Goal: Task Accomplishment & Management: Use online tool/utility

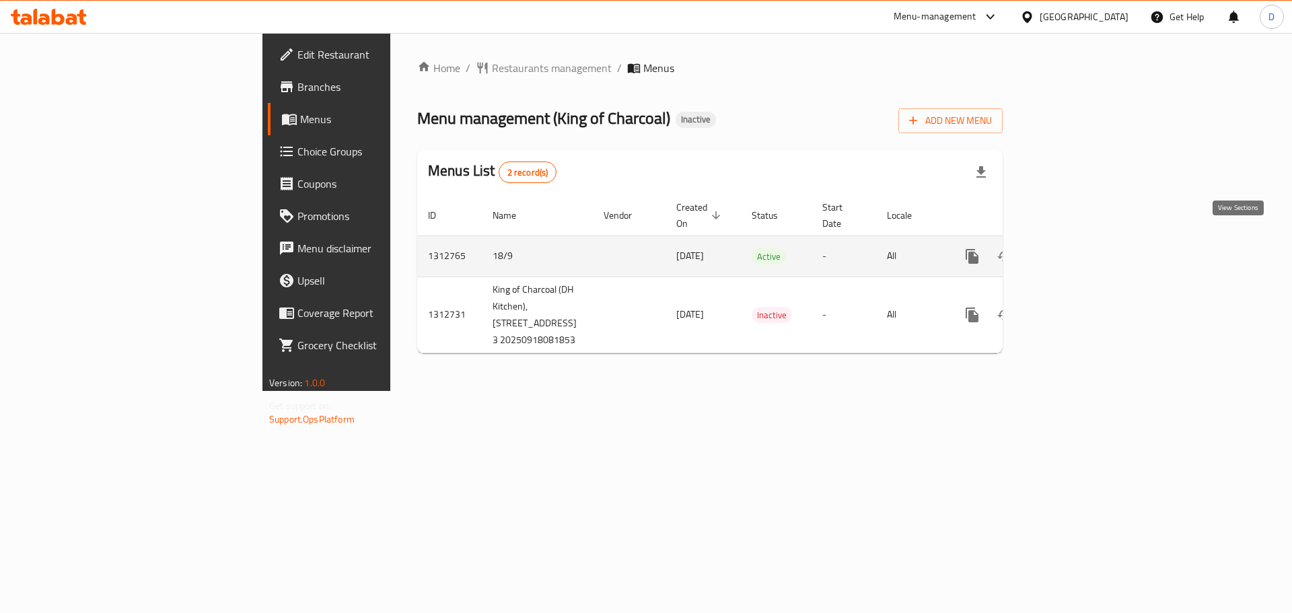
click at [1077, 248] on icon "enhanced table" at bounding box center [1069, 256] width 16 height 16
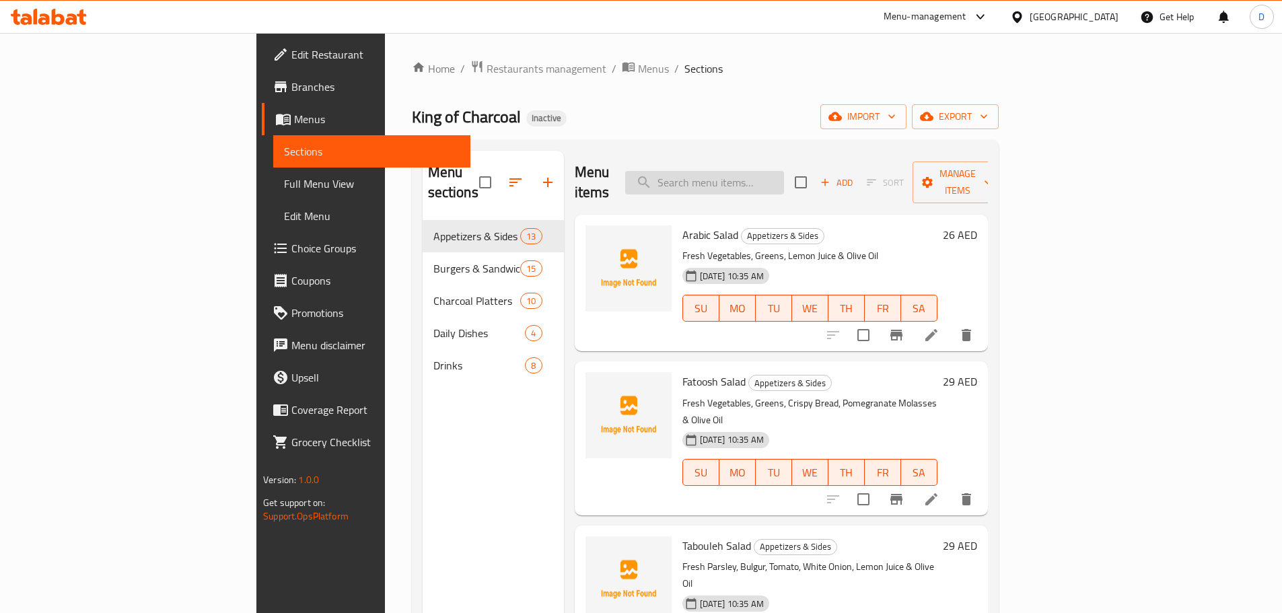
click at [784, 171] on input "search" at bounding box center [704, 183] width 159 height 24
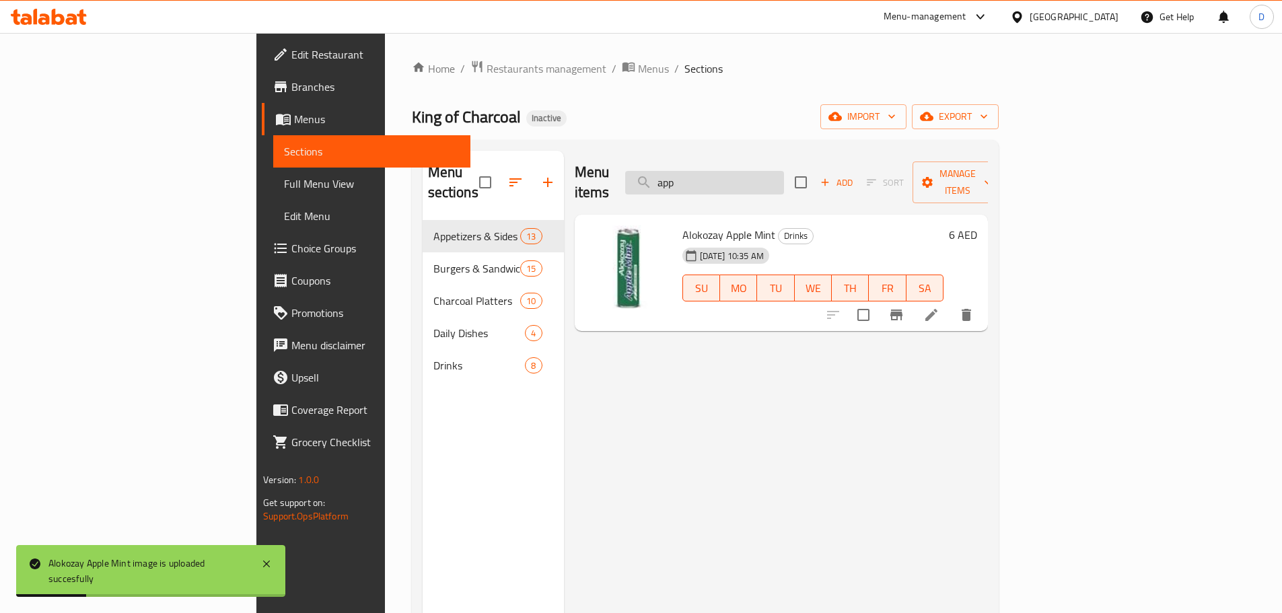
drag, startPoint x: 790, startPoint y: 166, endPoint x: 722, endPoint y: 177, distance: 68.8
click at [722, 177] on input "app" at bounding box center [704, 183] width 159 height 24
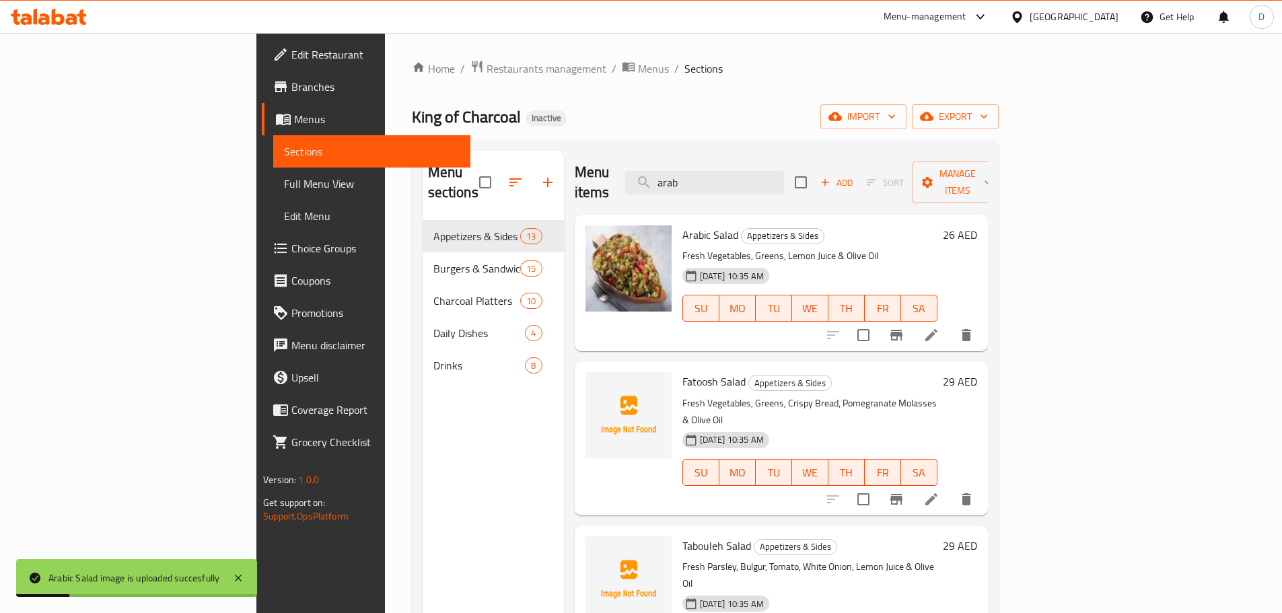
drag, startPoint x: 803, startPoint y: 176, endPoint x: 699, endPoint y: 184, distance: 104.6
click at [699, 184] on div "Menu items arab Add Sort Manage items" at bounding box center [781, 183] width 413 height 64
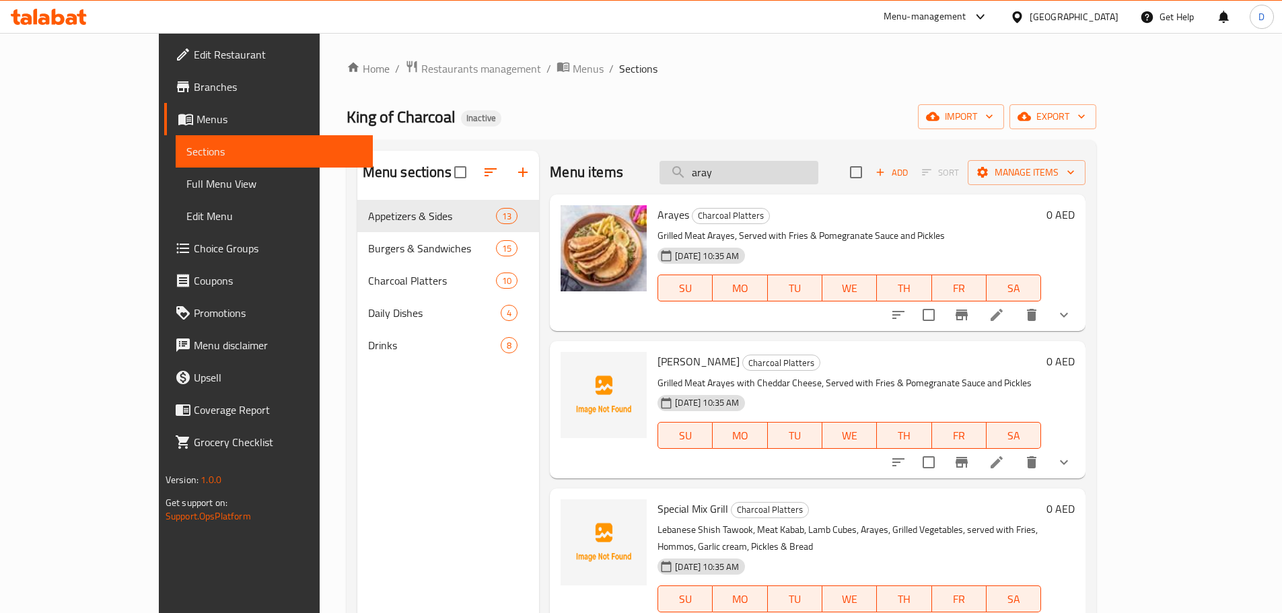
drag, startPoint x: 773, startPoint y: 184, endPoint x: 729, endPoint y: 184, distance: 44.4
click at [729, 184] on input "aray" at bounding box center [738, 173] width 159 height 24
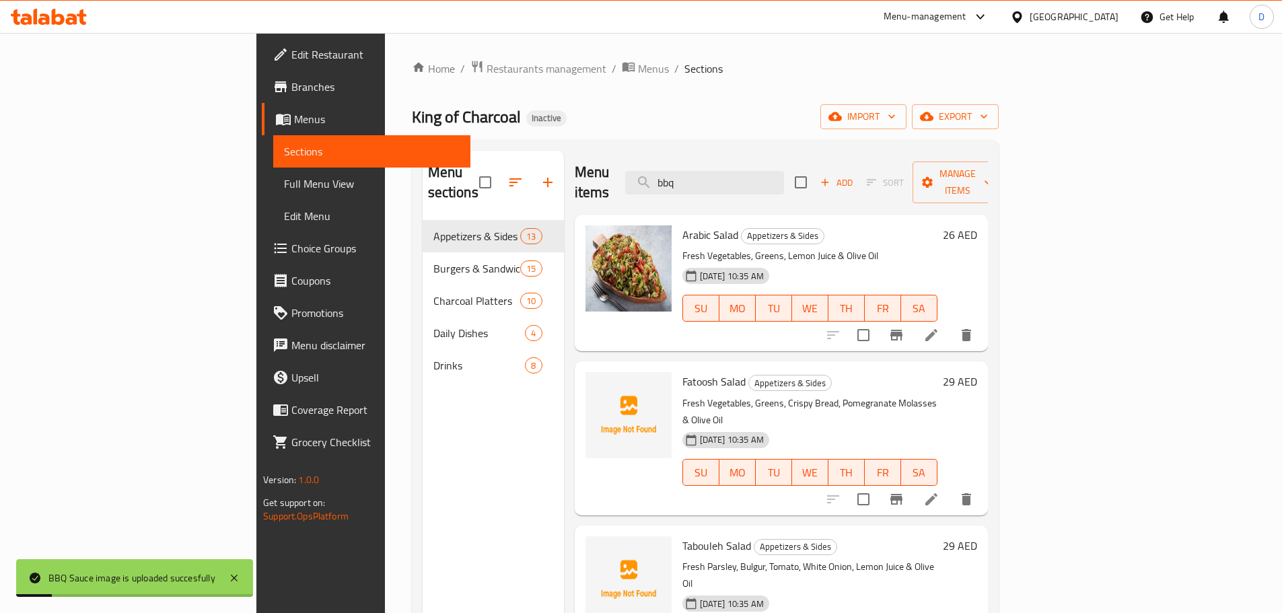
drag, startPoint x: 776, startPoint y: 180, endPoint x: 697, endPoint y: 180, distance: 78.7
click at [697, 180] on div "Menu items bbq Add Sort Manage items" at bounding box center [781, 183] width 413 height 64
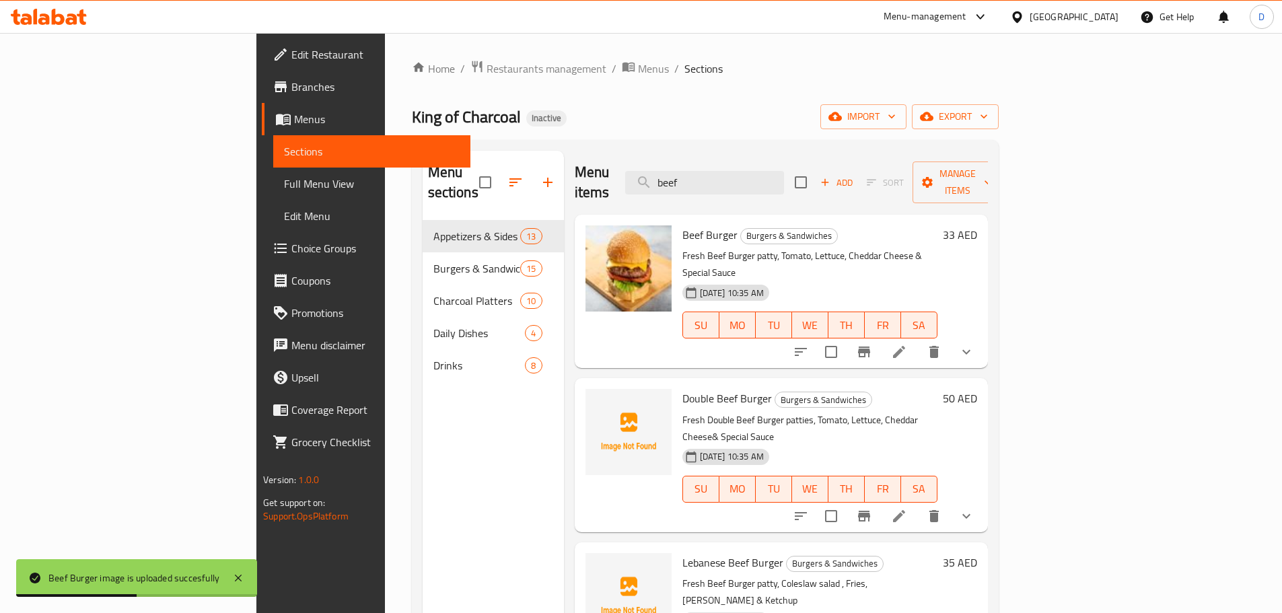
click at [813, 184] on div "Menu items beef Add Sort Manage items" at bounding box center [781, 183] width 413 height 64
drag, startPoint x: 812, startPoint y: 176, endPoint x: 677, endPoint y: 177, distance: 134.6
click at [677, 177] on div "Menu items beef Add Sort Manage items" at bounding box center [781, 183] width 413 height 64
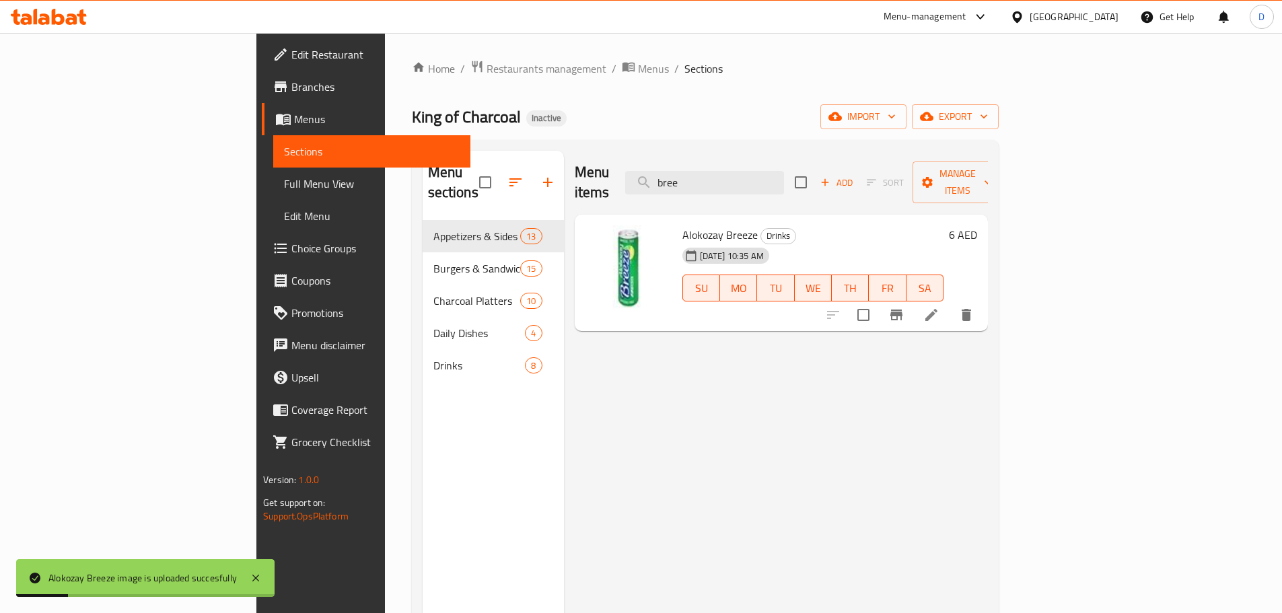
drag, startPoint x: 812, startPoint y: 178, endPoint x: 688, endPoint y: 181, distance: 123.2
click at [688, 181] on div "Menu items bree Add Sort Manage items" at bounding box center [781, 183] width 413 height 64
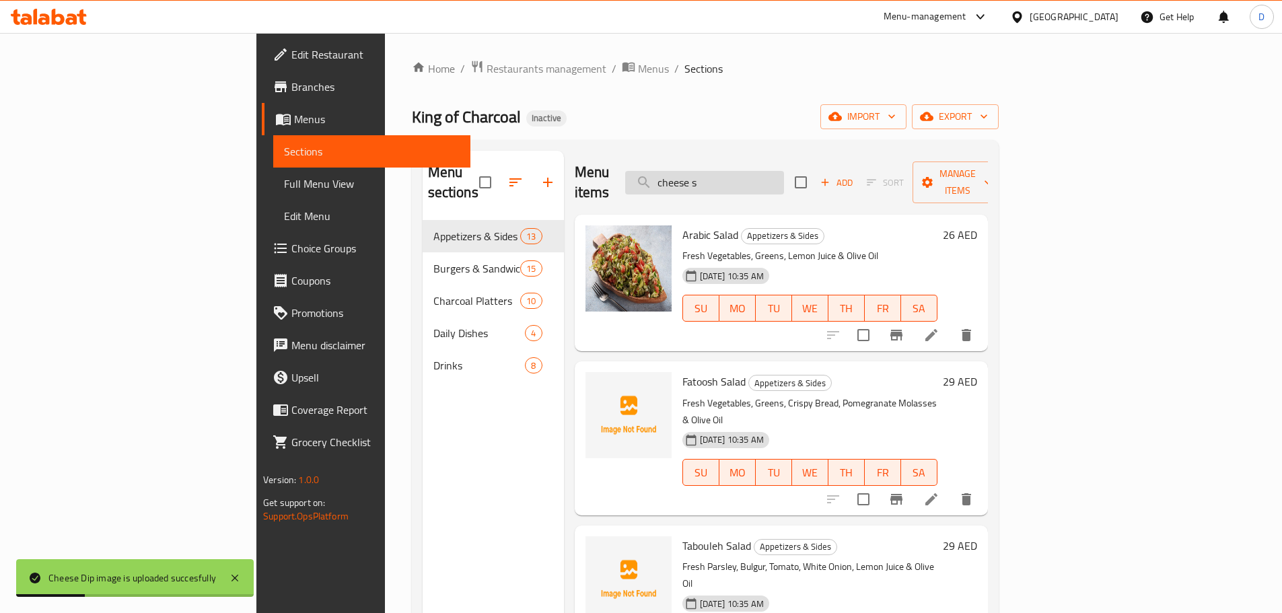
drag, startPoint x: 810, startPoint y: 164, endPoint x: 731, endPoint y: 168, distance: 78.2
click at [731, 171] on input "cheese s" at bounding box center [704, 183] width 159 height 24
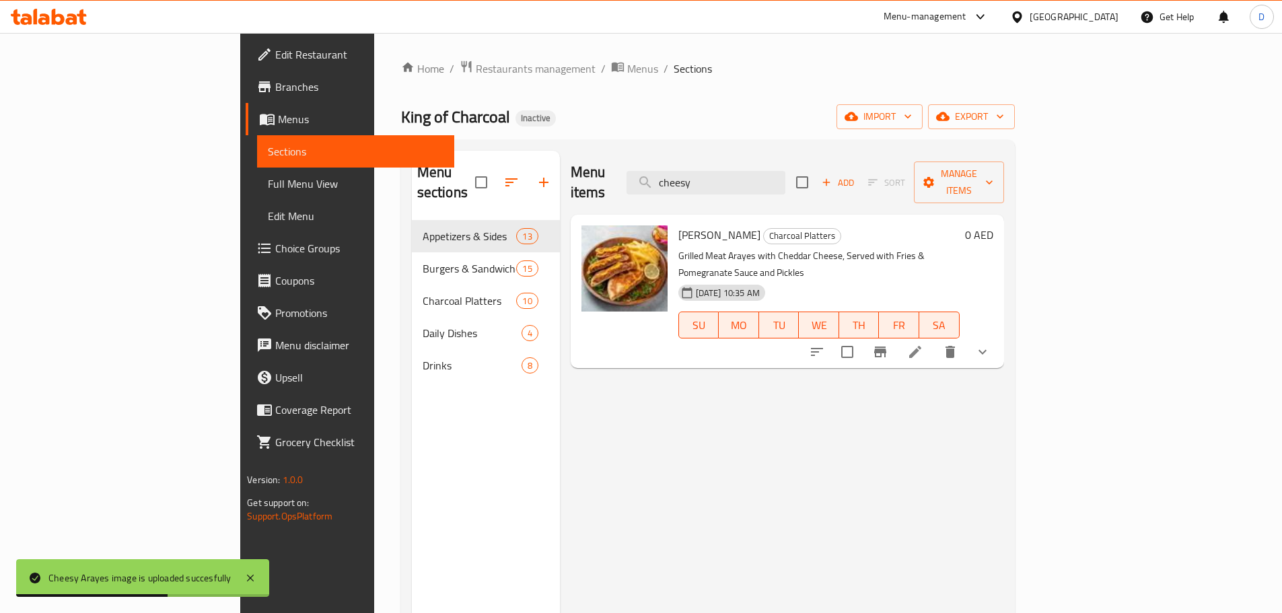
drag, startPoint x: 810, startPoint y: 176, endPoint x: 682, endPoint y: 177, distance: 127.9
click at [682, 177] on div "Menu items cheesy Add Sort Manage items" at bounding box center [787, 183] width 433 height 64
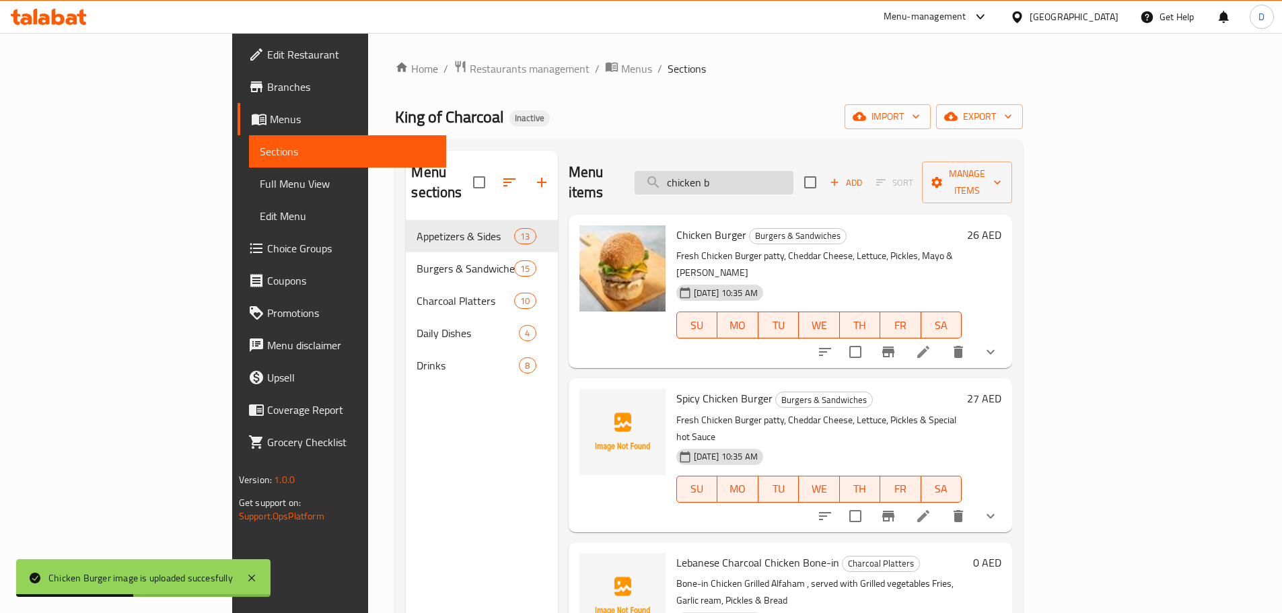
click at [793, 180] on input "chicken b" at bounding box center [714, 183] width 159 height 24
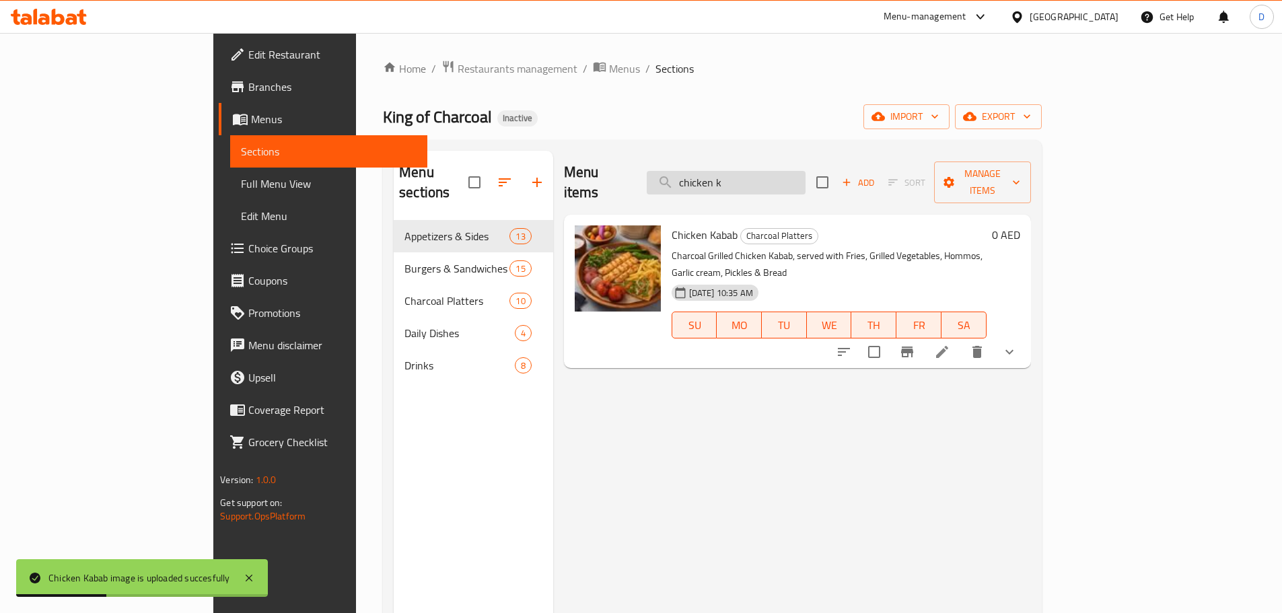
click at [806, 171] on input "chicken k" at bounding box center [726, 183] width 159 height 24
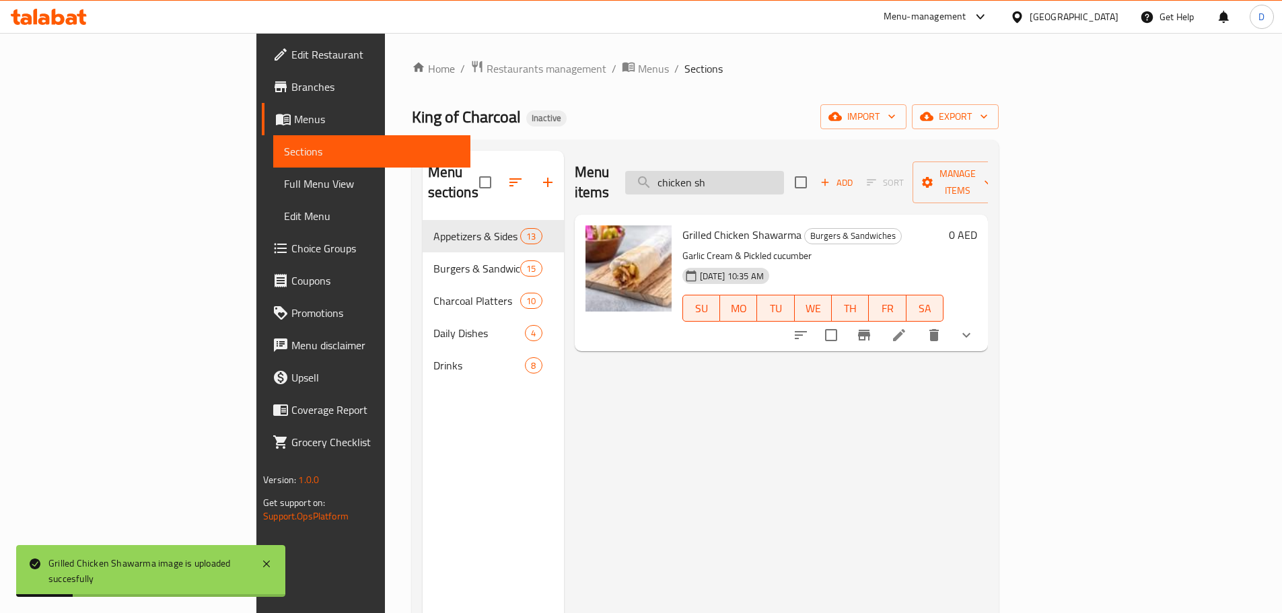
click at [784, 171] on input "chicken sh" at bounding box center [704, 183] width 159 height 24
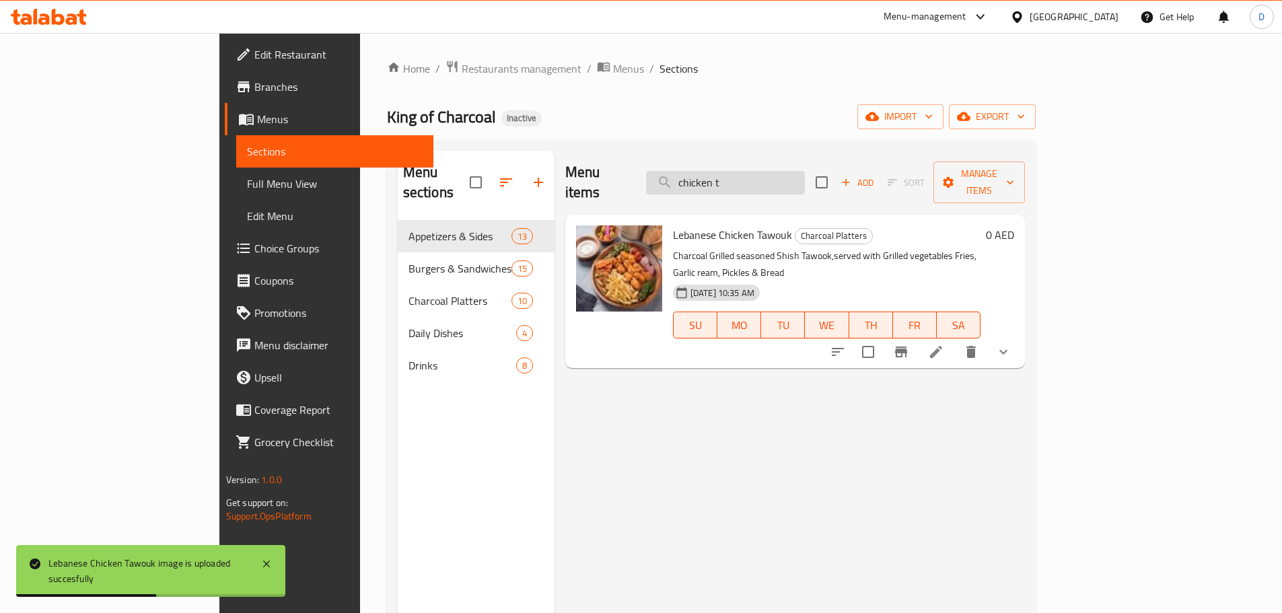
drag, startPoint x: 808, startPoint y: 171, endPoint x: 719, endPoint y: 171, distance: 89.5
click at [719, 171] on input "chicken t" at bounding box center [725, 183] width 159 height 24
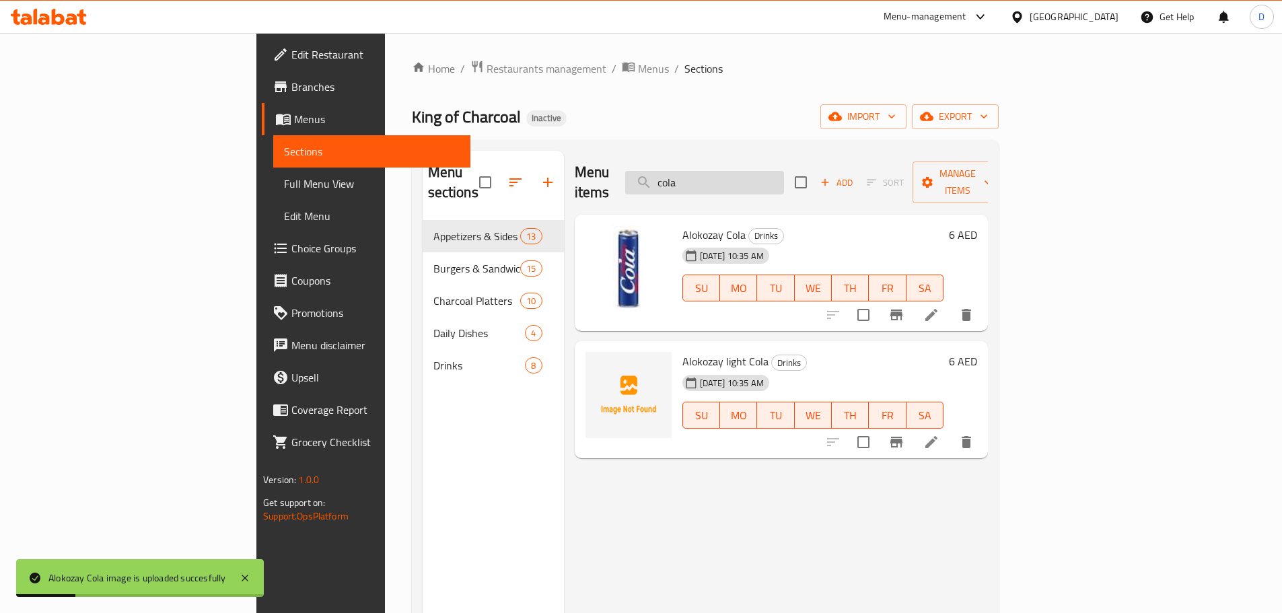
drag, startPoint x: 788, startPoint y: 166, endPoint x: 720, endPoint y: 170, distance: 68.1
click at [720, 171] on input "cola" at bounding box center [704, 183] width 159 height 24
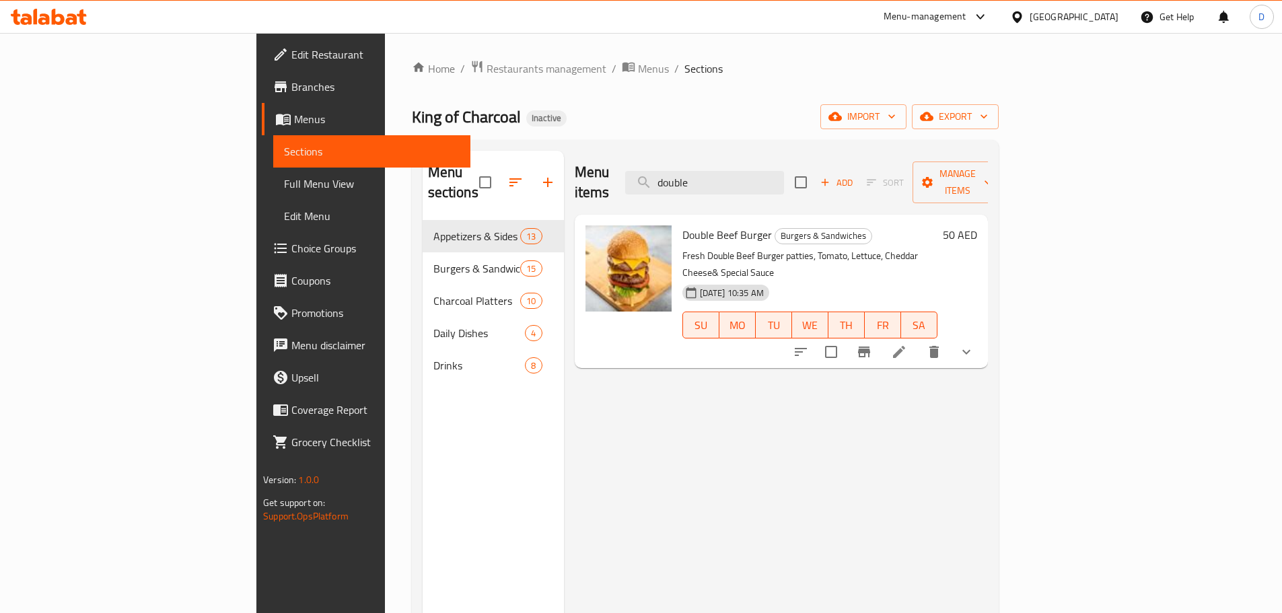
drag, startPoint x: 787, startPoint y: 176, endPoint x: 632, endPoint y: 205, distance: 157.6
click at [632, 205] on div "Menu items double Add Sort Manage items Double Beef Burger Burgers & Sandwiches…" at bounding box center [776, 457] width 424 height 613
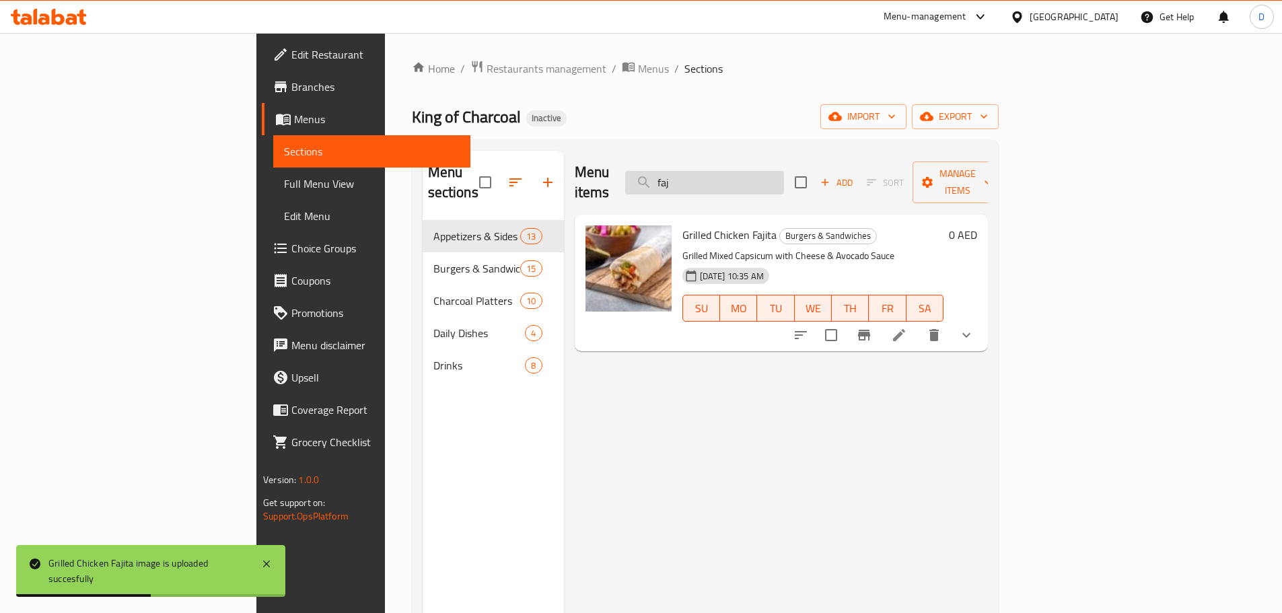
drag, startPoint x: 810, startPoint y: 174, endPoint x: 723, endPoint y: 178, distance: 86.9
click at [723, 178] on input "faj" at bounding box center [704, 183] width 159 height 24
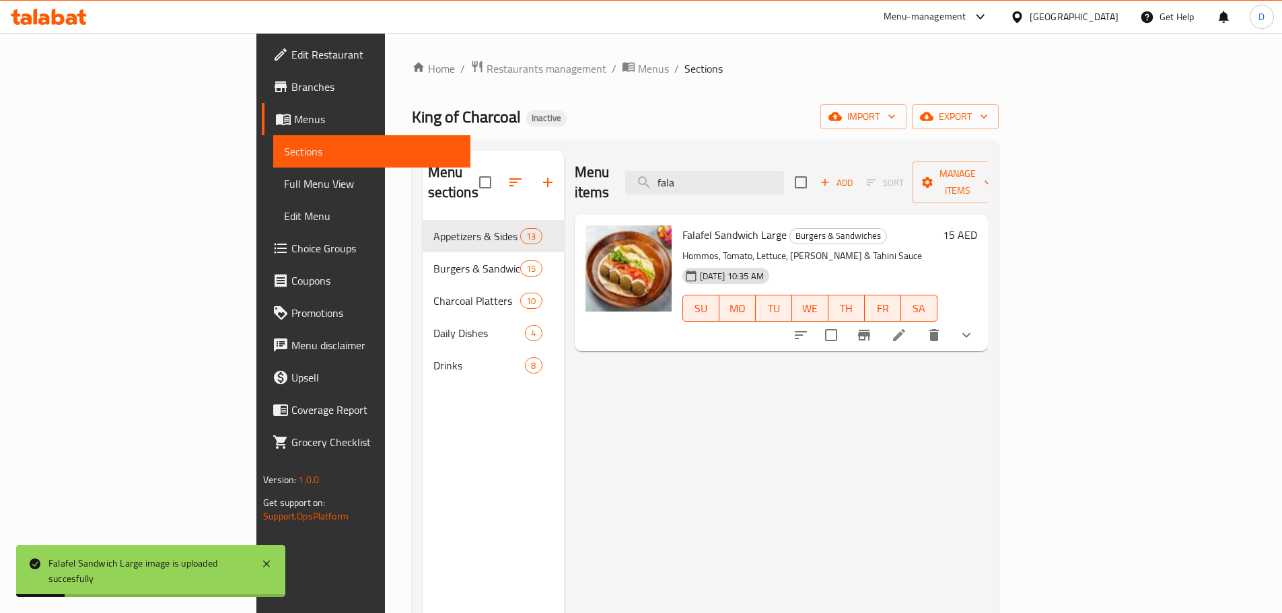
drag, startPoint x: 797, startPoint y: 178, endPoint x: 743, endPoint y: 184, distance: 54.2
click at [743, 184] on div "Menu items fala Add Sort Manage items" at bounding box center [781, 183] width 413 height 64
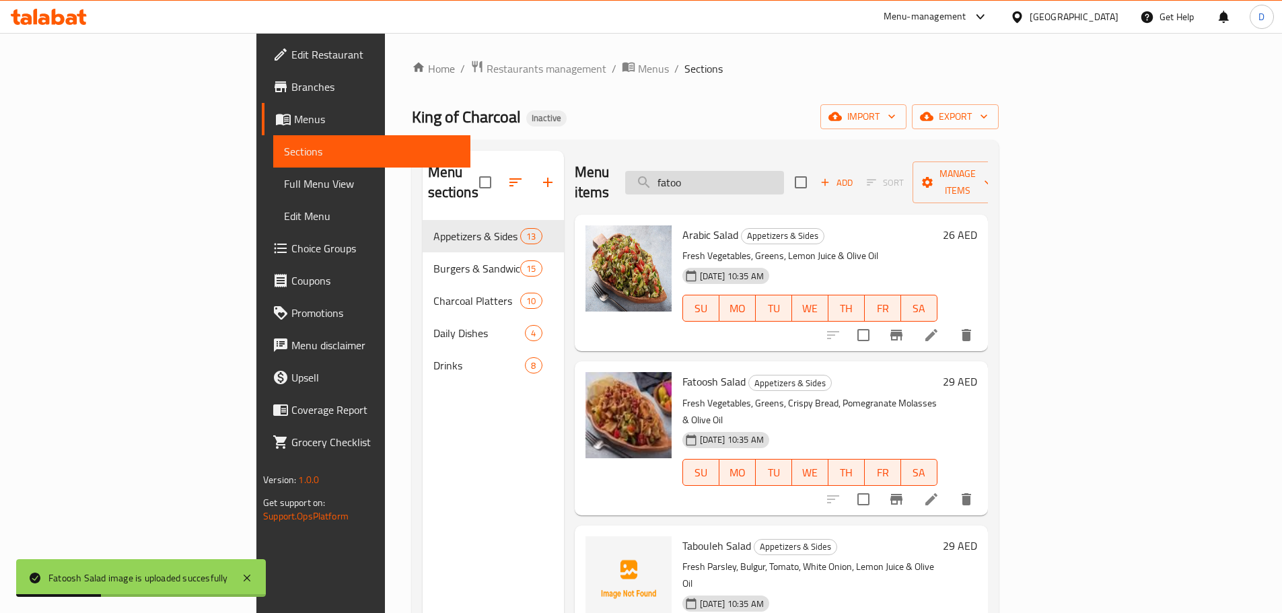
drag, startPoint x: 803, startPoint y: 176, endPoint x: 742, endPoint y: 175, distance: 61.9
click at [742, 175] on input "fatoo" at bounding box center [704, 183] width 159 height 24
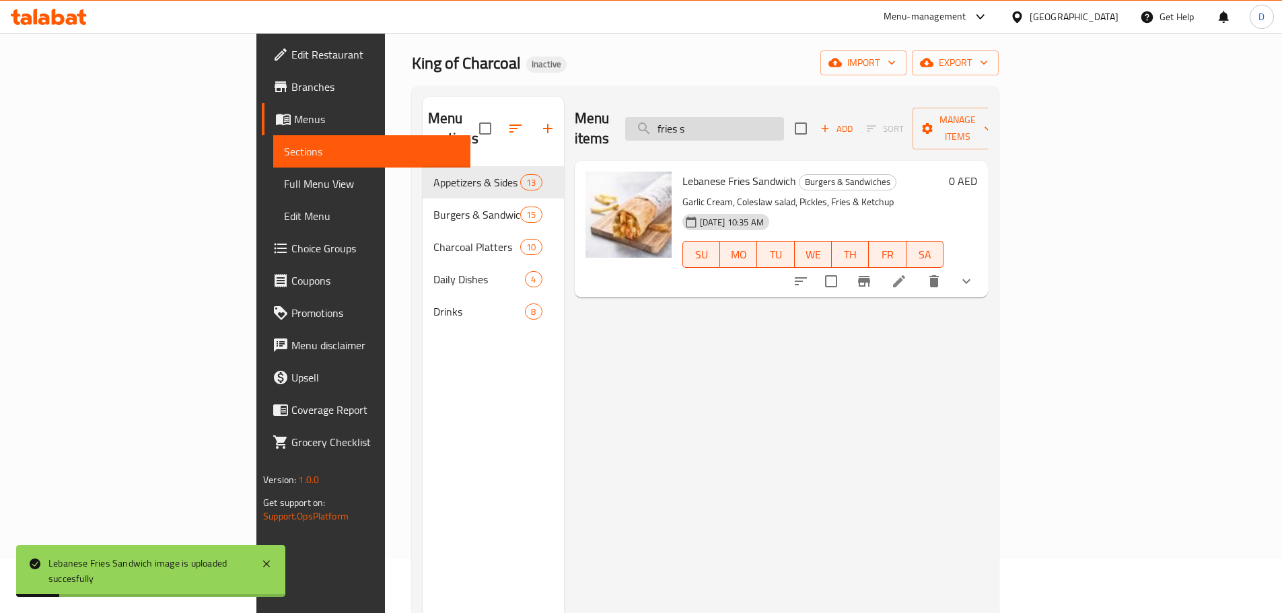
click at [784, 126] on input "fries s" at bounding box center [704, 129] width 159 height 24
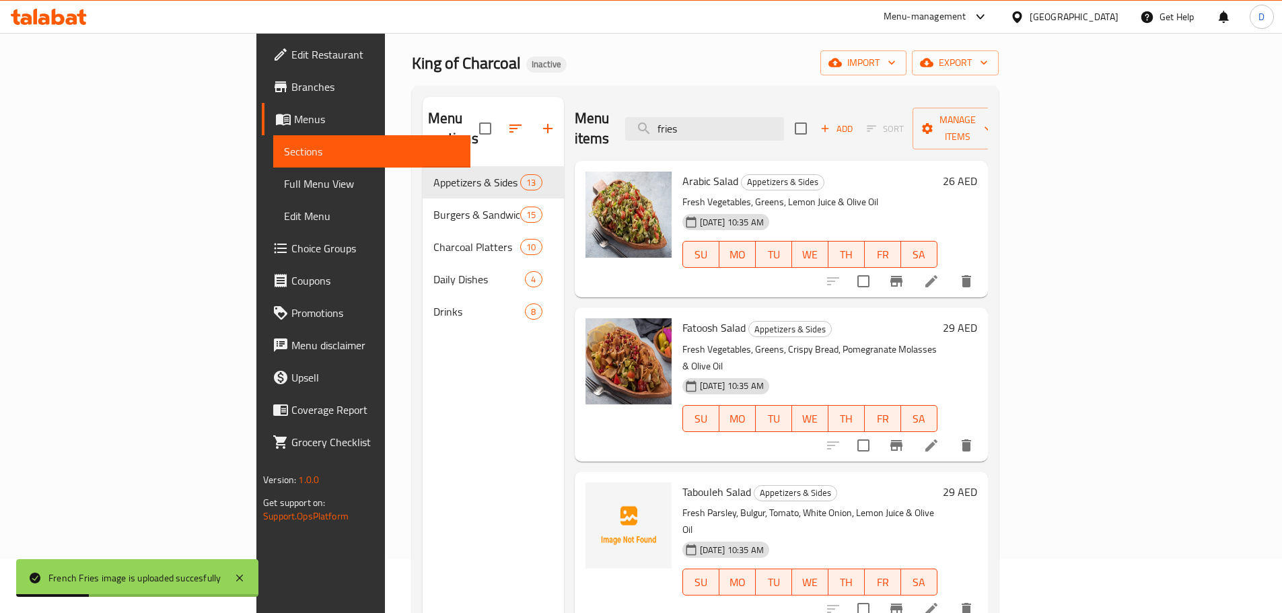
drag, startPoint x: 765, startPoint y: 124, endPoint x: 709, endPoint y: 127, distance: 55.9
click at [709, 127] on div "Menu items fries Add Sort Manage items" at bounding box center [781, 129] width 413 height 64
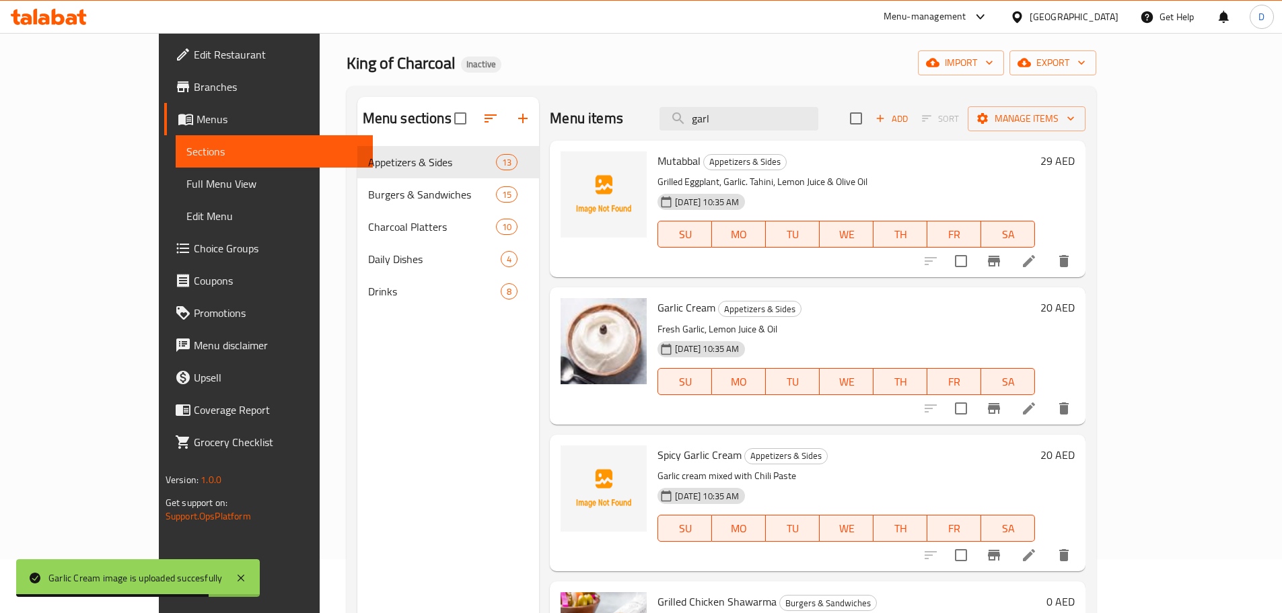
drag, startPoint x: 784, startPoint y: 129, endPoint x: 681, endPoint y: 124, distance: 103.0
click at [681, 124] on div "Menu items garl Add Sort Manage items" at bounding box center [818, 119] width 536 height 44
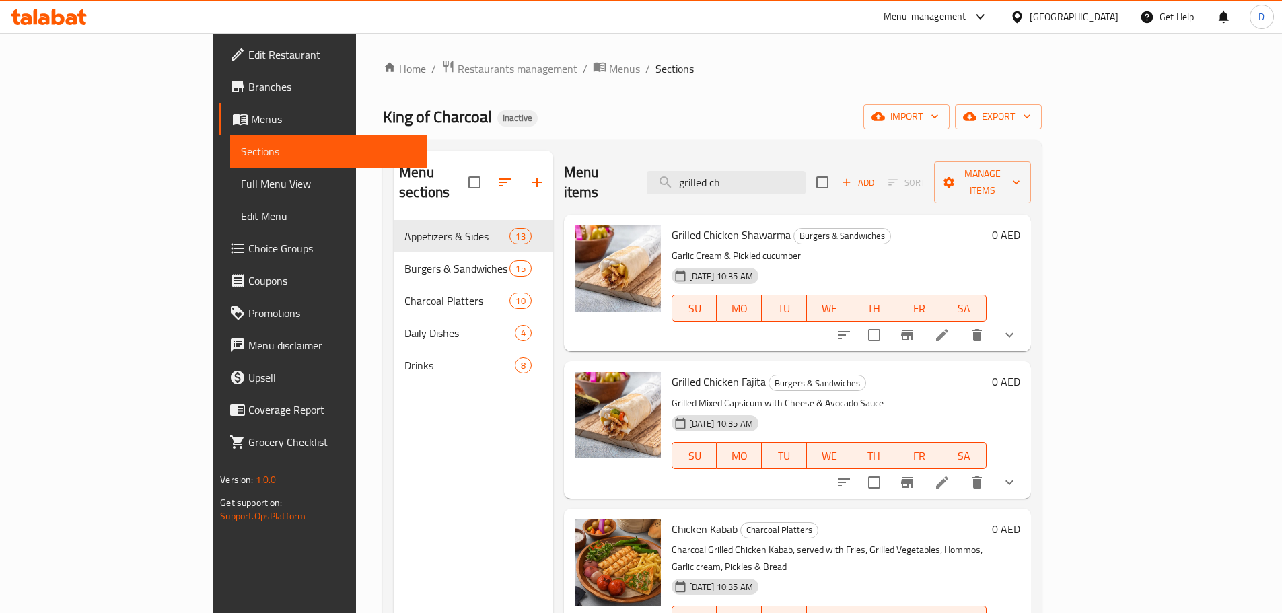
drag, startPoint x: 808, startPoint y: 174, endPoint x: 694, endPoint y: 175, distance: 113.1
click at [694, 175] on div "Menu items grilled ch Add Sort Manage items" at bounding box center [797, 183] width 467 height 64
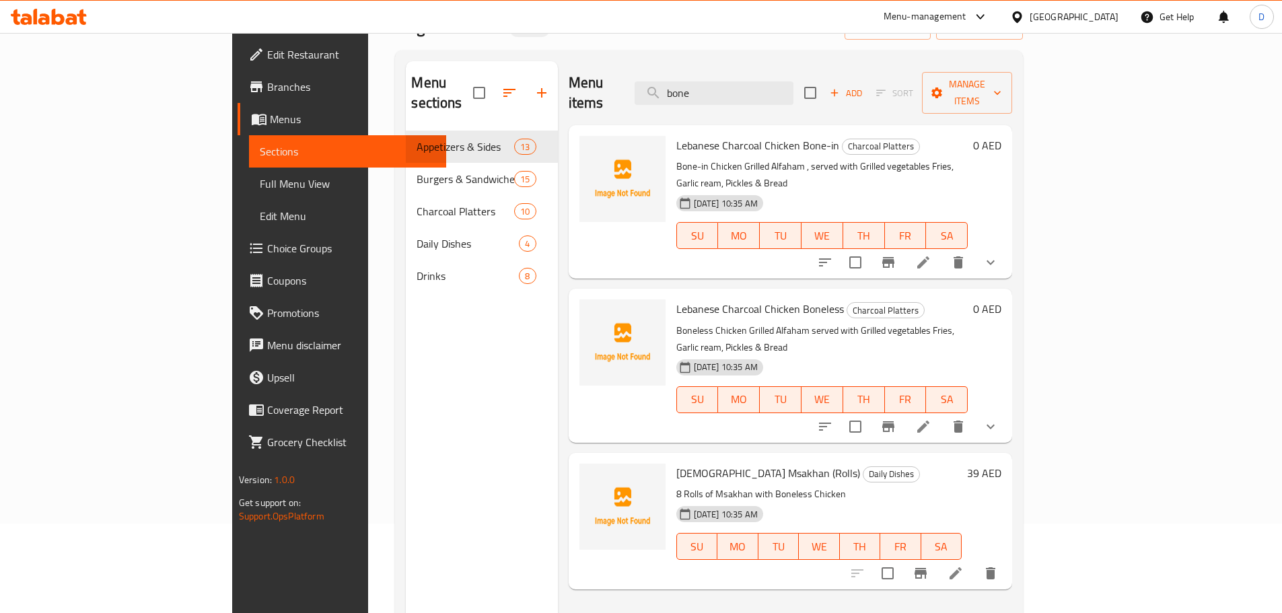
scroll to position [67, 0]
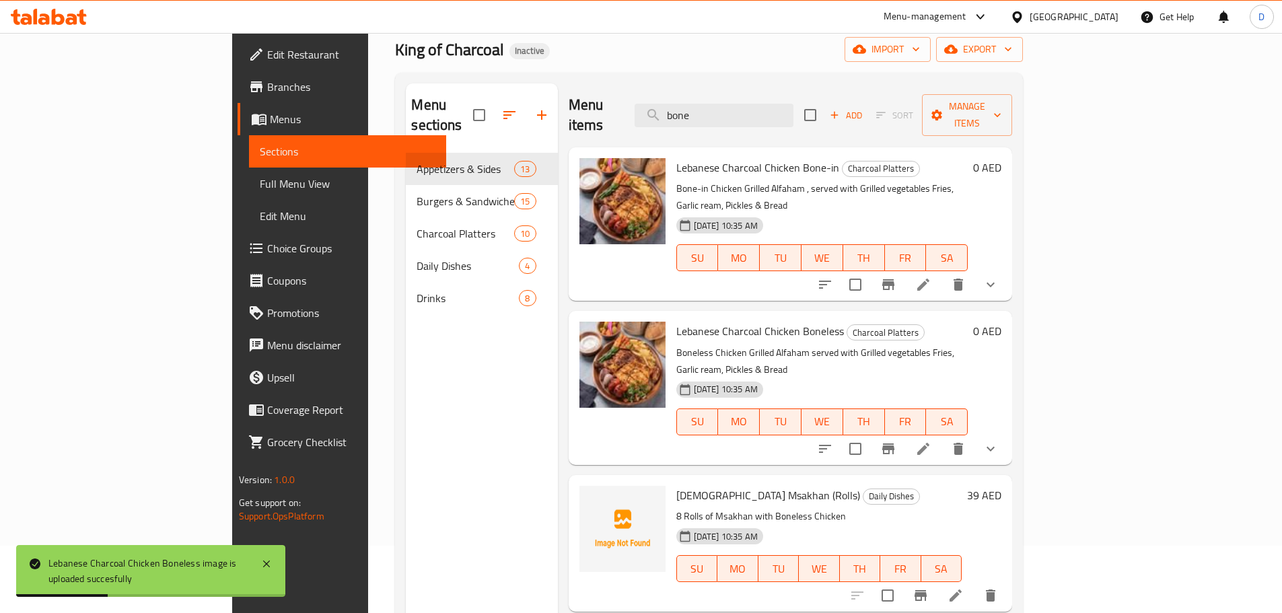
drag, startPoint x: 804, startPoint y: 102, endPoint x: 670, endPoint y: 108, distance: 134.7
click at [670, 108] on div "Menu items bone Add Sort Manage items" at bounding box center [791, 115] width 444 height 64
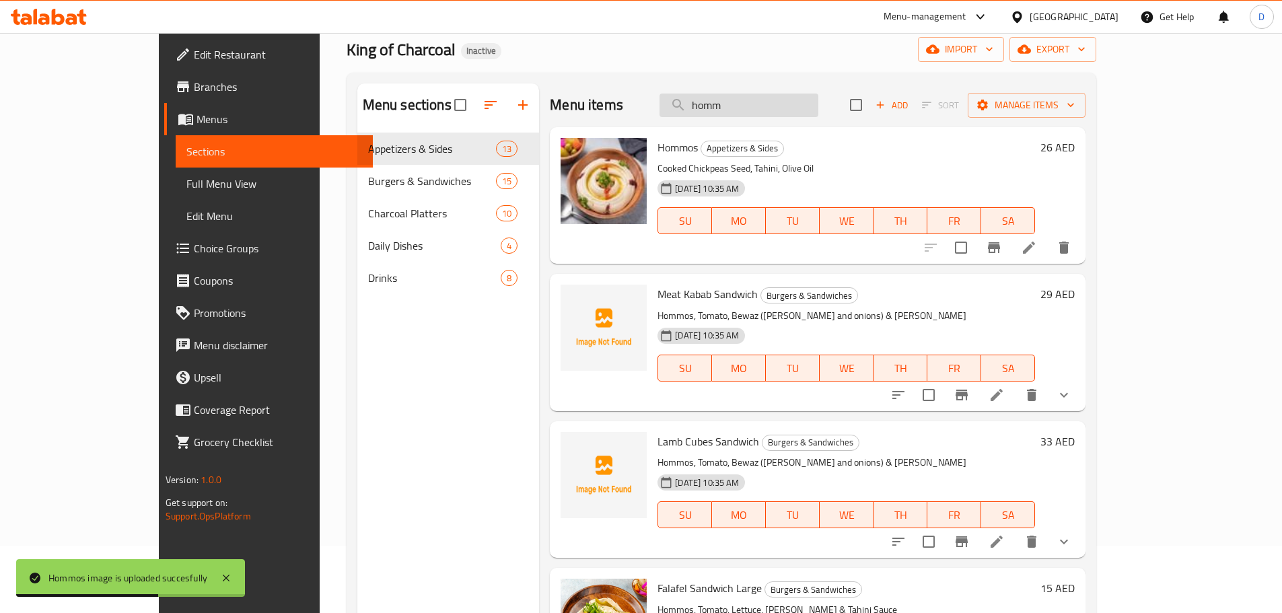
drag, startPoint x: 796, startPoint y: 105, endPoint x: 718, endPoint y: 104, distance: 78.1
click at [718, 104] on input "homm" at bounding box center [738, 106] width 159 height 24
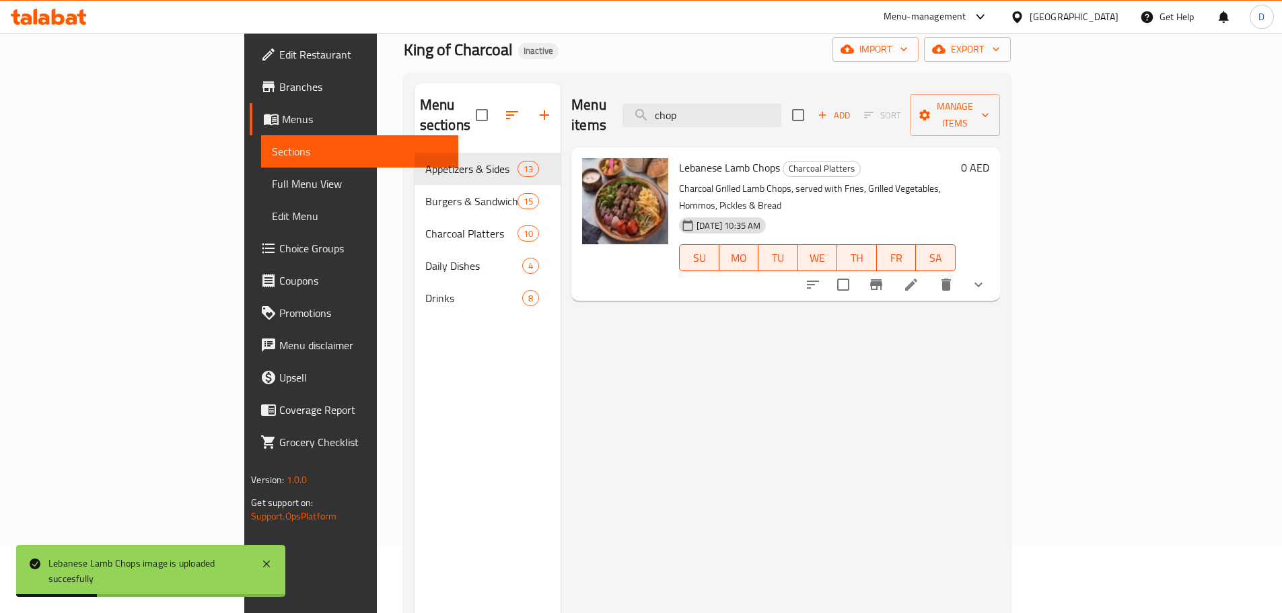
drag, startPoint x: 797, startPoint y: 108, endPoint x: 709, endPoint y: 112, distance: 88.3
click at [709, 112] on div "Menu items chop Add Sort Manage items" at bounding box center [785, 115] width 428 height 64
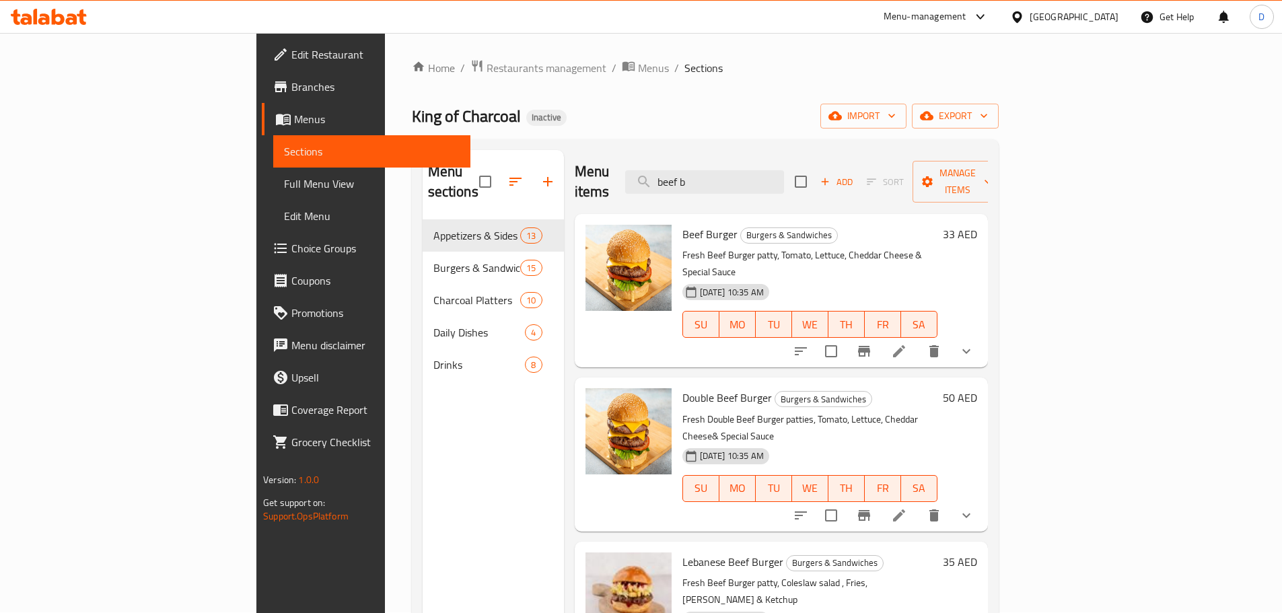
scroll to position [0, 0]
click at [784, 176] on input "beef b" at bounding box center [704, 183] width 159 height 24
type input "beef k"
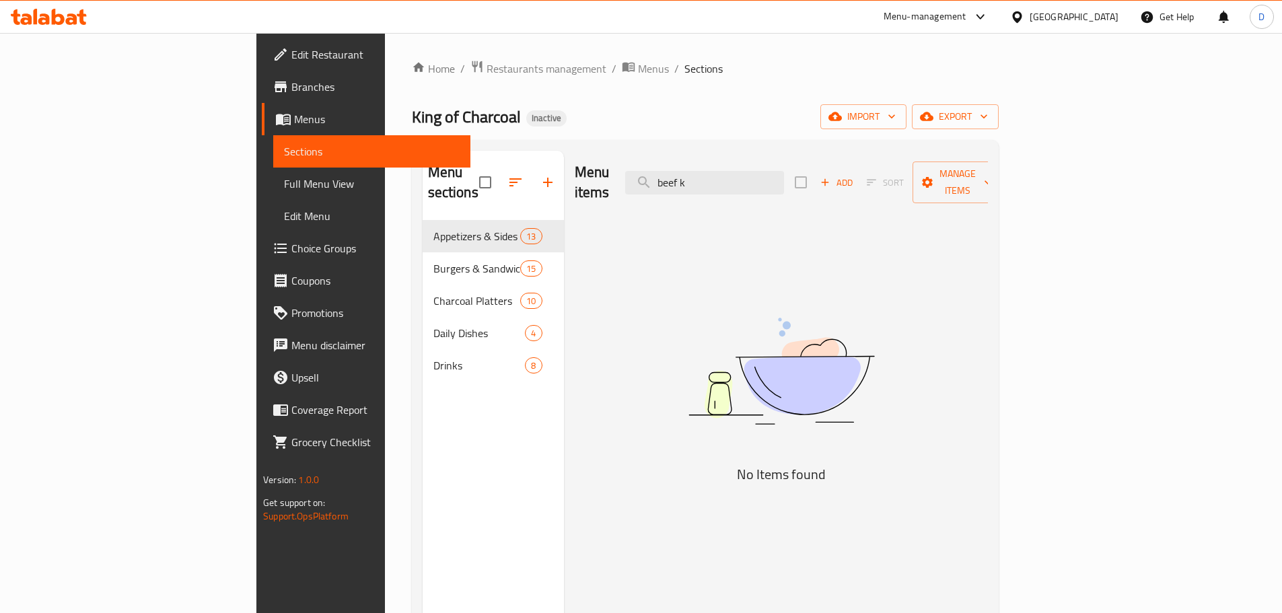
drag, startPoint x: 832, startPoint y: 175, endPoint x: 710, endPoint y: 170, distance: 121.9
click at [710, 170] on div "Menu items beef k Add Sort Manage items" at bounding box center [781, 183] width 413 height 64
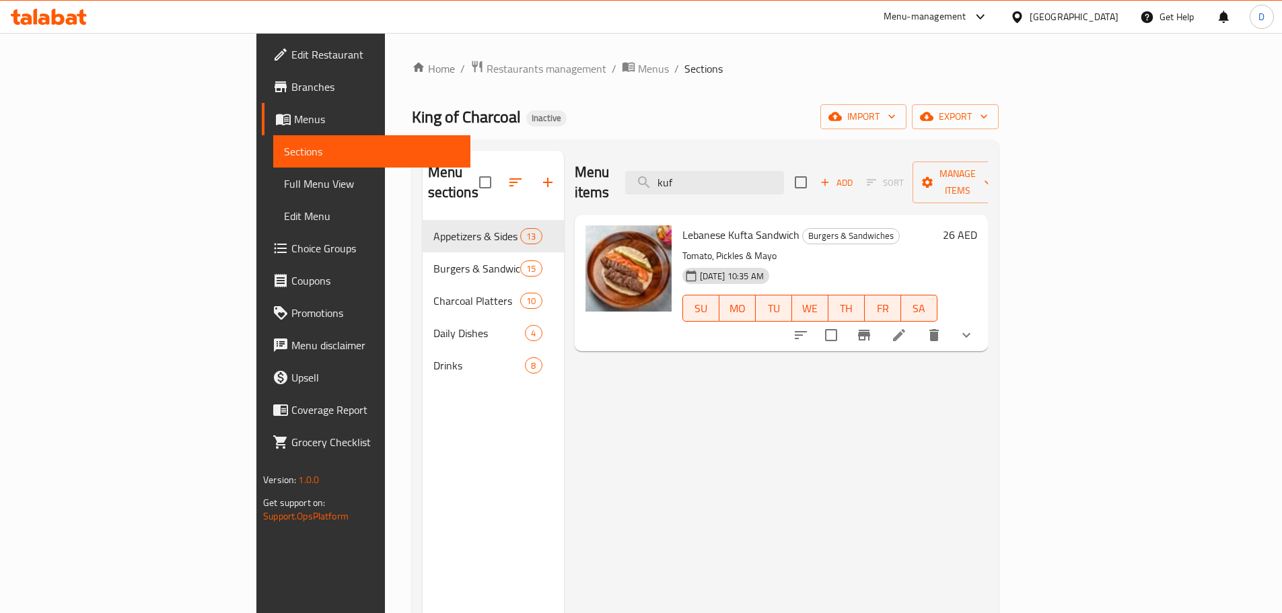
drag, startPoint x: 768, startPoint y: 177, endPoint x: 685, endPoint y: 173, distance: 82.9
click at [685, 173] on div "Menu items kuf Add Sort Manage items" at bounding box center [781, 183] width 413 height 64
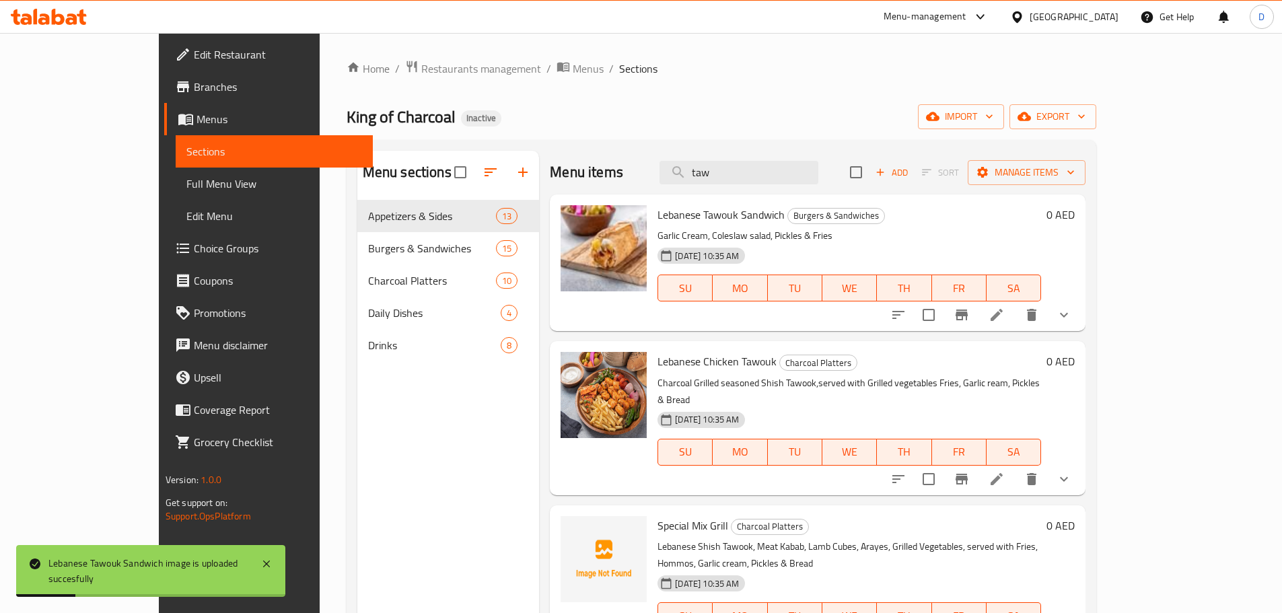
drag, startPoint x: 786, startPoint y: 167, endPoint x: 698, endPoint y: 167, distance: 88.2
click at [698, 167] on div "Menu items taw Add Sort Manage items" at bounding box center [818, 173] width 536 height 44
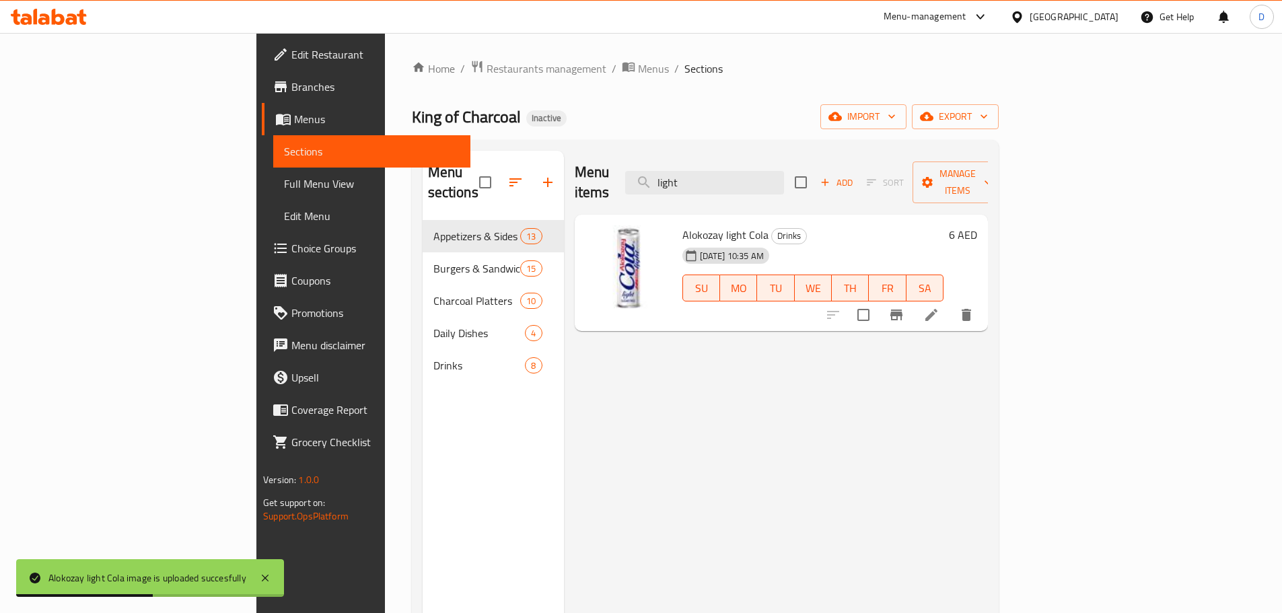
click at [705, 168] on div "Menu items light Add Sort Manage items" at bounding box center [781, 183] width 413 height 64
drag, startPoint x: 800, startPoint y: 181, endPoint x: 678, endPoint y: 194, distance: 122.5
click at [678, 194] on div "Menu items magic Add Sort Manage items Alokozay Magic Drinks 18-09-2025 10:35 A…" at bounding box center [776, 457] width 424 height 613
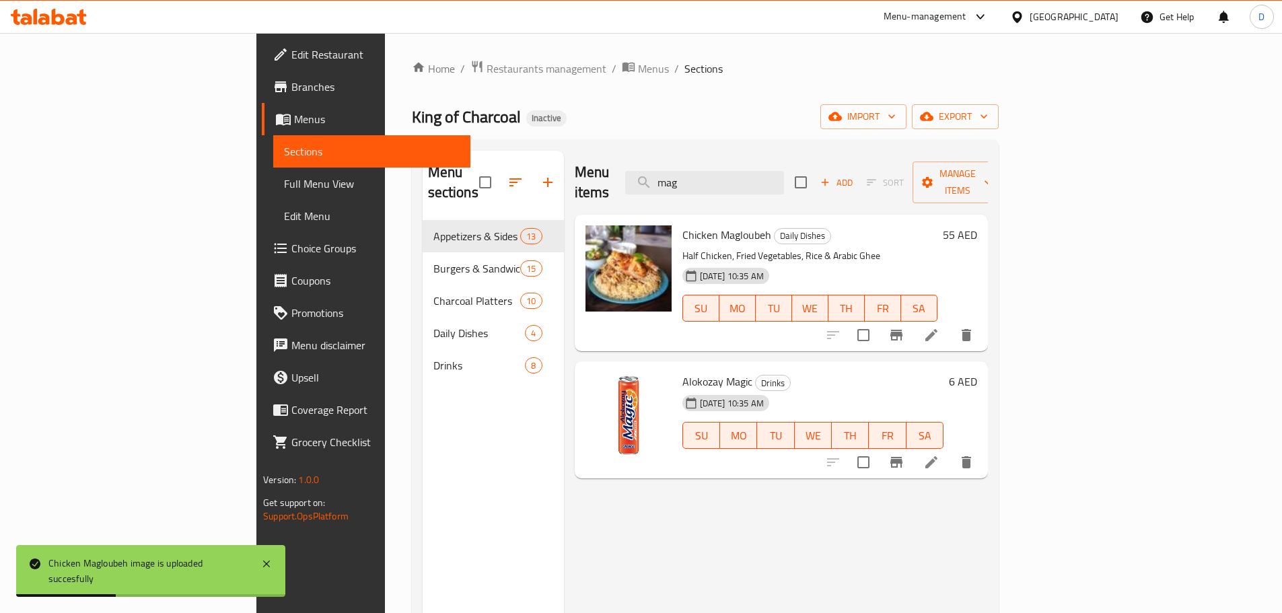
drag, startPoint x: 790, startPoint y: 173, endPoint x: 714, endPoint y: 184, distance: 76.9
click at [714, 184] on div "Menu items mag Add Sort Manage items" at bounding box center [781, 183] width 413 height 64
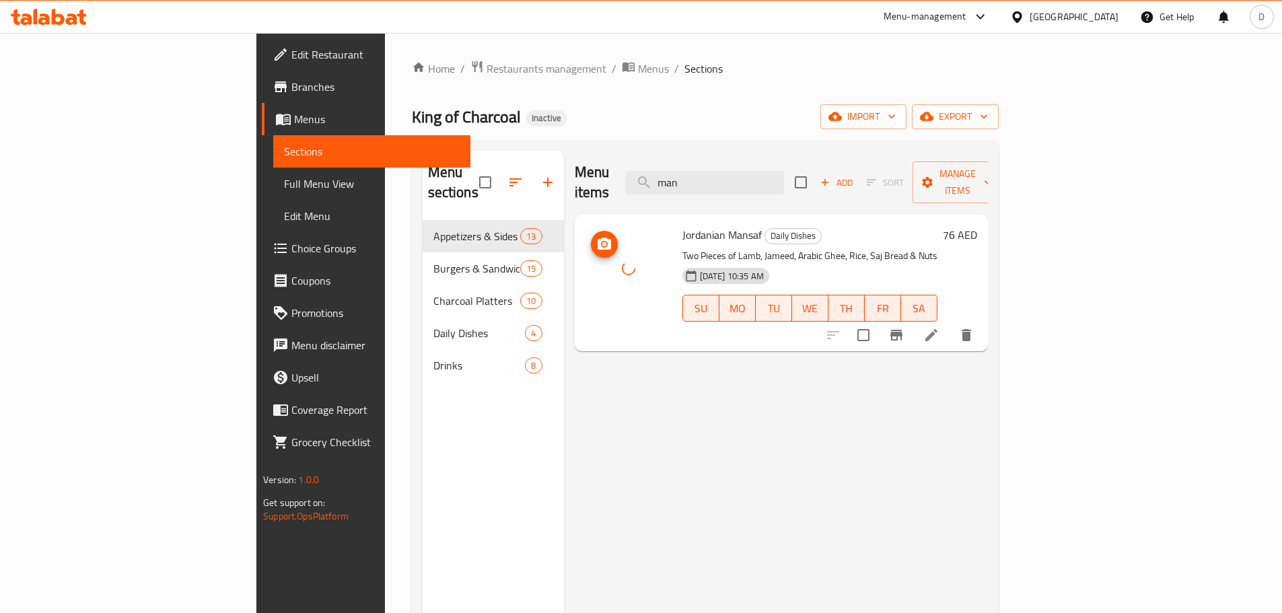
drag, startPoint x: 550, startPoint y: 261, endPoint x: 563, endPoint y: 271, distance: 16.3
click at [585, 271] on div at bounding box center [628, 268] width 86 height 86
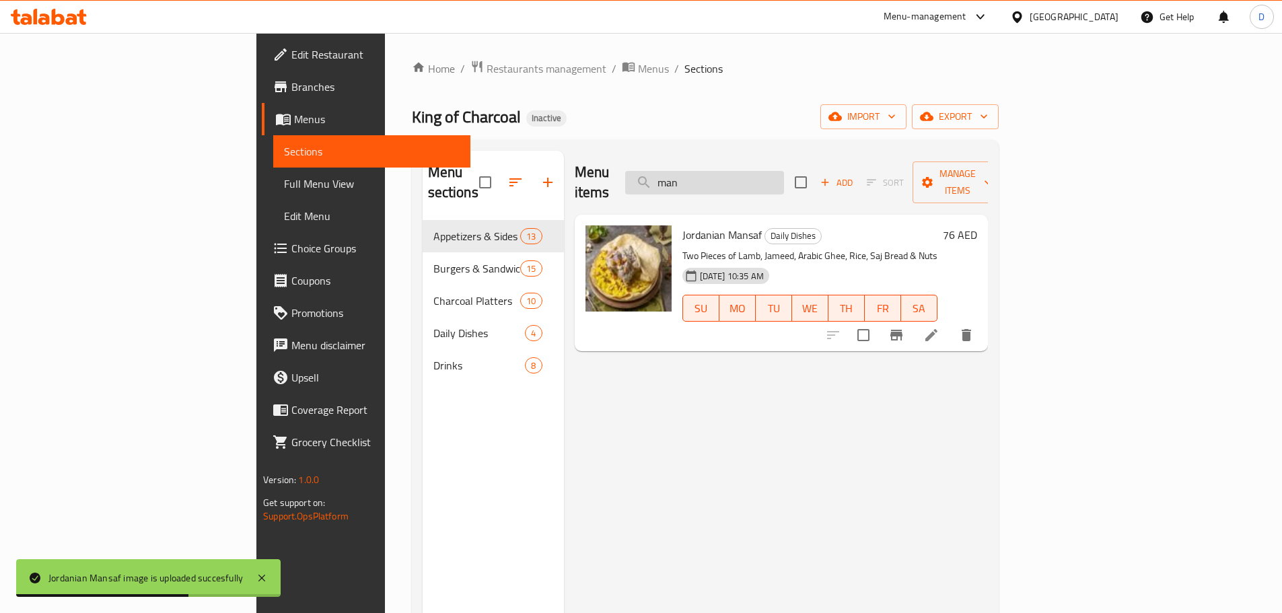
click at [784, 179] on input "man" at bounding box center [704, 183] width 159 height 24
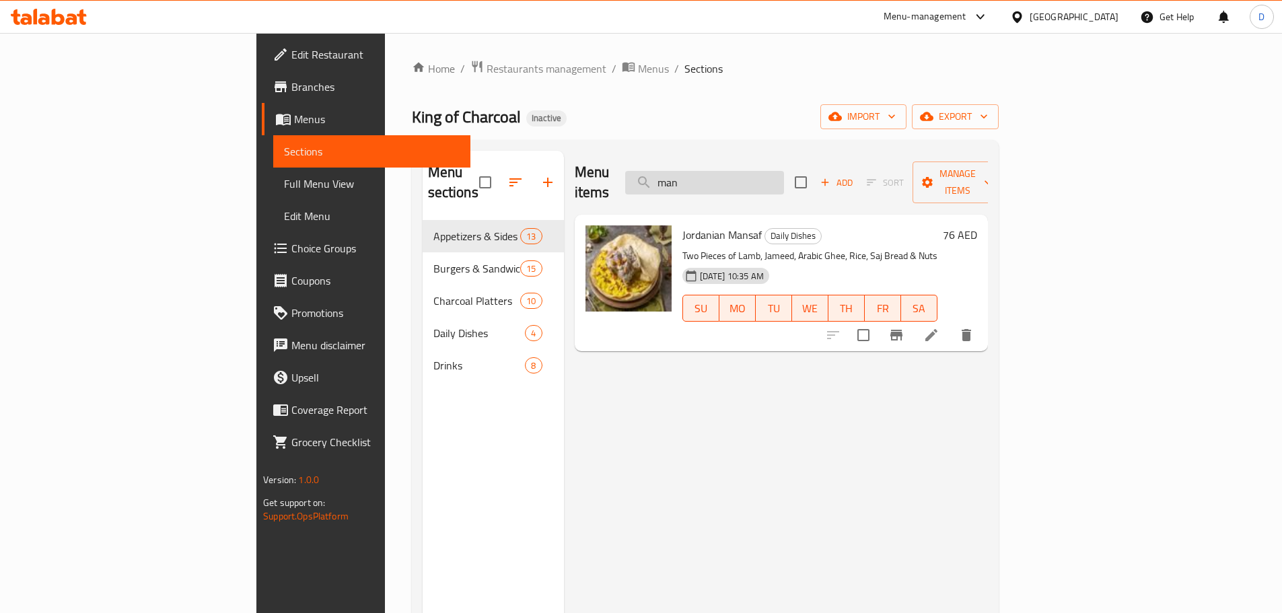
drag, startPoint x: 803, startPoint y: 179, endPoint x: 731, endPoint y: 179, distance: 71.3
click at [731, 179] on input "man" at bounding box center [704, 183] width 159 height 24
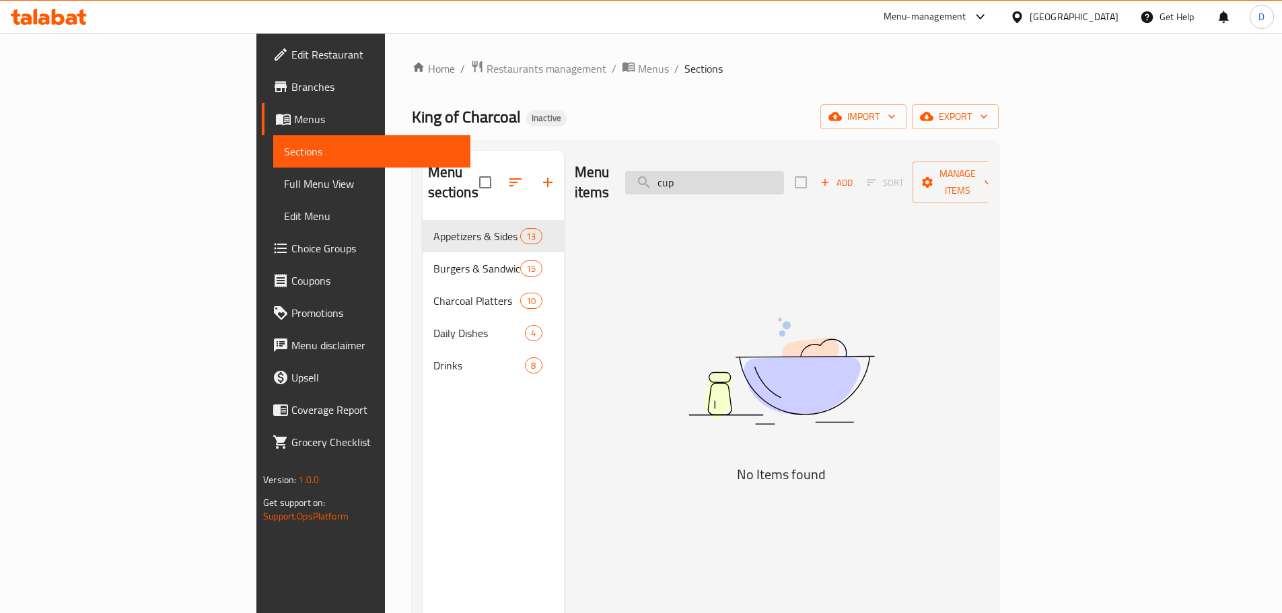
drag, startPoint x: 810, startPoint y: 172, endPoint x: 723, endPoint y: 174, distance: 86.2
click at [723, 174] on input "cup" at bounding box center [704, 183] width 159 height 24
type input "keba"
drag, startPoint x: 818, startPoint y: 170, endPoint x: 729, endPoint y: 177, distance: 89.1
click at [729, 177] on input "keba" at bounding box center [704, 183] width 159 height 24
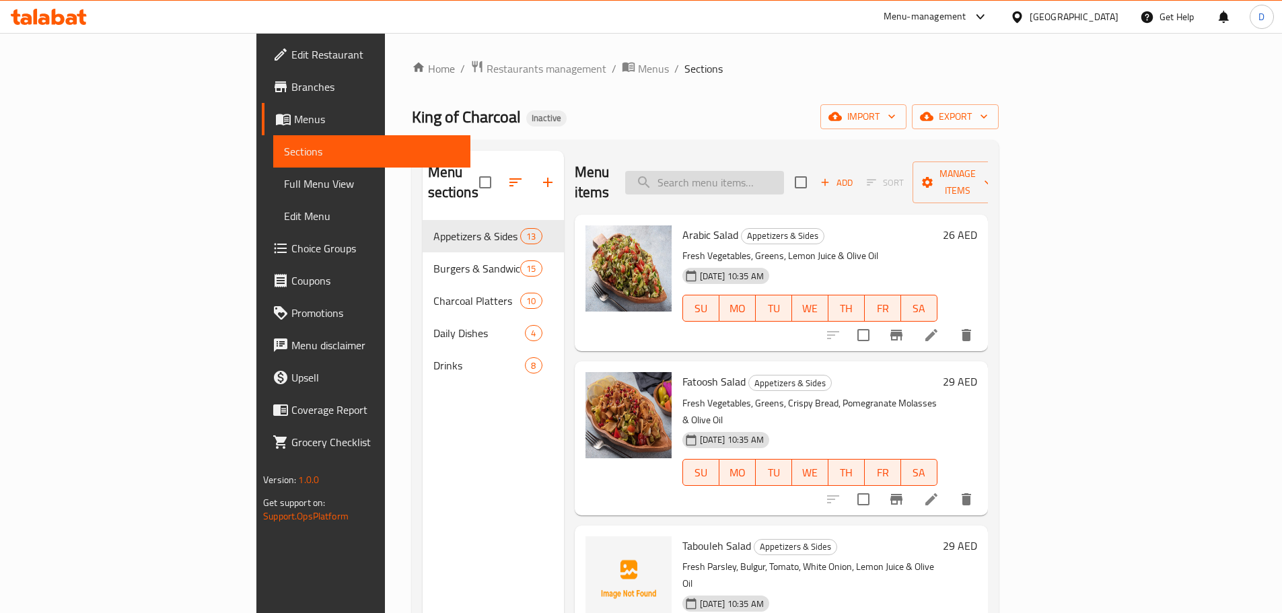
click at [784, 174] on input "search" at bounding box center [704, 183] width 159 height 24
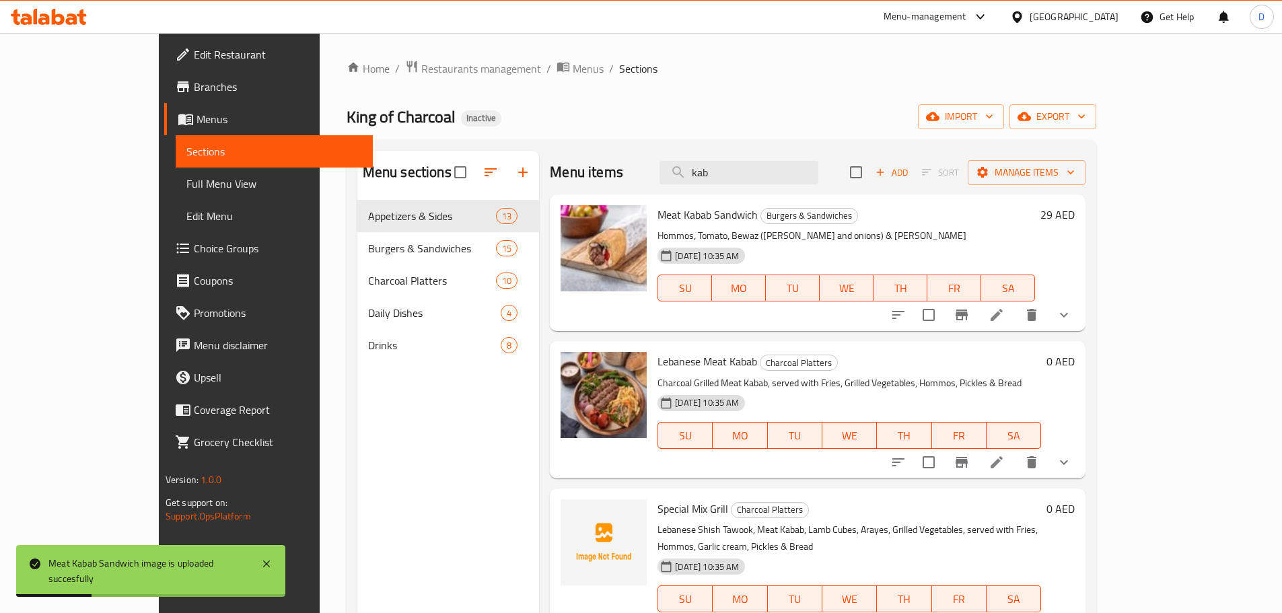
drag, startPoint x: 780, startPoint y: 180, endPoint x: 707, endPoint y: 189, distance: 73.9
click at [707, 189] on div "Menu items kab Add Sort Manage items" at bounding box center [818, 173] width 536 height 44
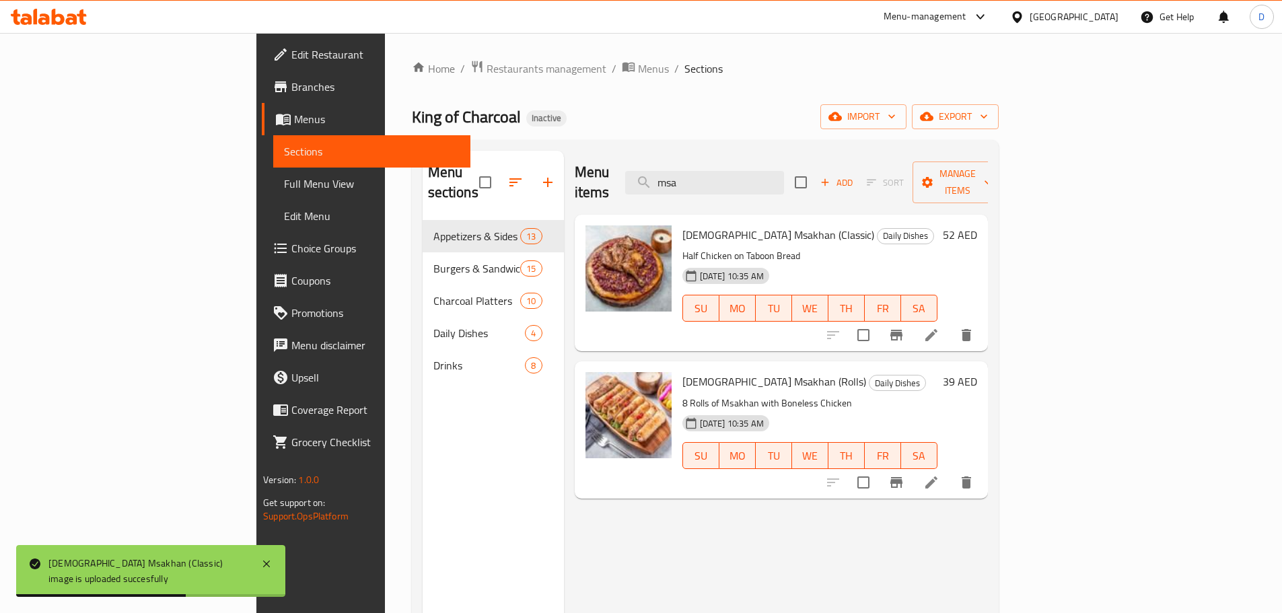
drag, startPoint x: 781, startPoint y: 181, endPoint x: 690, endPoint y: 186, distance: 91.0
click at [690, 186] on div "Menu items msa Add Sort Manage items" at bounding box center [781, 183] width 413 height 64
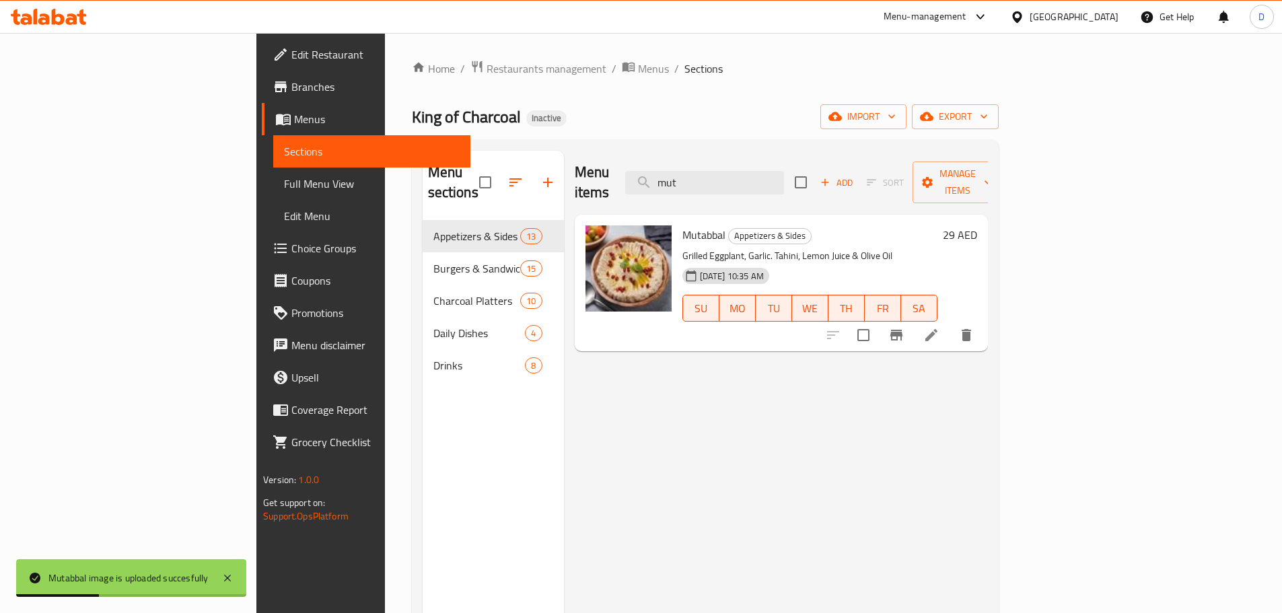
drag, startPoint x: 785, startPoint y: 176, endPoint x: 713, endPoint y: 176, distance: 72.7
click at [713, 176] on div "Menu items mut Add Sort Manage items" at bounding box center [781, 183] width 413 height 64
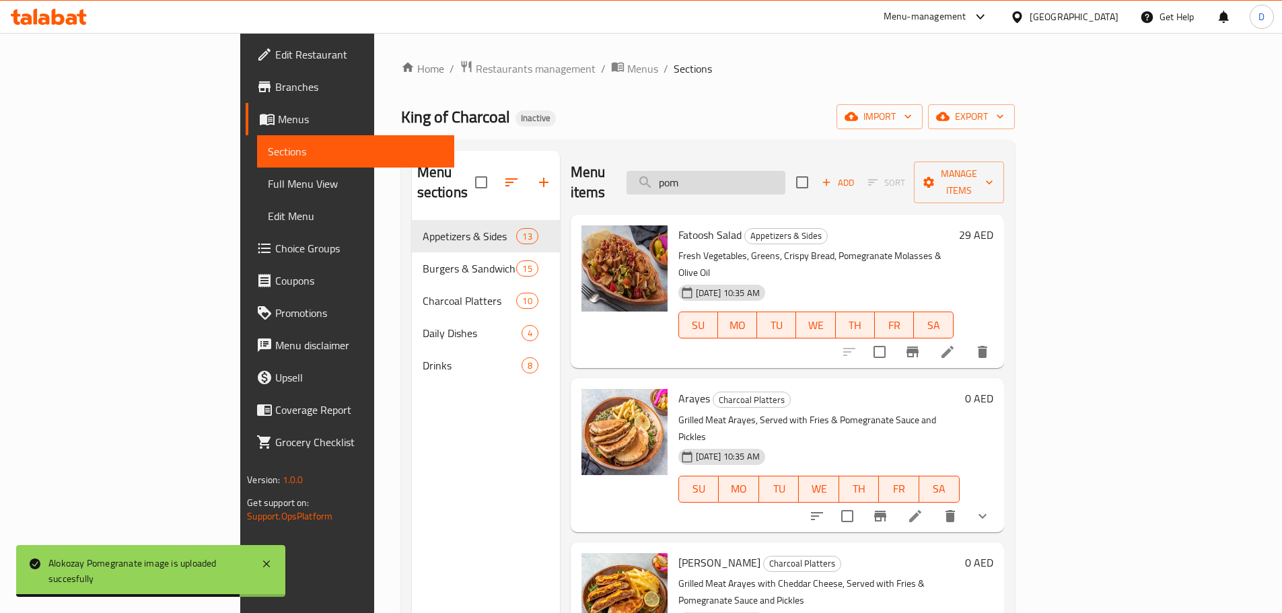
drag, startPoint x: 797, startPoint y: 164, endPoint x: 741, endPoint y: 167, distance: 56.0
click at [741, 171] on input "pom" at bounding box center [706, 183] width 159 height 24
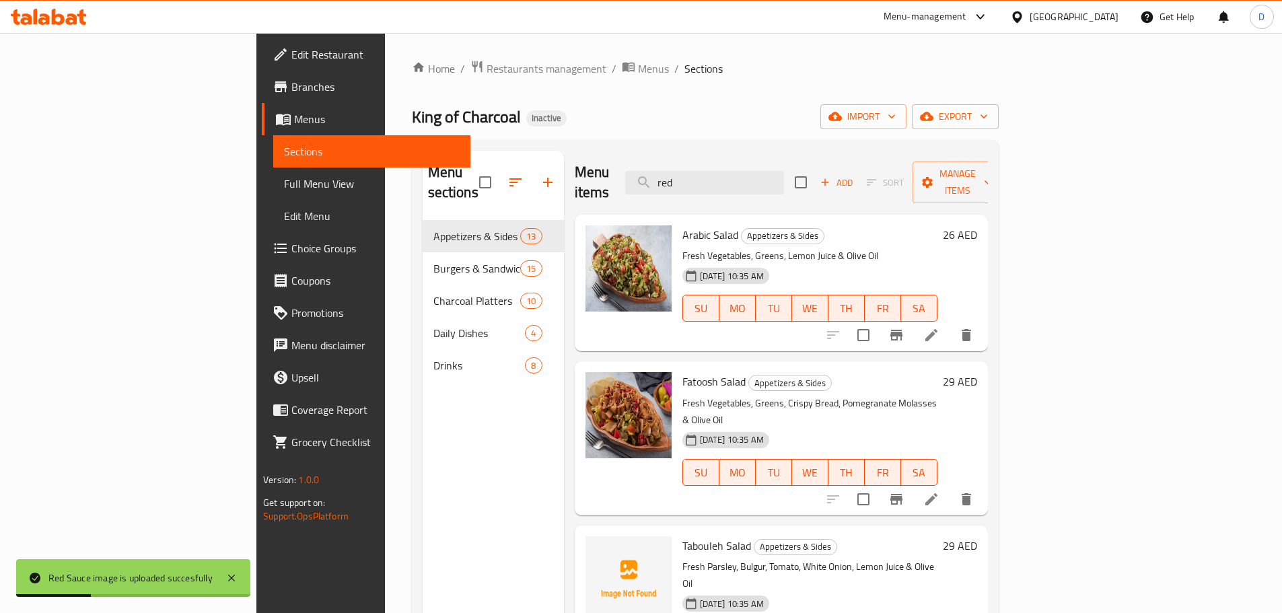
drag, startPoint x: 785, startPoint y: 177, endPoint x: 715, endPoint y: 188, distance: 70.1
click at [715, 188] on div "Menu items red Add Sort Manage items" at bounding box center [781, 183] width 413 height 64
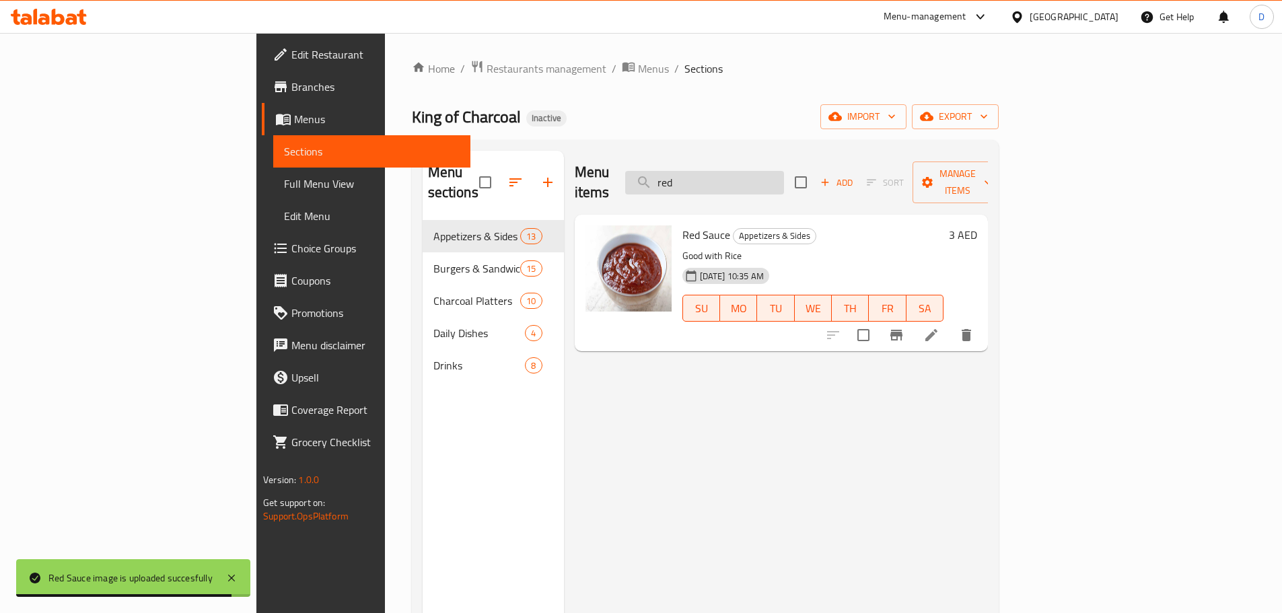
drag, startPoint x: 775, startPoint y: 170, endPoint x: 724, endPoint y: 183, distance: 52.9
click at [724, 183] on input "red" at bounding box center [704, 183] width 159 height 24
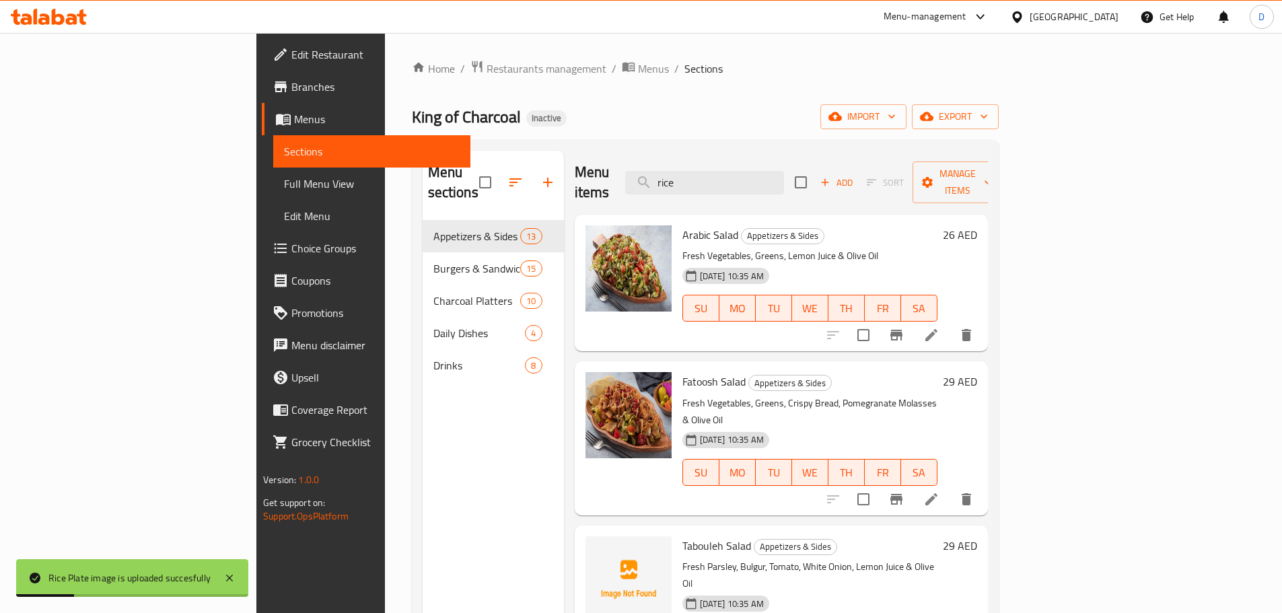
drag, startPoint x: 783, startPoint y: 180, endPoint x: 686, endPoint y: 190, distance: 97.4
click at [686, 190] on div "Menu items rice Add Sort Manage items" at bounding box center [781, 183] width 413 height 64
drag, startPoint x: 760, startPoint y: 170, endPoint x: 721, endPoint y: 171, distance: 38.4
click at [721, 171] on input "roc" at bounding box center [704, 183] width 159 height 24
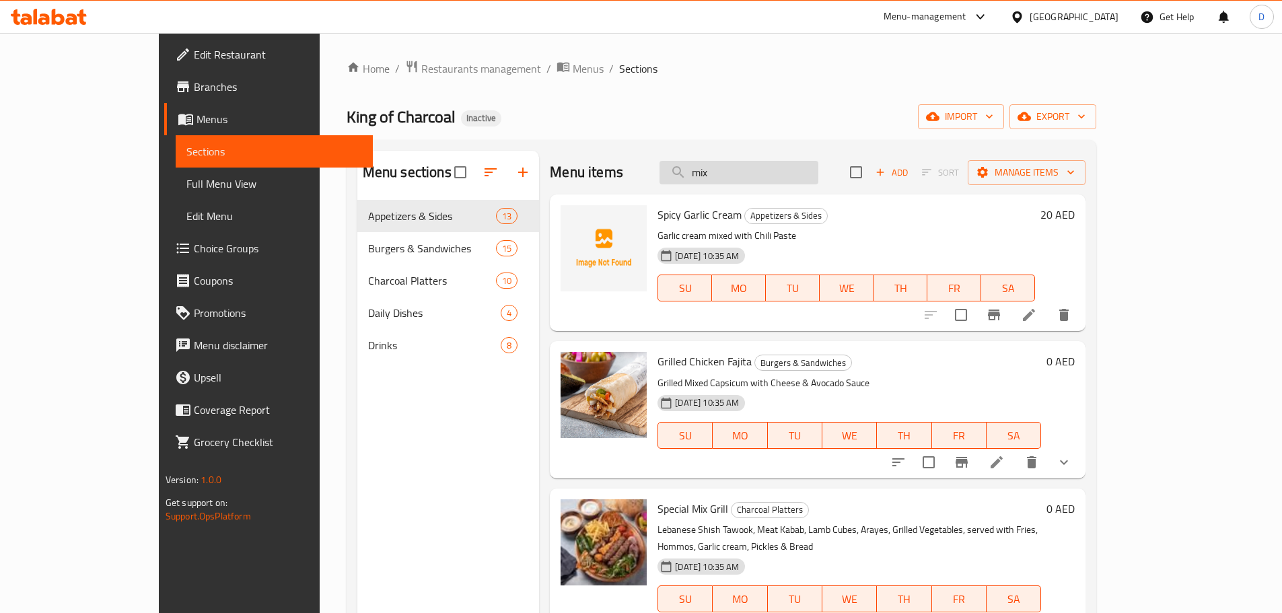
drag, startPoint x: 808, startPoint y: 176, endPoint x: 739, endPoint y: 175, distance: 69.3
click at [739, 175] on input "mix" at bounding box center [738, 173] width 159 height 24
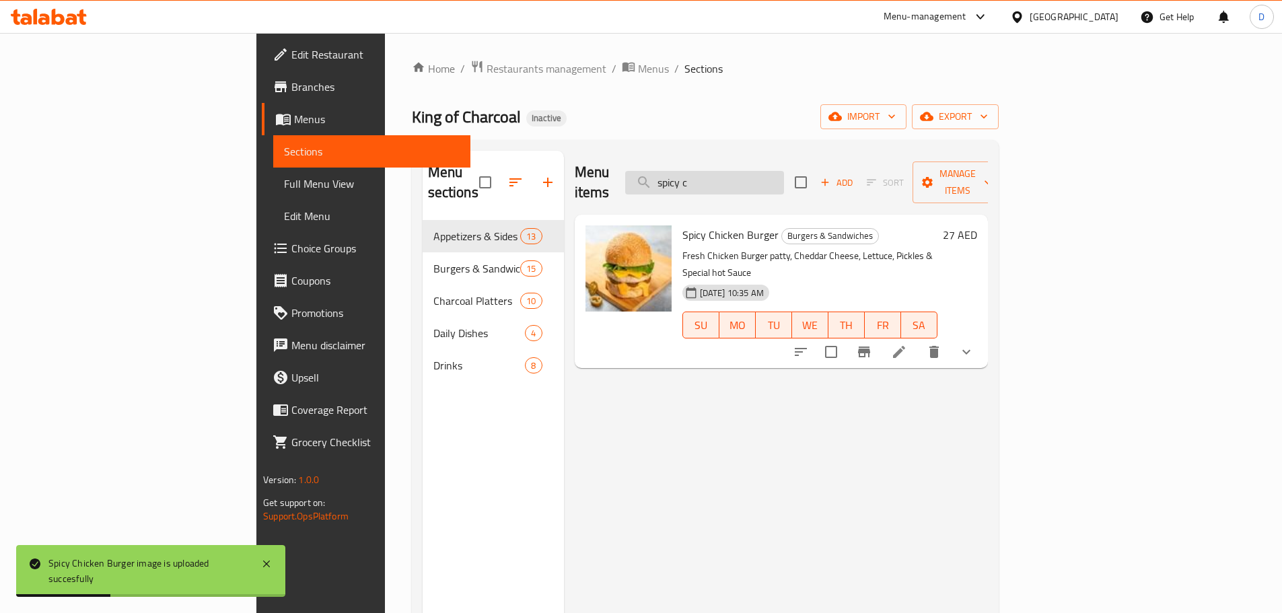
click at [784, 176] on input "spicy c" at bounding box center [704, 183] width 159 height 24
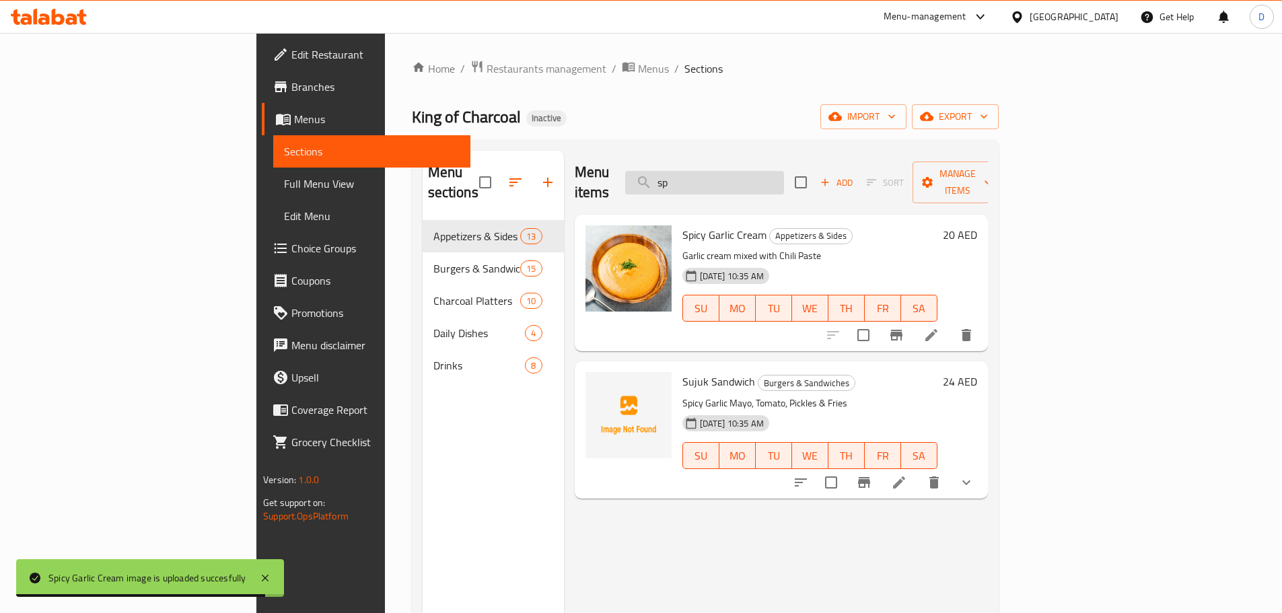
type input "s"
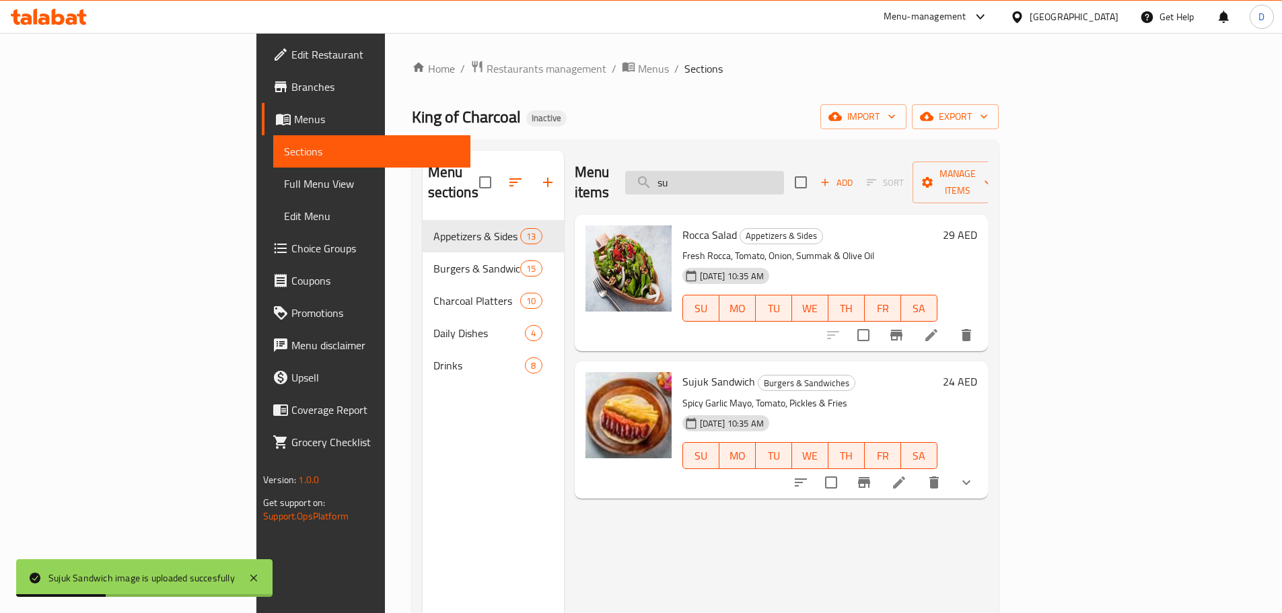
drag, startPoint x: 777, startPoint y: 173, endPoint x: 721, endPoint y: 181, distance: 55.8
click at [721, 181] on input "su" at bounding box center [704, 183] width 159 height 24
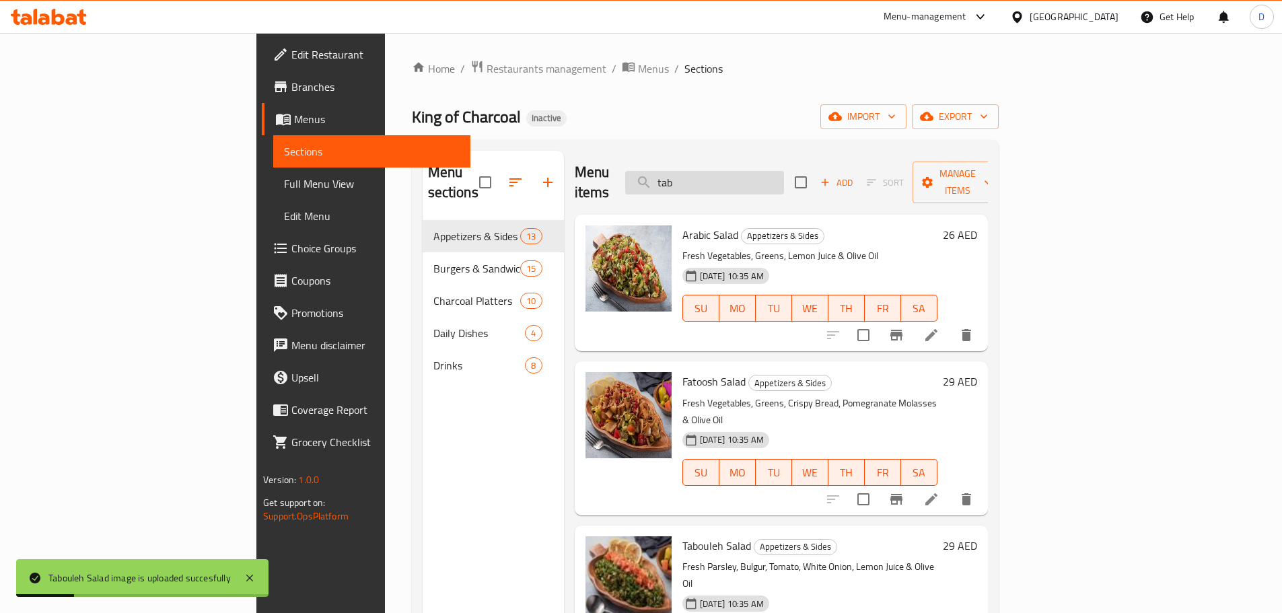
drag, startPoint x: 771, startPoint y: 175, endPoint x: 717, endPoint y: 174, distance: 54.5
click at [717, 174] on input "tab" at bounding box center [704, 183] width 159 height 24
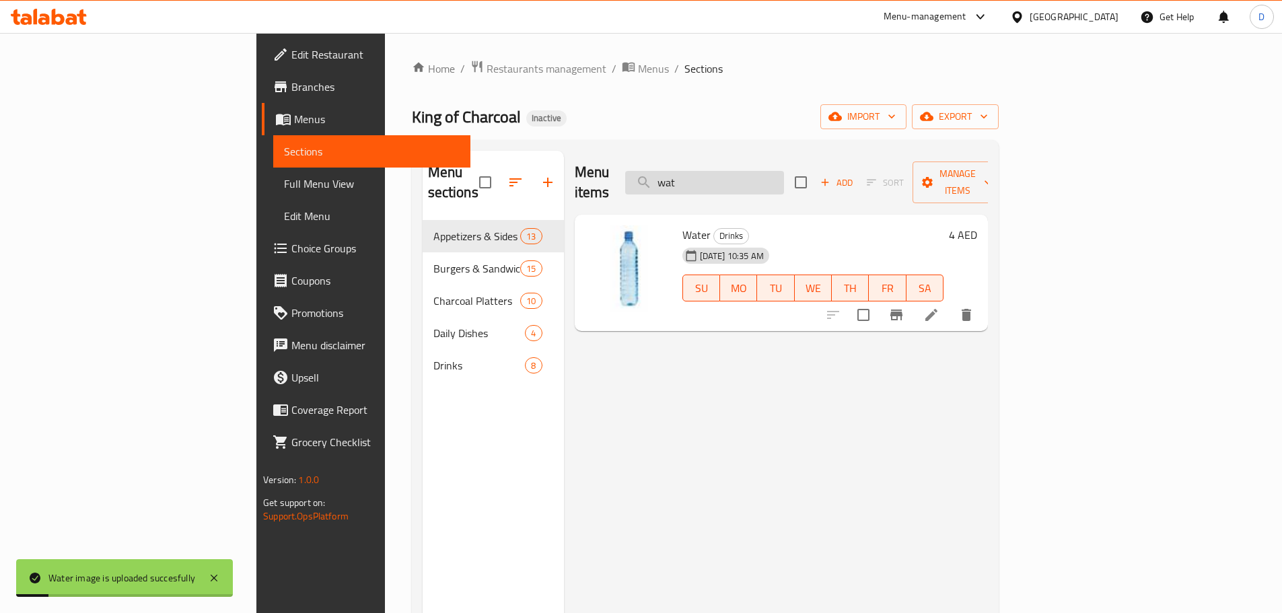
click at [733, 182] on input "wat" at bounding box center [704, 183] width 159 height 24
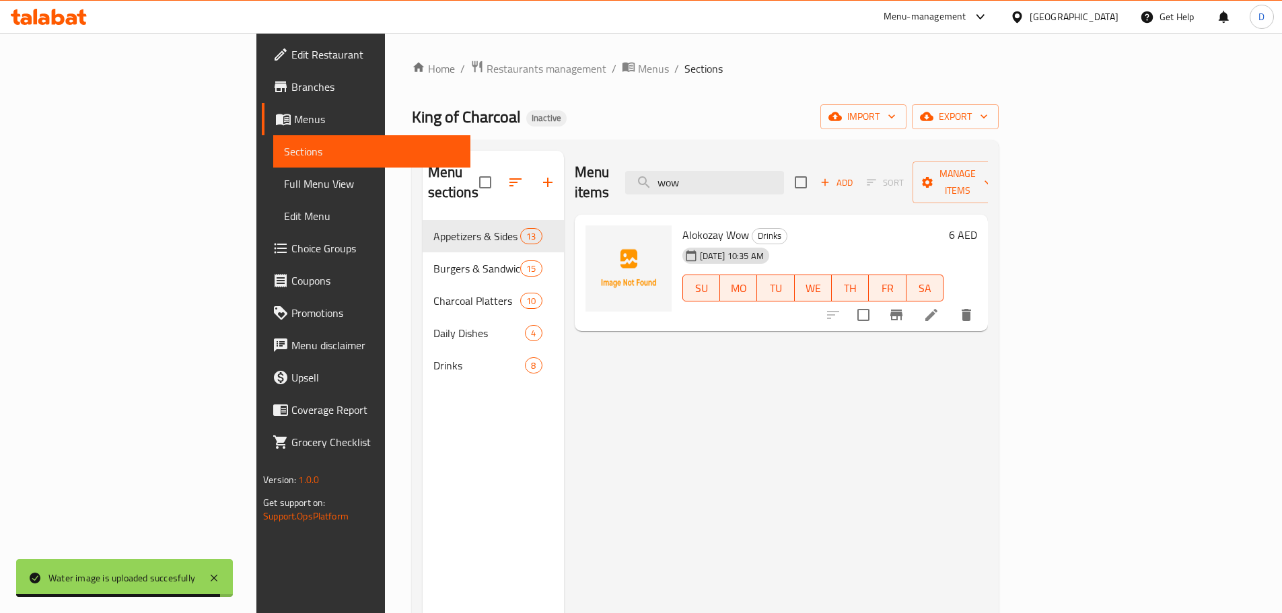
type input "wow"
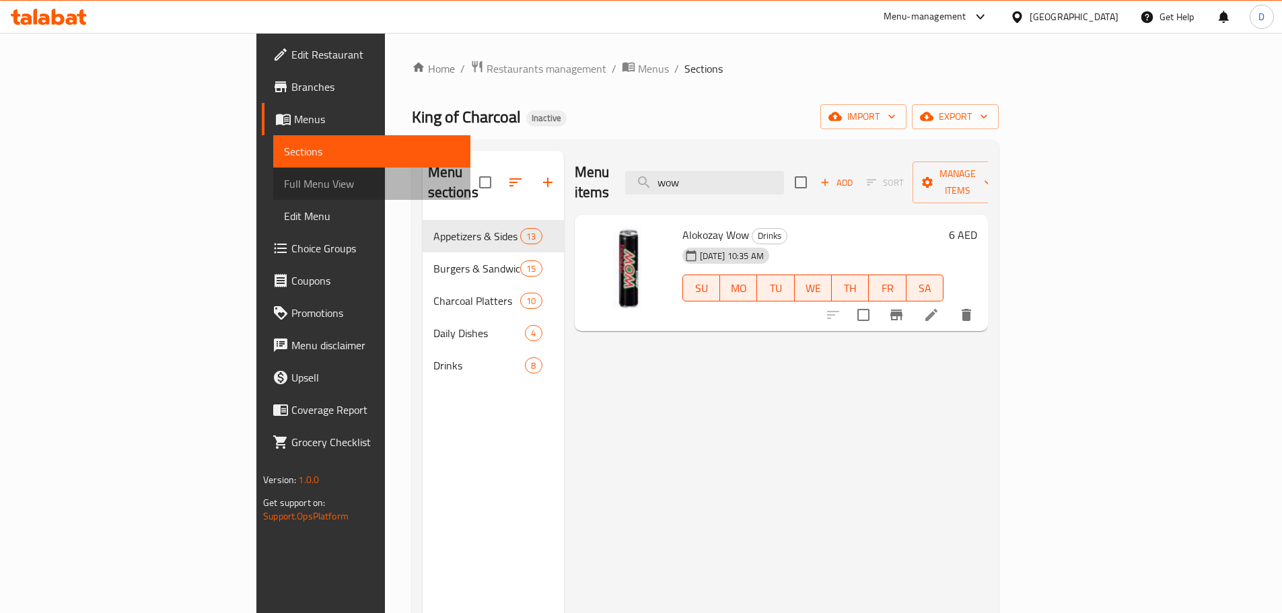
click at [273, 192] on link "Full Menu View" at bounding box center [371, 184] width 197 height 32
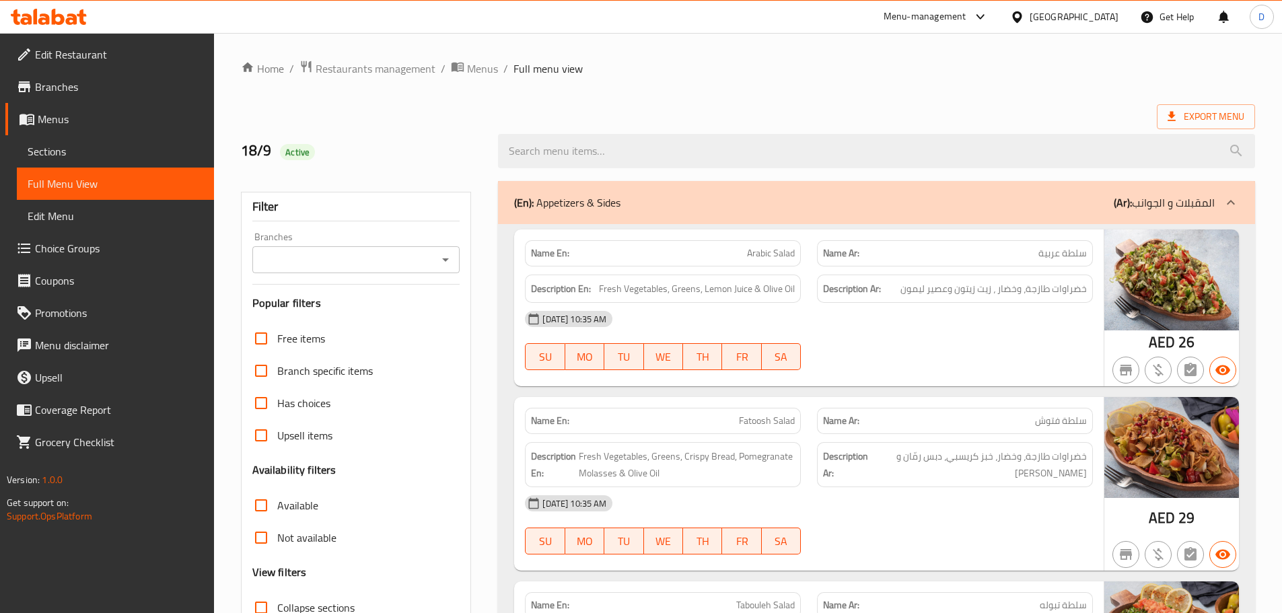
scroll to position [135, 0]
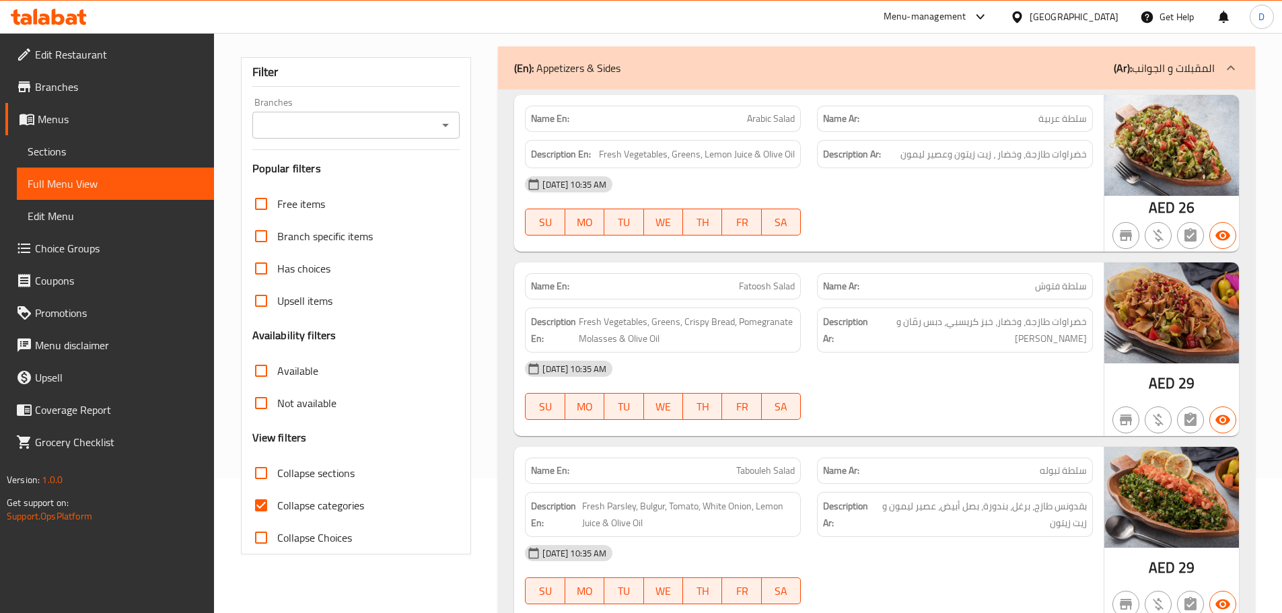
click at [262, 503] on input "Collapse categories" at bounding box center [261, 505] width 32 height 32
checkbox input "false"
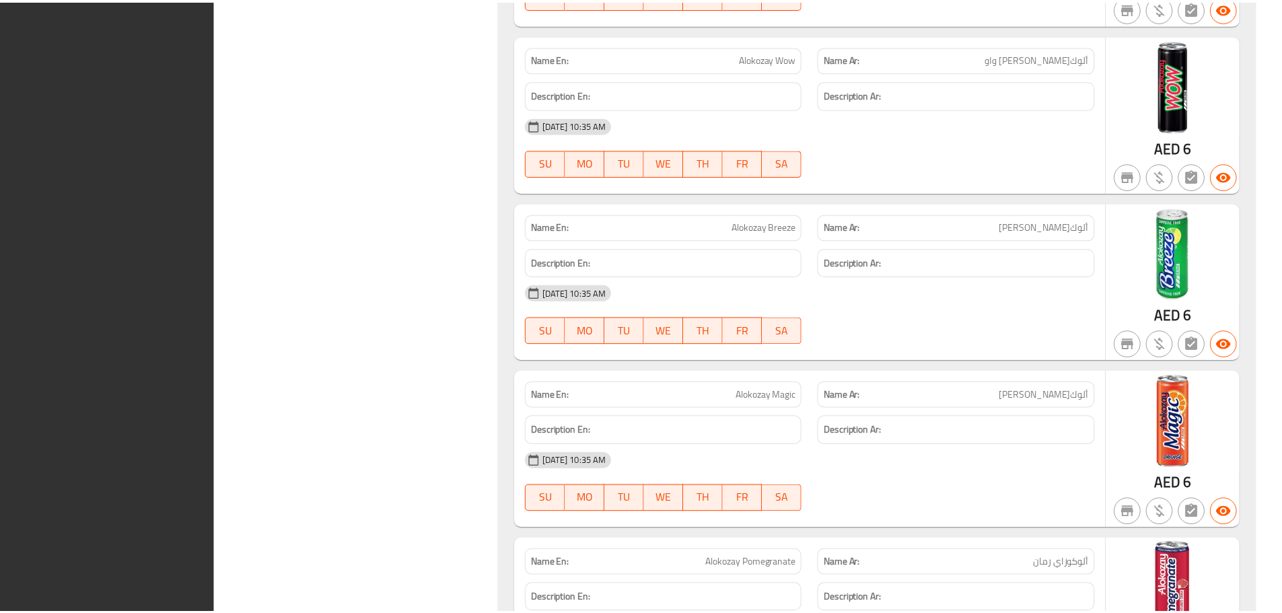
scroll to position [19485, 0]
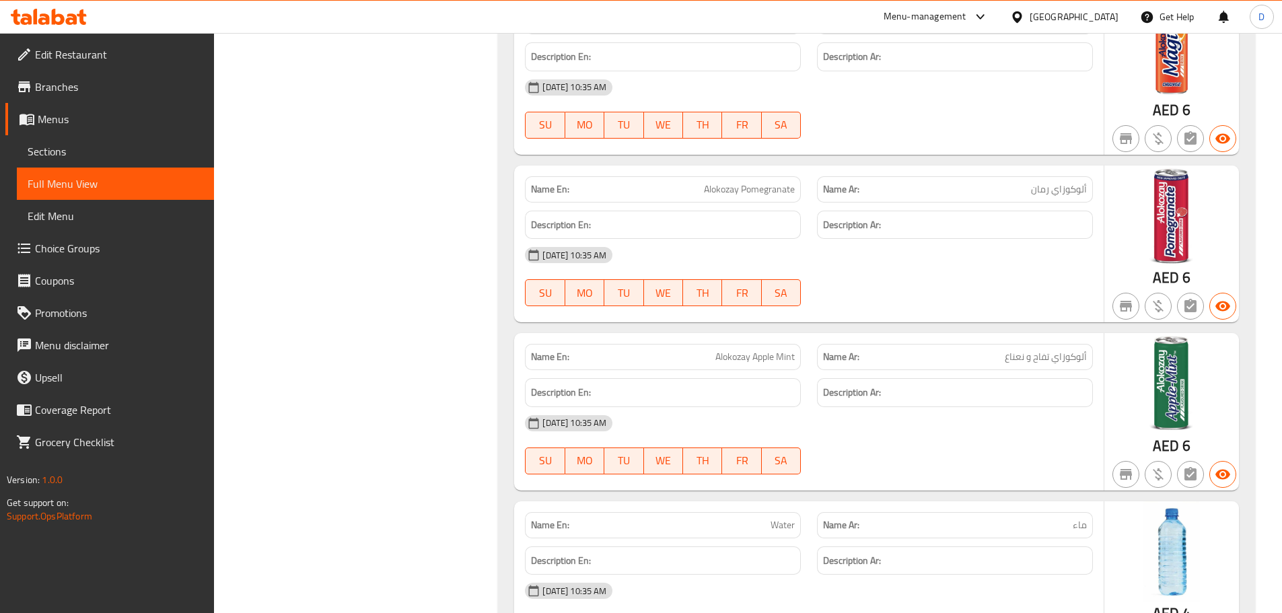
click at [1059, 15] on div "[GEOGRAPHIC_DATA]" at bounding box center [1074, 16] width 89 height 15
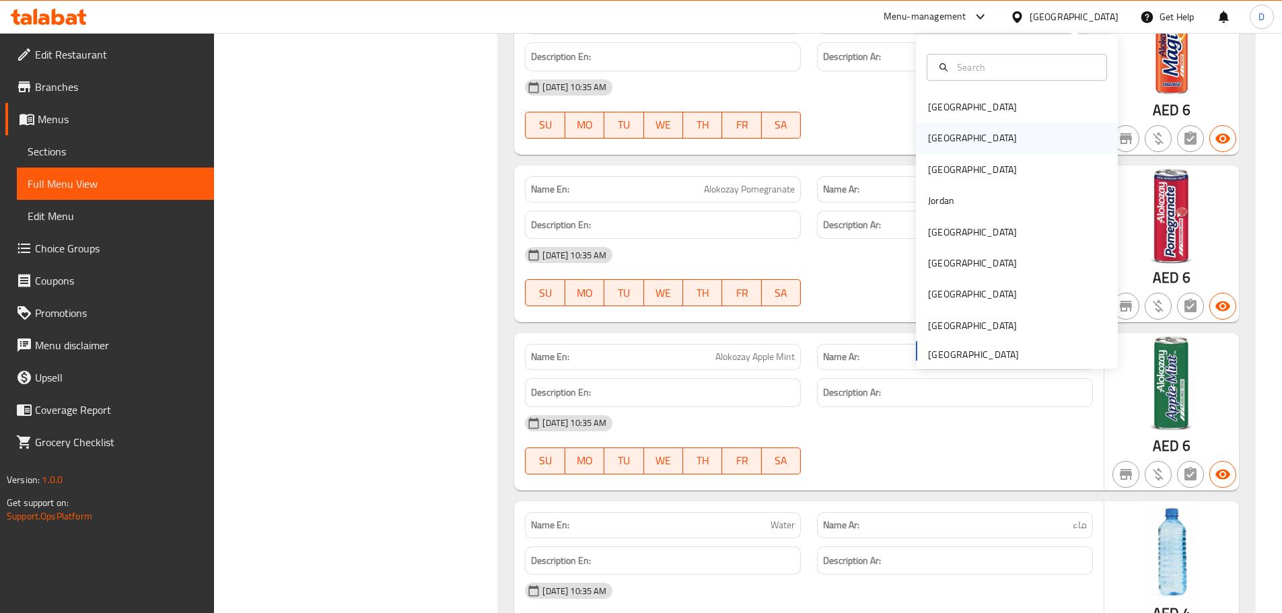
click at [928, 133] on div "Egypt" at bounding box center [972, 138] width 89 height 15
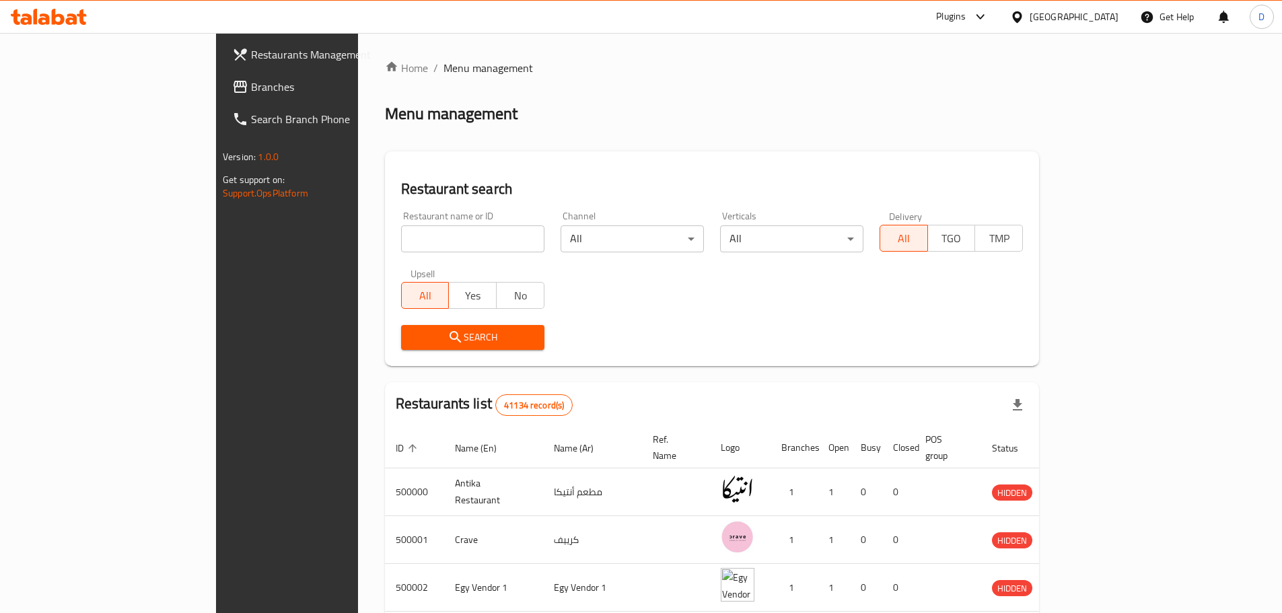
drag, startPoint x: 69, startPoint y: 87, endPoint x: 58, endPoint y: 87, distance: 11.4
click at [251, 87] on span "Branches" at bounding box center [335, 87] width 168 height 16
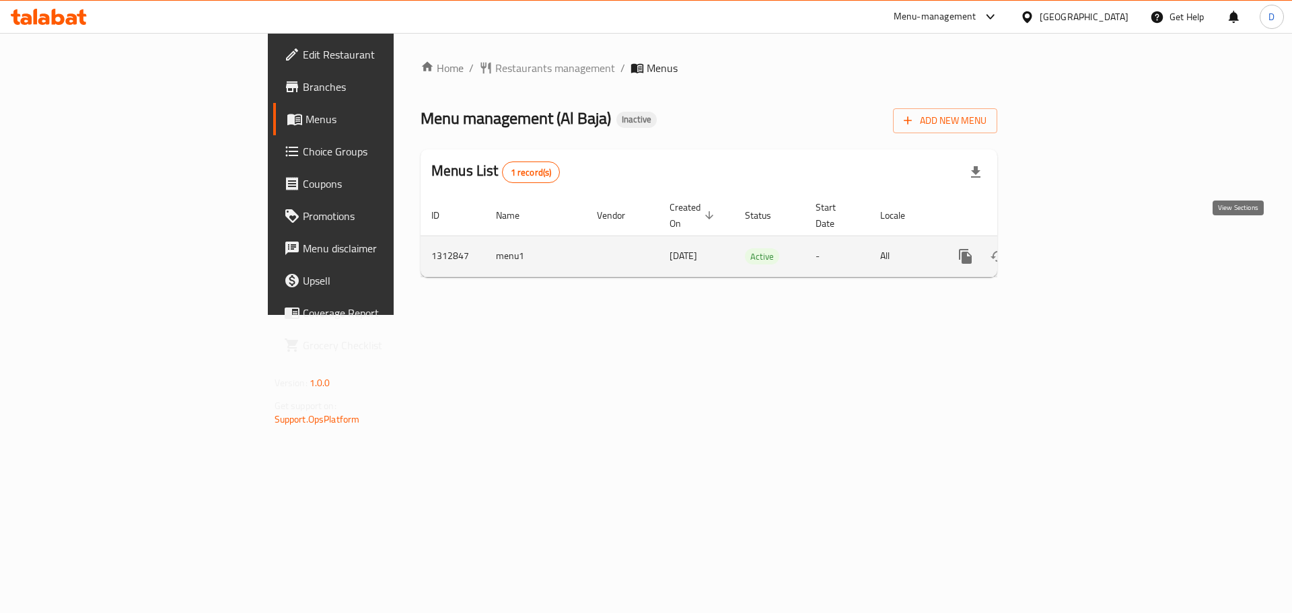
click at [1069, 250] on icon "enhanced table" at bounding box center [1063, 256] width 12 height 12
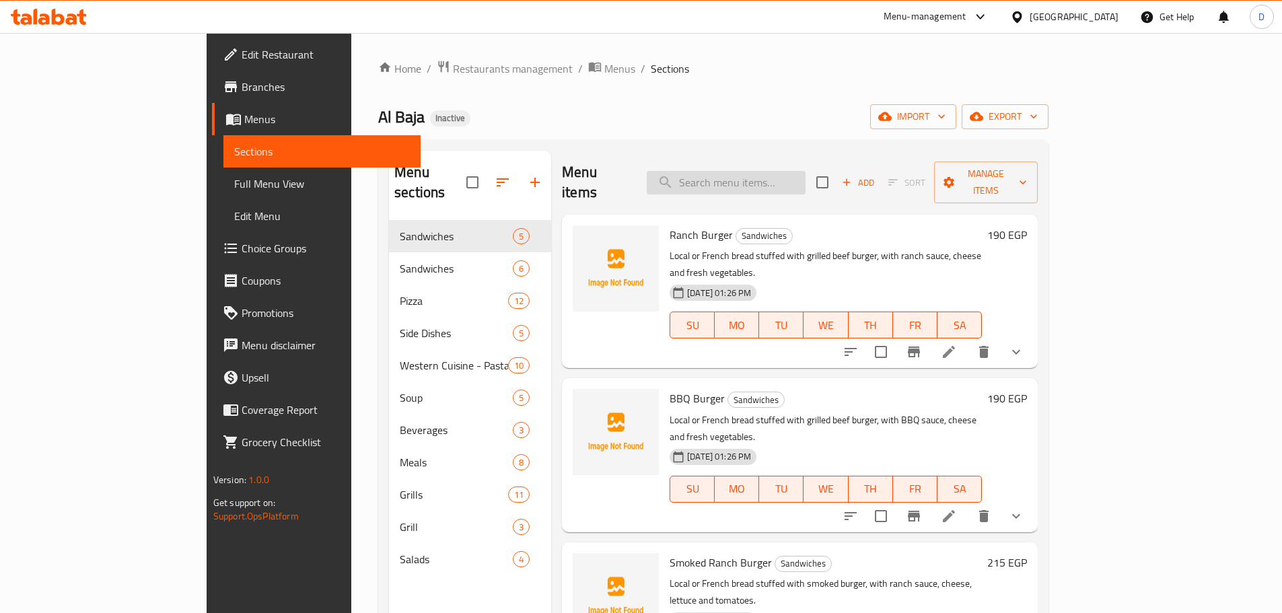
click at [806, 175] on input "search" at bounding box center [726, 183] width 159 height 24
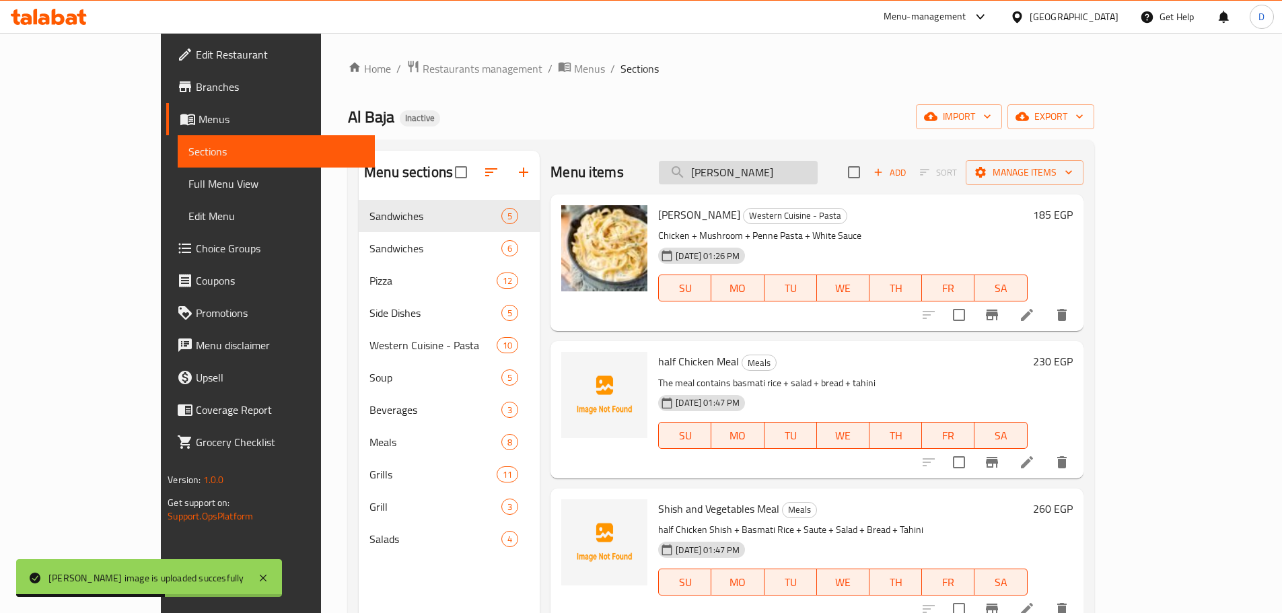
drag, startPoint x: 770, startPoint y: 175, endPoint x: 727, endPoint y: 178, distance: 43.2
click at [727, 178] on input "alf" at bounding box center [738, 173] width 159 height 24
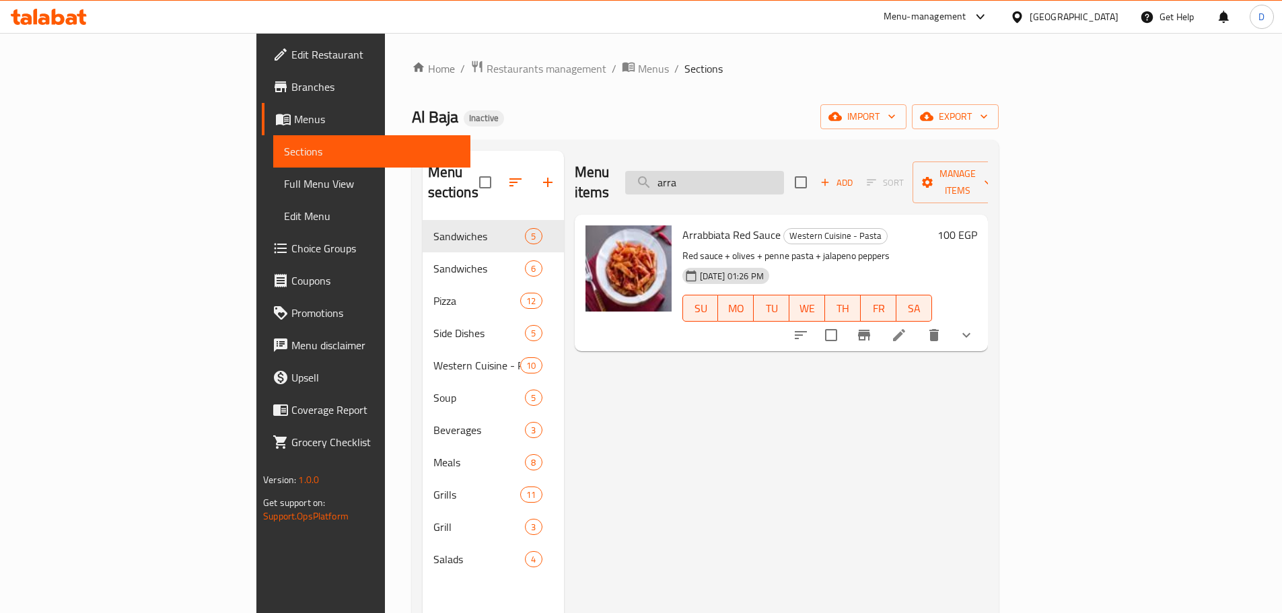
drag, startPoint x: 784, startPoint y: 178, endPoint x: 733, endPoint y: 180, distance: 51.2
click at [733, 180] on input "arra" at bounding box center [704, 183] width 159 height 24
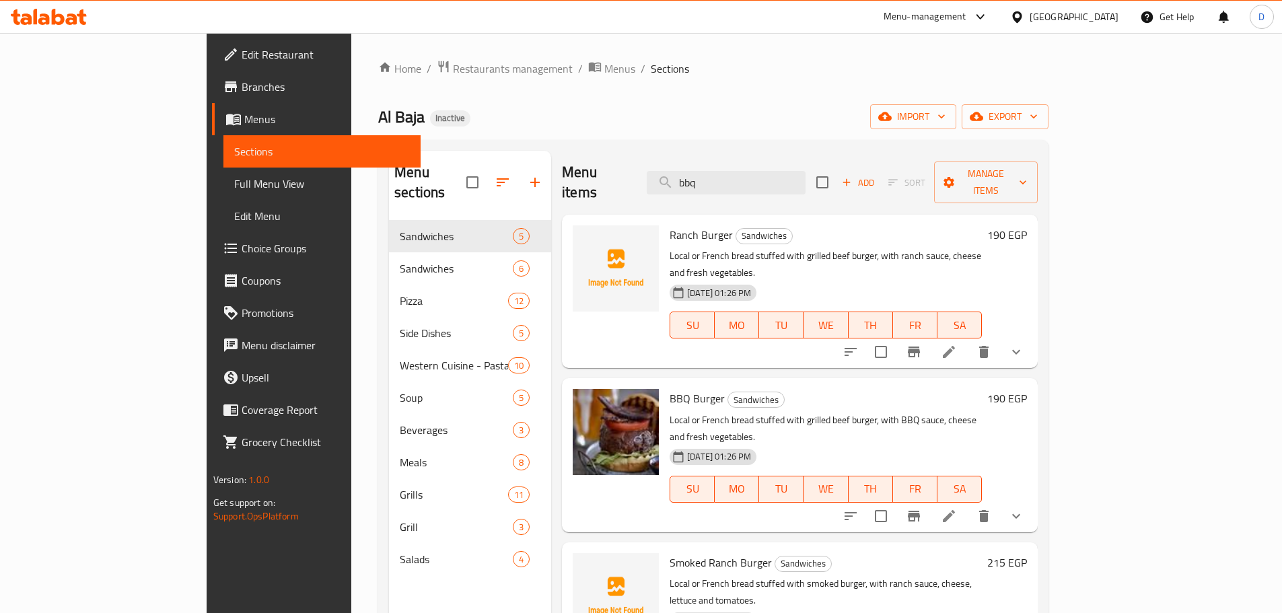
drag, startPoint x: 727, startPoint y: 181, endPoint x: 707, endPoint y: 181, distance: 20.2
click at [707, 181] on div "Menu items bbq Add Sort Manage items" at bounding box center [800, 183] width 476 height 64
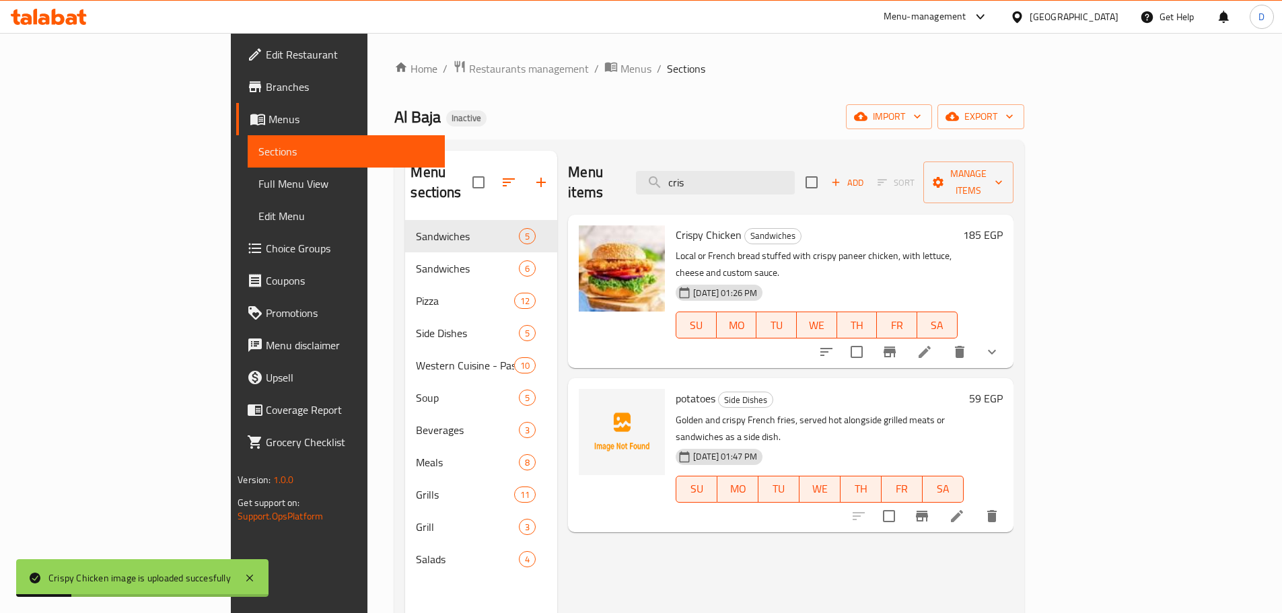
drag, startPoint x: 787, startPoint y: 176, endPoint x: 716, endPoint y: 181, distance: 71.5
click at [716, 181] on div "Menu items cris Add Sort Manage items" at bounding box center [790, 183] width 445 height 64
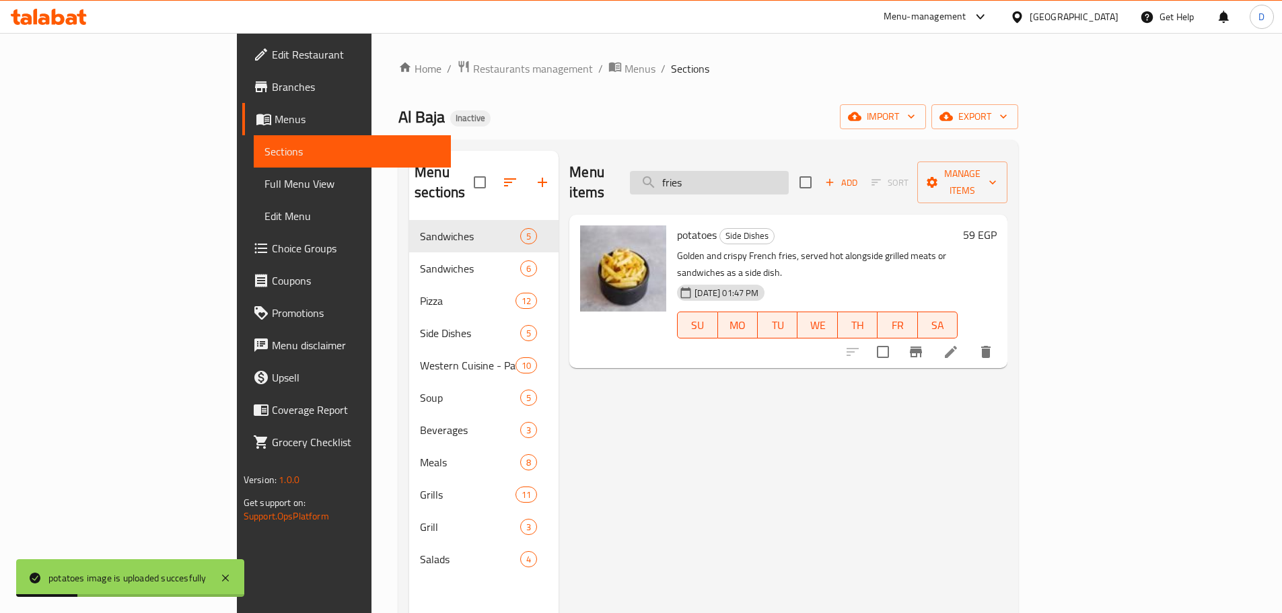
drag, startPoint x: 797, startPoint y: 167, endPoint x: 738, endPoint y: 169, distance: 58.6
click at [738, 171] on input "fries" at bounding box center [709, 183] width 159 height 24
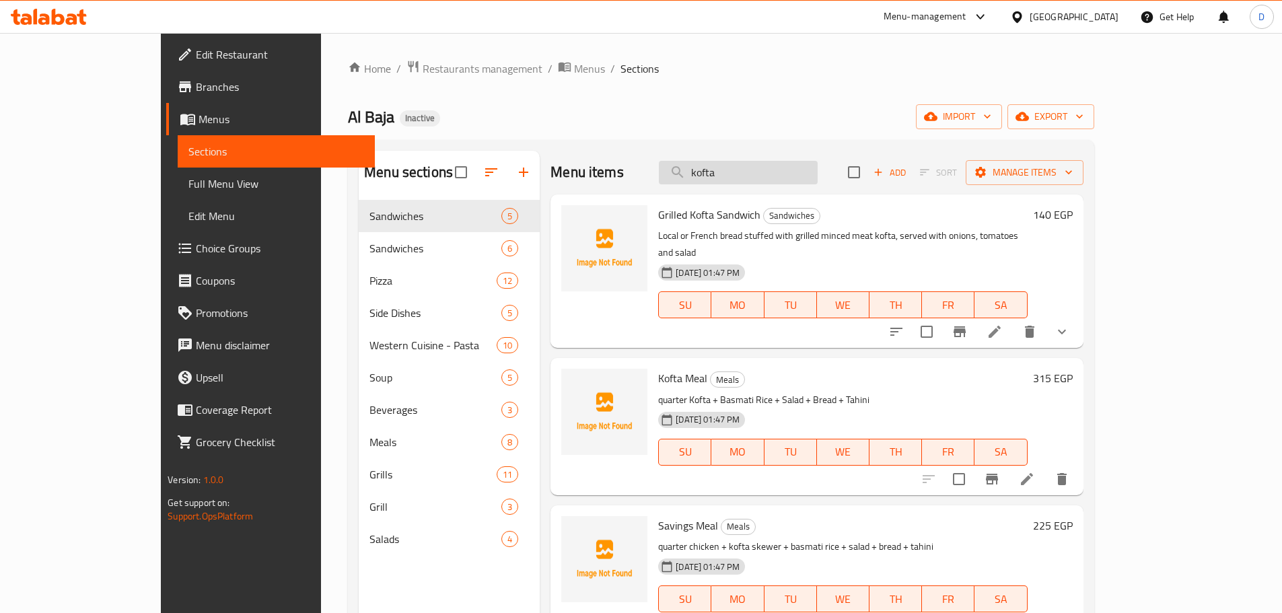
drag, startPoint x: 783, startPoint y: 176, endPoint x: 717, endPoint y: 176, distance: 66.0
click at [717, 176] on input "kofta" at bounding box center [738, 173] width 159 height 24
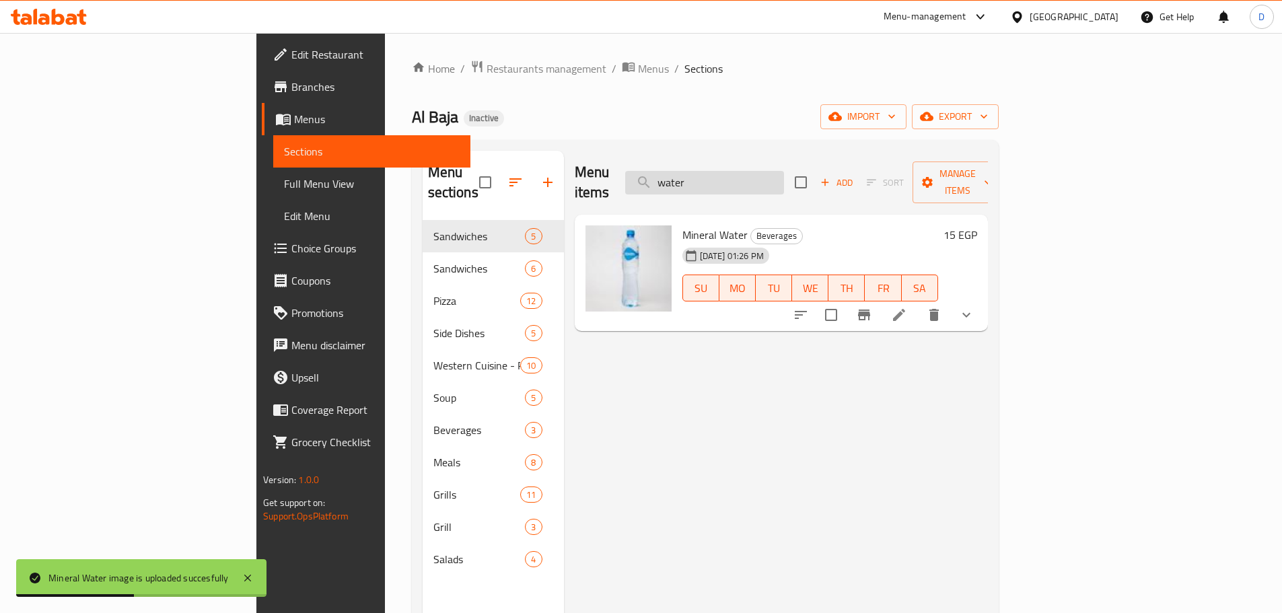
drag, startPoint x: 760, startPoint y: 174, endPoint x: 729, endPoint y: 178, distance: 31.1
click at [729, 178] on input "water" at bounding box center [704, 183] width 159 height 24
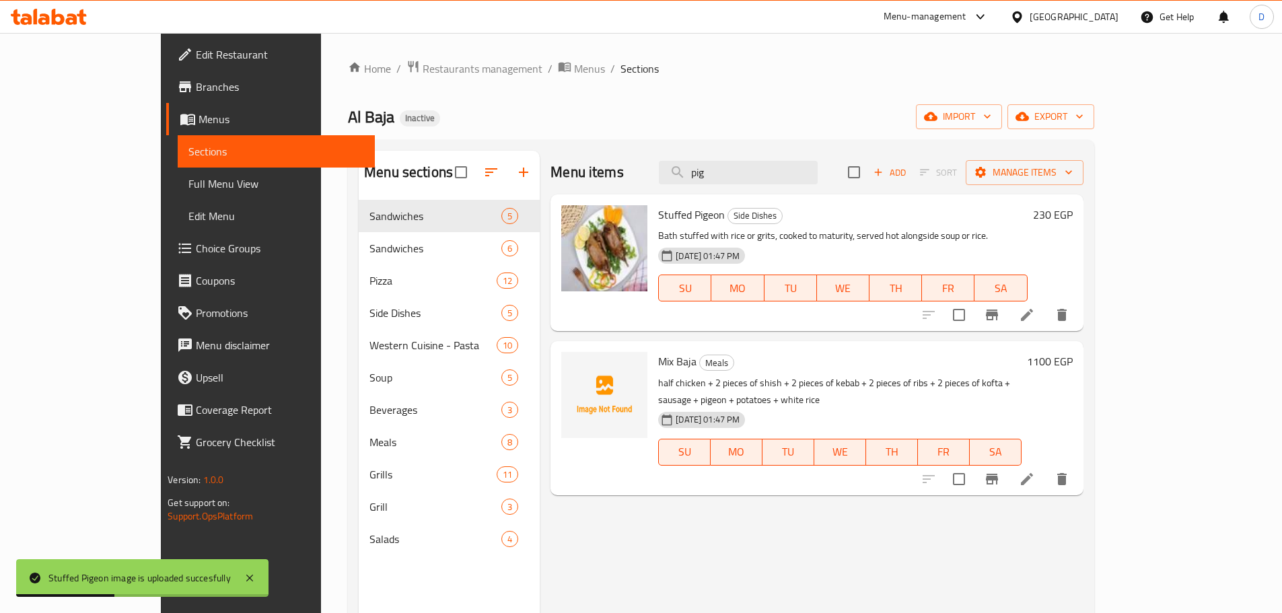
drag, startPoint x: 780, startPoint y: 168, endPoint x: 711, endPoint y: 181, distance: 69.9
click at [711, 181] on div "Menu items pig Add Sort Manage items" at bounding box center [816, 173] width 532 height 44
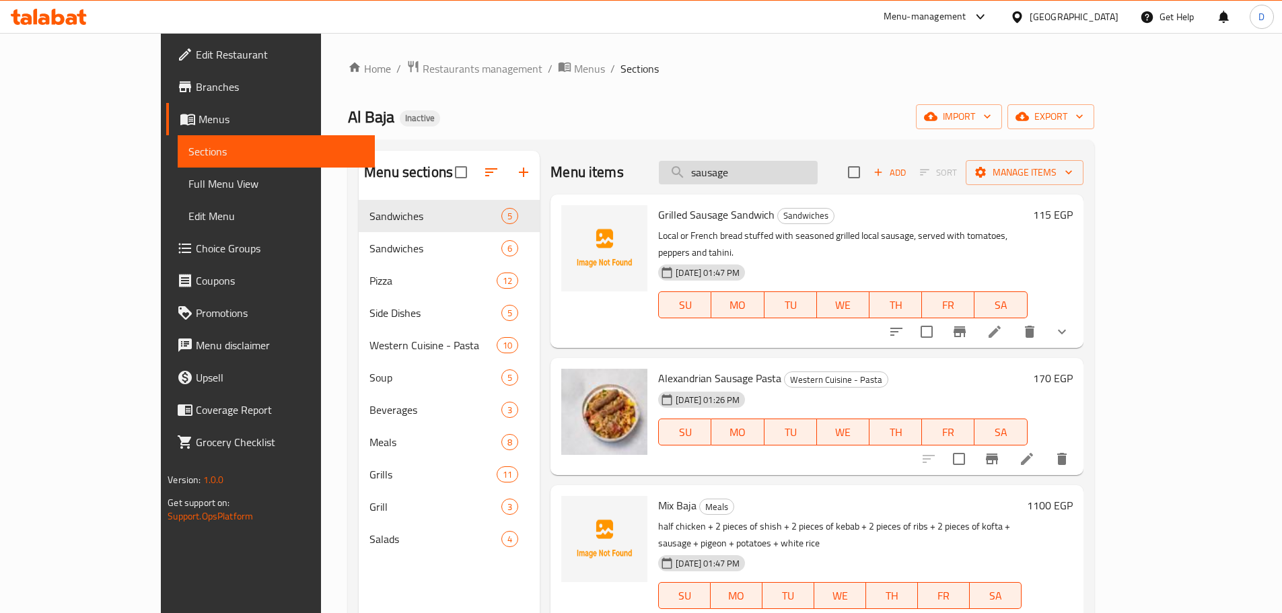
drag, startPoint x: 797, startPoint y: 173, endPoint x: 738, endPoint y: 175, distance: 59.3
click at [738, 175] on input "sausage" at bounding box center [738, 173] width 159 height 24
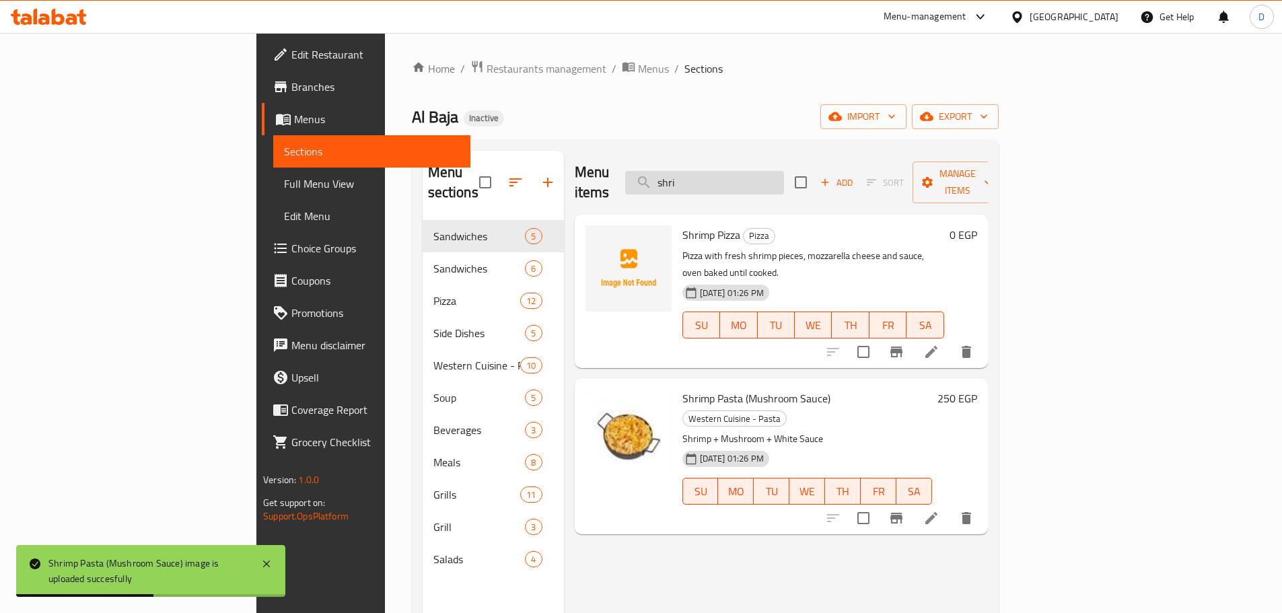
drag, startPoint x: 777, startPoint y: 173, endPoint x: 719, endPoint y: 172, distance: 58.5
click at [719, 172] on input "shri" at bounding box center [704, 183] width 159 height 24
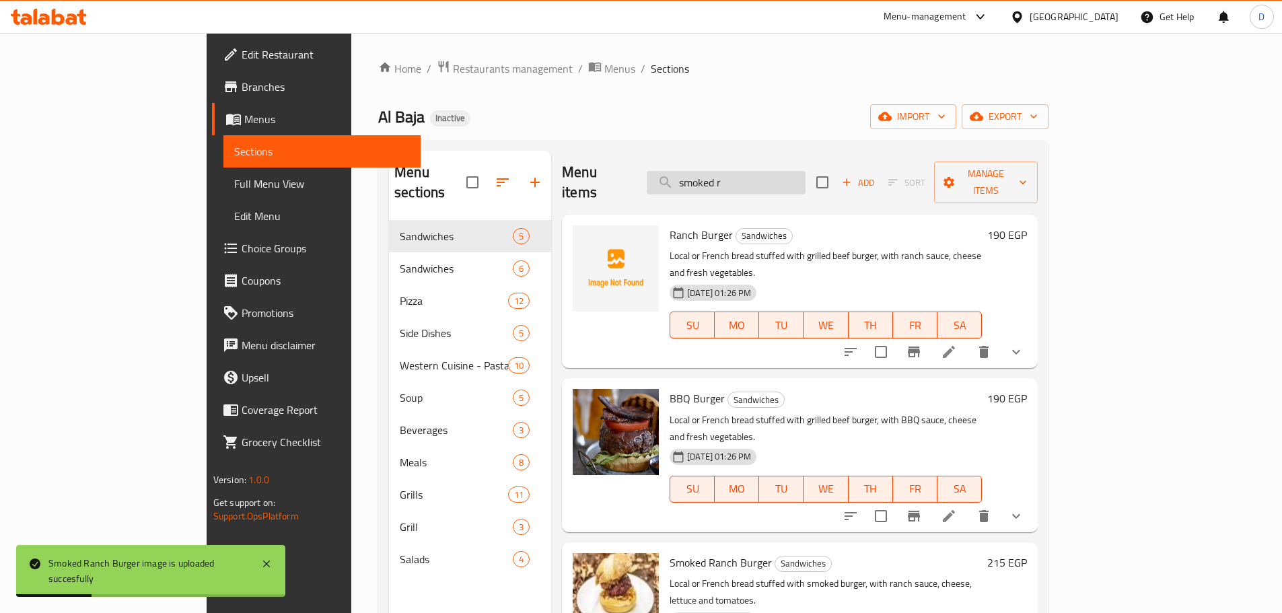
drag, startPoint x: 810, startPoint y: 166, endPoint x: 715, endPoint y: 166, distance: 94.2
click at [715, 171] on input "smoked r" at bounding box center [726, 183] width 159 height 24
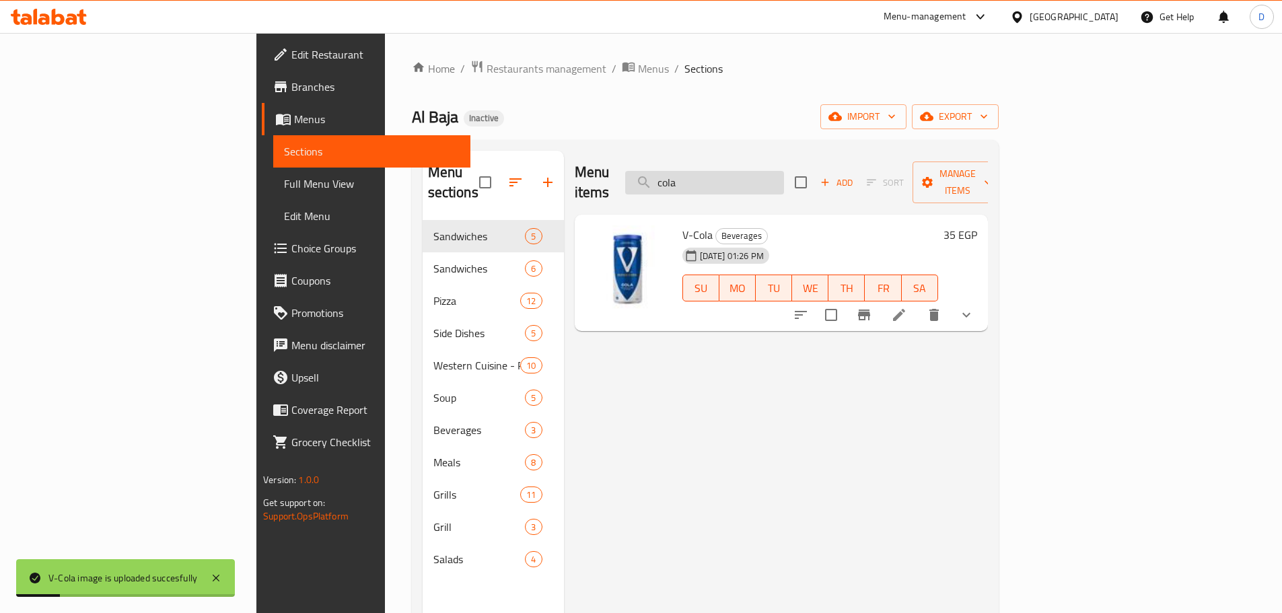
drag, startPoint x: 782, startPoint y: 172, endPoint x: 727, endPoint y: 172, distance: 54.5
click at [727, 172] on input "cola" at bounding box center [704, 183] width 159 height 24
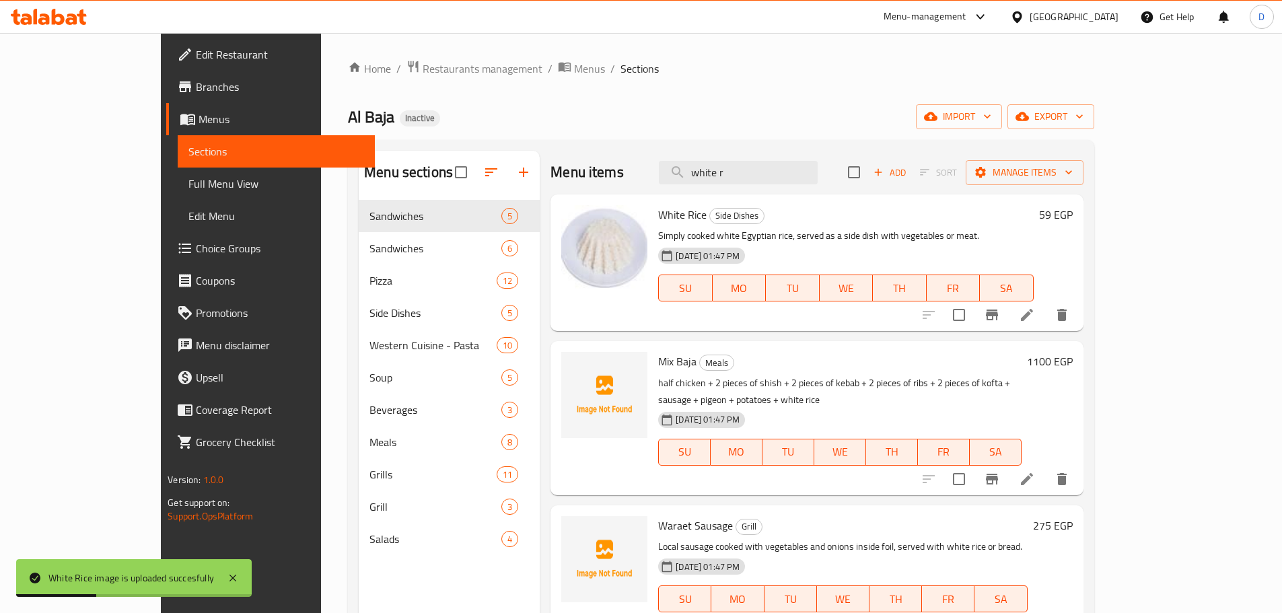
drag, startPoint x: 793, startPoint y: 166, endPoint x: 697, endPoint y: 156, distance: 96.0
click at [697, 156] on div "Menu items white r Add Sort Manage items" at bounding box center [816, 173] width 532 height 44
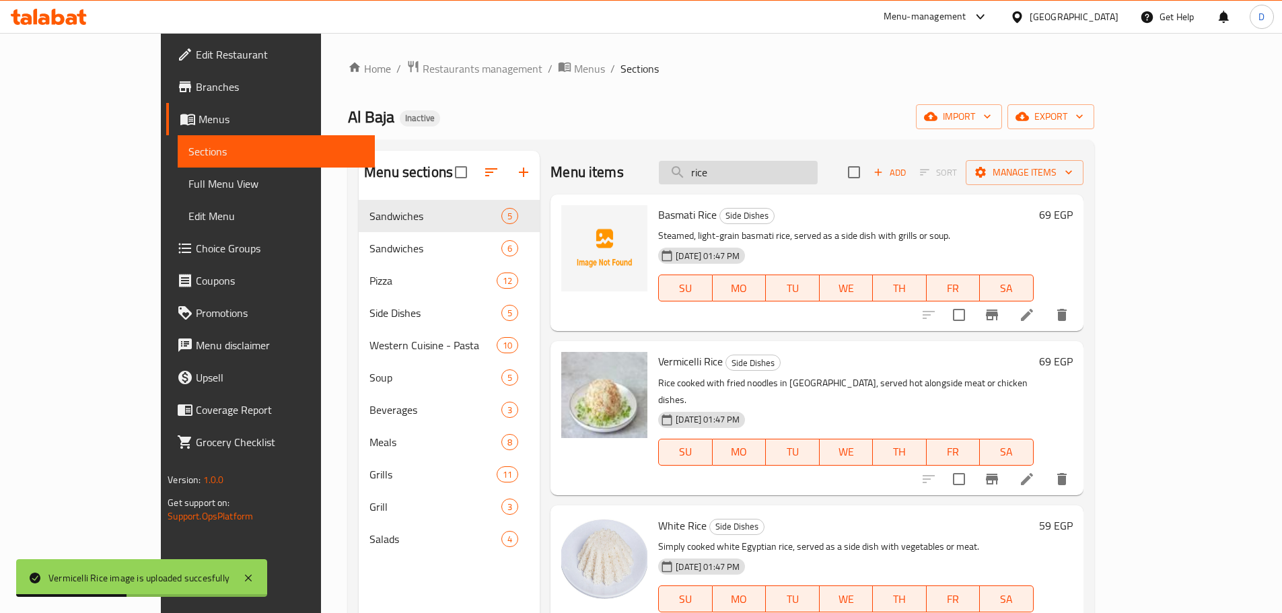
drag, startPoint x: 780, startPoint y: 173, endPoint x: 729, endPoint y: 174, distance: 51.2
click at [729, 174] on input "rice" at bounding box center [738, 173] width 159 height 24
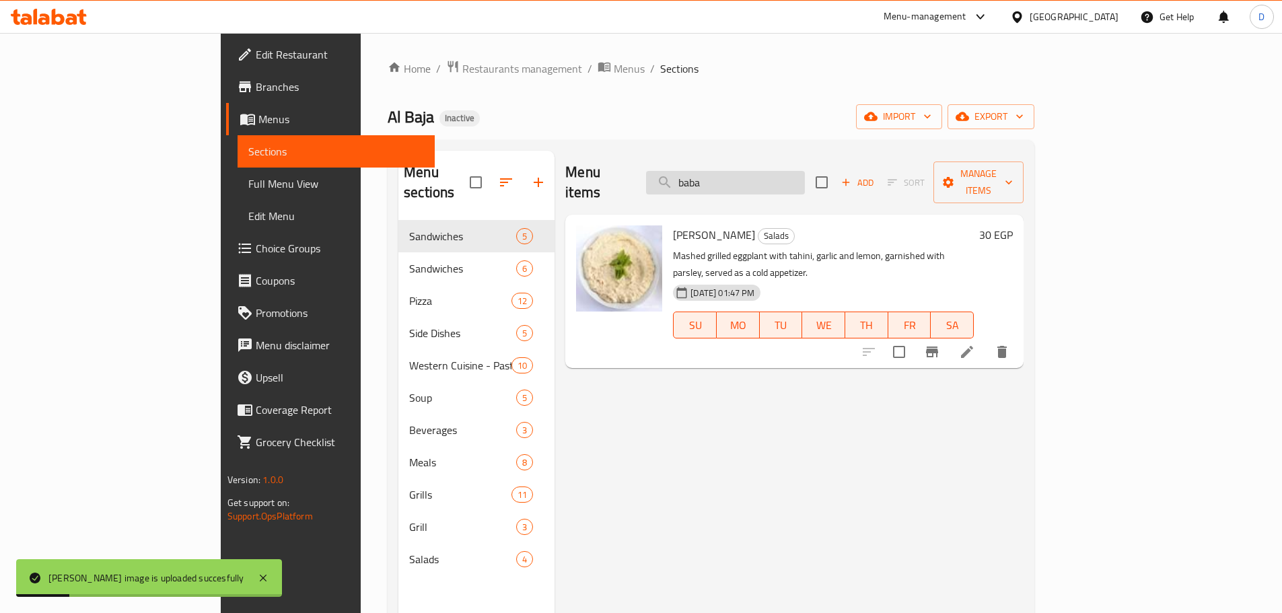
drag, startPoint x: 793, startPoint y: 166, endPoint x: 728, endPoint y: 164, distance: 64.6
click at [728, 171] on input "baba" at bounding box center [725, 183] width 159 height 24
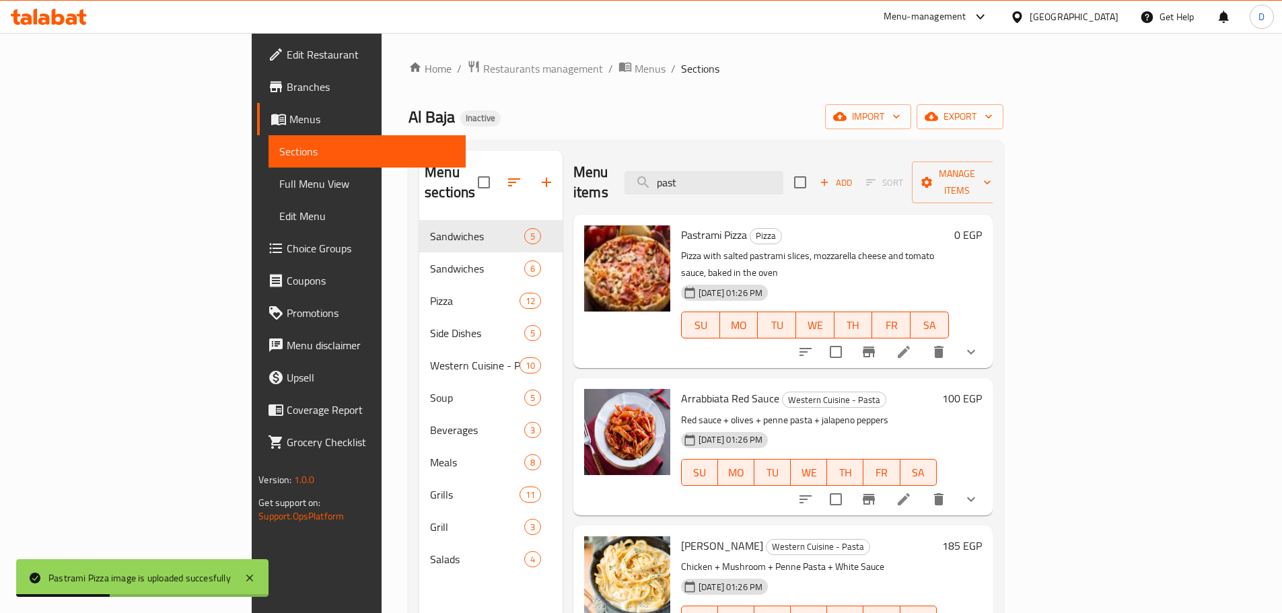
drag, startPoint x: 786, startPoint y: 181, endPoint x: 682, endPoint y: 186, distance: 103.8
click at [682, 186] on div "Menu items past Add Sort Manage items" at bounding box center [782, 183] width 419 height 64
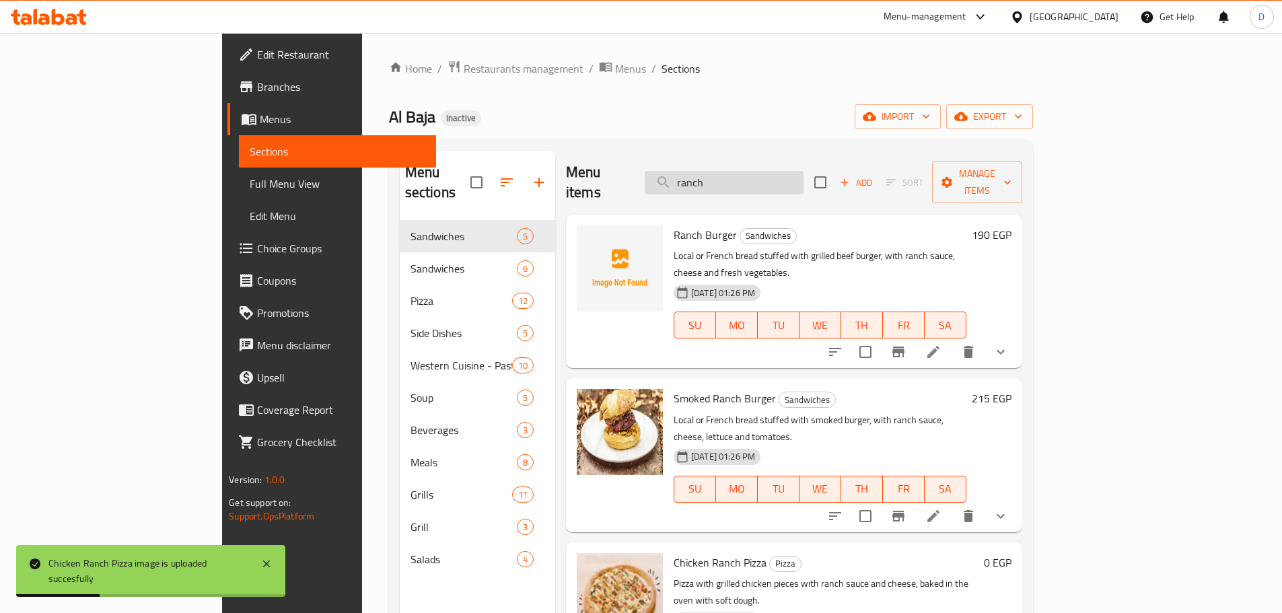
drag, startPoint x: 795, startPoint y: 176, endPoint x: 723, endPoint y: 176, distance: 72.7
click at [723, 176] on input "ranch" at bounding box center [724, 183] width 159 height 24
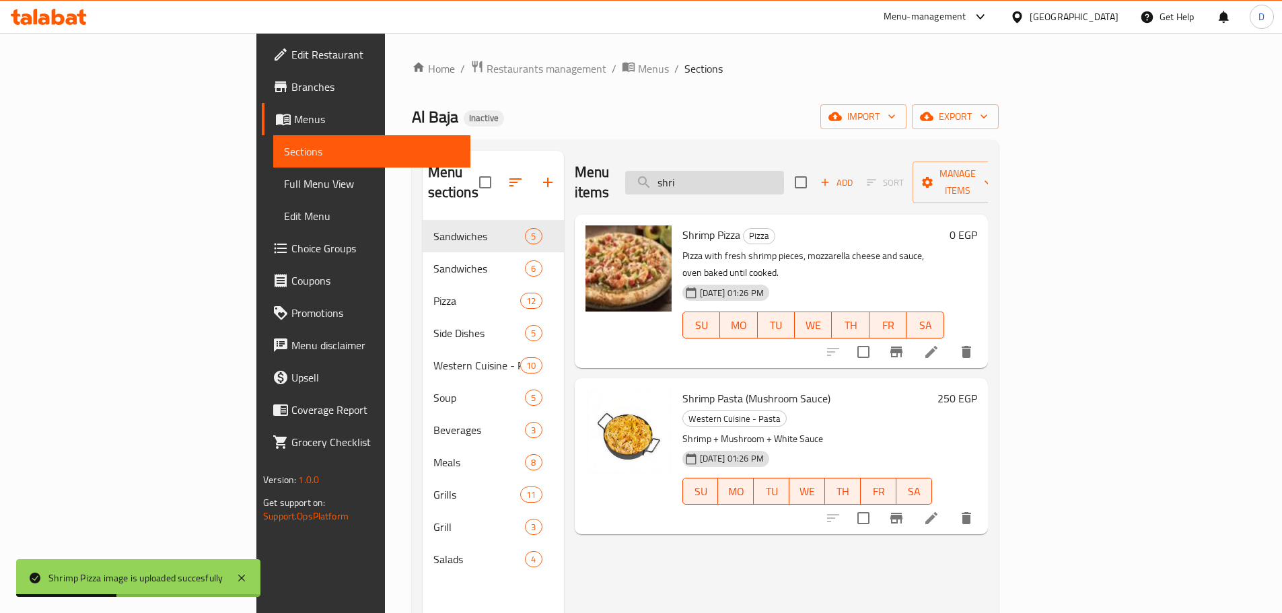
drag, startPoint x: 805, startPoint y: 166, endPoint x: 726, endPoint y: 177, distance: 79.5
click at [726, 177] on input "shri" at bounding box center [704, 183] width 159 height 24
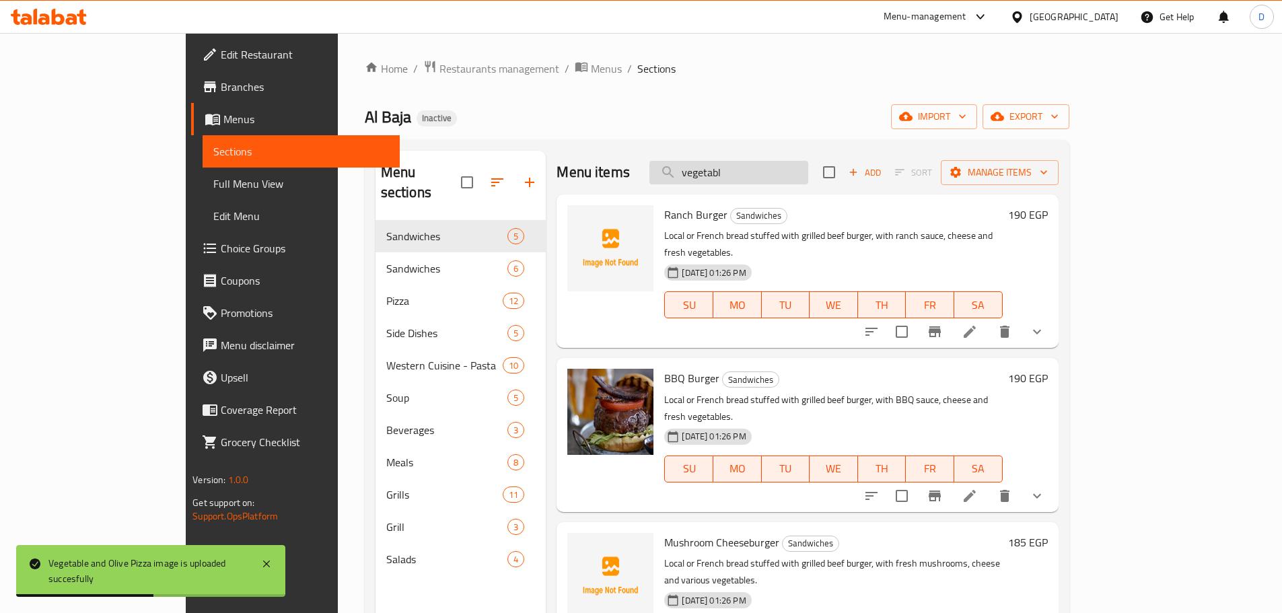
drag, startPoint x: 803, startPoint y: 182, endPoint x: 735, endPoint y: 179, distance: 68.7
click at [735, 179] on input "vegetabl" at bounding box center [728, 173] width 159 height 24
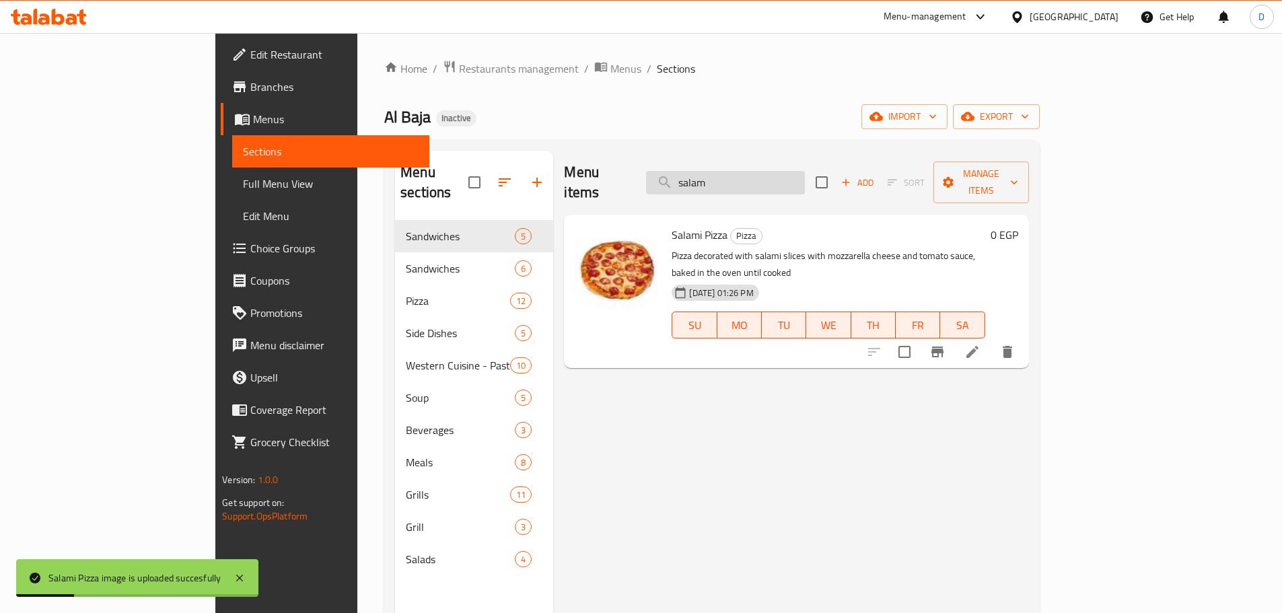
drag, startPoint x: 795, startPoint y: 169, endPoint x: 736, endPoint y: 170, distance: 59.2
click at [736, 171] on input "salam" at bounding box center [725, 183] width 159 height 24
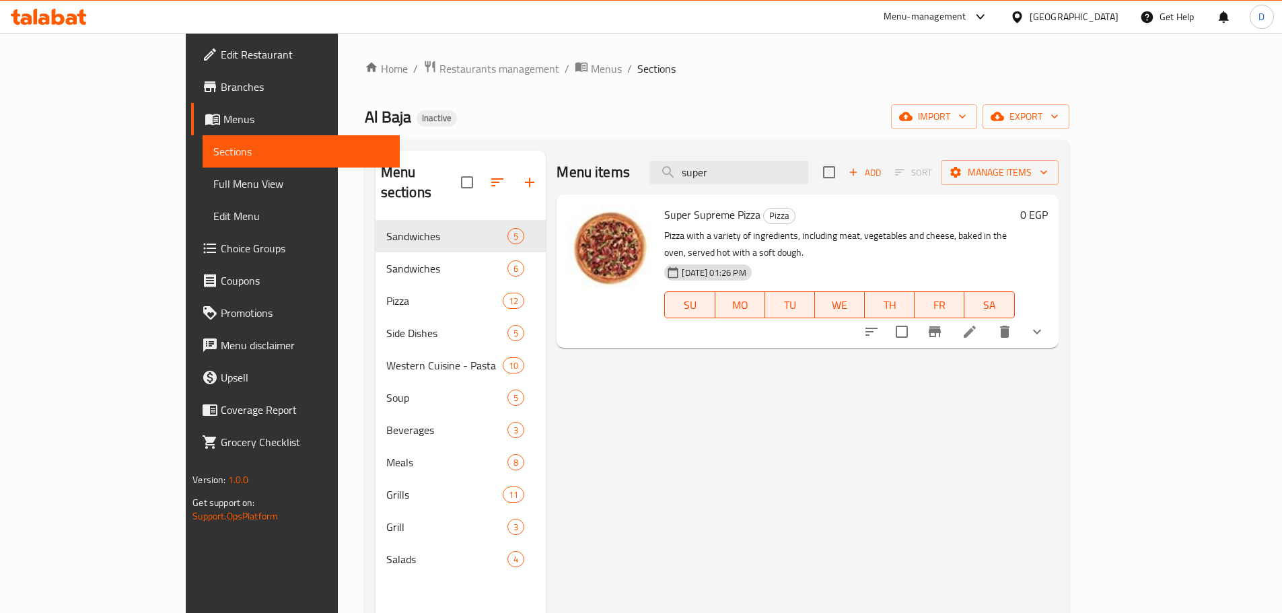
drag, startPoint x: 744, startPoint y: 181, endPoint x: 695, endPoint y: 181, distance: 48.5
click at [695, 181] on div "Menu items super Add Sort Manage items" at bounding box center [807, 173] width 501 height 44
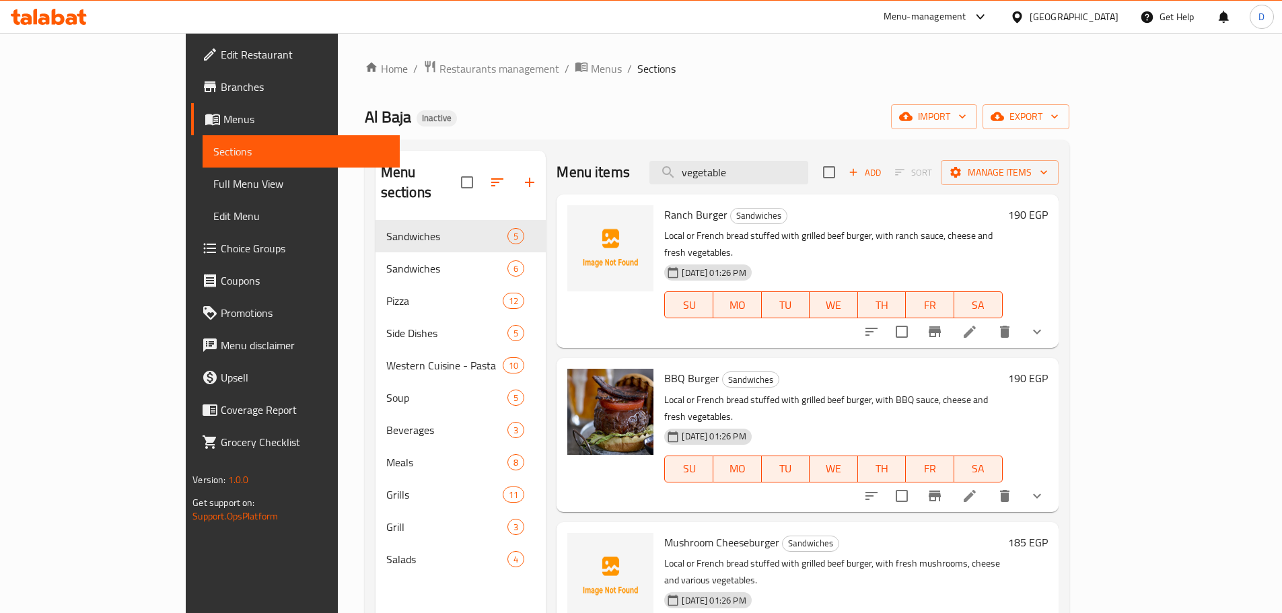
type input "vegetable"
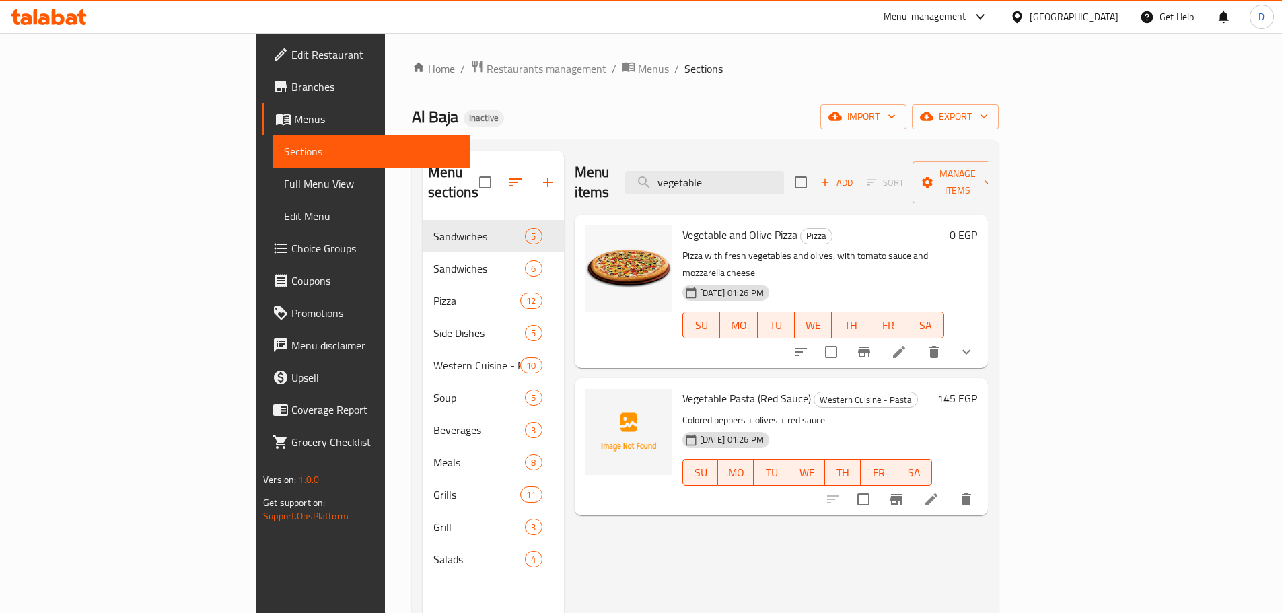
drag, startPoint x: 761, startPoint y: 173, endPoint x: 645, endPoint y: 157, distance: 117.5
click at [645, 157] on div "Menu items vegetable Add Sort Manage items" at bounding box center [781, 183] width 413 height 64
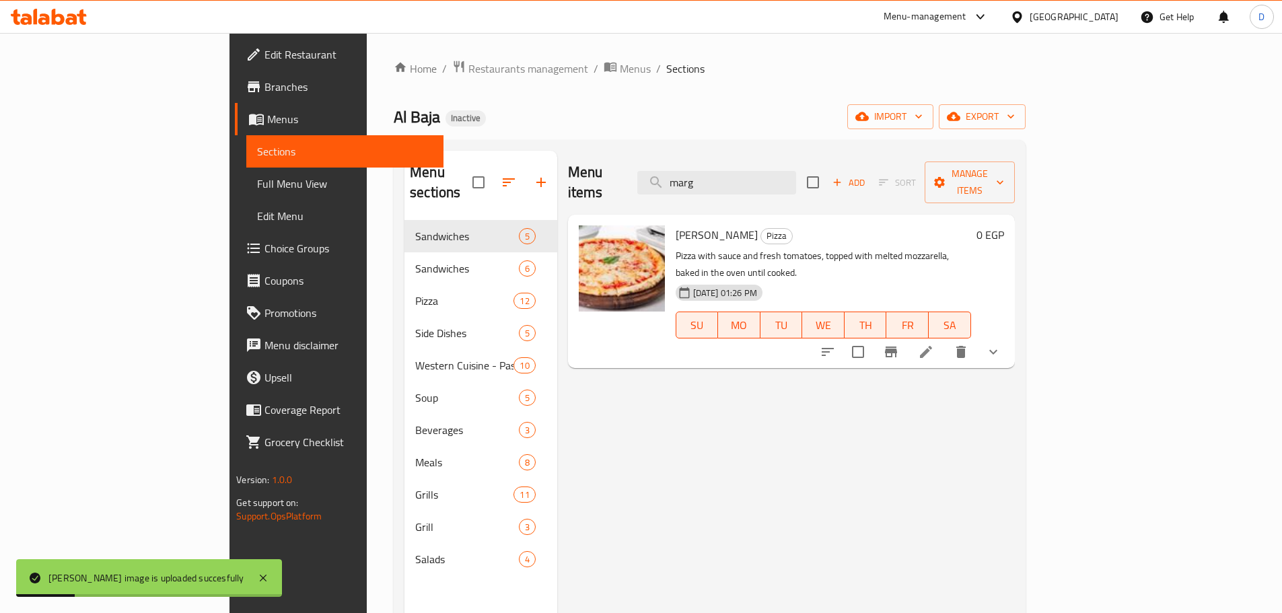
drag, startPoint x: 793, startPoint y: 176, endPoint x: 681, endPoint y: 167, distance: 112.7
click at [681, 167] on div "Menu items marg Add Sort Manage items" at bounding box center [791, 183] width 447 height 64
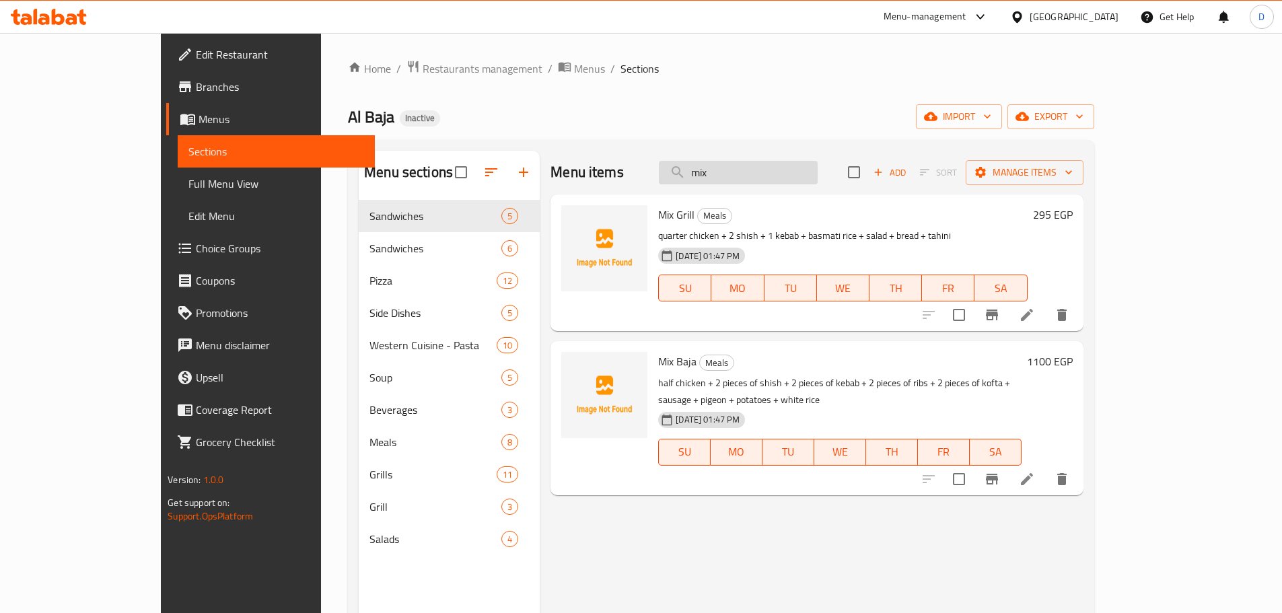
drag, startPoint x: 794, startPoint y: 174, endPoint x: 722, endPoint y: 170, distance: 72.2
click at [722, 170] on input "mix" at bounding box center [738, 173] width 159 height 24
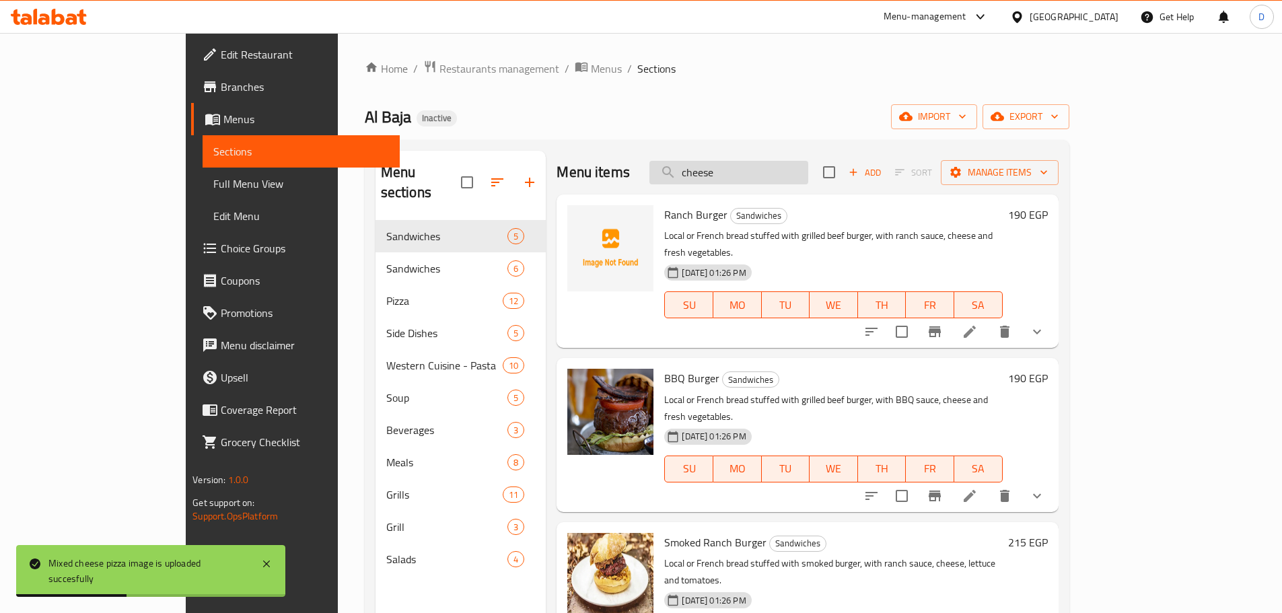
drag, startPoint x: 797, startPoint y: 176, endPoint x: 720, endPoint y: 172, distance: 76.8
click at [720, 172] on input "cheese" at bounding box center [728, 173] width 159 height 24
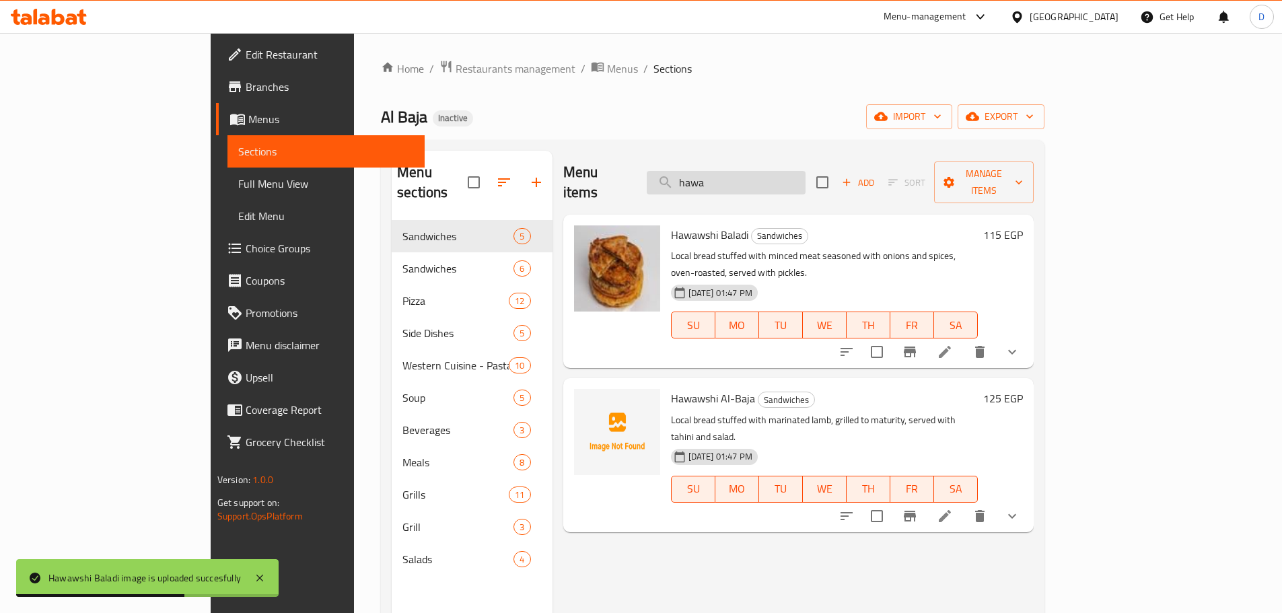
drag, startPoint x: 793, startPoint y: 169, endPoint x: 726, endPoint y: 170, distance: 67.3
click at [726, 171] on input "hawa" at bounding box center [726, 183] width 159 height 24
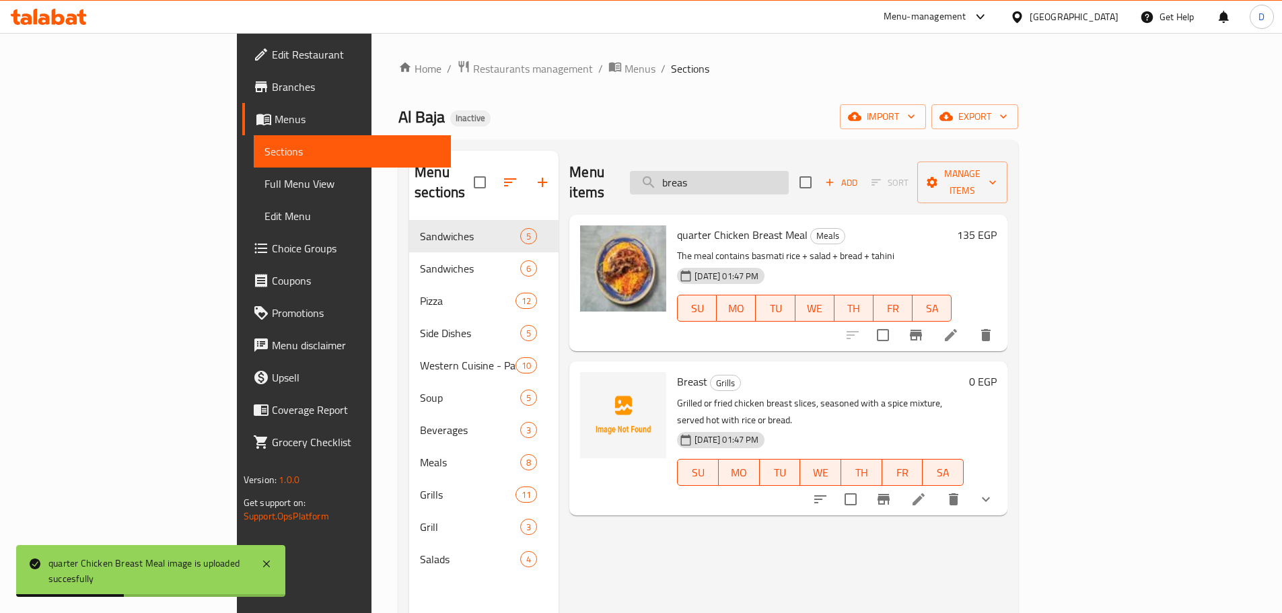
drag, startPoint x: 801, startPoint y: 170, endPoint x: 729, endPoint y: 172, distance: 71.4
click at [729, 172] on input "breas" at bounding box center [709, 183] width 159 height 24
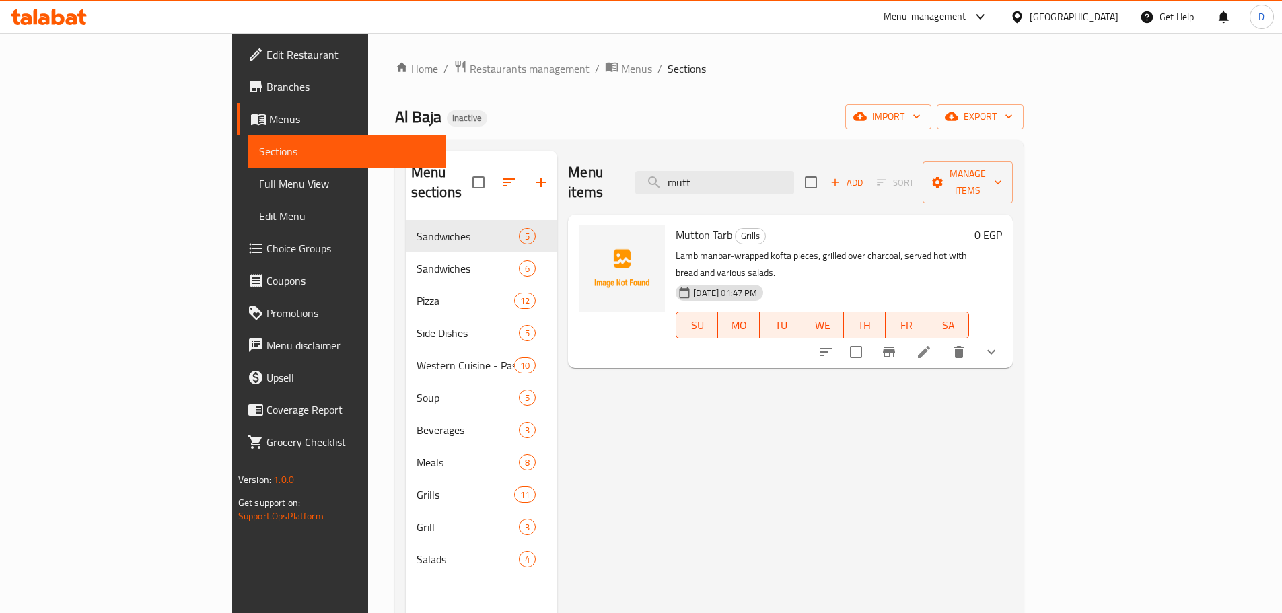
drag, startPoint x: 795, startPoint y: 175, endPoint x: 717, endPoint y: 175, distance: 78.1
click at [717, 175] on div "Menu items mutt Add Sort Manage items" at bounding box center [790, 183] width 445 height 64
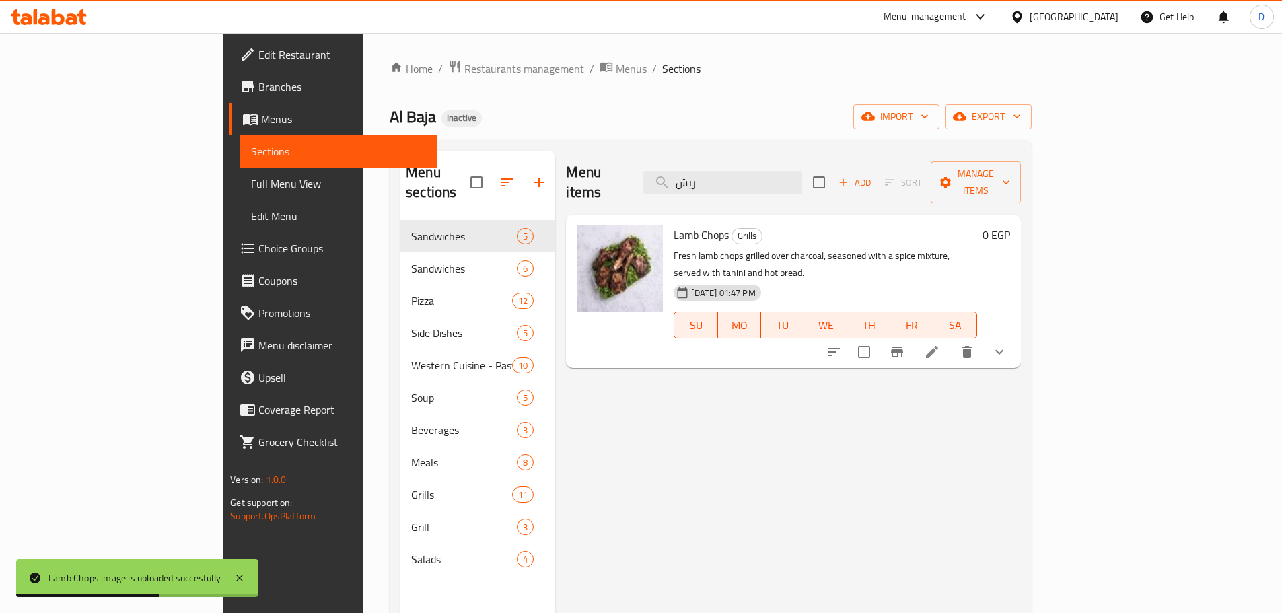
drag, startPoint x: 783, startPoint y: 172, endPoint x: 696, endPoint y: 169, distance: 86.2
click at [696, 169] on div "Menu items ريش Add Sort Manage items" at bounding box center [793, 183] width 454 height 64
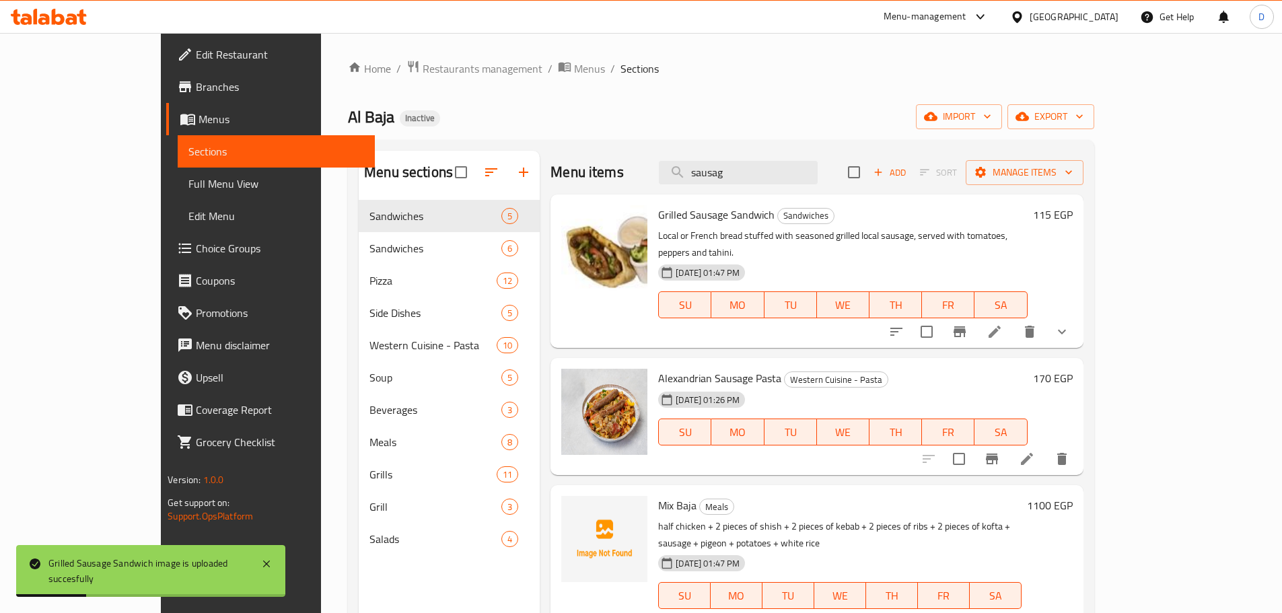
drag, startPoint x: 787, startPoint y: 168, endPoint x: 713, endPoint y: 180, distance: 75.7
click at [713, 180] on div "Menu items sausag Add Sort Manage items" at bounding box center [816, 173] width 532 height 44
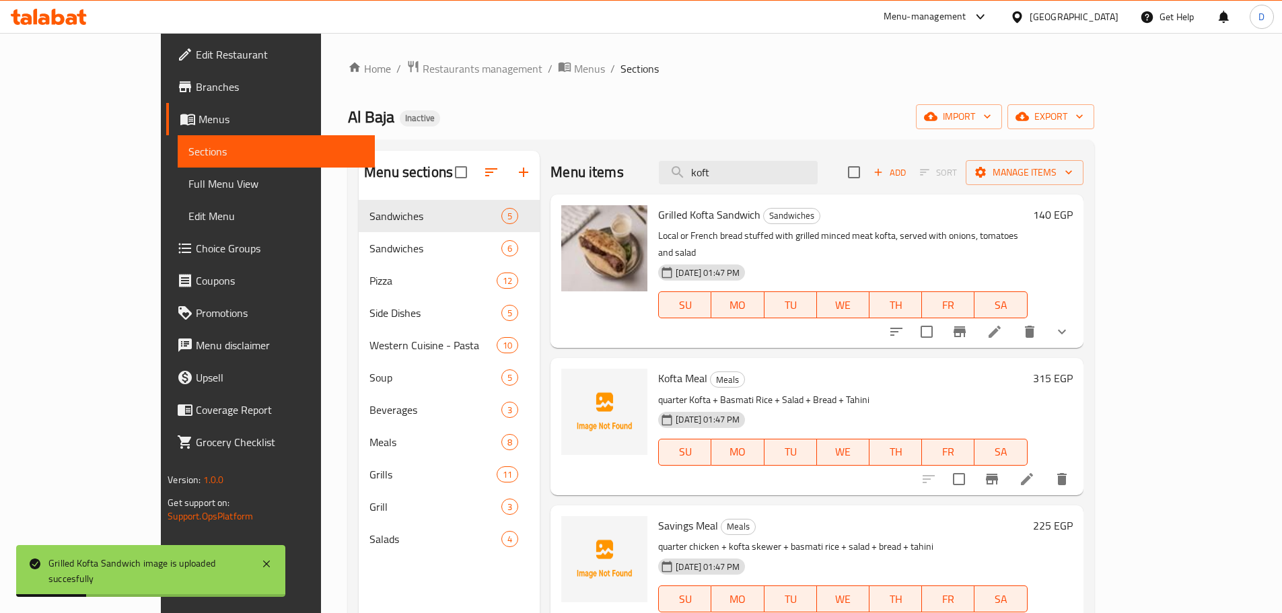
drag, startPoint x: 777, startPoint y: 172, endPoint x: 704, endPoint y: 172, distance: 72.7
click at [704, 172] on div "Menu items koft Add Sort Manage items" at bounding box center [816, 173] width 532 height 44
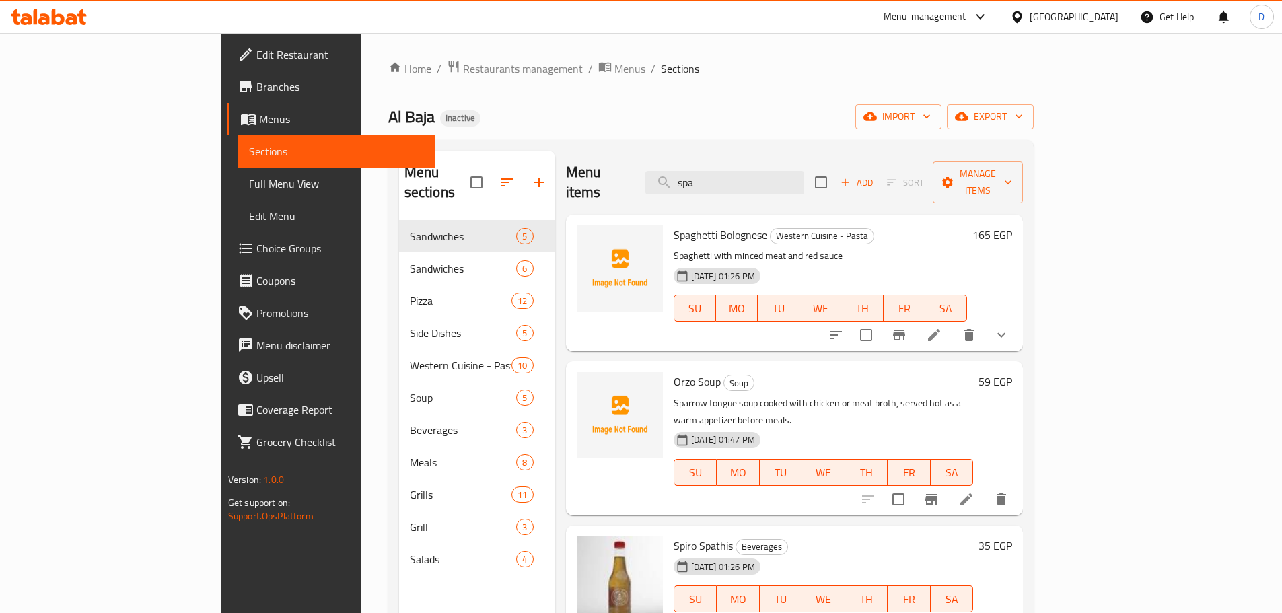
drag, startPoint x: 785, startPoint y: 176, endPoint x: 703, endPoint y: 178, distance: 81.4
click at [703, 178] on div "Menu items spa Add Sort Manage items" at bounding box center [795, 183] width 458 height 64
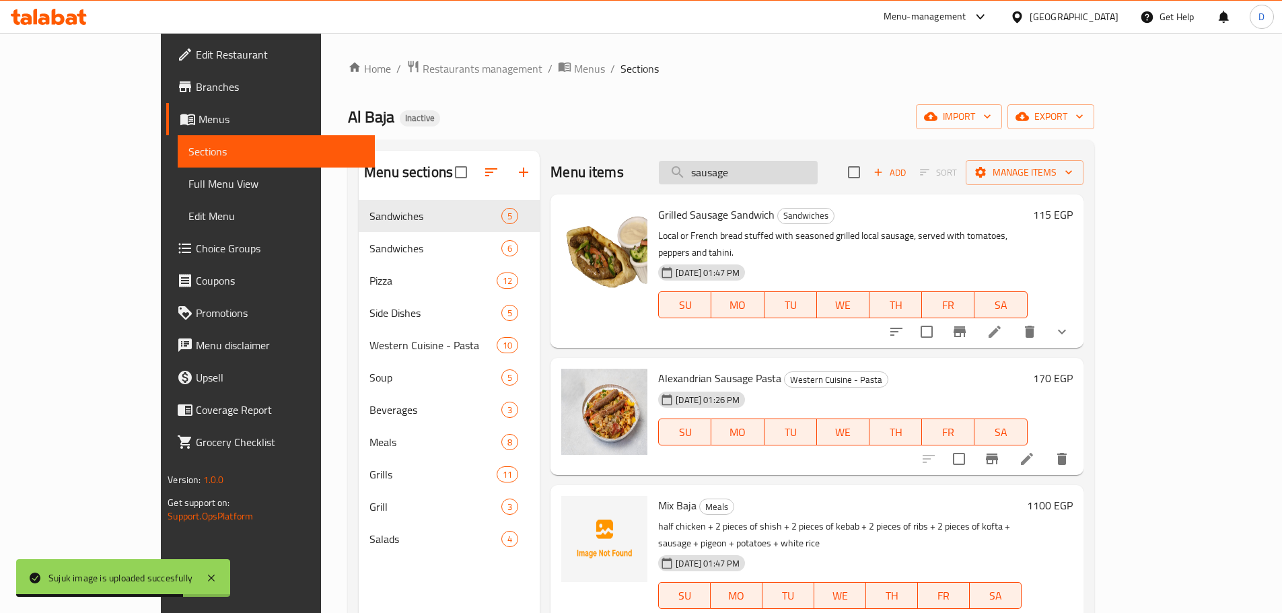
drag, startPoint x: 808, startPoint y: 175, endPoint x: 739, endPoint y: 181, distance: 68.9
click at [739, 181] on input "sausage" at bounding box center [738, 173] width 159 height 24
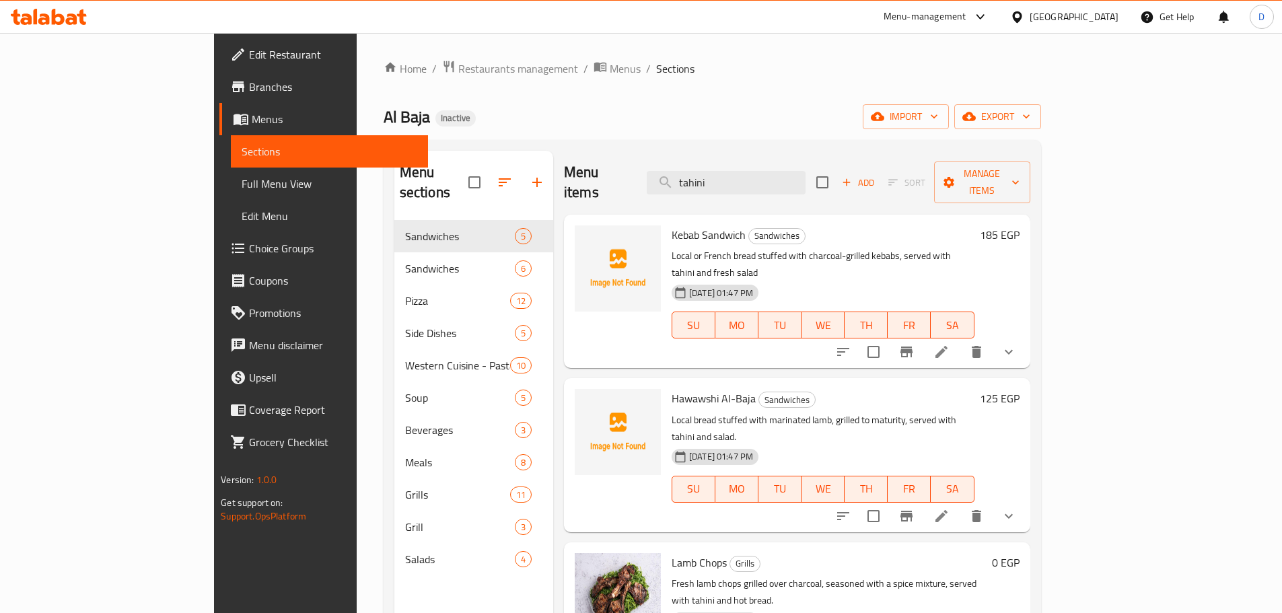
drag, startPoint x: 802, startPoint y: 184, endPoint x: 737, endPoint y: 185, distance: 65.3
click at [737, 185] on div "Menu items tahini Add Sort Manage items" at bounding box center [797, 183] width 466 height 64
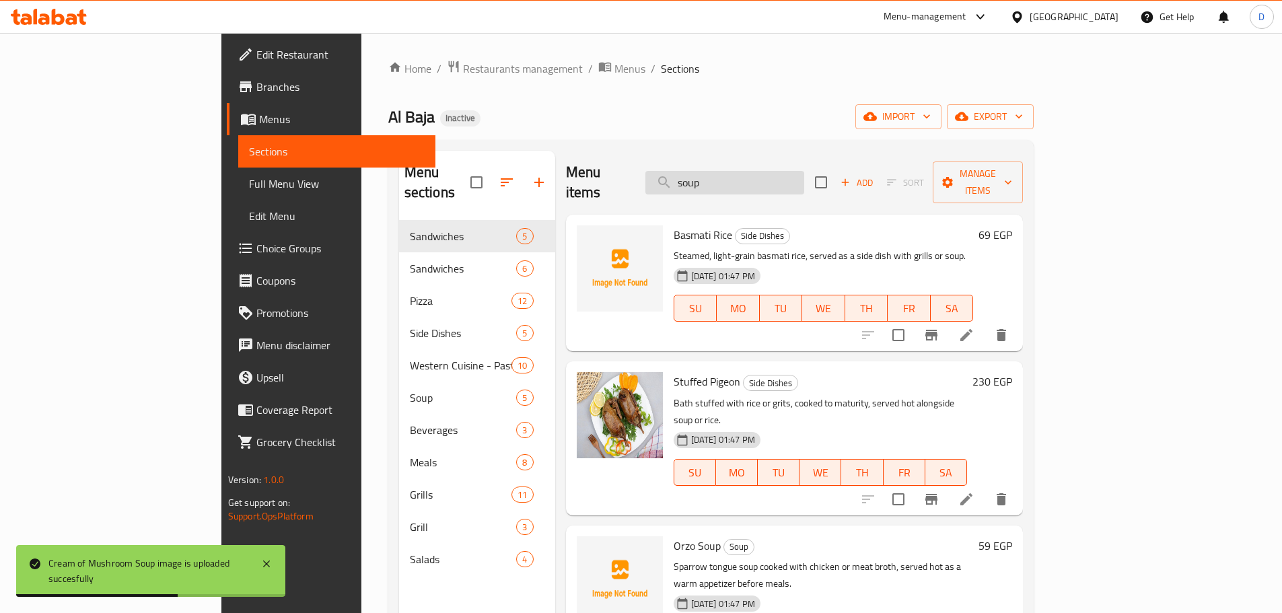
drag, startPoint x: 788, startPoint y: 172, endPoint x: 723, endPoint y: 170, distance: 64.7
click at [723, 171] on input "soup" at bounding box center [724, 183] width 159 height 24
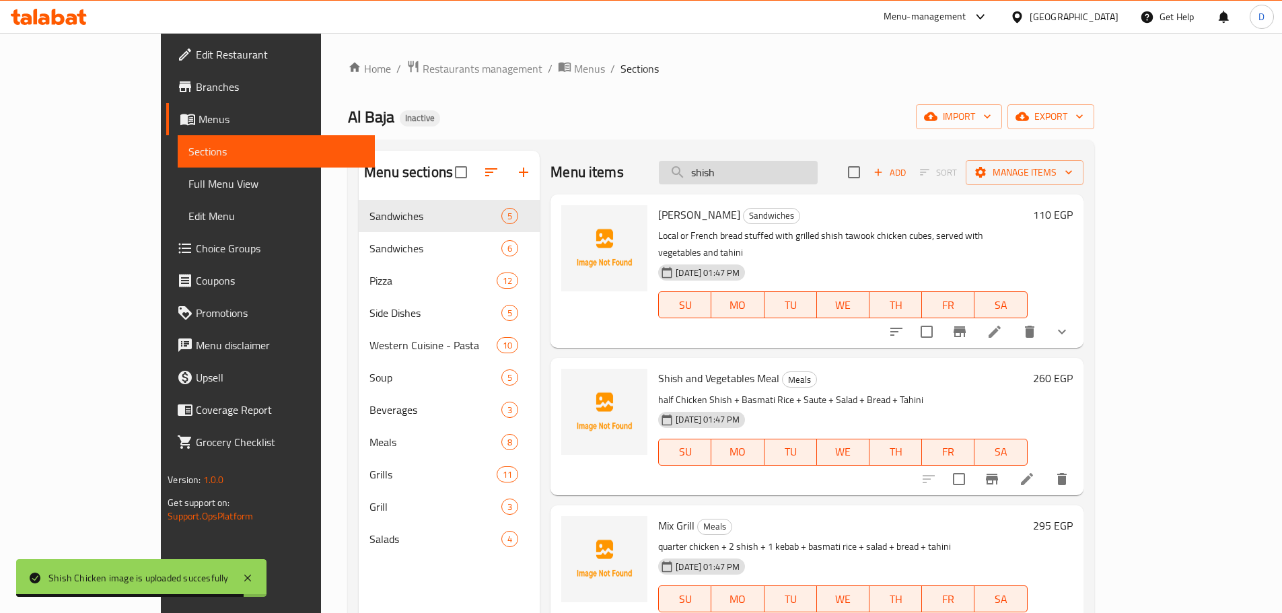
drag, startPoint x: 781, startPoint y: 172, endPoint x: 717, endPoint y: 176, distance: 64.1
click at [717, 176] on input "shish" at bounding box center [738, 173] width 159 height 24
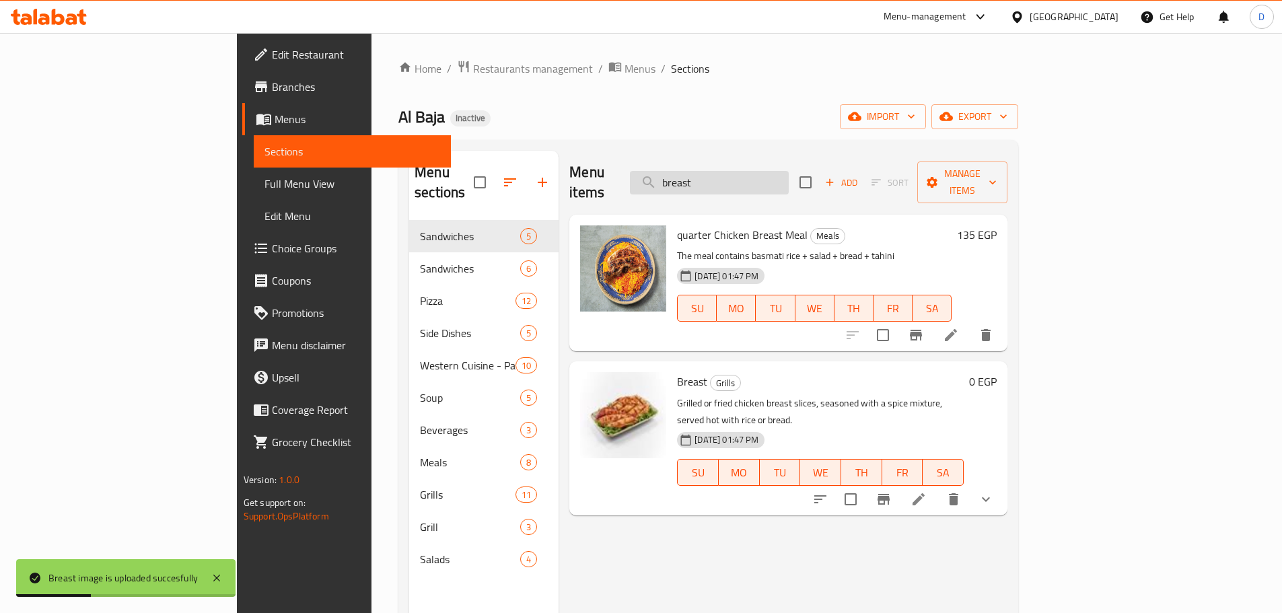
drag, startPoint x: 810, startPoint y: 166, endPoint x: 727, endPoint y: 162, distance: 82.2
click at [727, 171] on input "breast" at bounding box center [709, 183] width 159 height 24
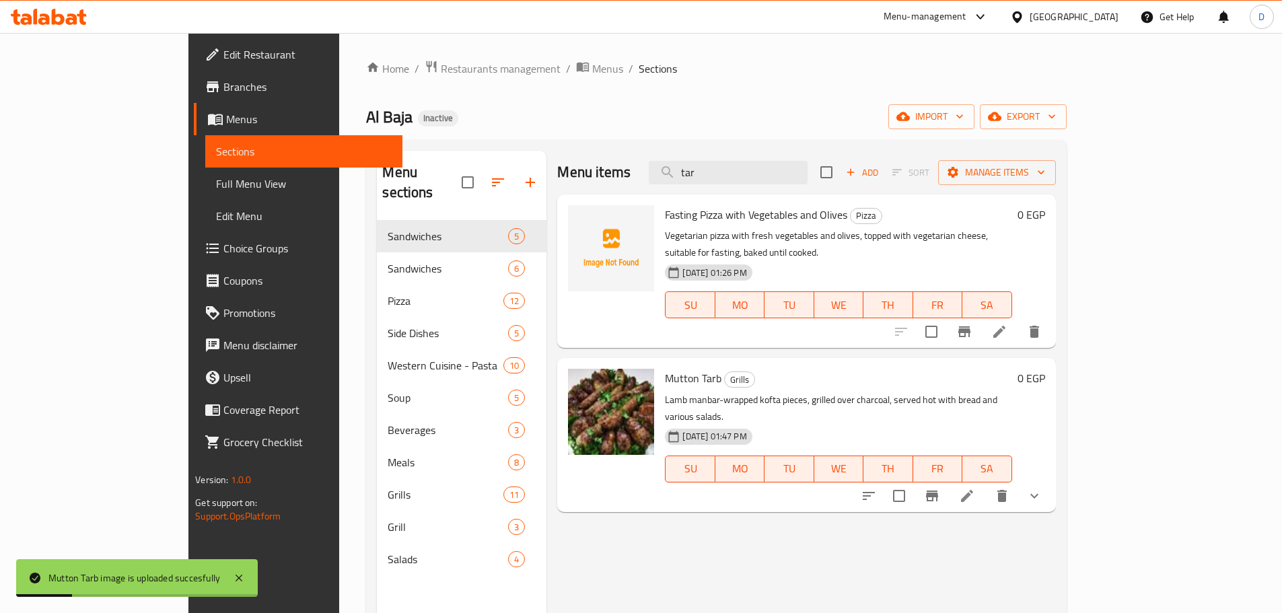
drag, startPoint x: 780, startPoint y: 178, endPoint x: 707, endPoint y: 192, distance: 73.9
click at [707, 192] on div "Menu items tar Add Sort Manage items" at bounding box center [806, 173] width 498 height 44
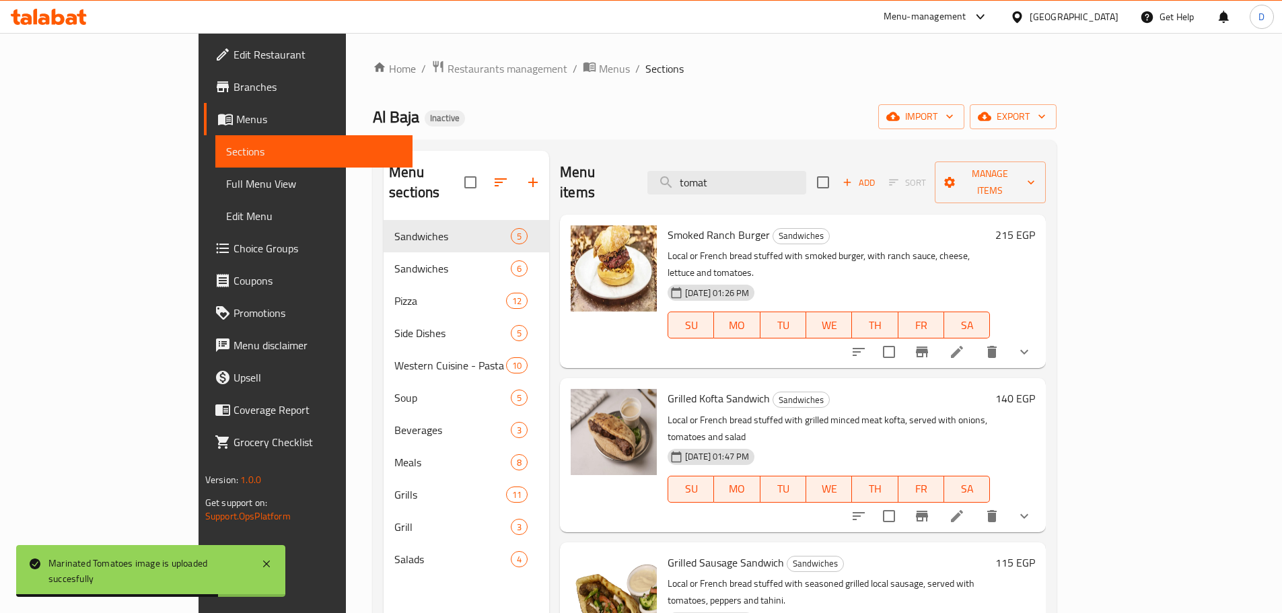
drag, startPoint x: 808, startPoint y: 165, endPoint x: 686, endPoint y: 167, distance: 121.8
click at [686, 167] on div "Menu items tomat Add Sort Manage items" at bounding box center [803, 183] width 486 height 64
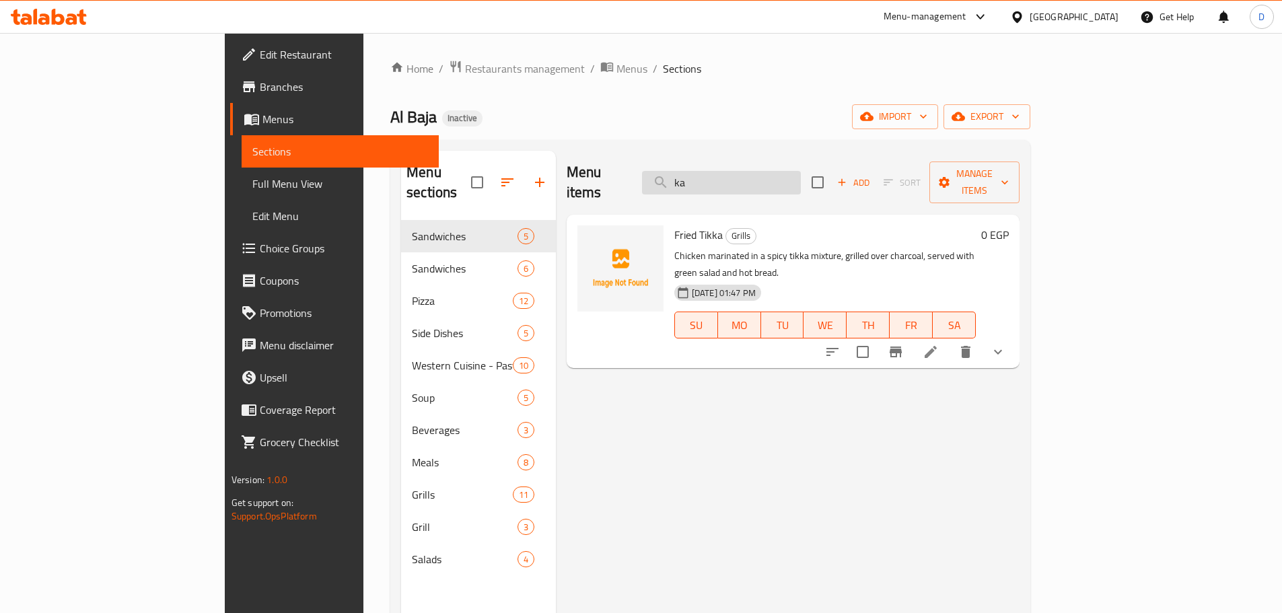
drag, startPoint x: 788, startPoint y: 179, endPoint x: 725, endPoint y: 179, distance: 63.3
click at [725, 179] on input "ka" at bounding box center [721, 183] width 159 height 24
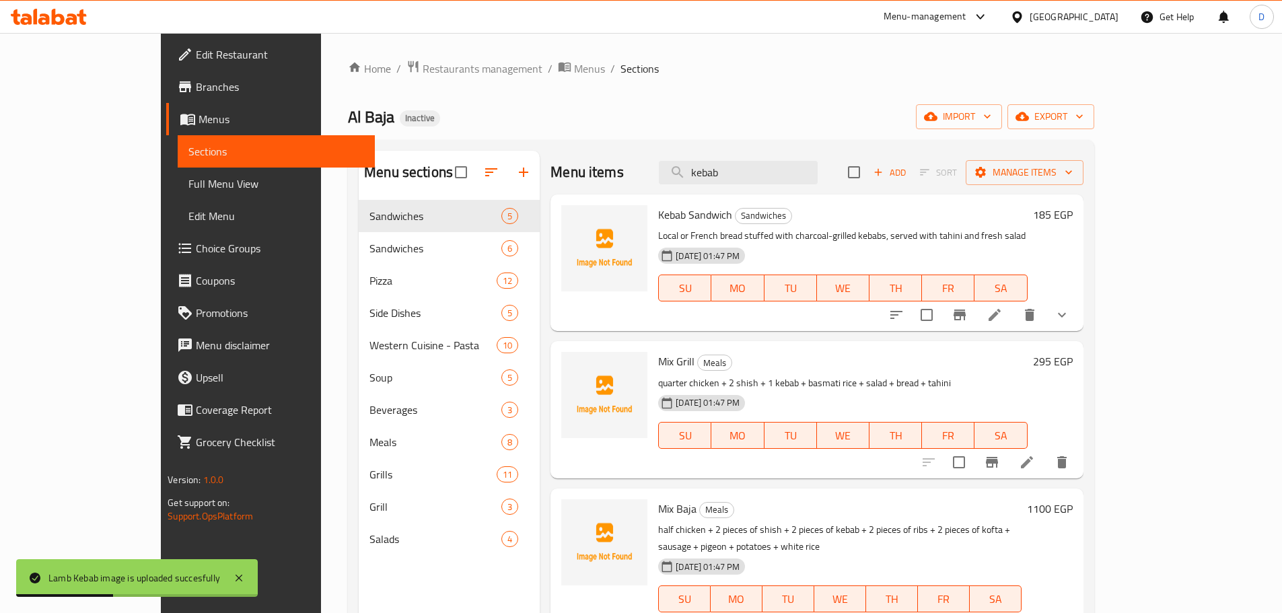
drag, startPoint x: 810, startPoint y: 170, endPoint x: 685, endPoint y: 170, distance: 124.5
click at [685, 170] on div "Menu items kebab Add Sort Manage items" at bounding box center [816, 173] width 532 height 44
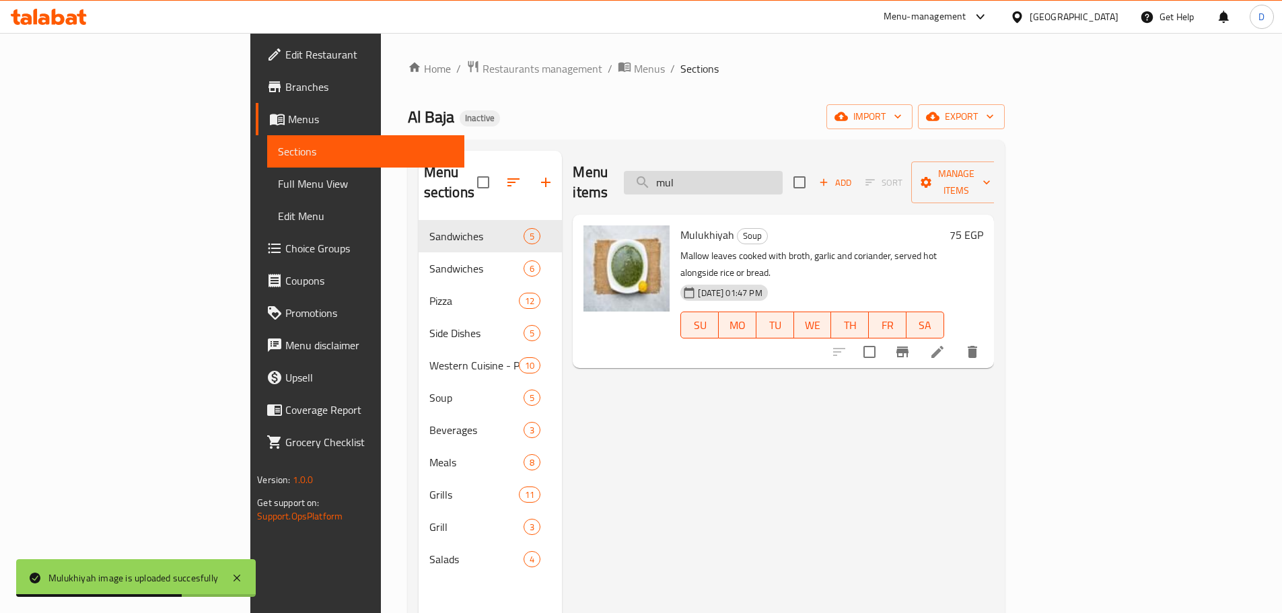
drag, startPoint x: 785, startPoint y: 179, endPoint x: 732, endPoint y: 179, distance: 52.5
click at [732, 179] on input "mul" at bounding box center [703, 183] width 159 height 24
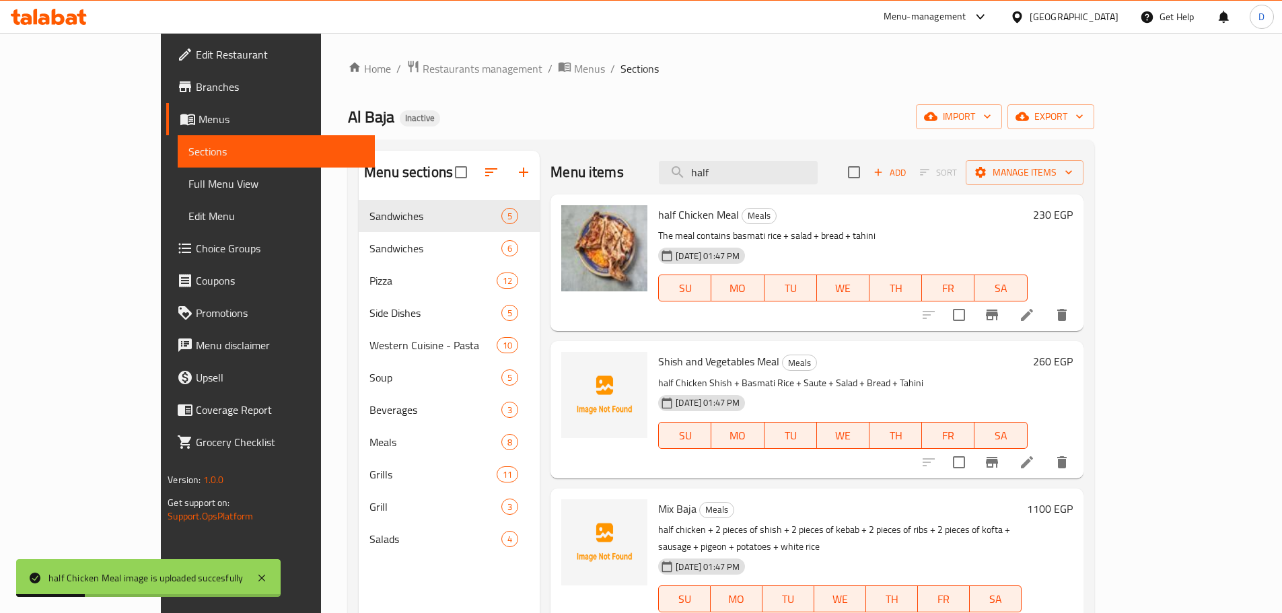
drag, startPoint x: 791, startPoint y: 173, endPoint x: 717, endPoint y: 177, distance: 73.5
click at [717, 177] on div "Menu items half Add Sort Manage items" at bounding box center [816, 173] width 532 height 44
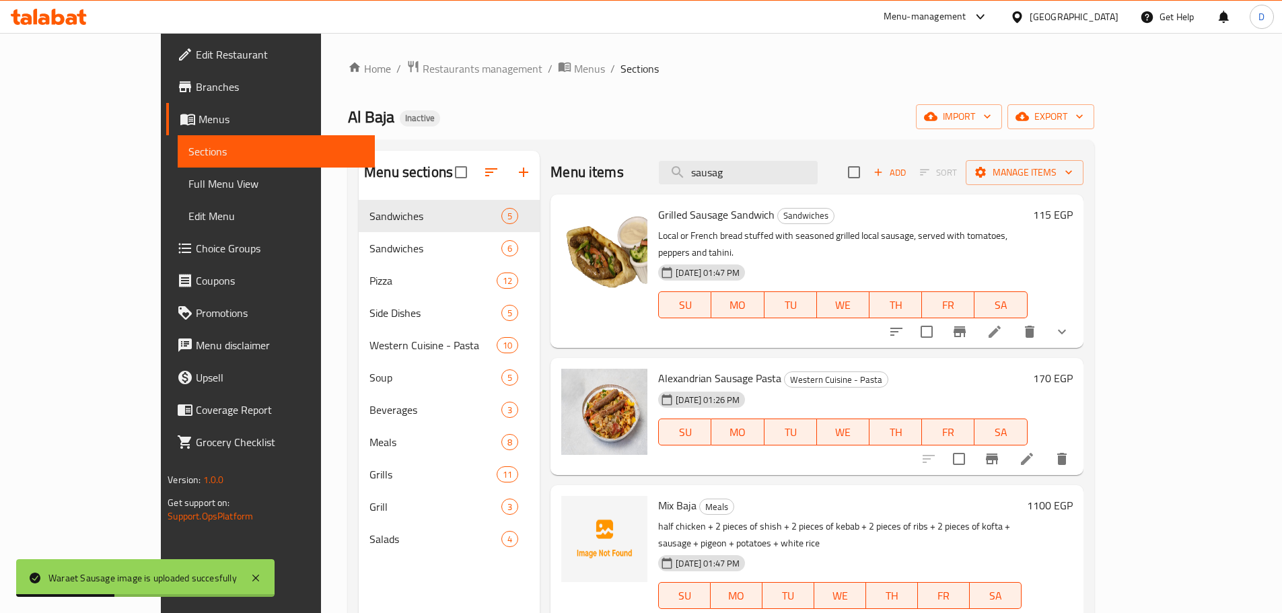
drag, startPoint x: 806, startPoint y: 174, endPoint x: 675, endPoint y: 170, distance: 130.6
click at [675, 170] on div "Menu items sausag Add Sort Manage items" at bounding box center [816, 173] width 532 height 44
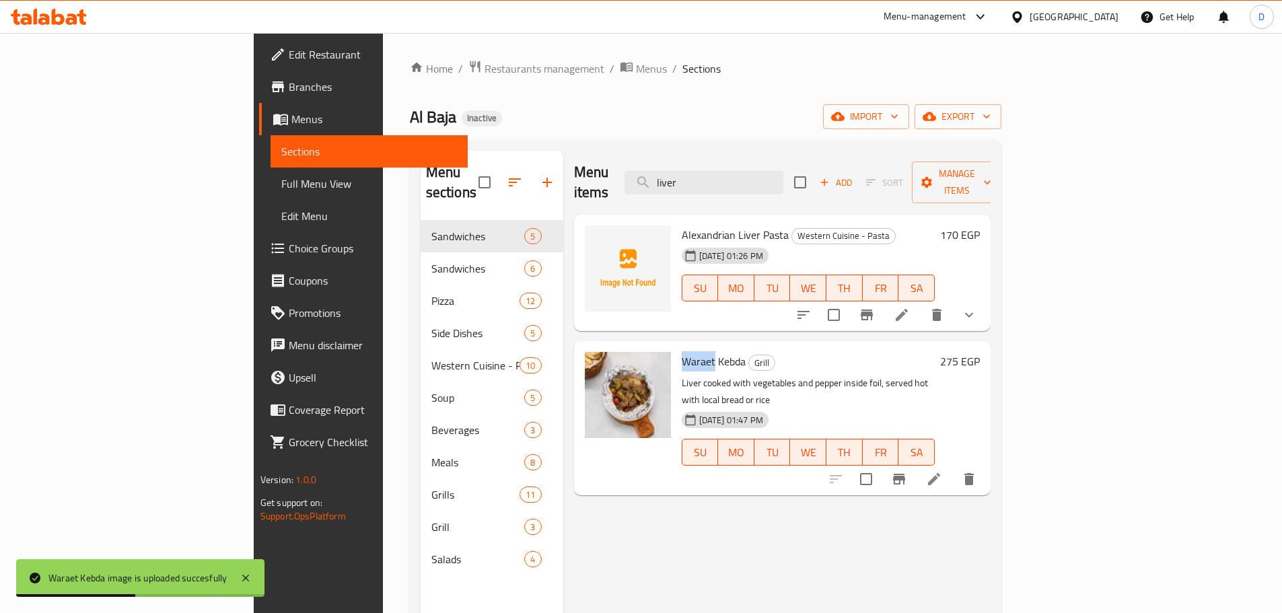
drag, startPoint x: 649, startPoint y: 341, endPoint x: 613, endPoint y: 342, distance: 36.3
click at [676, 347] on div "Waraet Kebda Grill Liver cooked with vegetables and pepper inside foil, served …" at bounding box center [808, 418] width 264 height 143
copy span "Waraet"
drag, startPoint x: 773, startPoint y: 174, endPoint x: 706, endPoint y: 176, distance: 67.3
click at [706, 176] on div "Menu items liver Add Sort Manage items" at bounding box center [782, 183] width 417 height 64
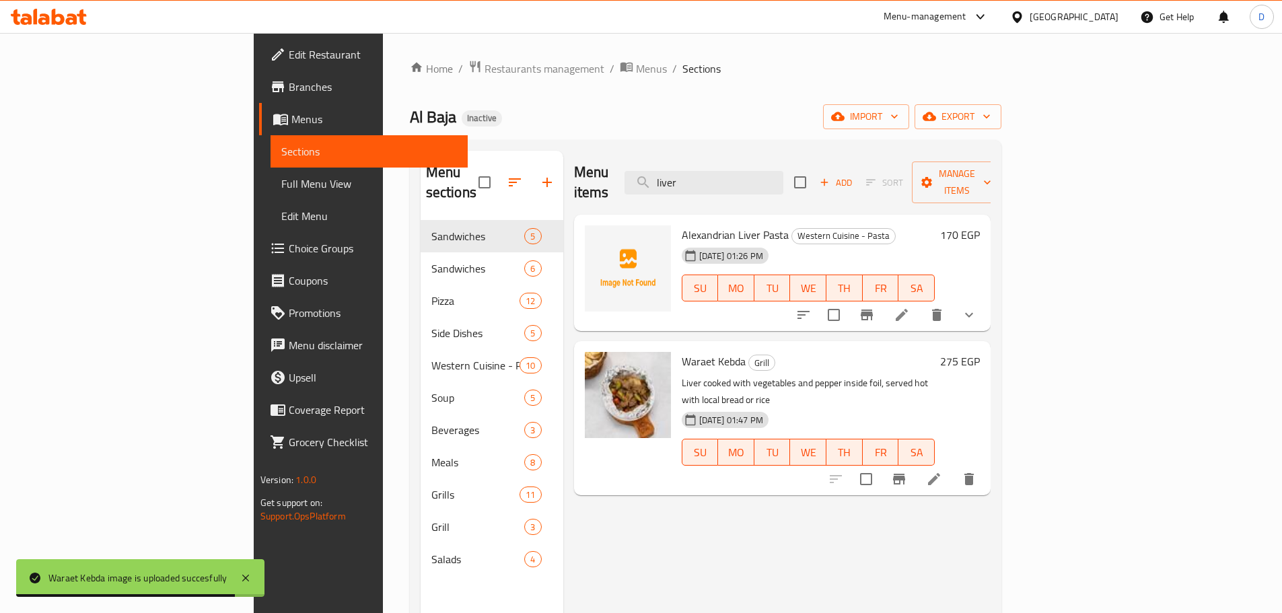
paste input "Waraet"
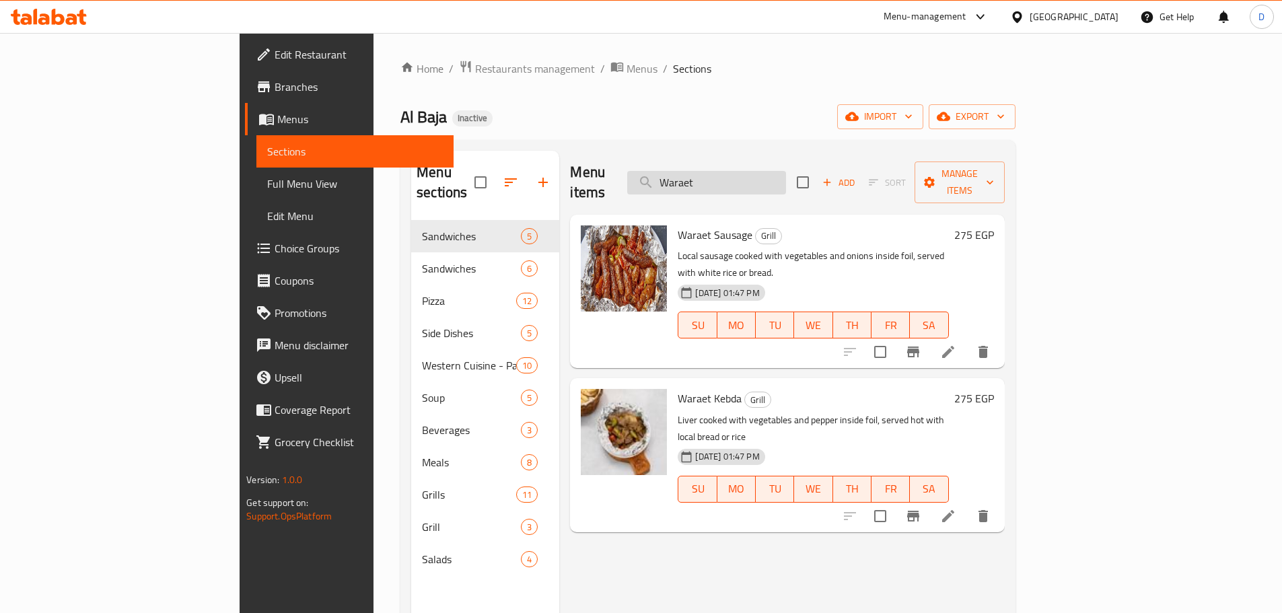
drag, startPoint x: 806, startPoint y: 172, endPoint x: 736, endPoint y: 178, distance: 70.2
click at [736, 178] on input "Waraet" at bounding box center [706, 183] width 159 height 24
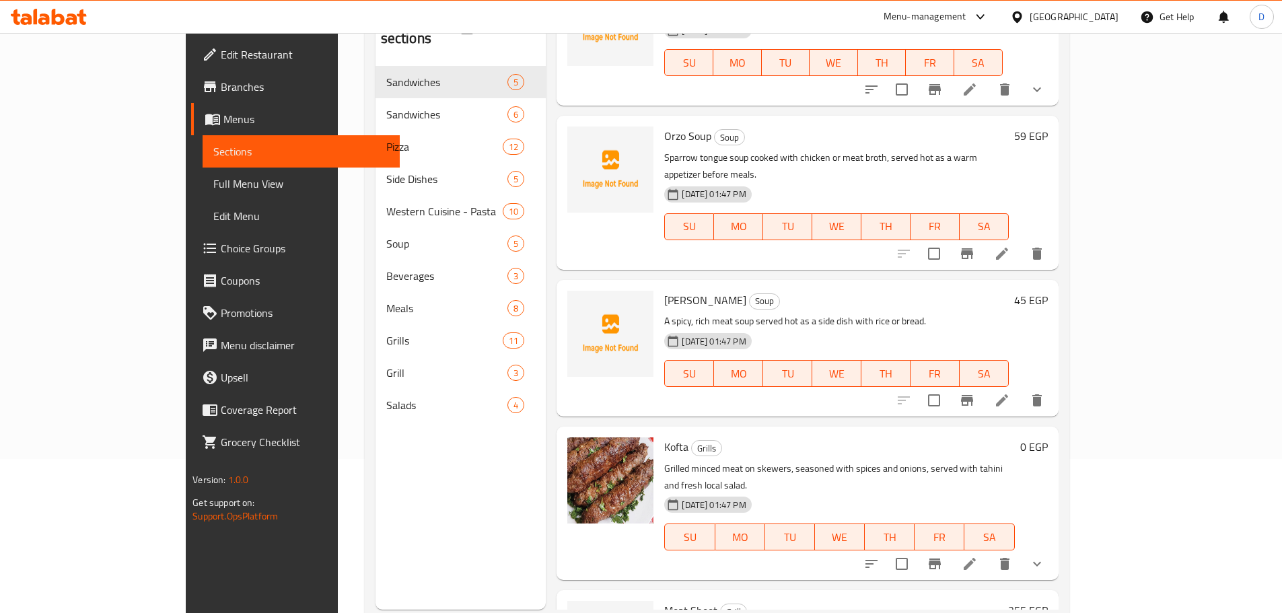
scroll to position [188, 0]
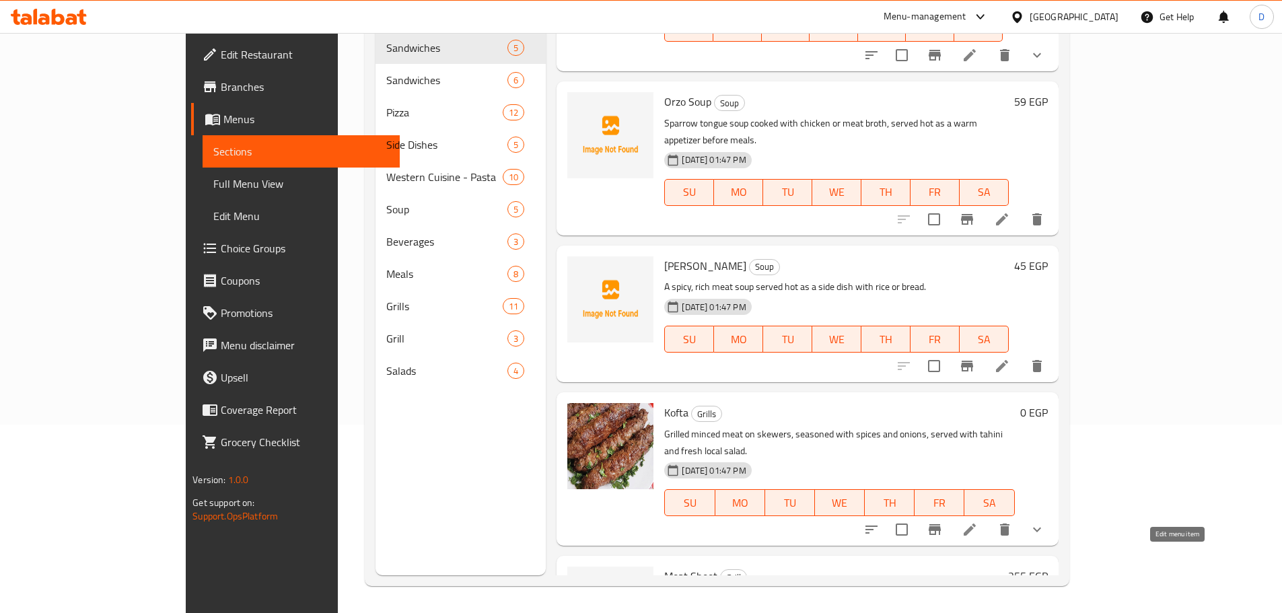
type input "meat"
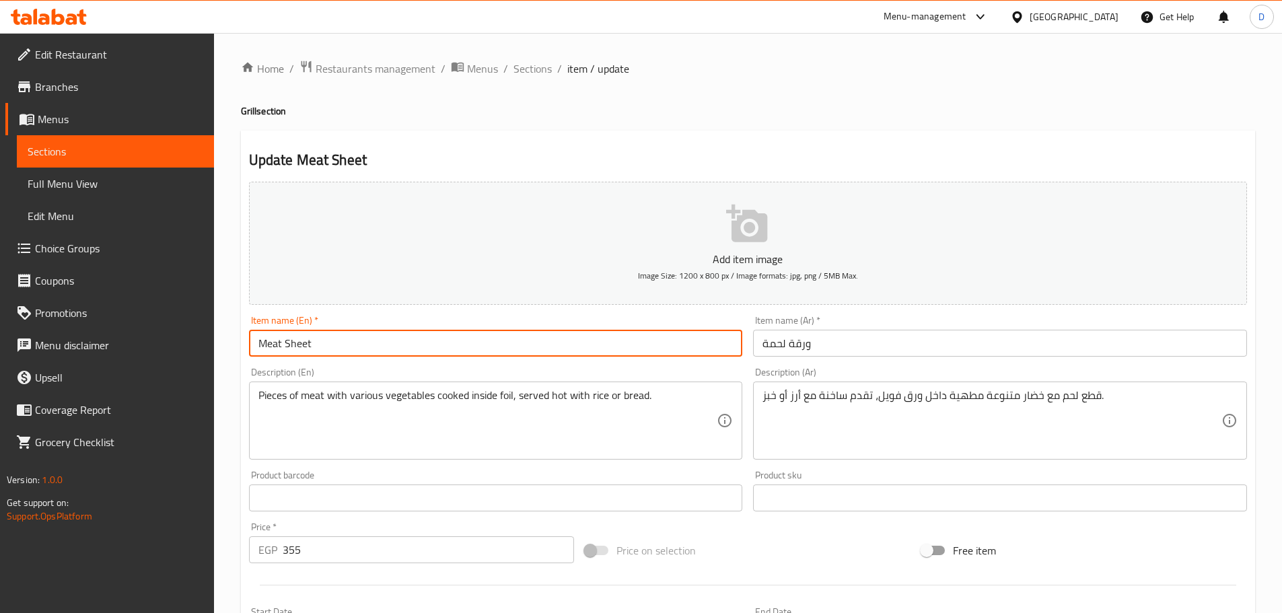
click at [411, 351] on input "Meat Sheet" at bounding box center [496, 343] width 494 height 27
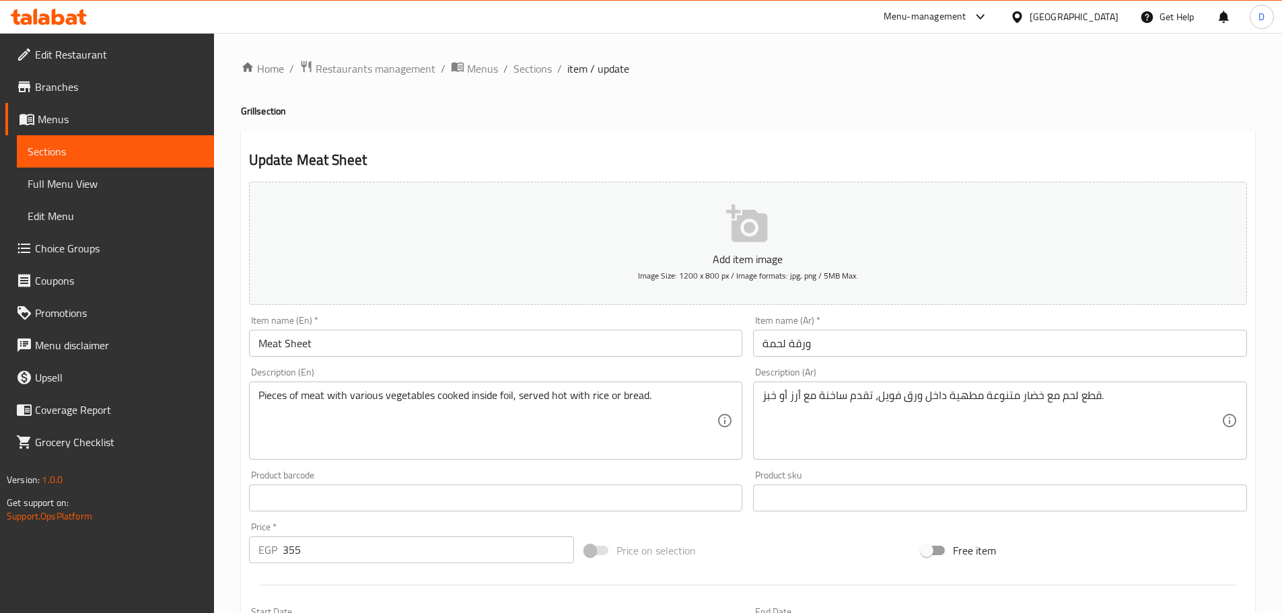
click at [537, 81] on div "Home / Restaurants management / Menus / Sections / item / update Grill section …" at bounding box center [748, 492] width 1014 height 864
click at [533, 73] on span "Sections" at bounding box center [532, 69] width 38 height 16
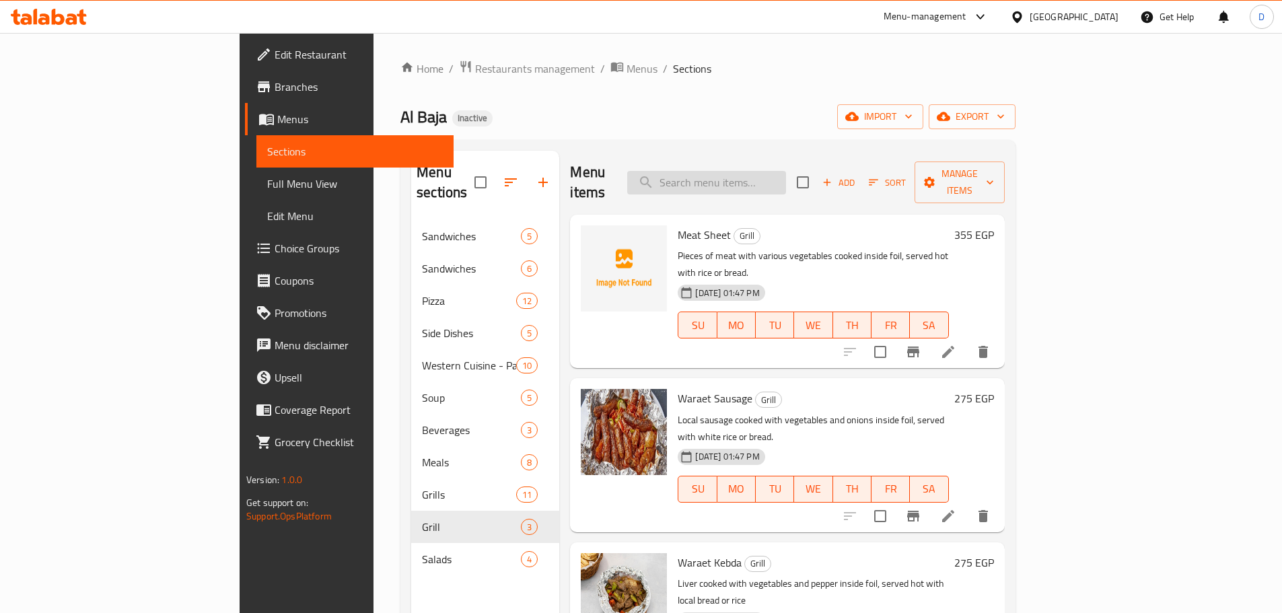
click at [782, 171] on input "search" at bounding box center [706, 183] width 159 height 24
paste input "Meat Sheet"
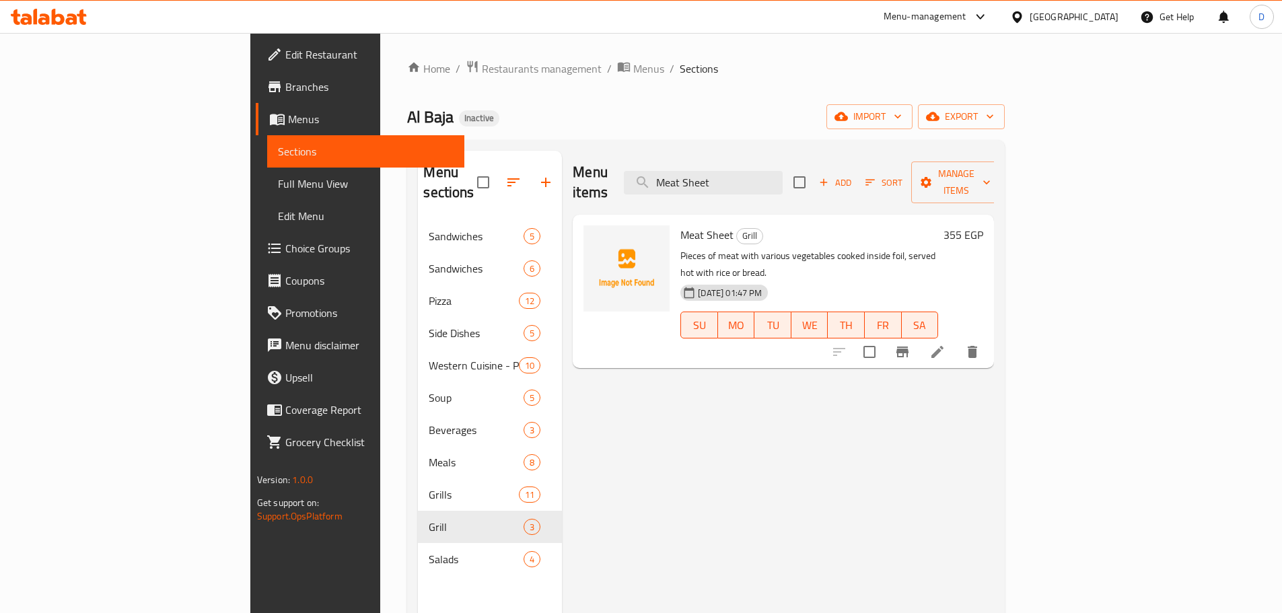
type input "Meat Sheet"
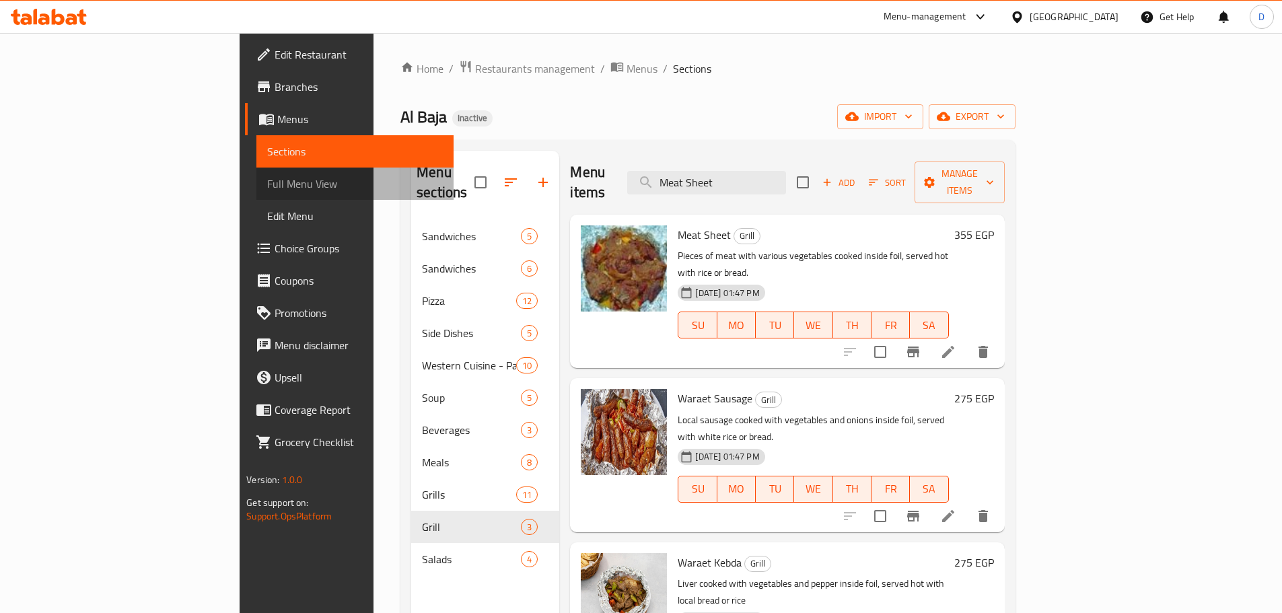
click at [267, 177] on span "Full Menu View" at bounding box center [355, 184] width 176 height 16
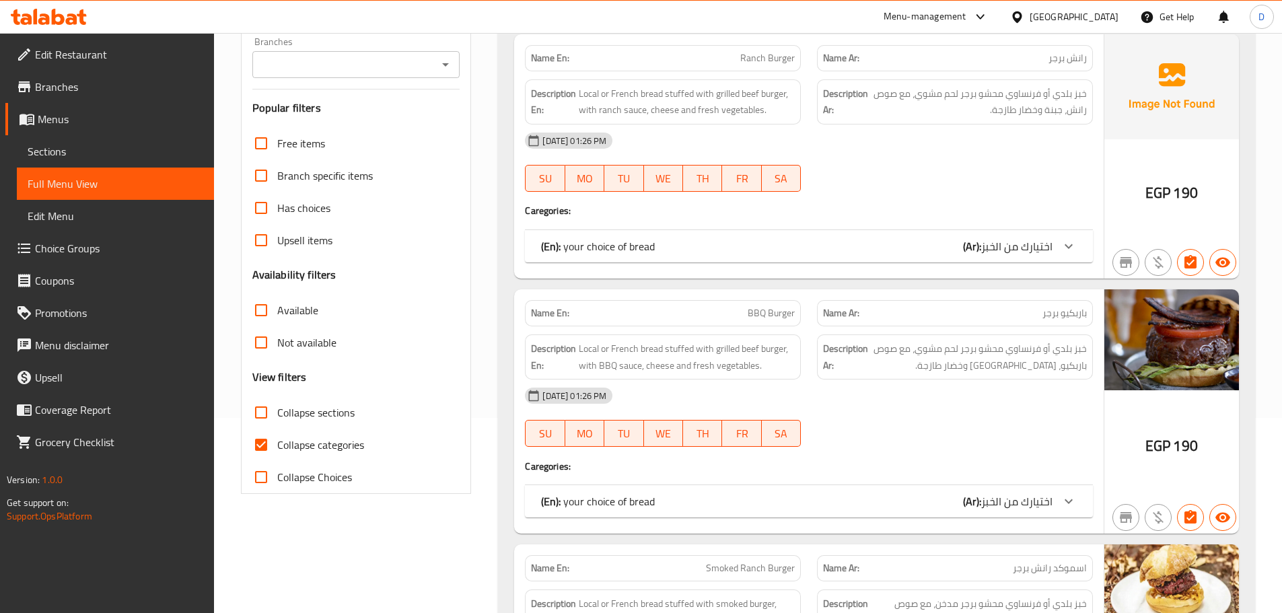
scroll to position [202, 0]
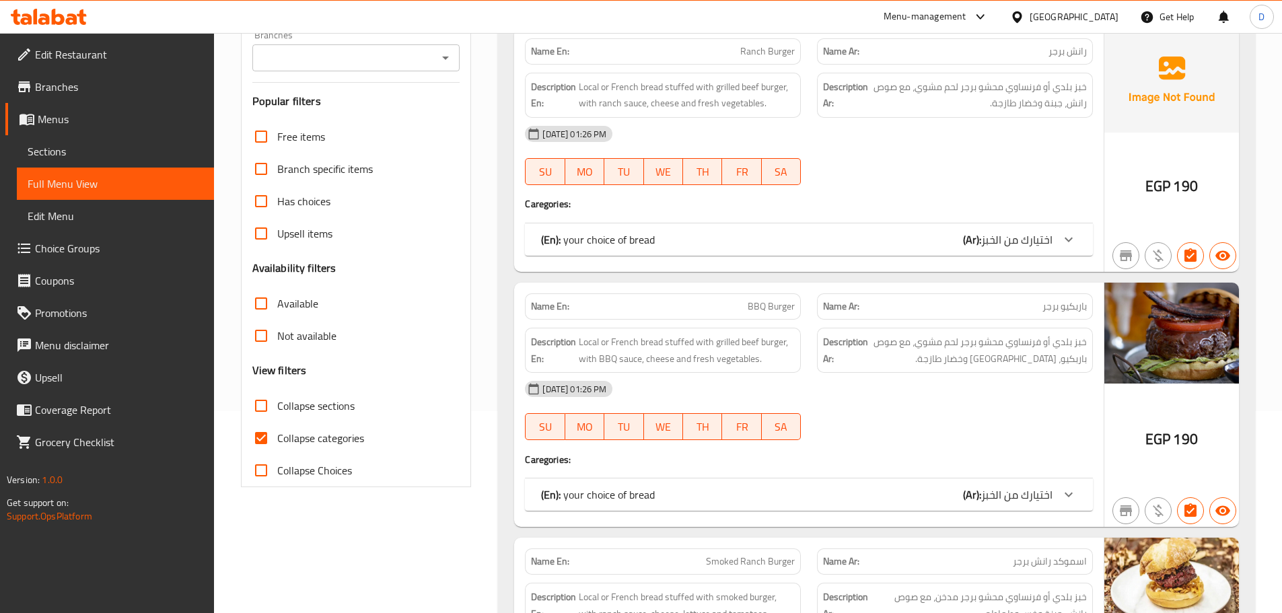
click at [264, 440] on input "Collapse categories" at bounding box center [261, 438] width 32 height 32
checkbox input "false"
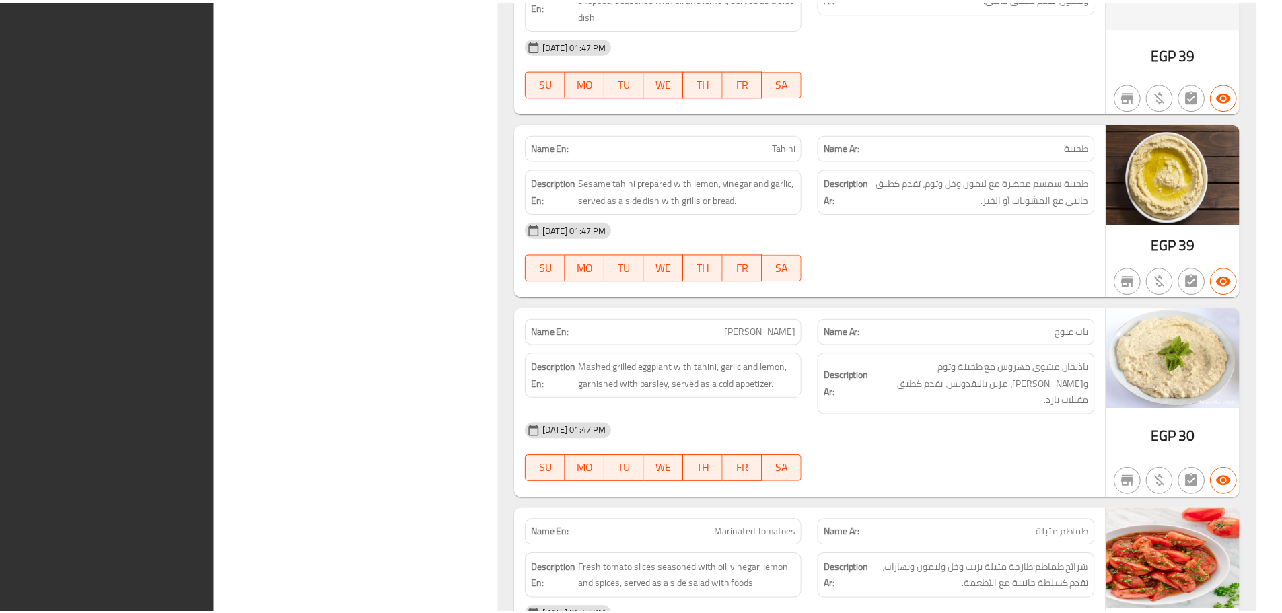
scroll to position [21557, 0]
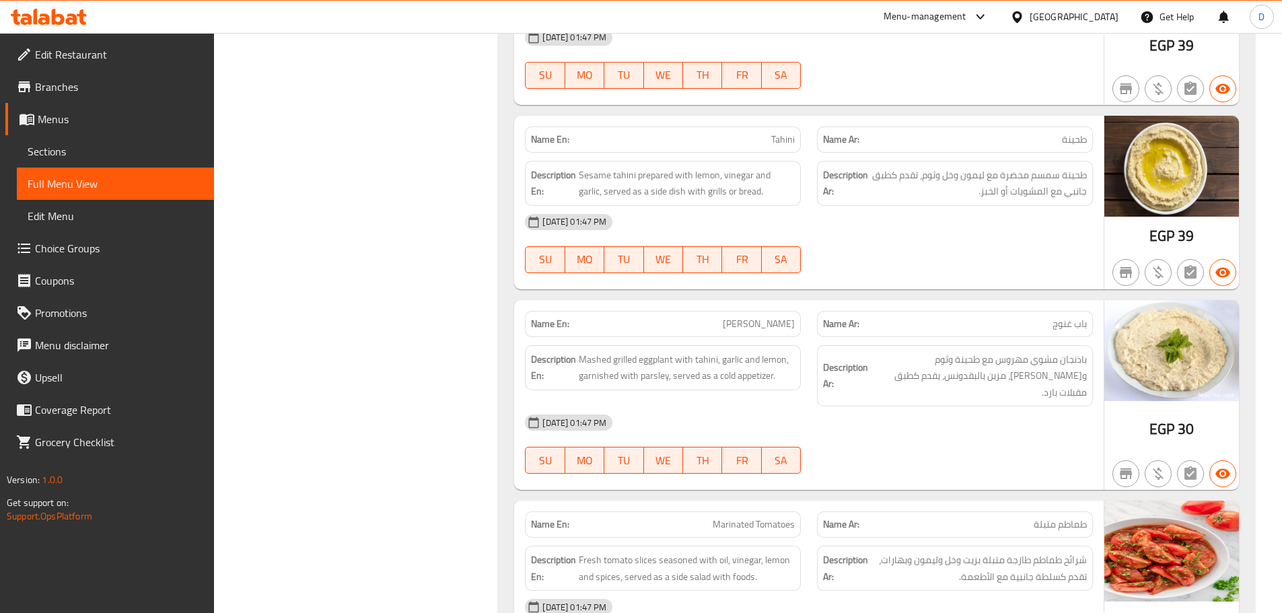
click at [1098, 16] on div "Egypt" at bounding box center [1074, 16] width 89 height 15
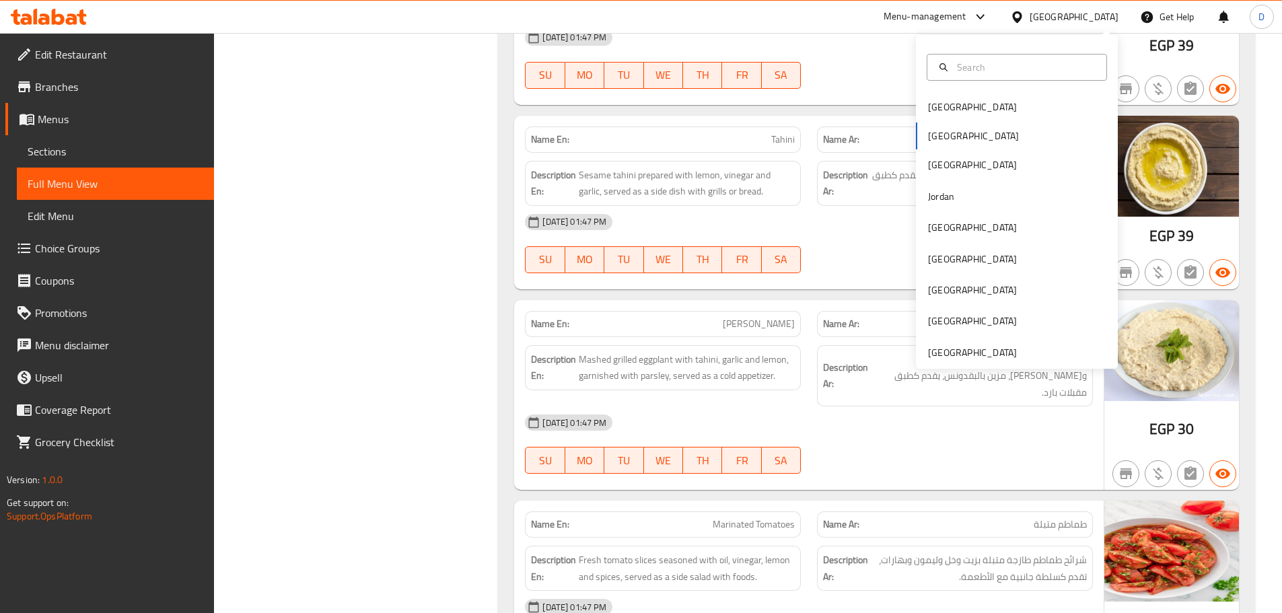
click at [970, 361] on div "Bahrain Egypt Iraq Jordan Kuwait Oman Qatar Saudi Arabia United Arab Emirates" at bounding box center [1017, 202] width 202 height 334
click at [978, 352] on div "[GEOGRAPHIC_DATA]" at bounding box center [972, 352] width 89 height 15
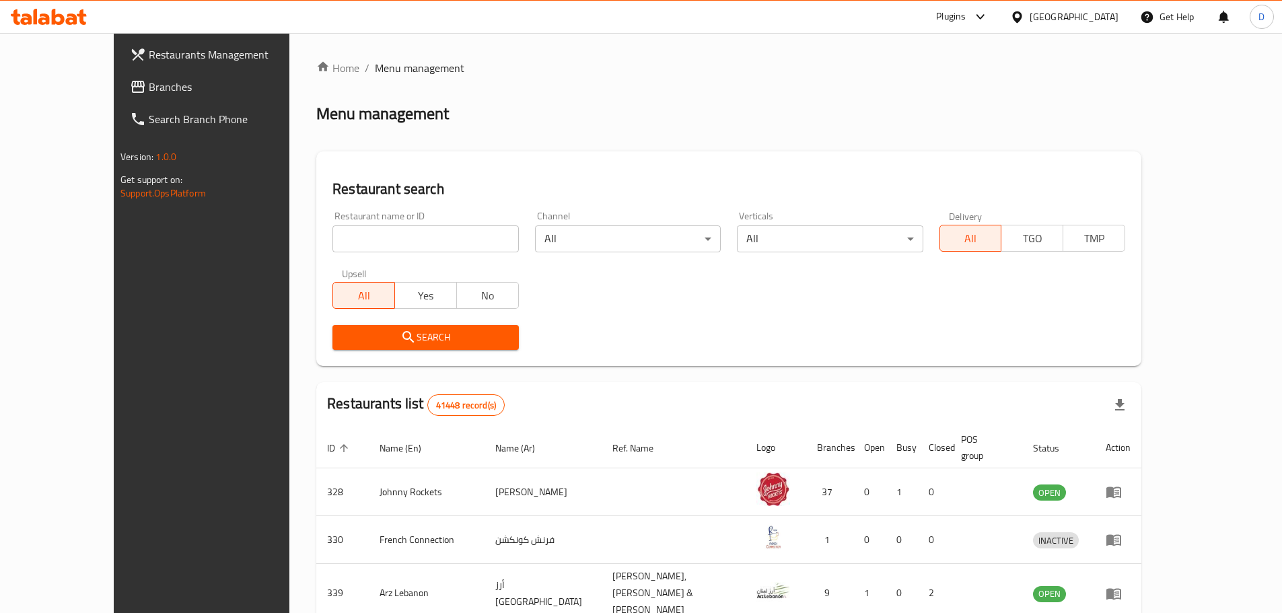
click at [149, 89] on span "Branches" at bounding box center [233, 87] width 168 height 16
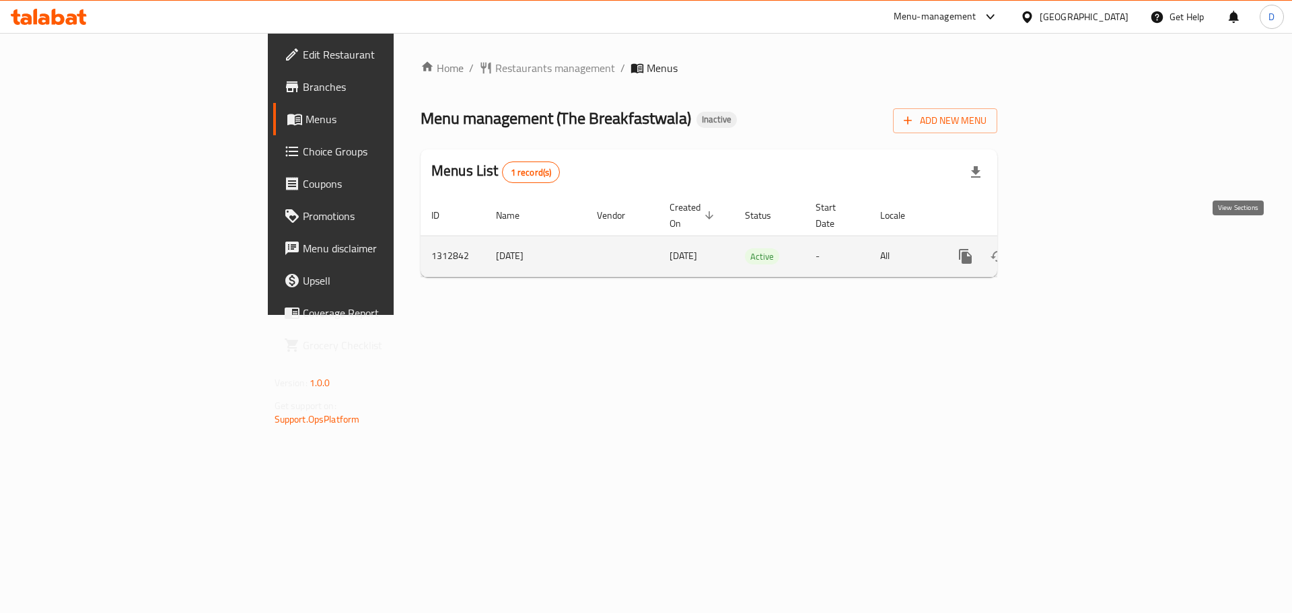
click at [1071, 248] on icon "enhanced table" at bounding box center [1062, 256] width 16 height 16
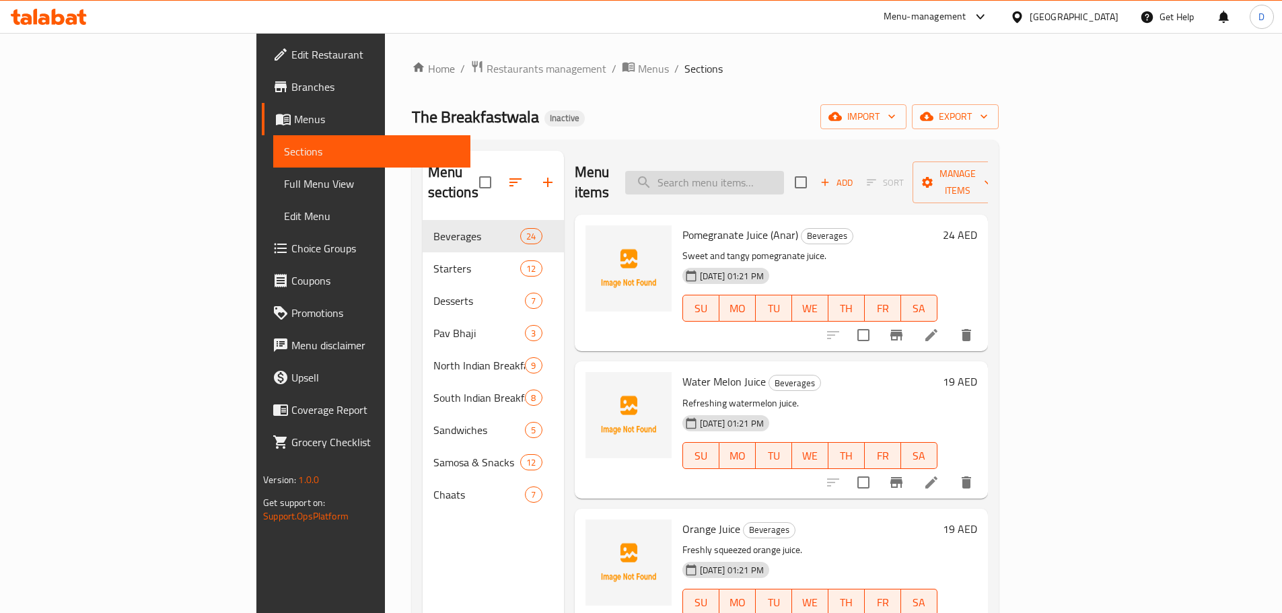
click at [775, 178] on input "search" at bounding box center [704, 183] width 159 height 24
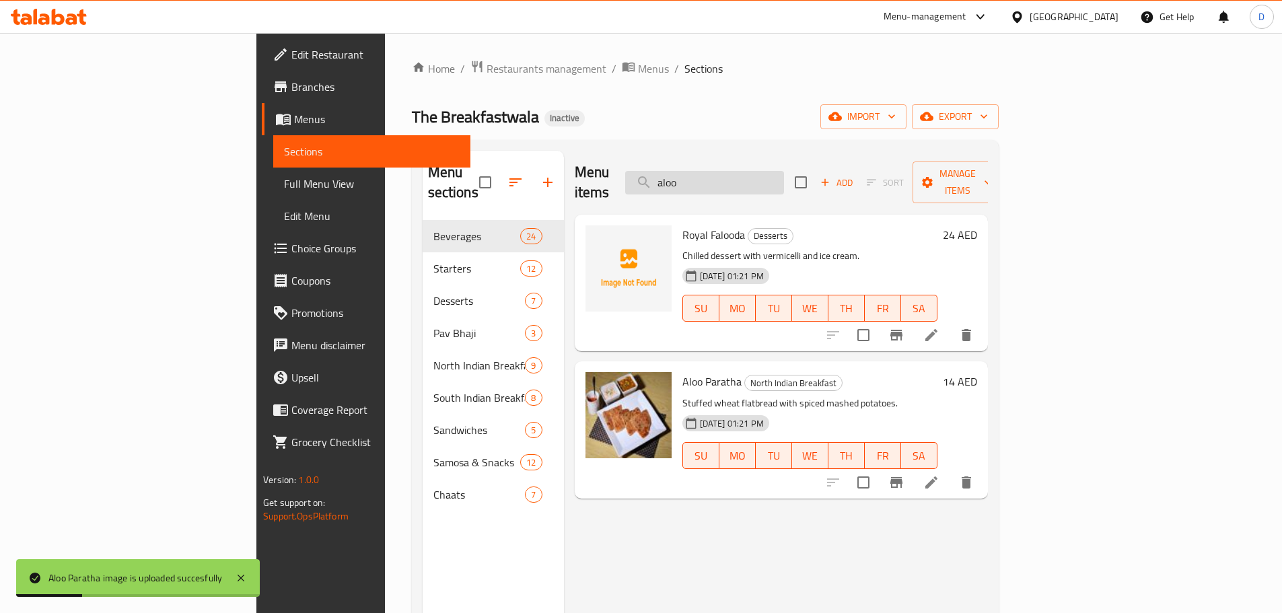
drag, startPoint x: 781, startPoint y: 164, endPoint x: 740, endPoint y: 166, distance: 40.4
click at [740, 171] on input "aloo" at bounding box center [704, 183] width 159 height 24
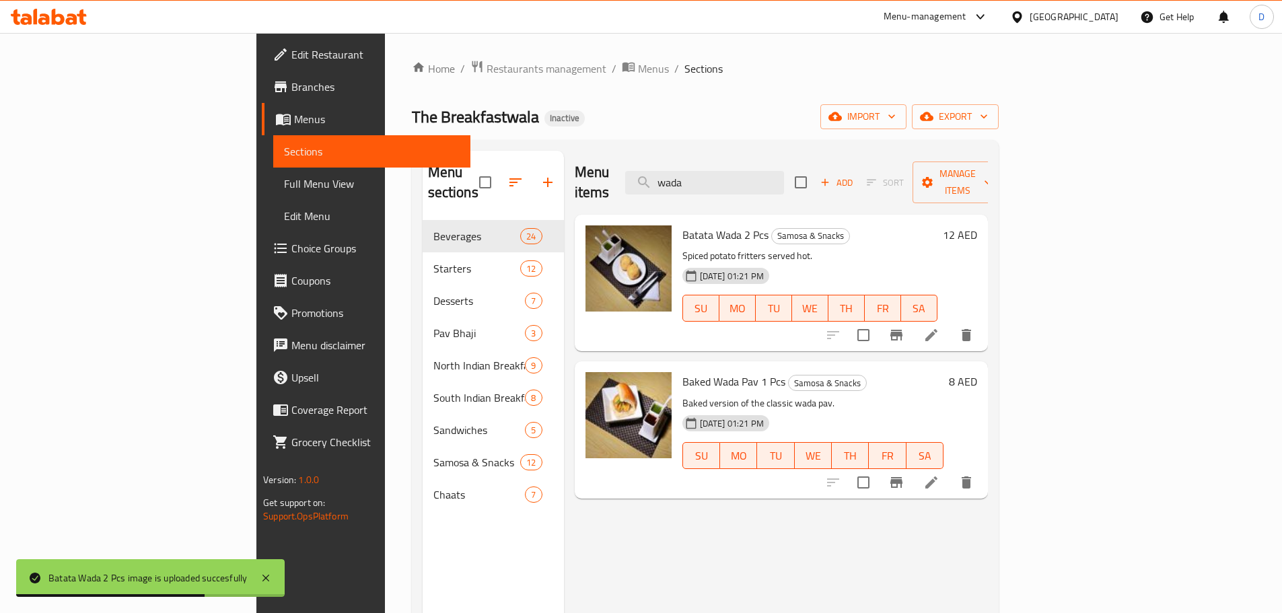
drag, startPoint x: 760, startPoint y: 164, endPoint x: 723, endPoint y: 157, distance: 37.7
click at [723, 157] on div "Menu items wada Add Sort Manage items" at bounding box center [781, 183] width 413 height 64
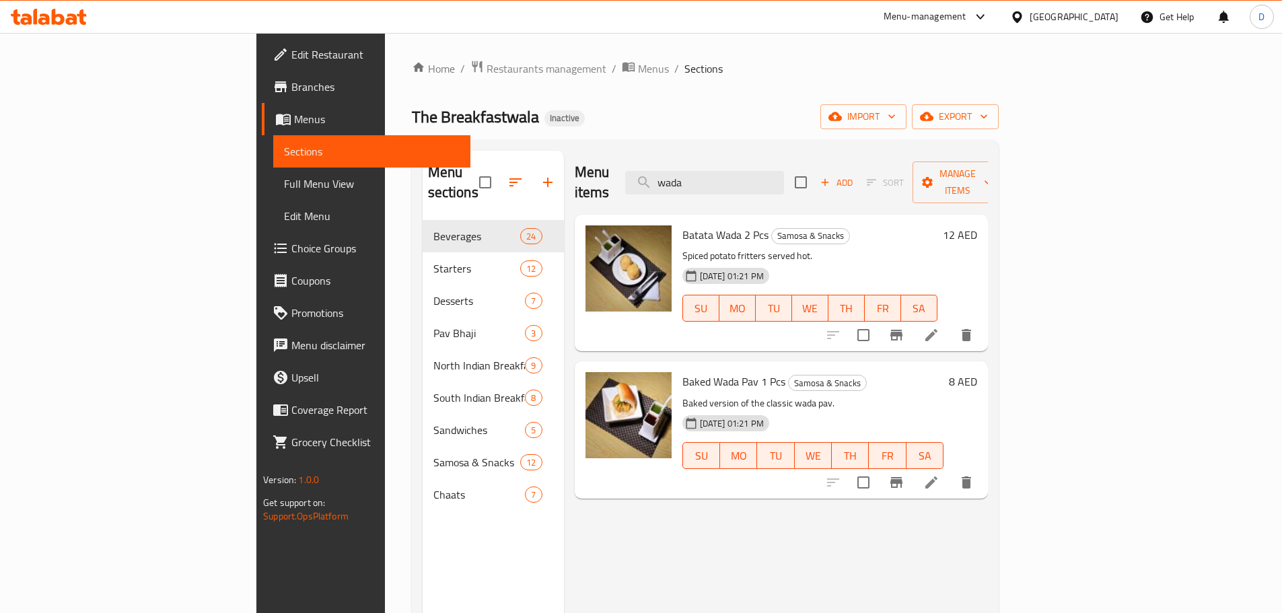
drag, startPoint x: 814, startPoint y: 179, endPoint x: 702, endPoint y: 170, distance: 112.0
click at [702, 170] on div "Menu items wada Add Sort Manage items" at bounding box center [781, 183] width 413 height 64
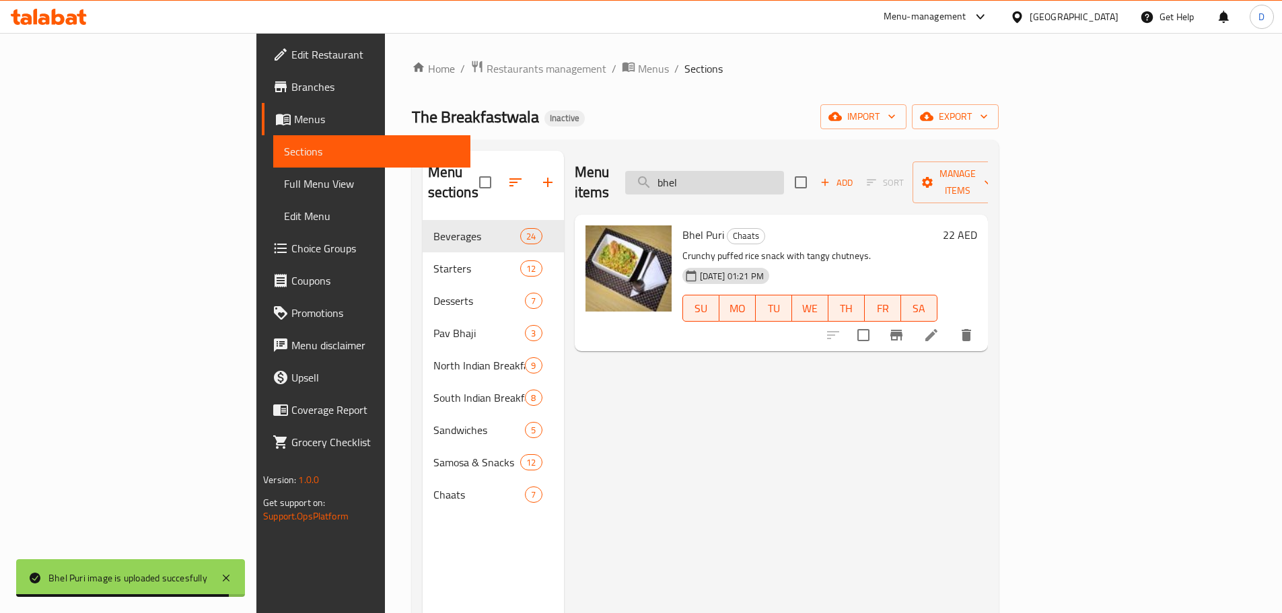
drag, startPoint x: 777, startPoint y: 171, endPoint x: 728, endPoint y: 172, distance: 48.5
click at [728, 172] on input "bhel" at bounding box center [704, 183] width 159 height 24
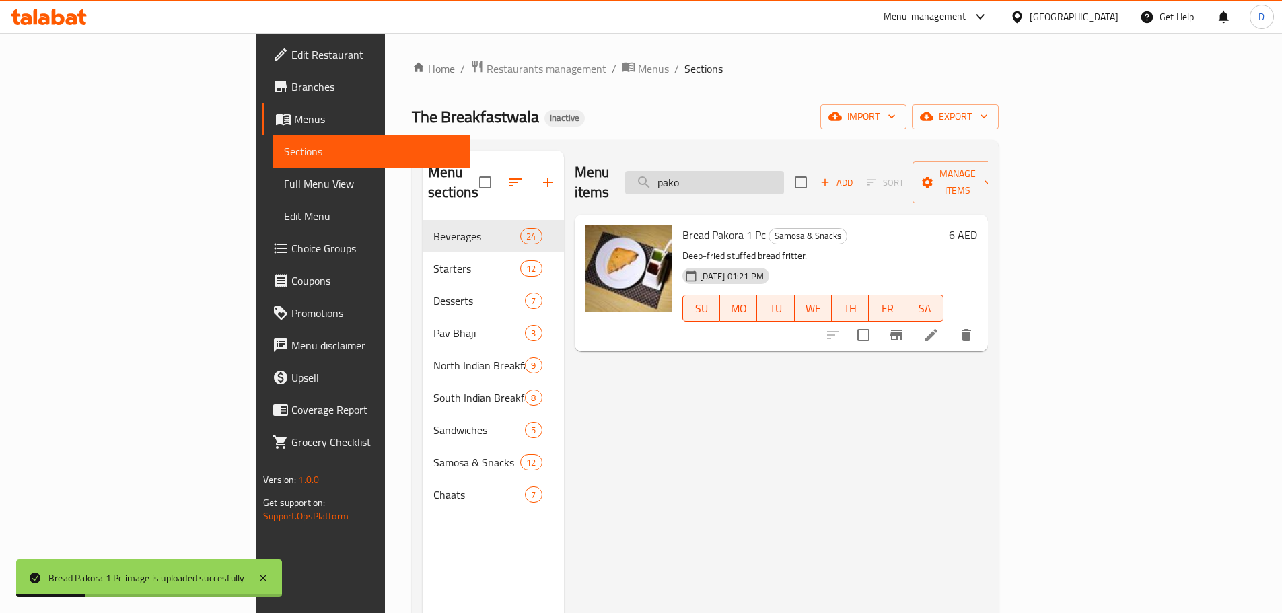
drag, startPoint x: 812, startPoint y: 174, endPoint x: 729, endPoint y: 179, distance: 83.6
click at [729, 179] on input "pako" at bounding box center [704, 183] width 159 height 24
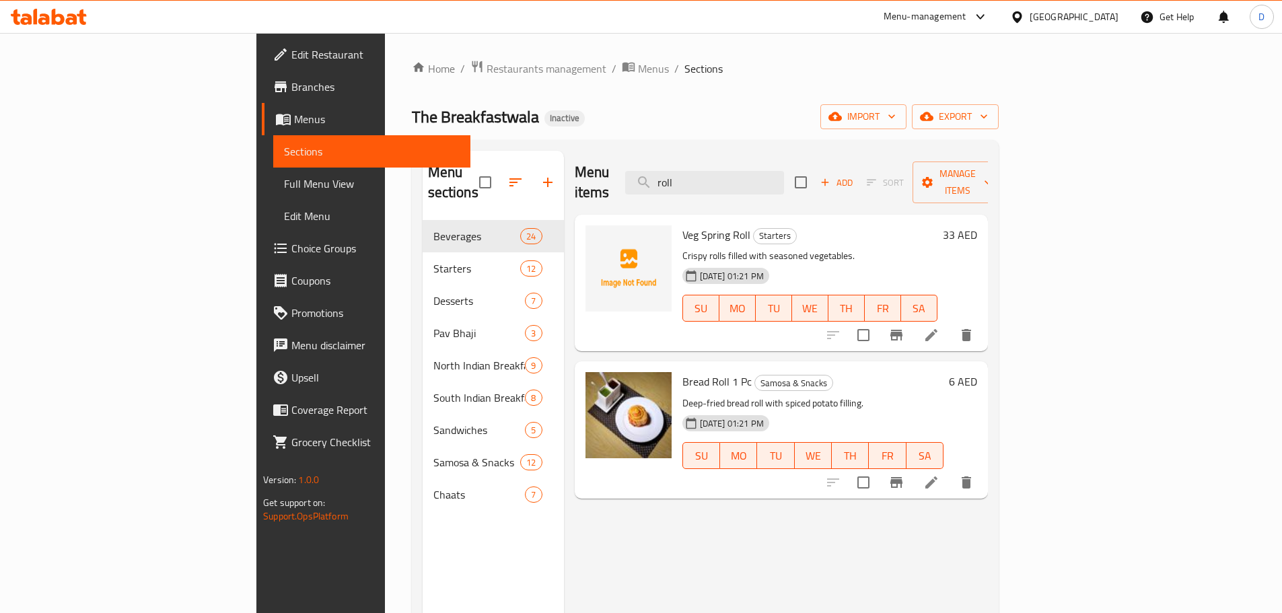
drag, startPoint x: 811, startPoint y: 167, endPoint x: 694, endPoint y: 165, distance: 116.4
click at [694, 165] on div "Menu items roll Add Sort Manage items" at bounding box center [781, 183] width 413 height 64
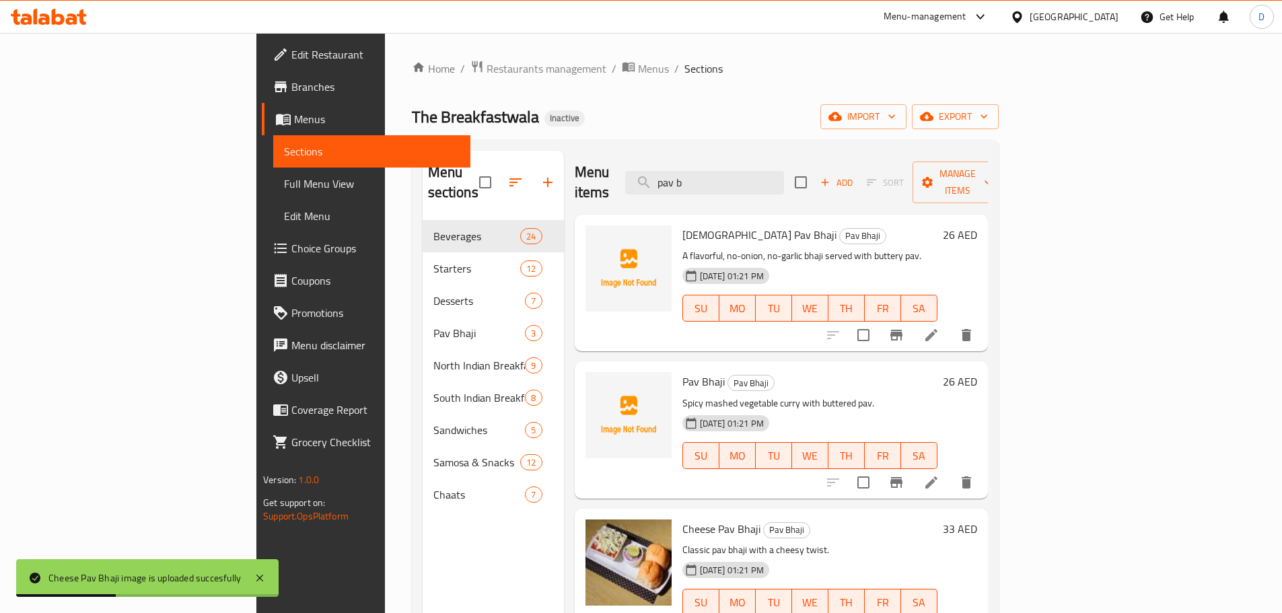
drag, startPoint x: 779, startPoint y: 167, endPoint x: 677, endPoint y: 166, distance: 101.6
click at [677, 166] on div "Menu items pav b Add Sort Manage items" at bounding box center [781, 183] width 413 height 64
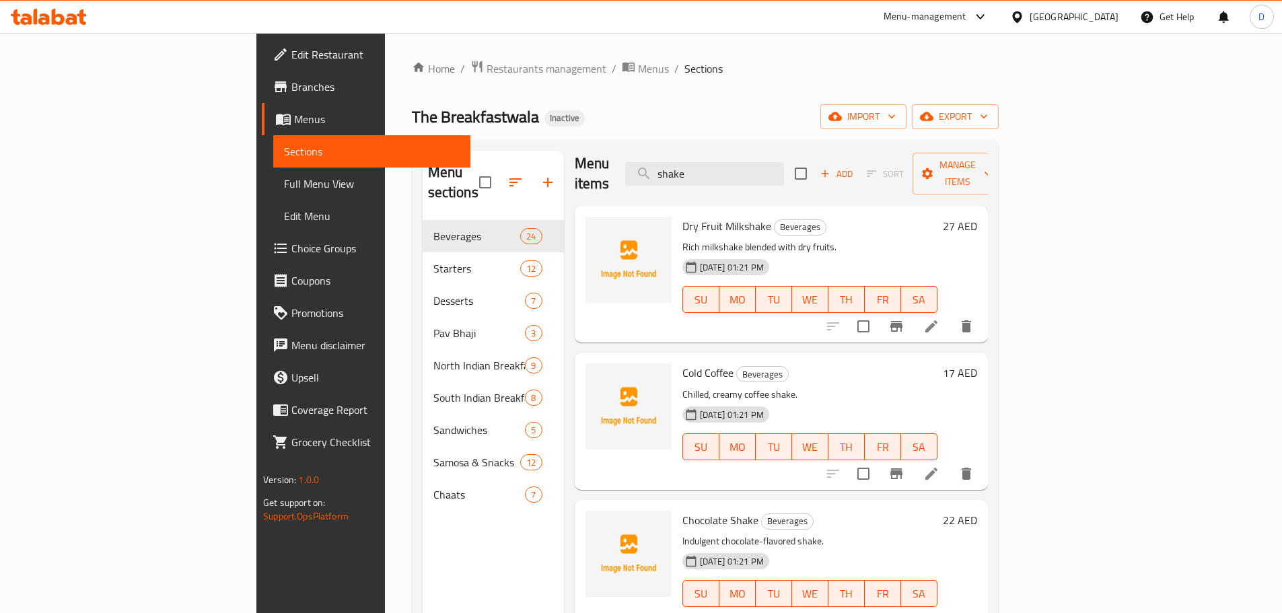
scroll to position [67, 0]
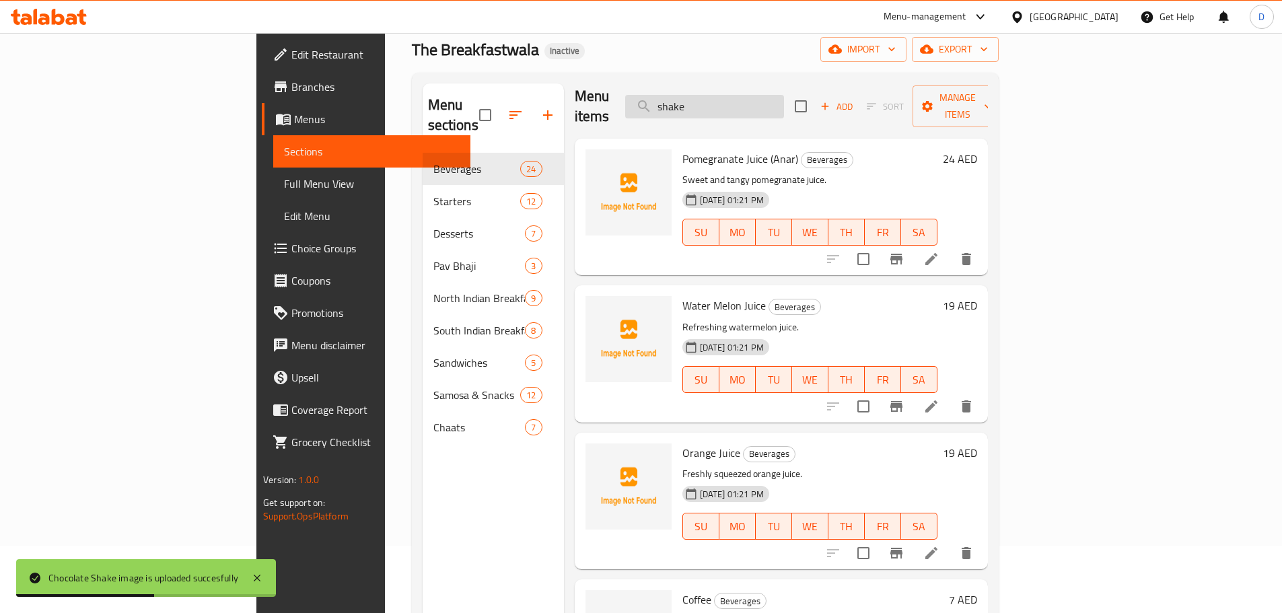
drag, startPoint x: 799, startPoint y: 98, endPoint x: 734, endPoint y: 96, distance: 64.6
click at [734, 96] on input "shake" at bounding box center [704, 107] width 159 height 24
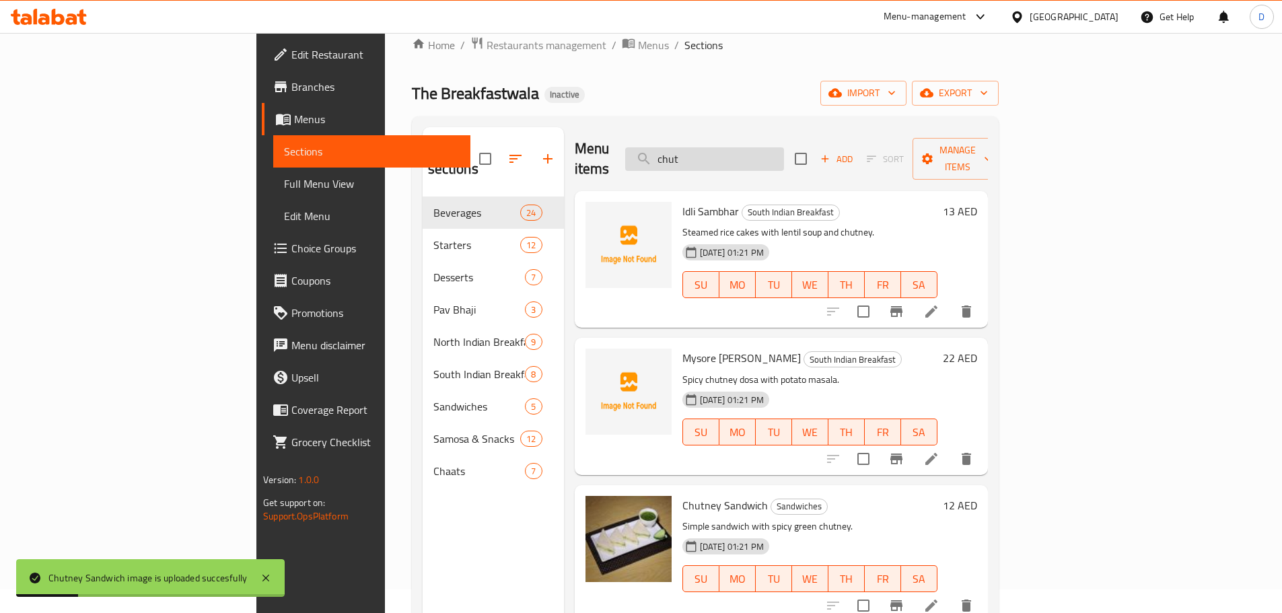
scroll to position [0, 0]
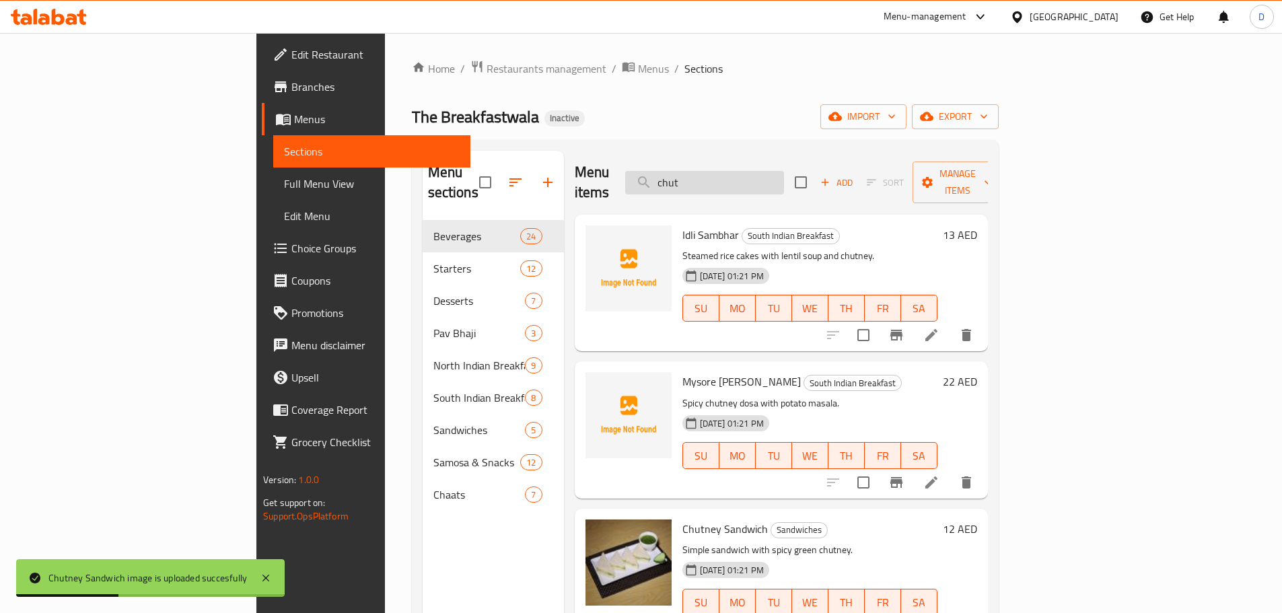
drag, startPoint x: 802, startPoint y: 173, endPoint x: 728, endPoint y: 174, distance: 74.0
click at [728, 174] on input "chut" at bounding box center [704, 183] width 159 height 24
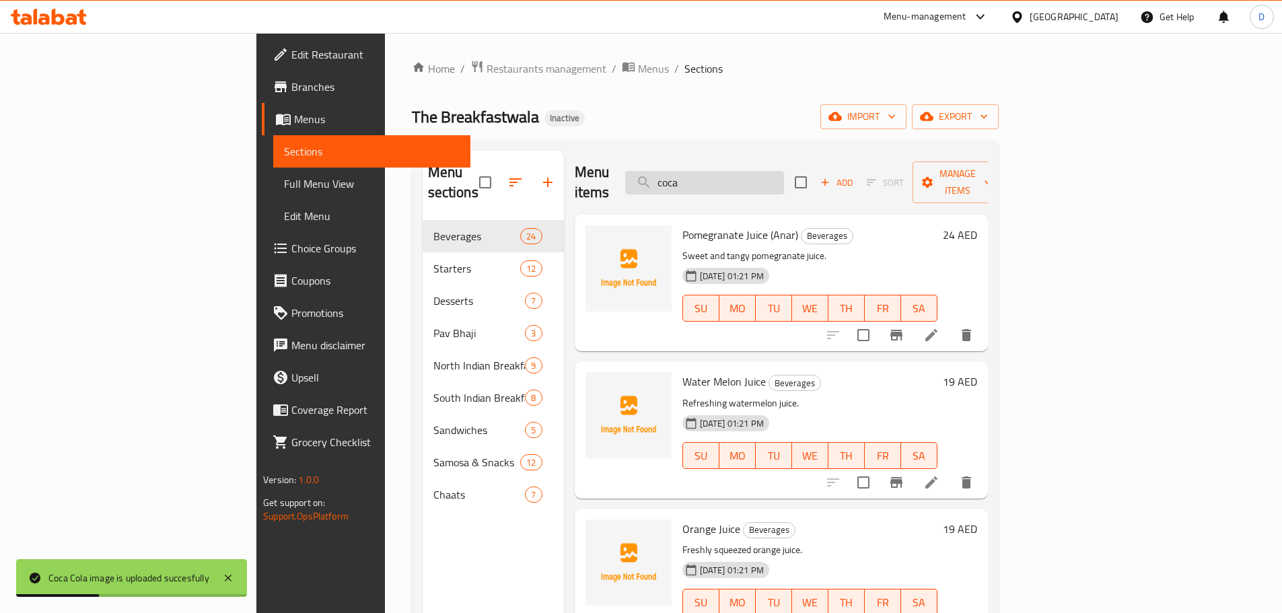
drag, startPoint x: 795, startPoint y: 172, endPoint x: 715, endPoint y: 174, distance: 80.1
click at [715, 174] on input "coca" at bounding box center [704, 183] width 159 height 24
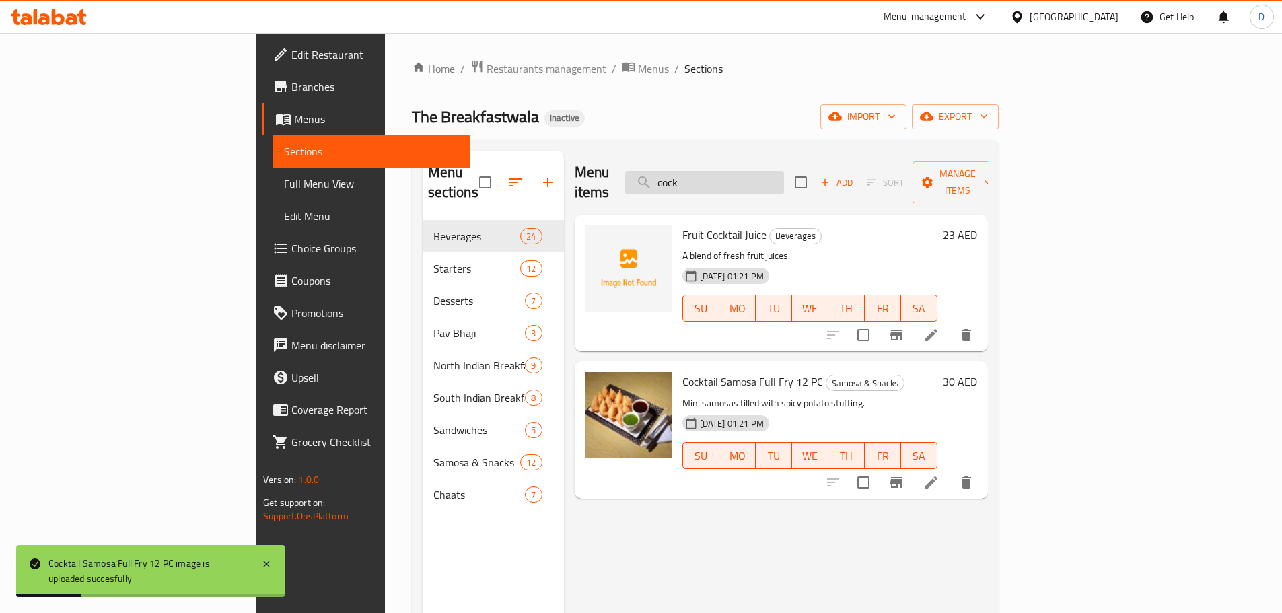
drag, startPoint x: 799, startPoint y: 176, endPoint x: 723, endPoint y: 176, distance: 76.7
click at [723, 176] on input "cock" at bounding box center [704, 183] width 159 height 24
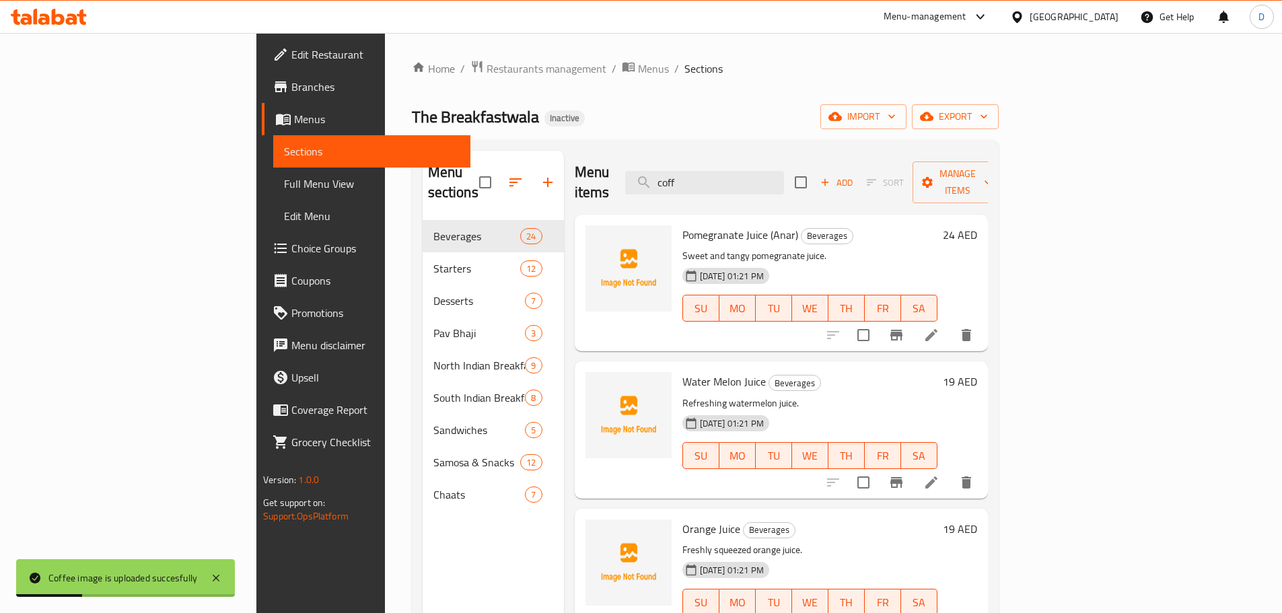
drag, startPoint x: 806, startPoint y: 176, endPoint x: 696, endPoint y: 166, distance: 110.9
click at [696, 166] on div "Menu items coff Add Sort Manage items" at bounding box center [781, 183] width 413 height 64
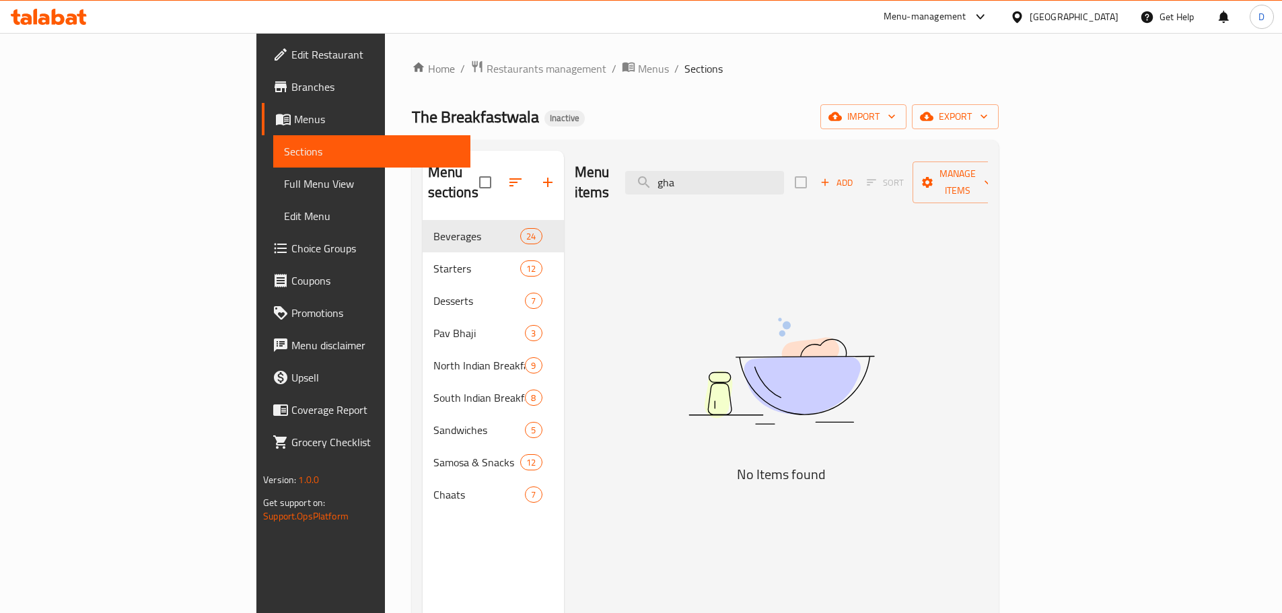
drag, startPoint x: 792, startPoint y: 180, endPoint x: 705, endPoint y: 168, distance: 87.6
click at [705, 168] on div "Menu items gha Add Sort Manage items" at bounding box center [781, 183] width 413 height 64
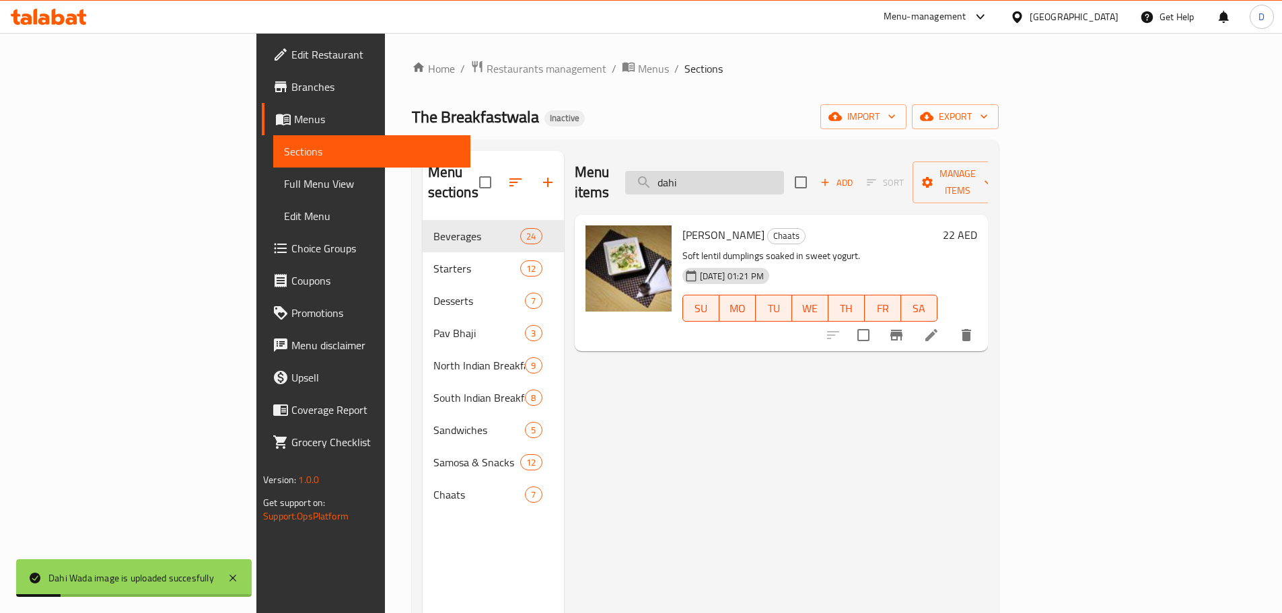
drag, startPoint x: 795, startPoint y: 176, endPoint x: 734, endPoint y: 174, distance: 61.3
click at [734, 174] on input "dahi" at bounding box center [704, 183] width 159 height 24
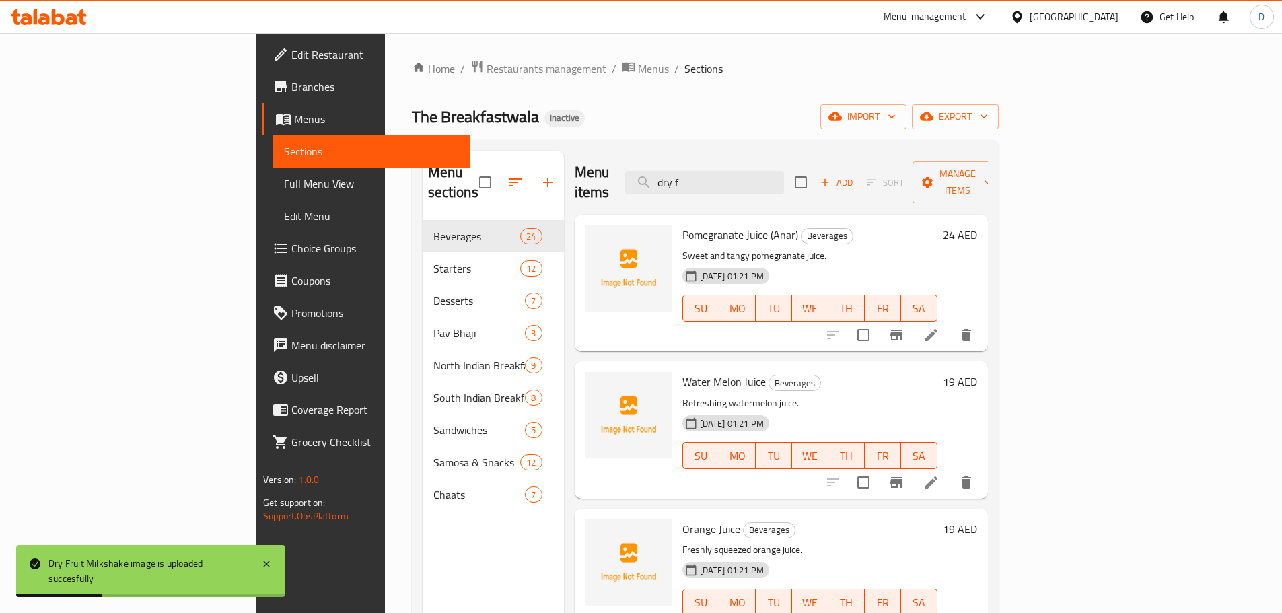
drag, startPoint x: 782, startPoint y: 172, endPoint x: 705, endPoint y: 172, distance: 76.7
click at [705, 172] on div "Menu items dry f Add Sort Manage items" at bounding box center [781, 183] width 413 height 64
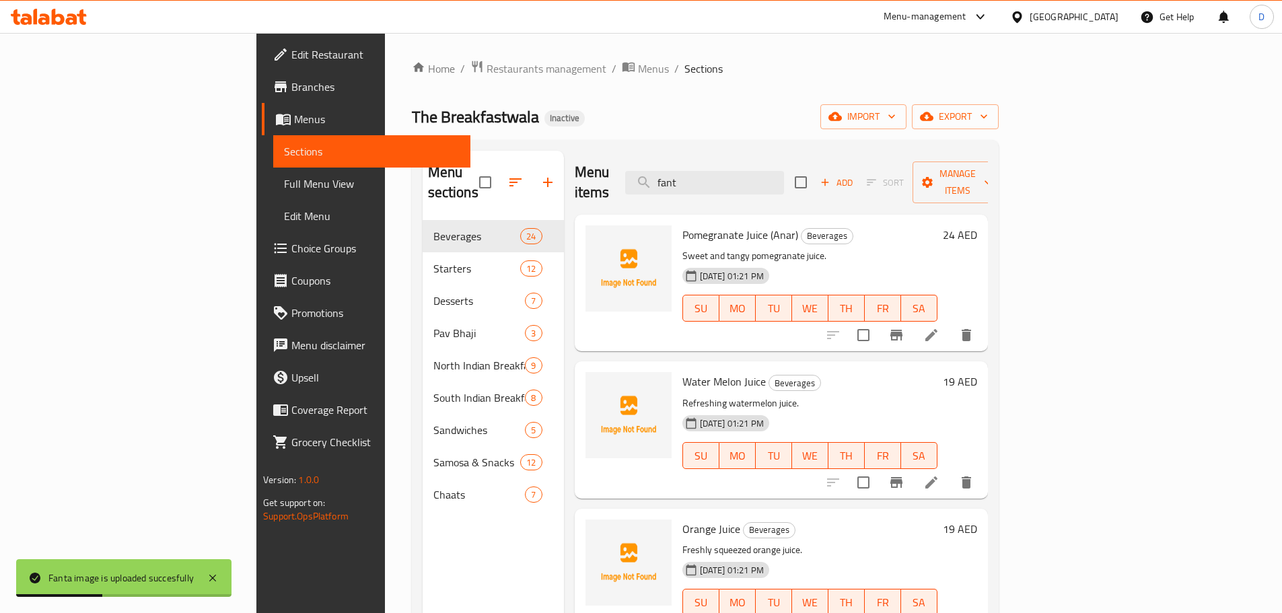
drag, startPoint x: 767, startPoint y: 168, endPoint x: 720, endPoint y: 186, distance: 50.2
click at [720, 186] on div "Menu items [PERSON_NAME] Add Sort Manage items" at bounding box center [781, 183] width 413 height 64
drag, startPoint x: 782, startPoint y: 171, endPoint x: 714, endPoint y: 175, distance: 68.1
click at [714, 175] on input "lime" at bounding box center [704, 183] width 159 height 24
drag, startPoint x: 773, startPoint y: 172, endPoint x: 700, endPoint y: 172, distance: 72.7
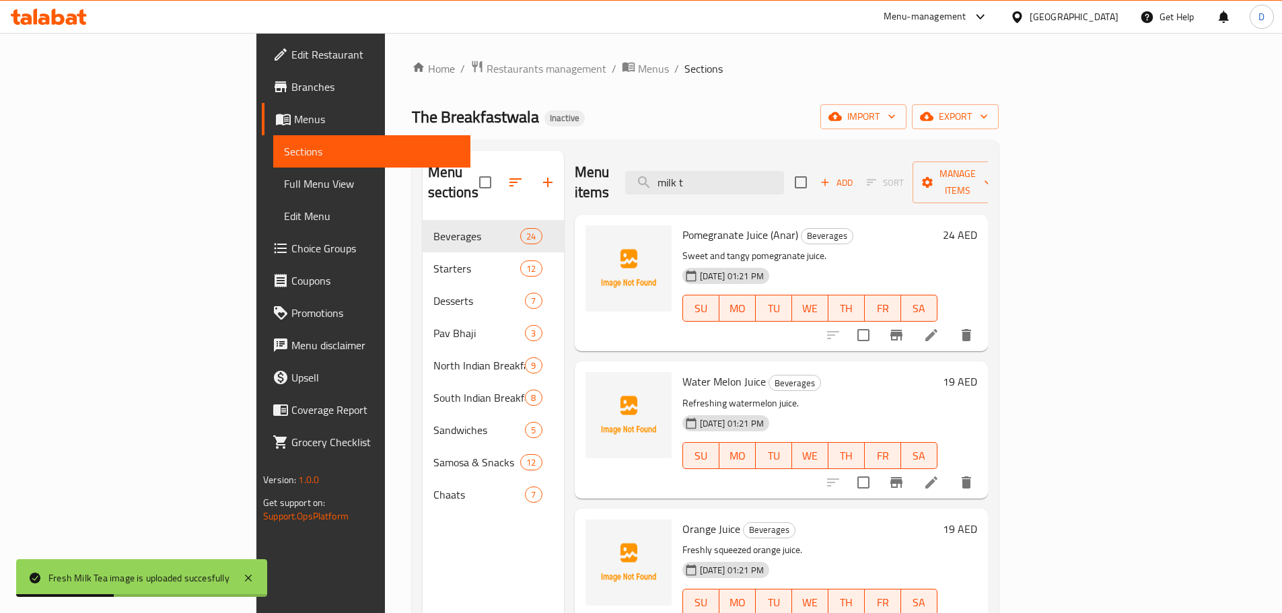
click at [700, 172] on div "Menu items milk t Add Sort Manage items" at bounding box center [781, 183] width 413 height 64
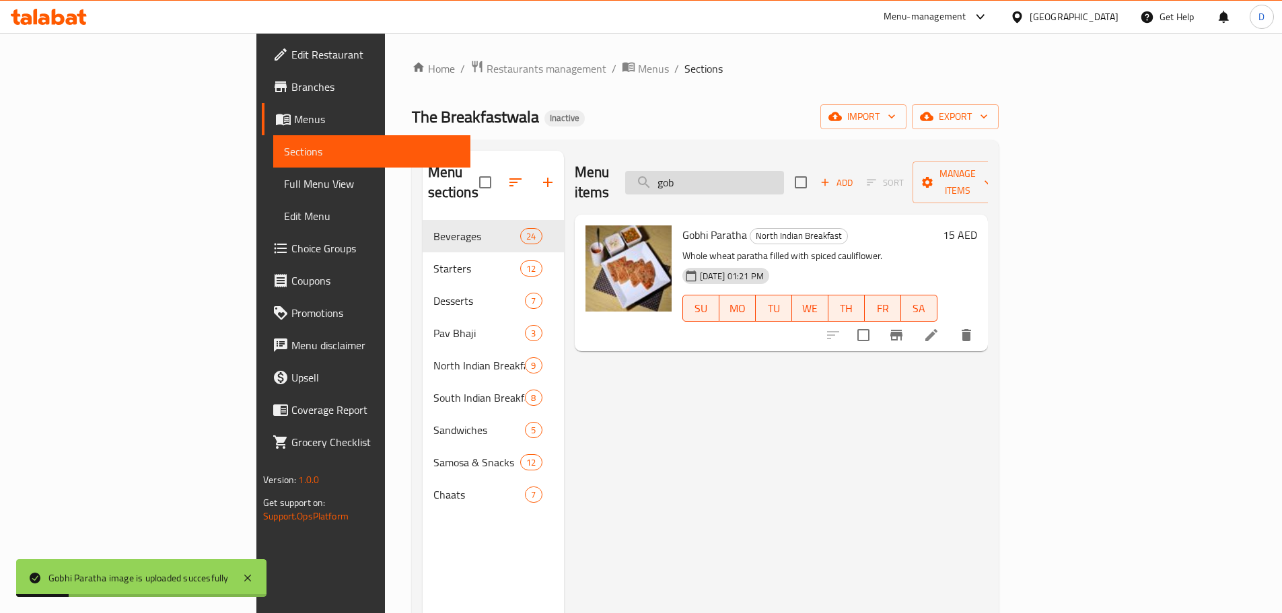
drag, startPoint x: 785, startPoint y: 175, endPoint x: 748, endPoint y: 175, distance: 37.0
click at [748, 175] on input "gob" at bounding box center [704, 183] width 159 height 24
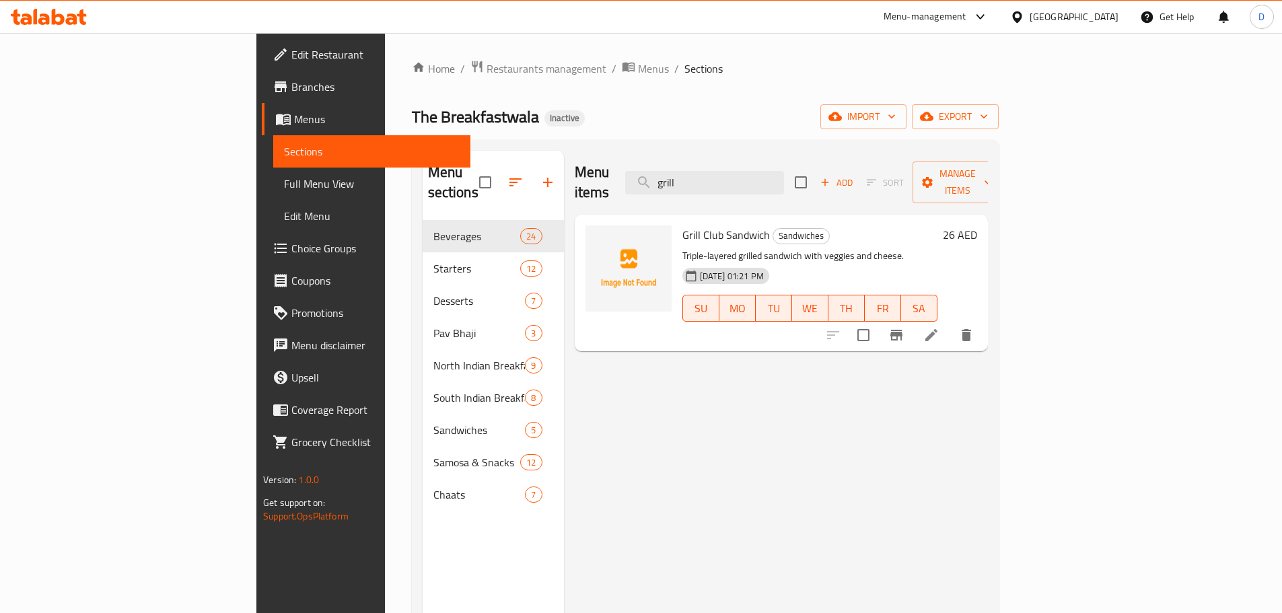
drag, startPoint x: 791, startPoint y: 173, endPoint x: 680, endPoint y: 175, distance: 111.7
click at [680, 175] on div "Menu items grill Add Sort Manage items" at bounding box center [781, 183] width 413 height 64
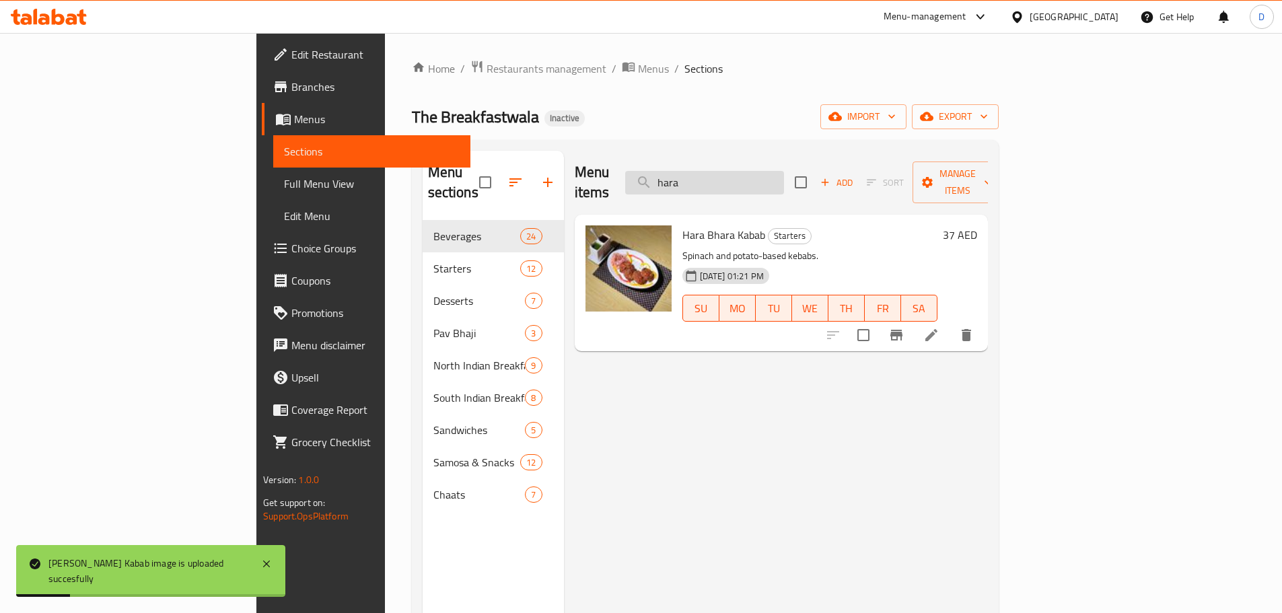
drag, startPoint x: 817, startPoint y: 173, endPoint x: 735, endPoint y: 173, distance: 82.1
click at [735, 173] on input "hara" at bounding box center [704, 183] width 159 height 24
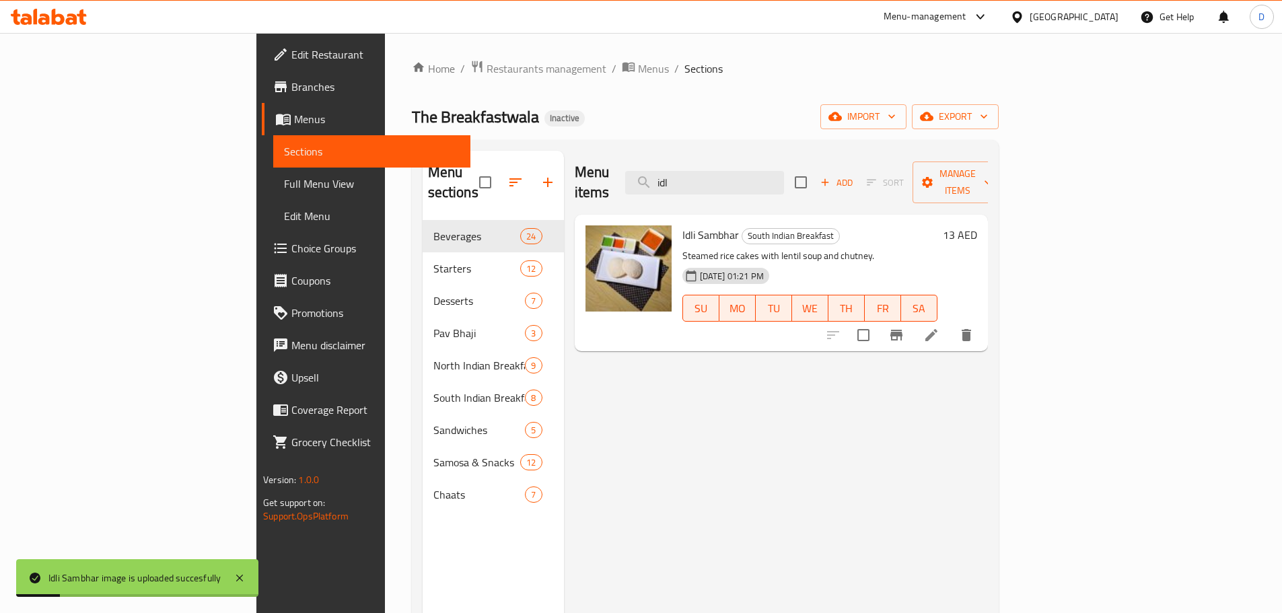
drag, startPoint x: 798, startPoint y: 177, endPoint x: 708, endPoint y: 176, distance: 90.2
click at [708, 176] on div "Menu items idl Add Sort Manage items" at bounding box center [781, 183] width 413 height 64
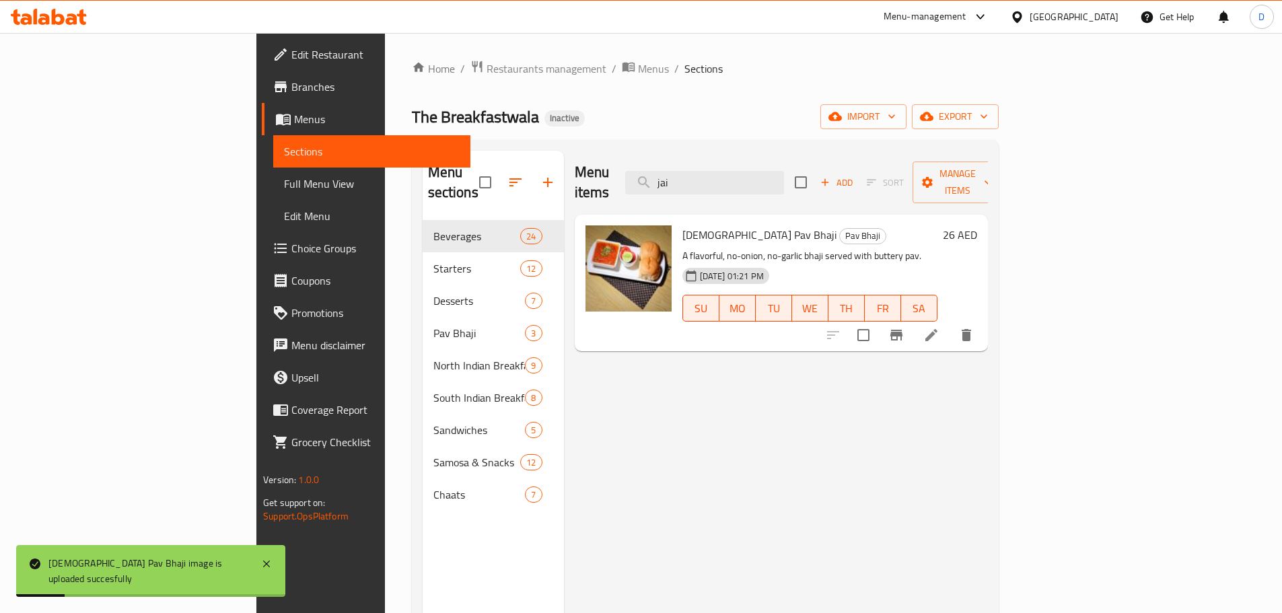
drag, startPoint x: 785, startPoint y: 179, endPoint x: 709, endPoint y: 181, distance: 75.4
click at [709, 181] on div "Menu items jai Add Sort Manage items" at bounding box center [781, 183] width 413 height 64
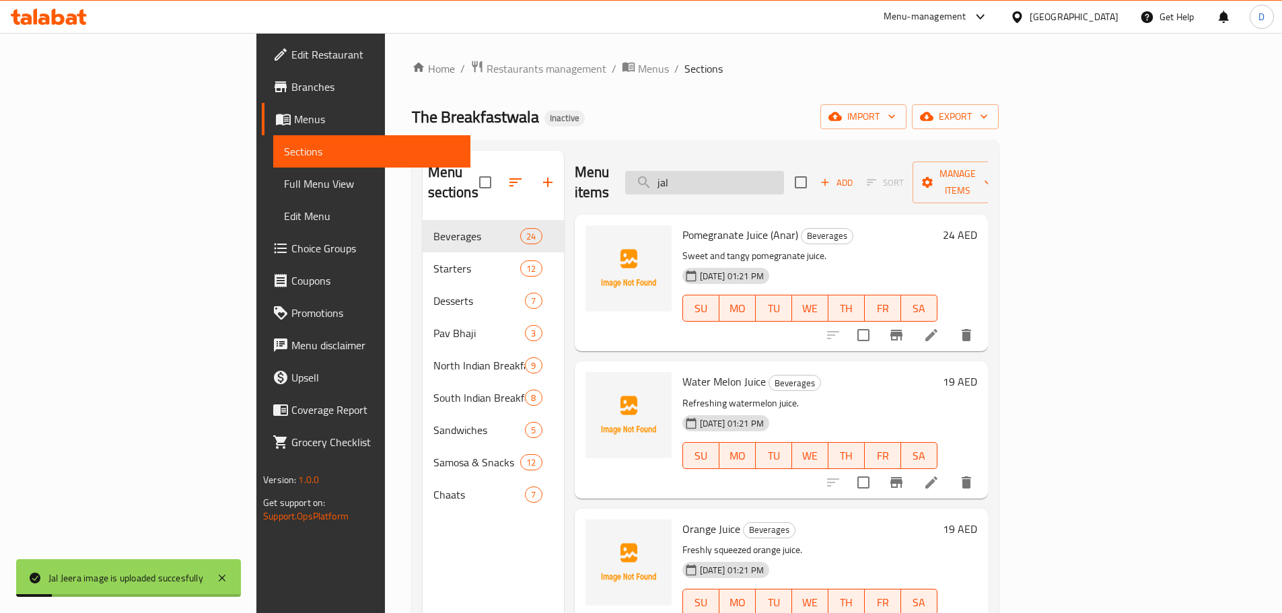
drag, startPoint x: 770, startPoint y: 173, endPoint x: 717, endPoint y: 173, distance: 53.2
click at [717, 173] on input "jal" at bounding box center [704, 183] width 159 height 24
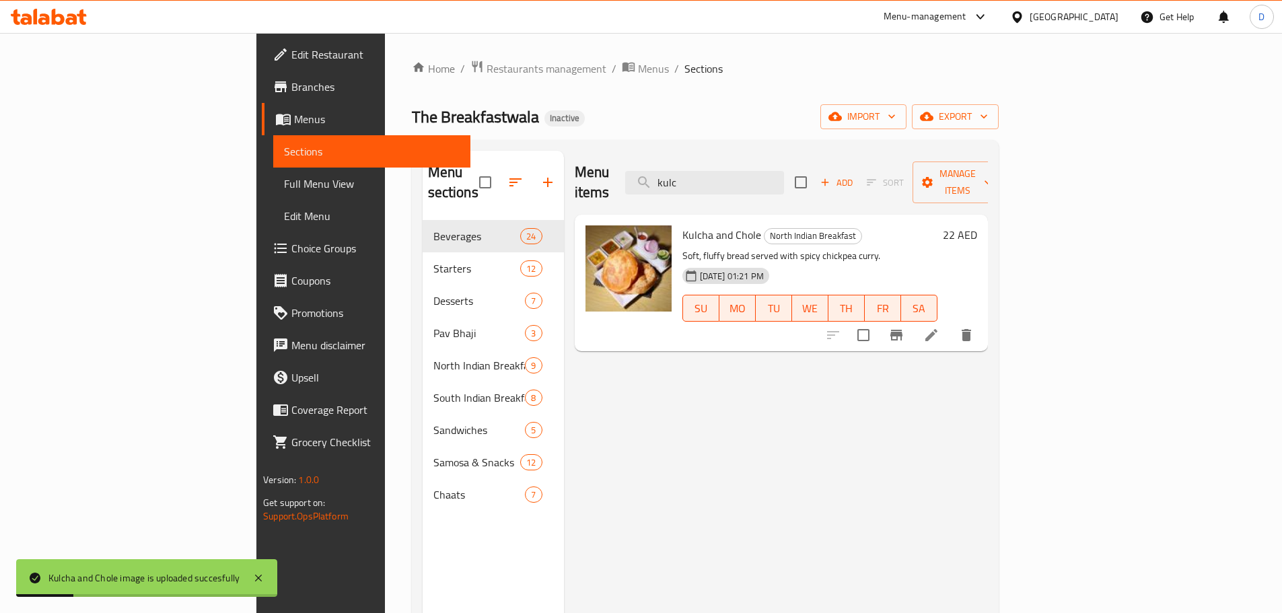
drag, startPoint x: 795, startPoint y: 175, endPoint x: 727, endPoint y: 185, distance: 69.4
click at [727, 185] on div "Menu items kulc Add Sort Manage items" at bounding box center [781, 183] width 413 height 64
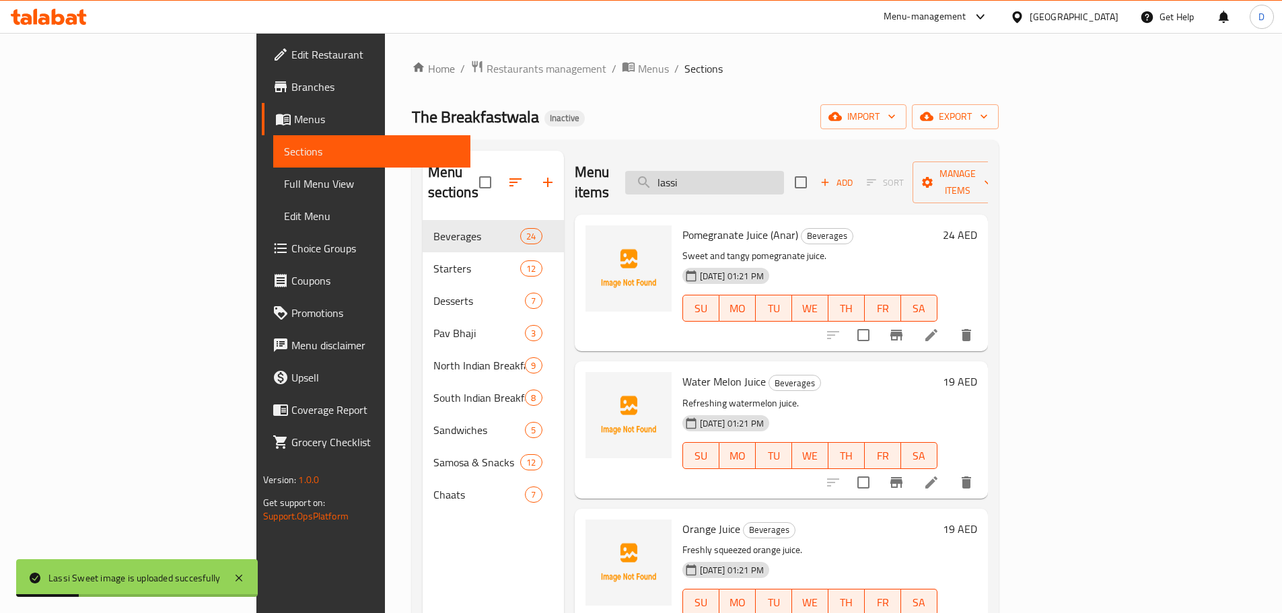
drag, startPoint x: 775, startPoint y: 170, endPoint x: 729, endPoint y: 178, distance: 45.8
click at [729, 178] on input "lassi" at bounding box center [704, 183] width 159 height 24
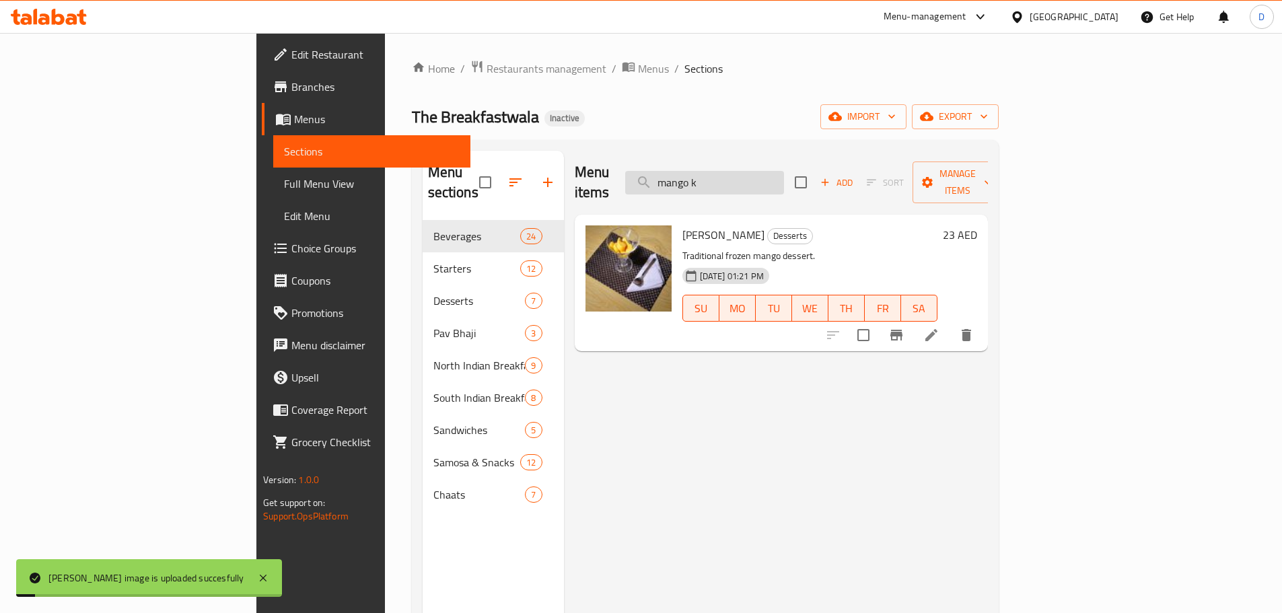
click at [784, 177] on input "mango k" at bounding box center [704, 183] width 159 height 24
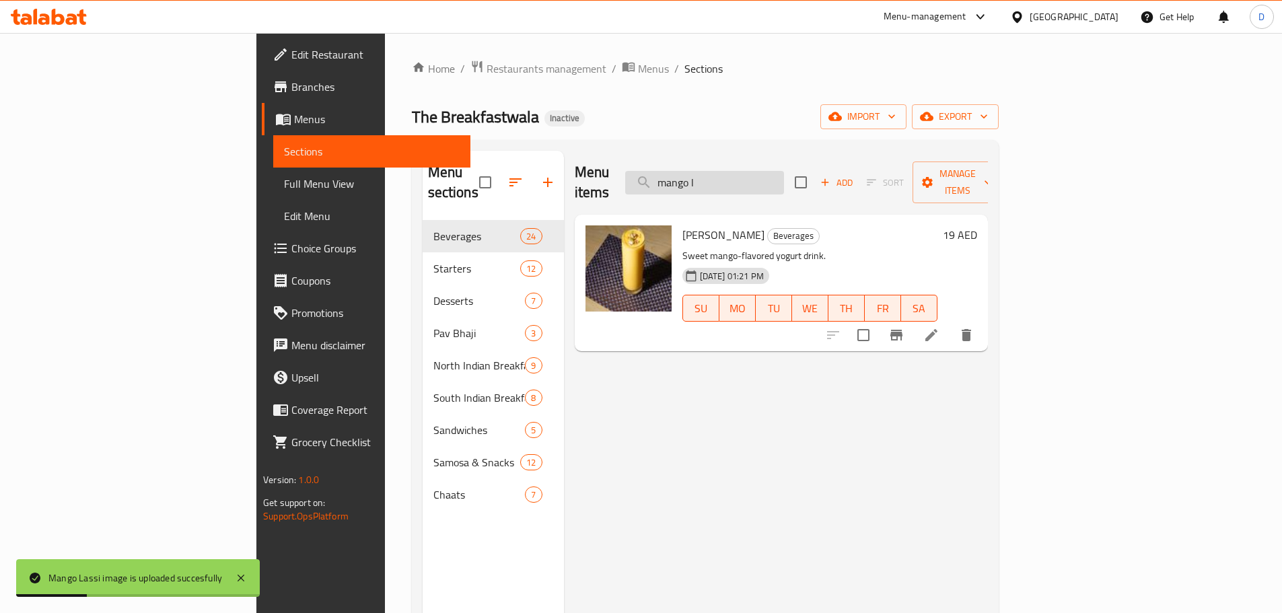
drag, startPoint x: 801, startPoint y: 174, endPoint x: 742, endPoint y: 184, distance: 60.0
click at [742, 184] on input "mango l" at bounding box center [704, 183] width 159 height 24
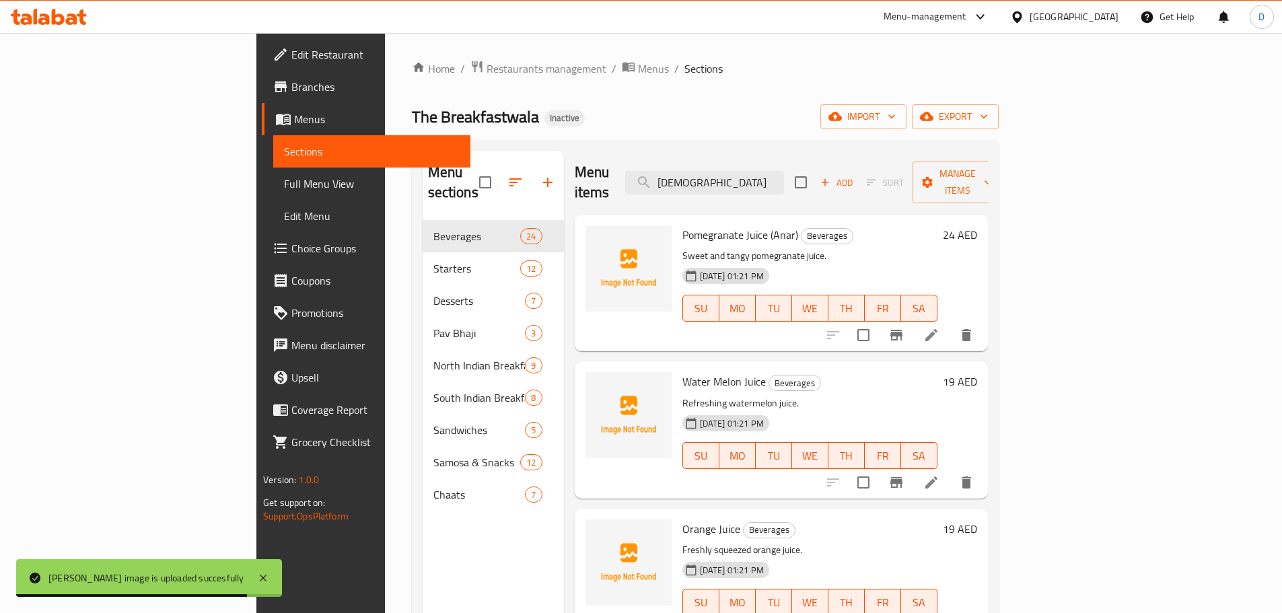
drag, startPoint x: 829, startPoint y: 174, endPoint x: 725, endPoint y: 186, distance: 105.1
click at [725, 186] on div "Menu items chaas Add Sort Manage items" at bounding box center [781, 183] width 413 height 64
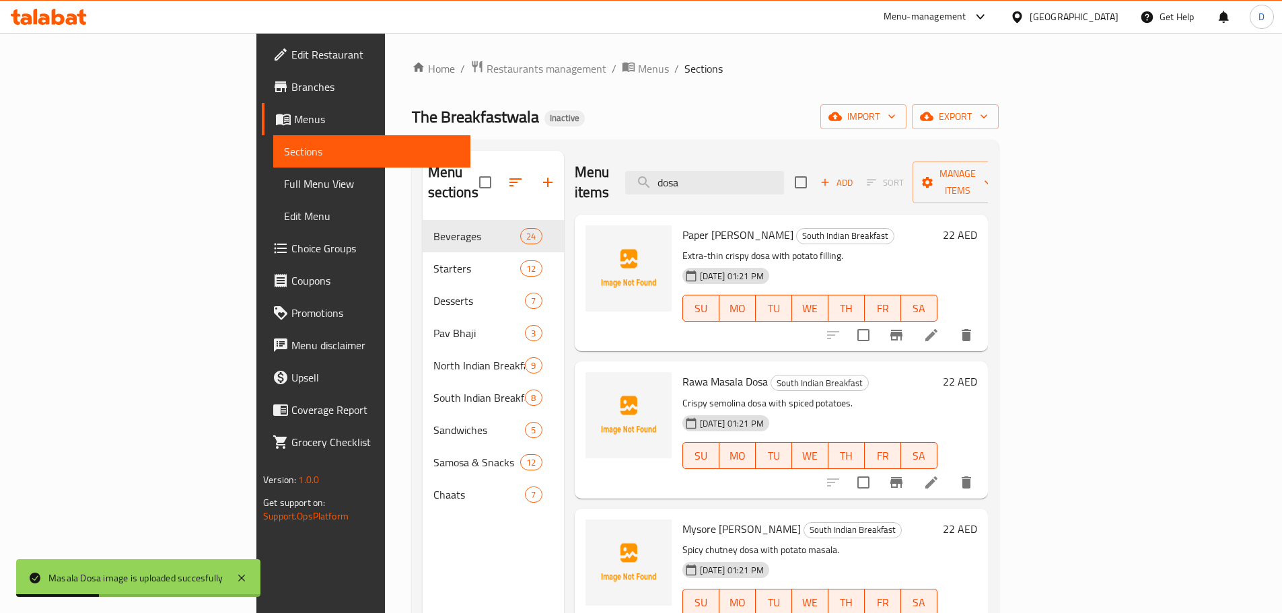
drag, startPoint x: 789, startPoint y: 178, endPoint x: 681, endPoint y: 174, distance: 107.7
click at [681, 174] on div "Menu items dosa Add Sort Manage items" at bounding box center [781, 183] width 413 height 64
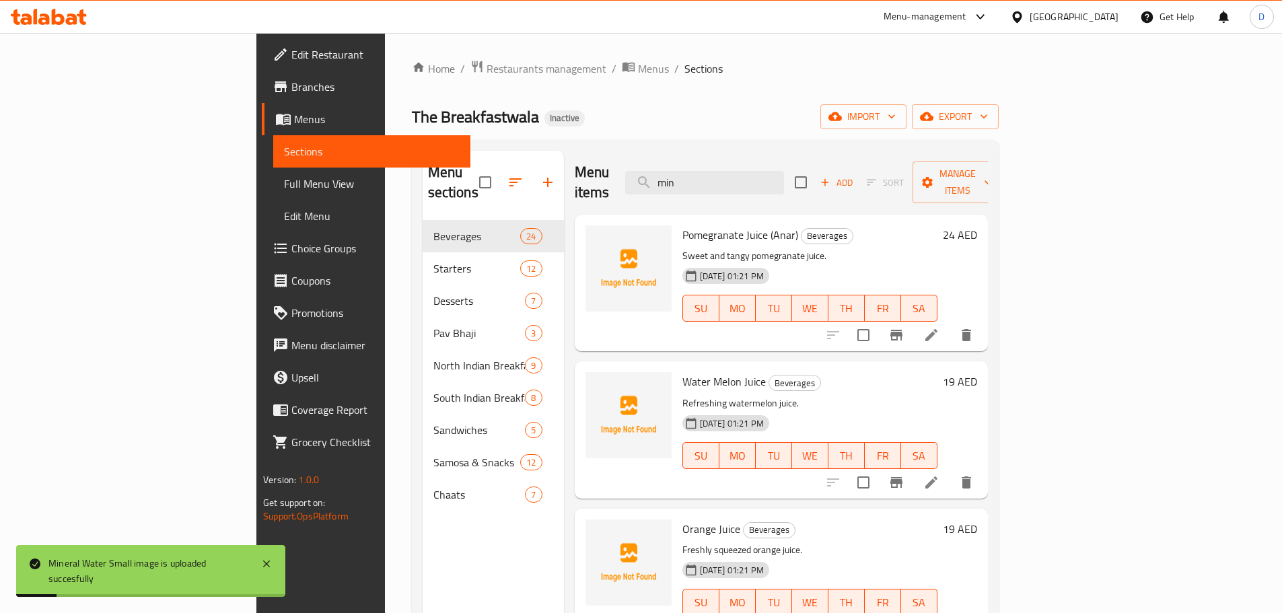
drag, startPoint x: 791, startPoint y: 171, endPoint x: 711, endPoint y: 182, distance: 80.8
click at [711, 182] on div "Menu items min Add Sort Manage items" at bounding box center [781, 183] width 413 height 64
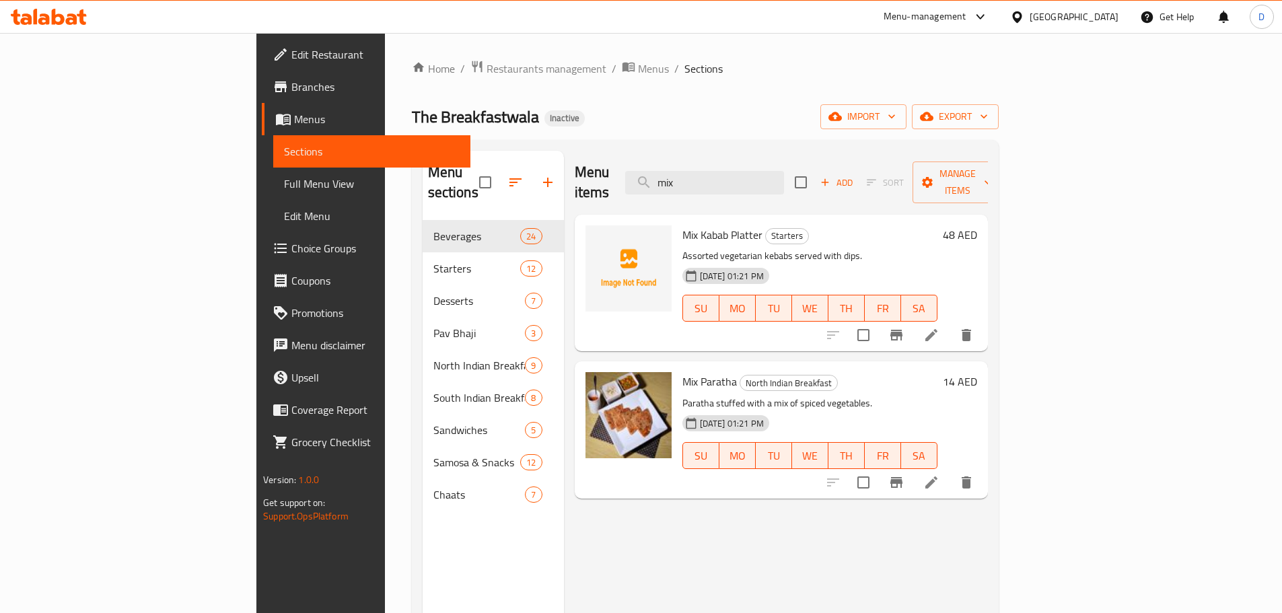
drag, startPoint x: 810, startPoint y: 175, endPoint x: 717, endPoint y: 184, distance: 93.3
click at [717, 184] on div "Menu items mix Add Sort Manage items" at bounding box center [781, 183] width 413 height 64
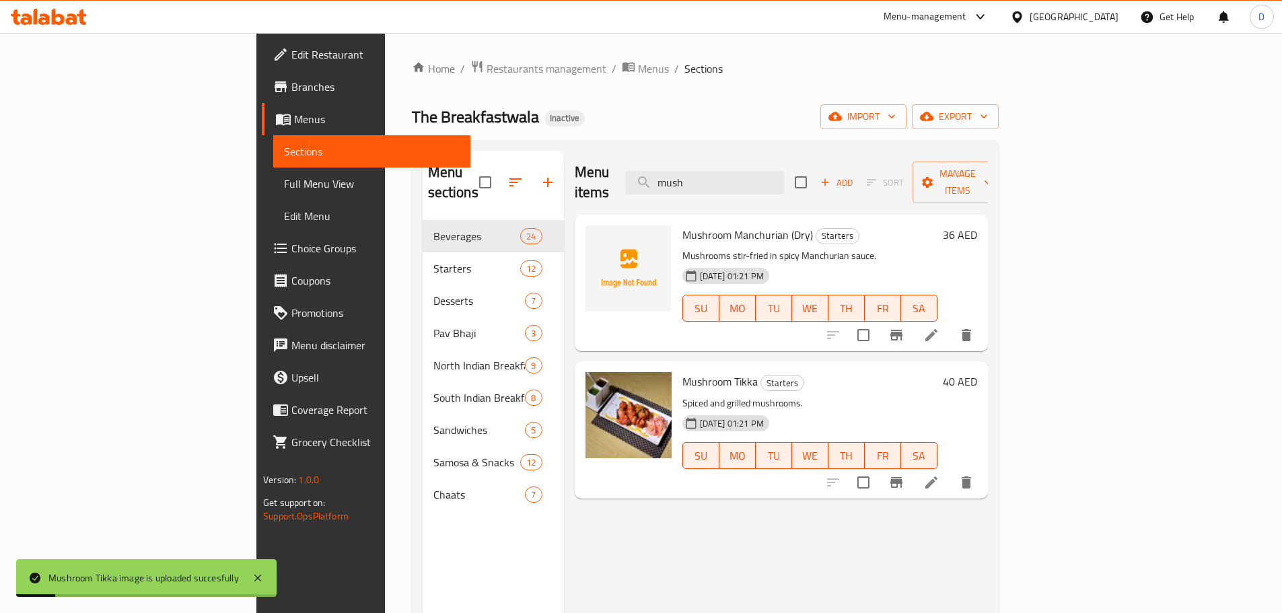
drag, startPoint x: 802, startPoint y: 167, endPoint x: 690, endPoint y: 172, distance: 111.8
click at [690, 172] on div "Menu items mush Add Sort Manage items" at bounding box center [781, 183] width 413 height 64
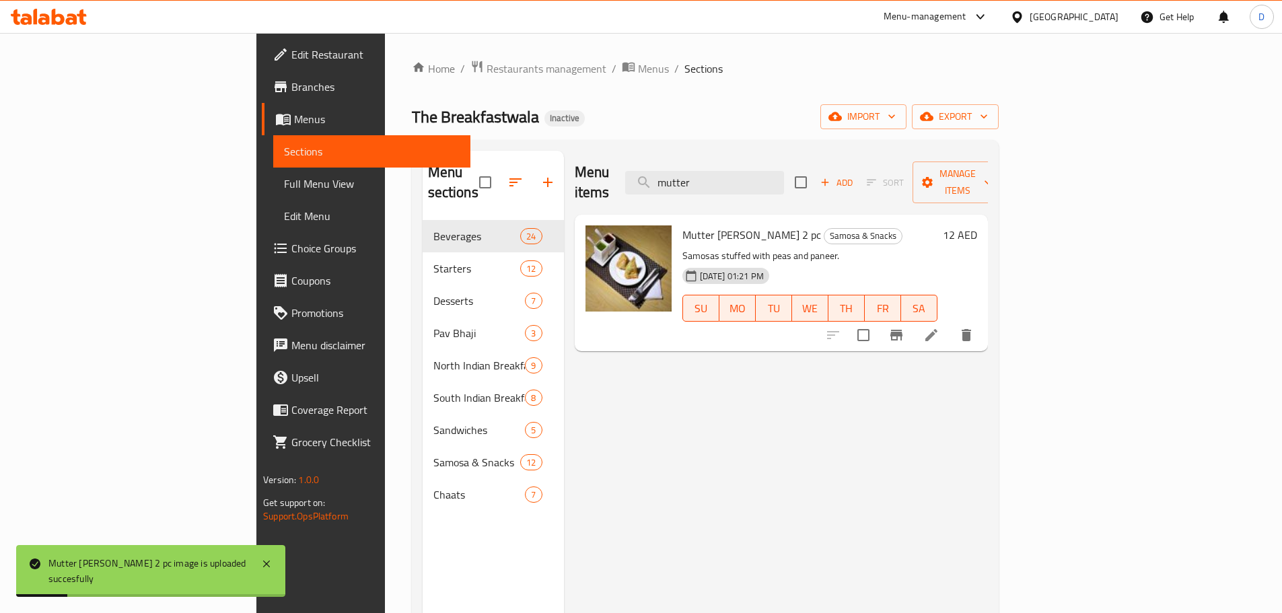
drag, startPoint x: 799, startPoint y: 171, endPoint x: 717, endPoint y: 188, distance: 83.3
click at [717, 188] on div "Menu items mutter Add Sort Manage items" at bounding box center [781, 183] width 413 height 64
drag, startPoint x: 788, startPoint y: 168, endPoint x: 703, endPoint y: 182, distance: 86.1
click at [703, 182] on div "Menu items mys Add Sort Manage items" at bounding box center [781, 183] width 413 height 64
drag, startPoint x: 785, startPoint y: 176, endPoint x: 713, endPoint y: 176, distance: 72.0
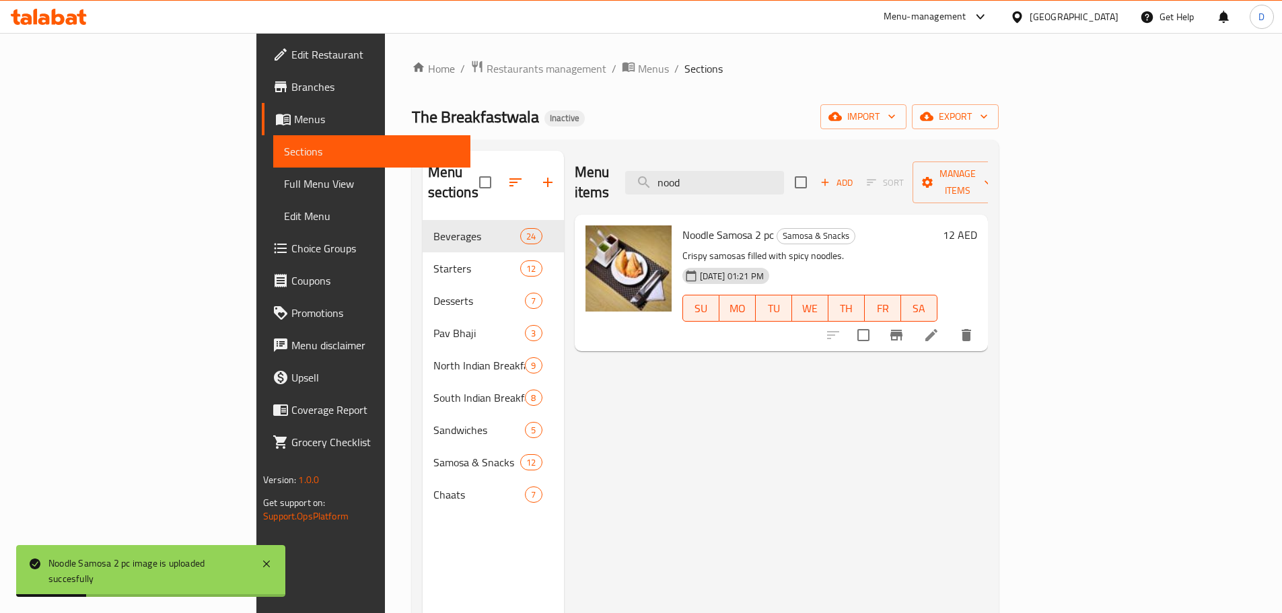
click at [714, 176] on div "Menu items nood Add Sort Manage items" at bounding box center [781, 183] width 413 height 64
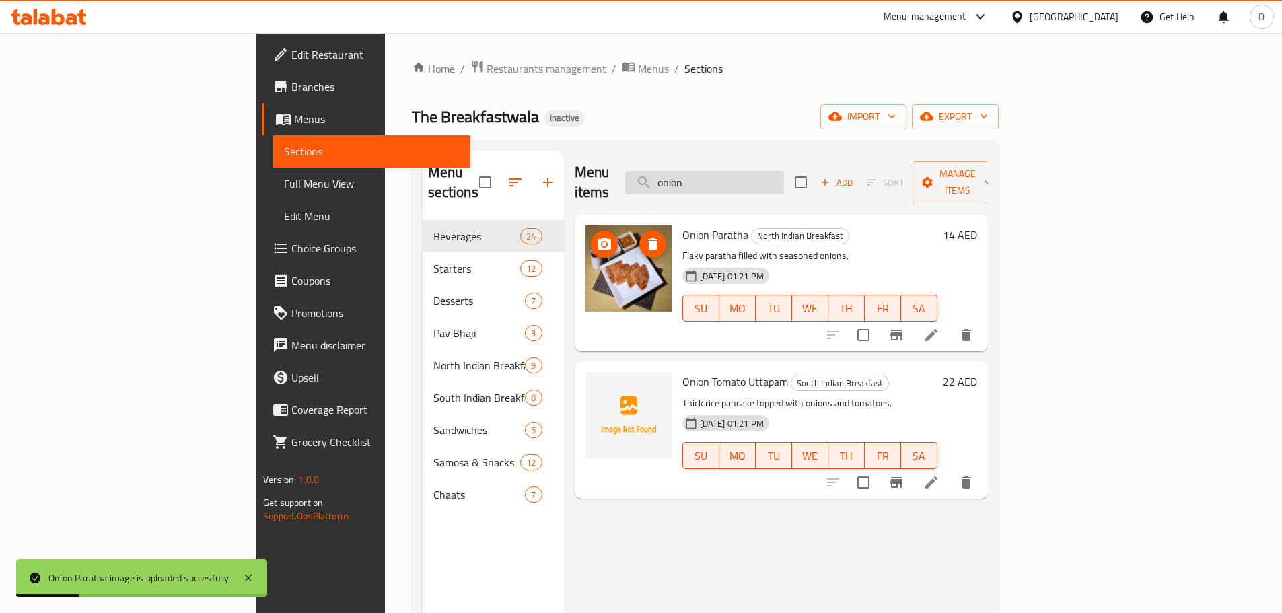
drag, startPoint x: 742, startPoint y: 178, endPoint x: 727, endPoint y: 178, distance: 14.8
click at [727, 178] on input "onion" at bounding box center [704, 183] width 159 height 24
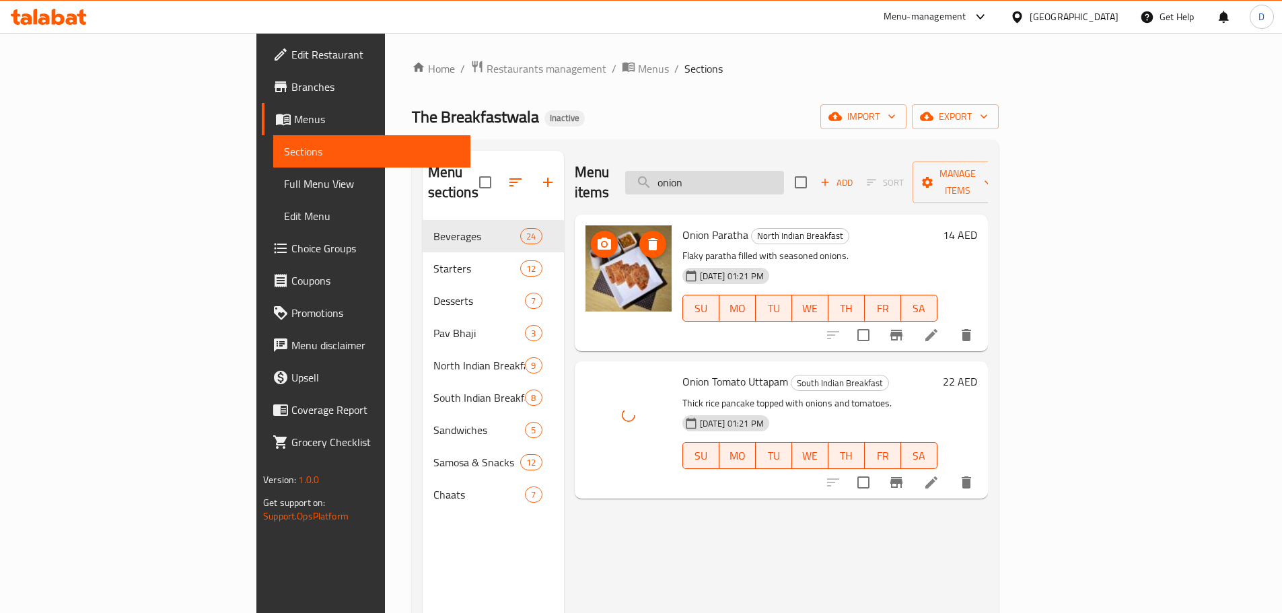
click at [784, 177] on input "onion" at bounding box center [704, 183] width 159 height 24
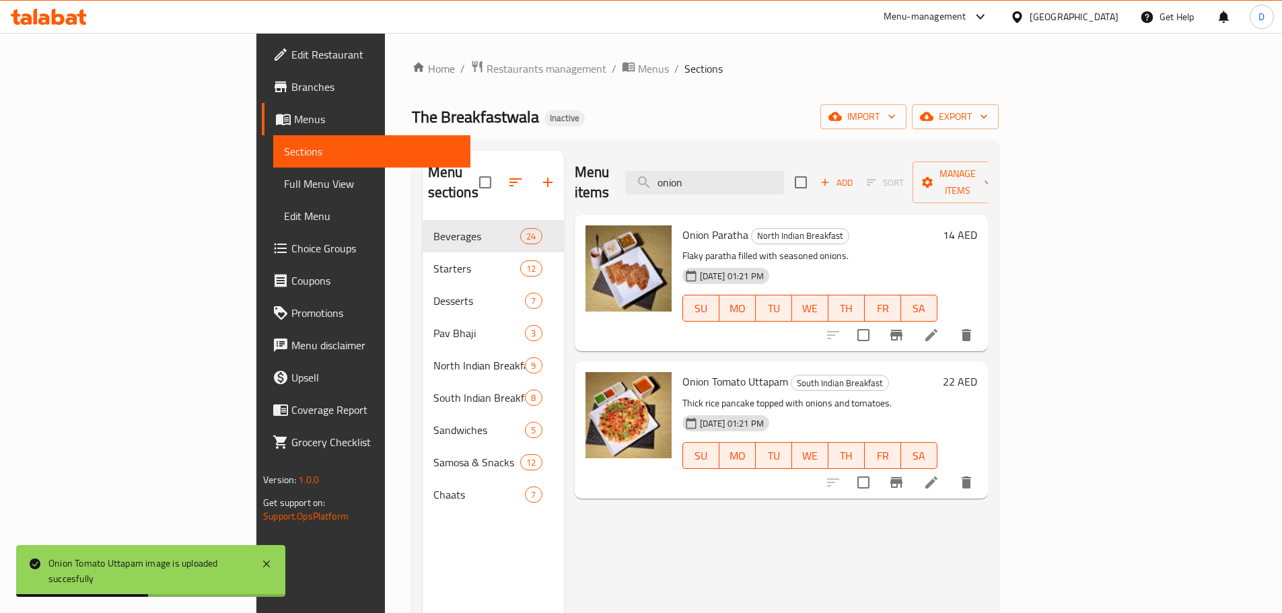
drag, startPoint x: 792, startPoint y: 174, endPoint x: 711, endPoint y: 193, distance: 83.7
click at [711, 193] on div "Menu items onion Add Sort Manage items" at bounding box center [781, 183] width 413 height 64
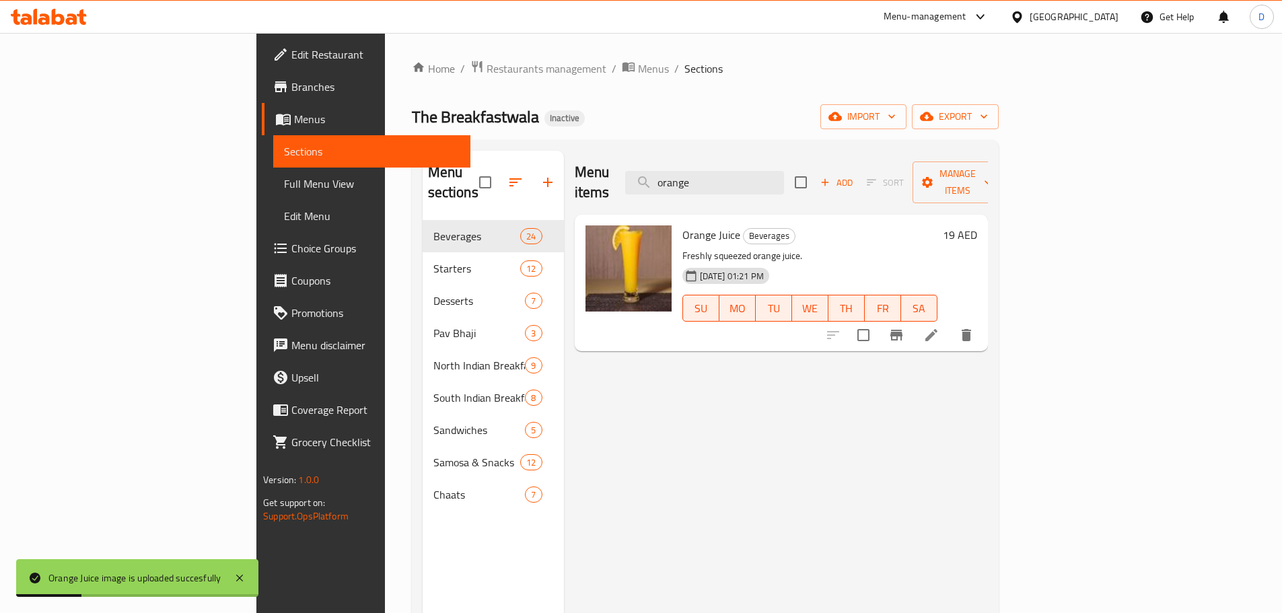
drag, startPoint x: 796, startPoint y: 173, endPoint x: 733, endPoint y: 190, distance: 65.0
click at [733, 190] on div "Menu items orange Add Sort Manage items" at bounding box center [781, 183] width 413 height 64
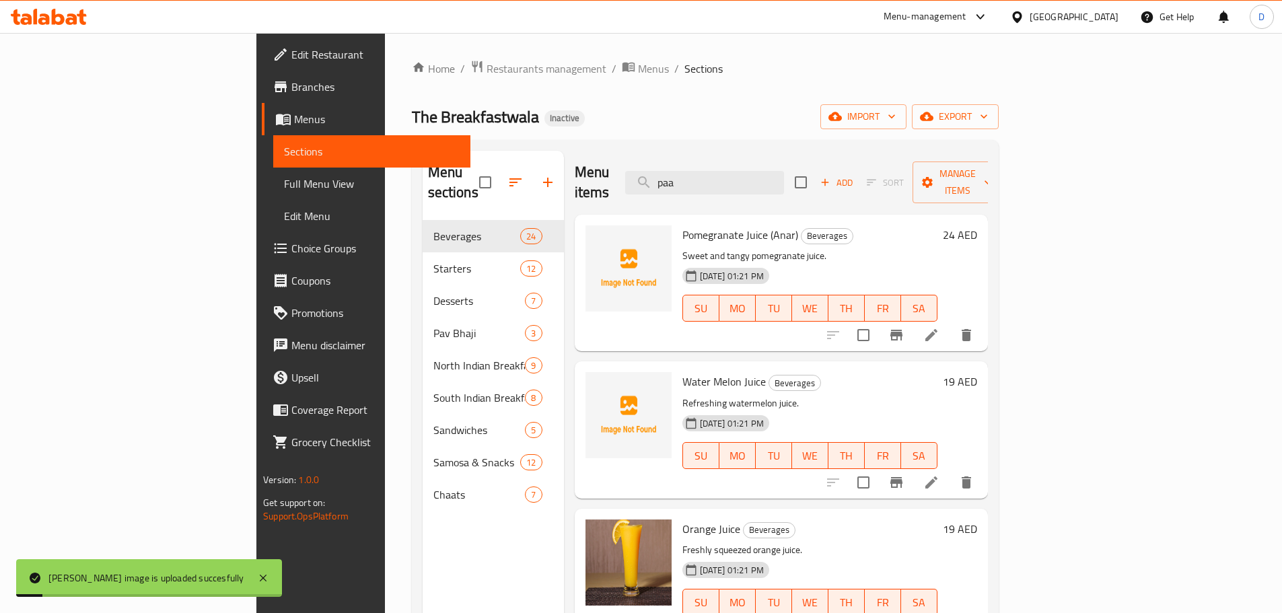
drag, startPoint x: 802, startPoint y: 180, endPoint x: 695, endPoint y: 162, distance: 108.6
click at [695, 162] on div "Menu items paa Add Sort Manage items" at bounding box center [781, 183] width 413 height 64
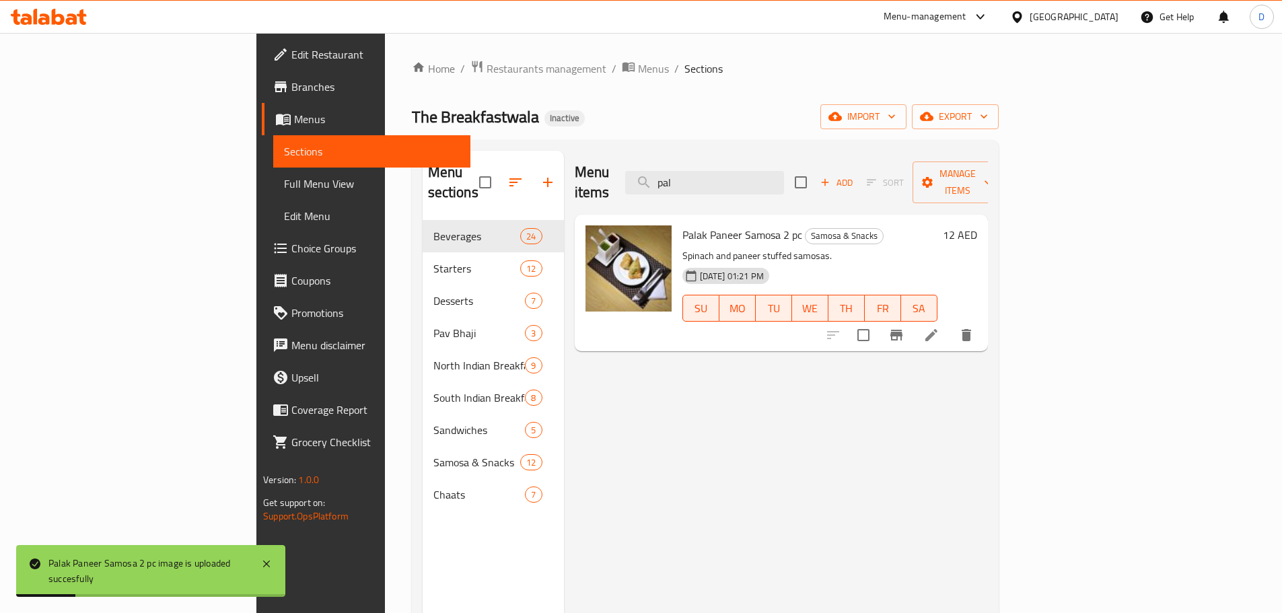
drag, startPoint x: 779, startPoint y: 173, endPoint x: 712, endPoint y: 175, distance: 66.7
click at [712, 175] on div "Menu items pal Add Sort Manage items" at bounding box center [781, 183] width 413 height 64
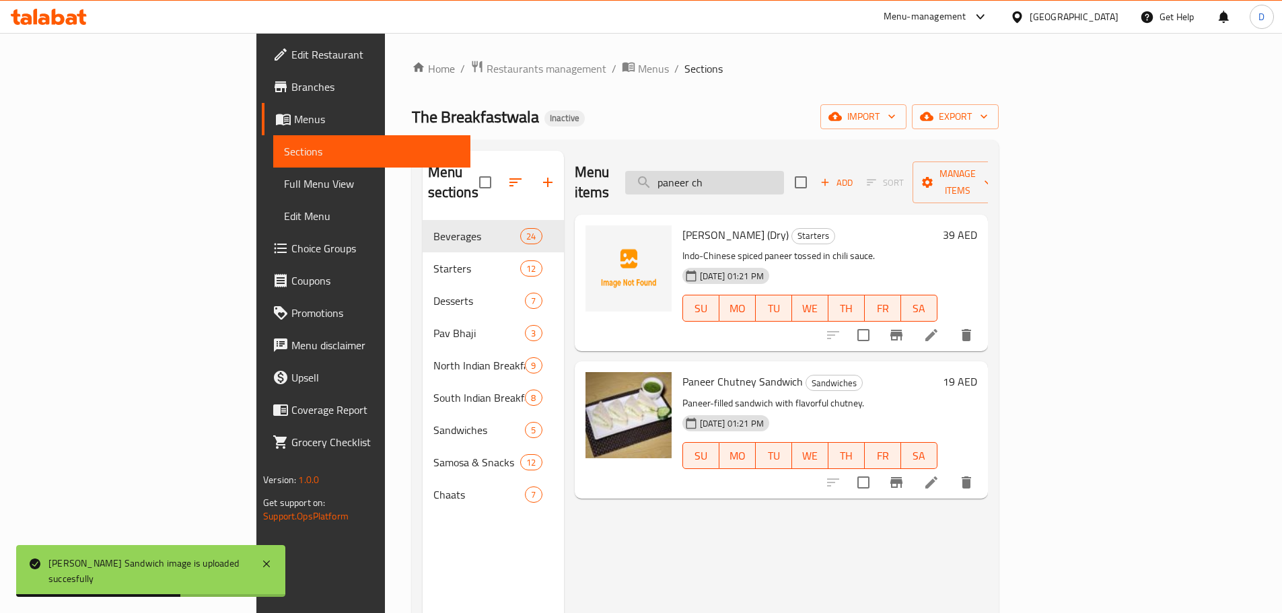
click at [784, 175] on input "paneer ch" at bounding box center [704, 183] width 159 height 24
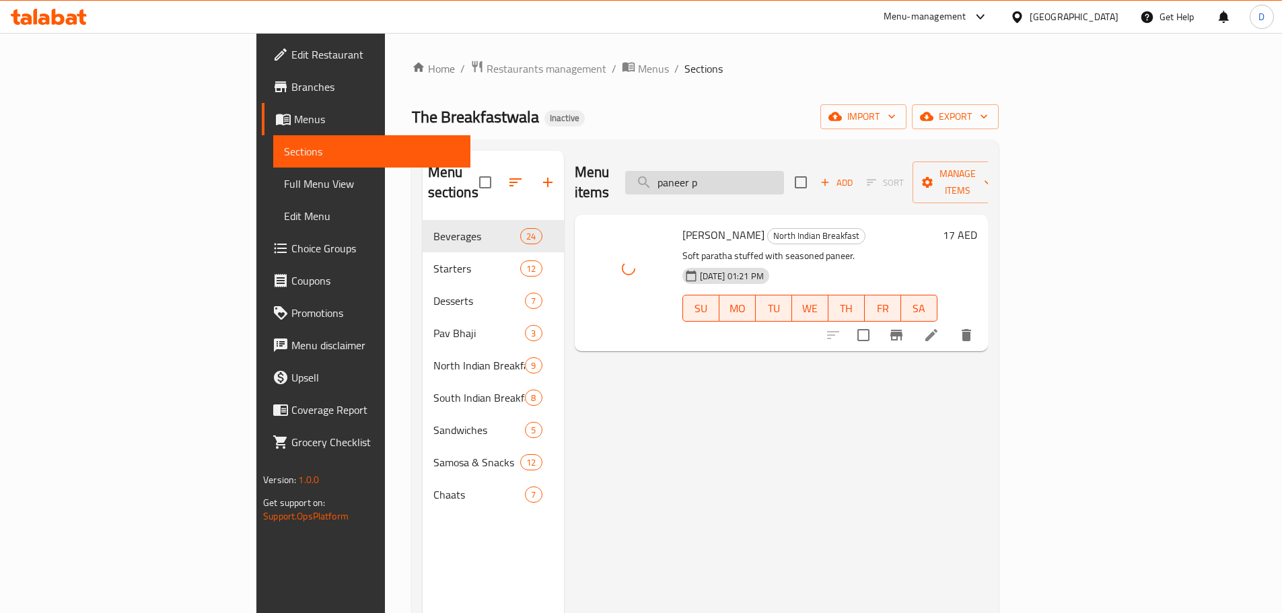
click at [784, 180] on input "paneer p" at bounding box center [704, 183] width 159 height 24
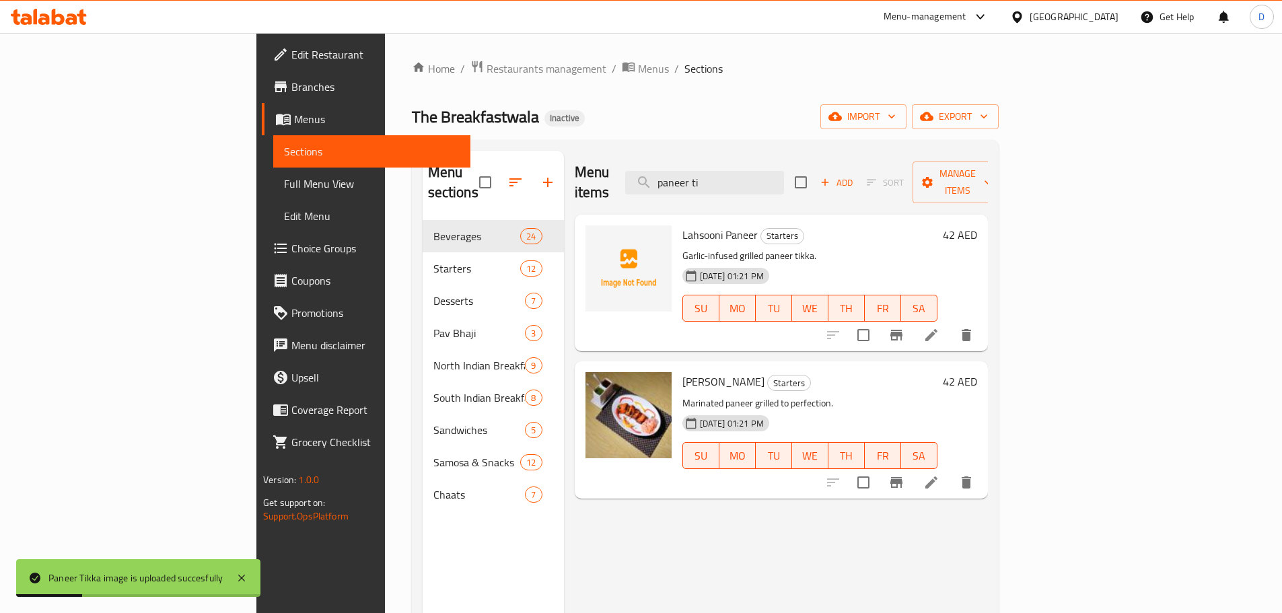
drag, startPoint x: 756, startPoint y: 180, endPoint x: 722, endPoint y: 186, distance: 34.2
click at [722, 186] on div "Menu items paneer ti Add Sort Manage items" at bounding box center [781, 183] width 413 height 64
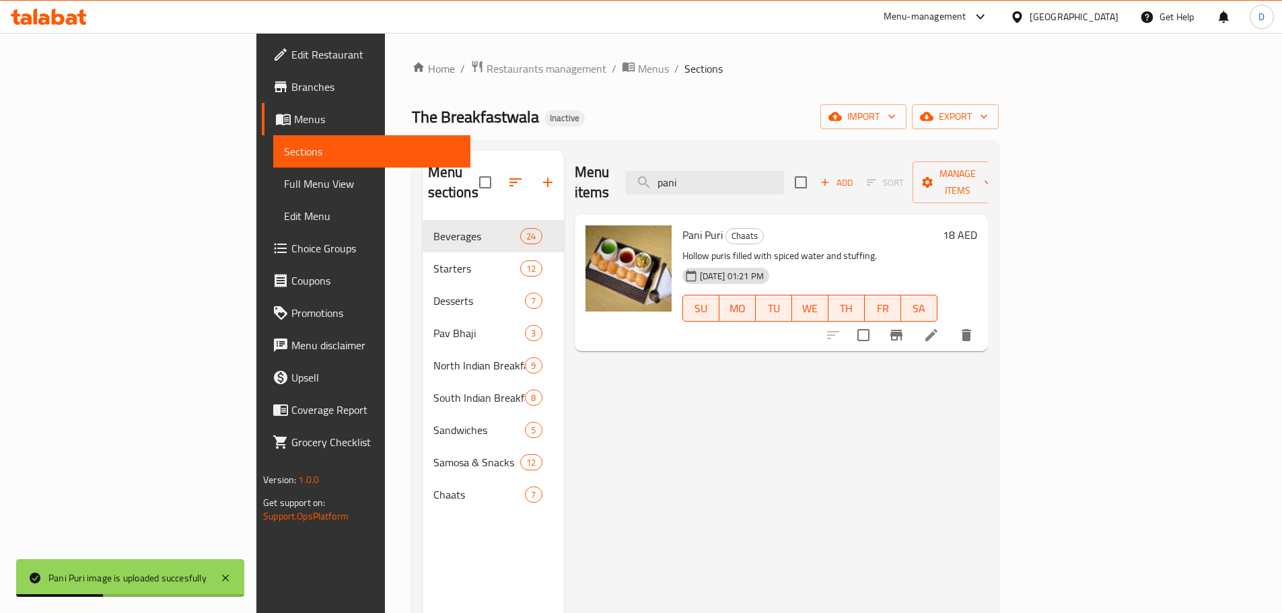
drag, startPoint x: 779, startPoint y: 172, endPoint x: 724, endPoint y: 185, distance: 56.0
click at [724, 185] on div "Menu items pani Add Sort Manage items" at bounding box center [781, 183] width 413 height 64
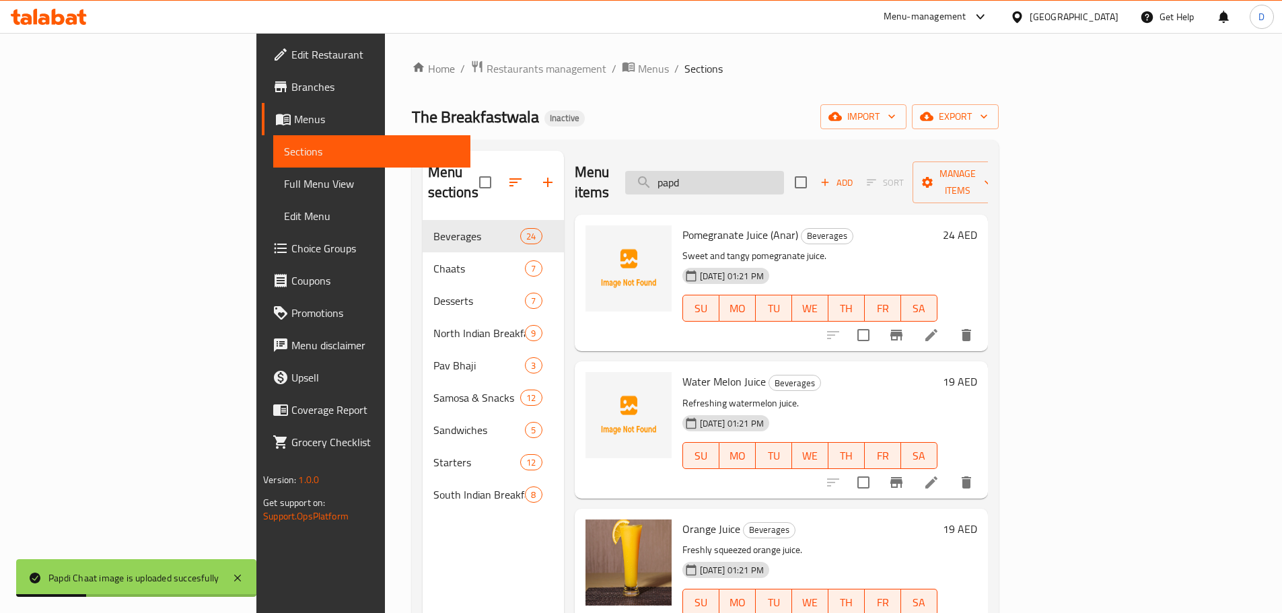
drag, startPoint x: 808, startPoint y: 166, endPoint x: 724, endPoint y: 182, distance: 85.7
click at [724, 182] on input "papd" at bounding box center [704, 183] width 159 height 24
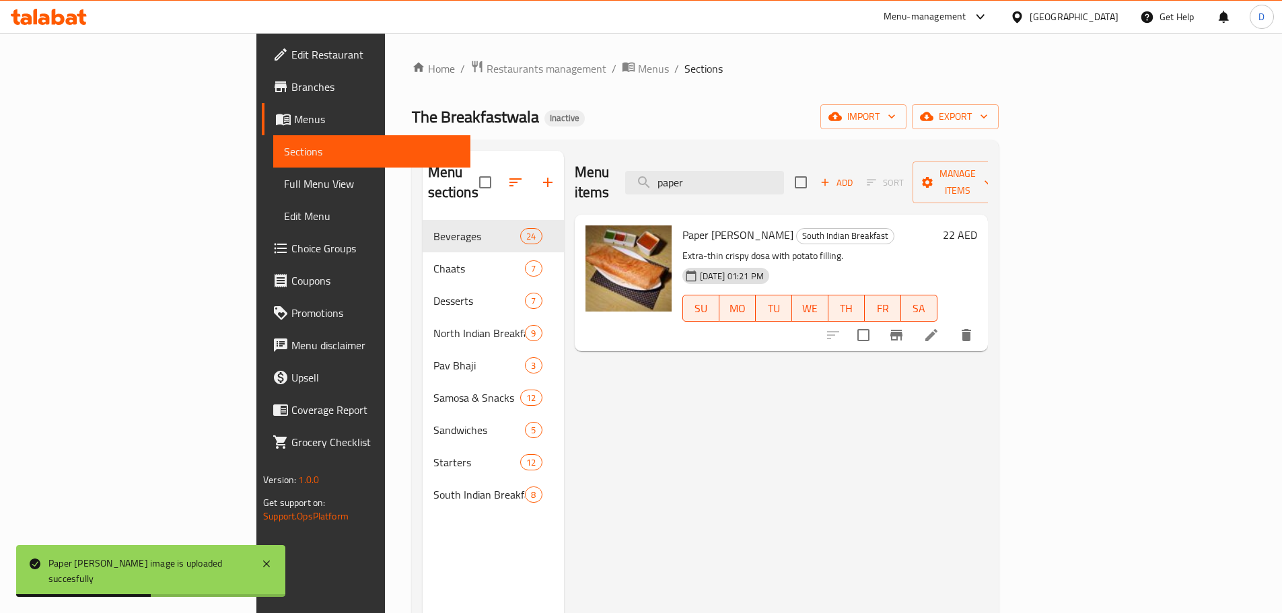
drag, startPoint x: 783, startPoint y: 172, endPoint x: 698, endPoint y: 194, distance: 88.5
click at [698, 194] on div "Menu items paper Add Sort Manage items Paper Masala Dosa South Indian Breakfast…" at bounding box center [776, 457] width 424 height 613
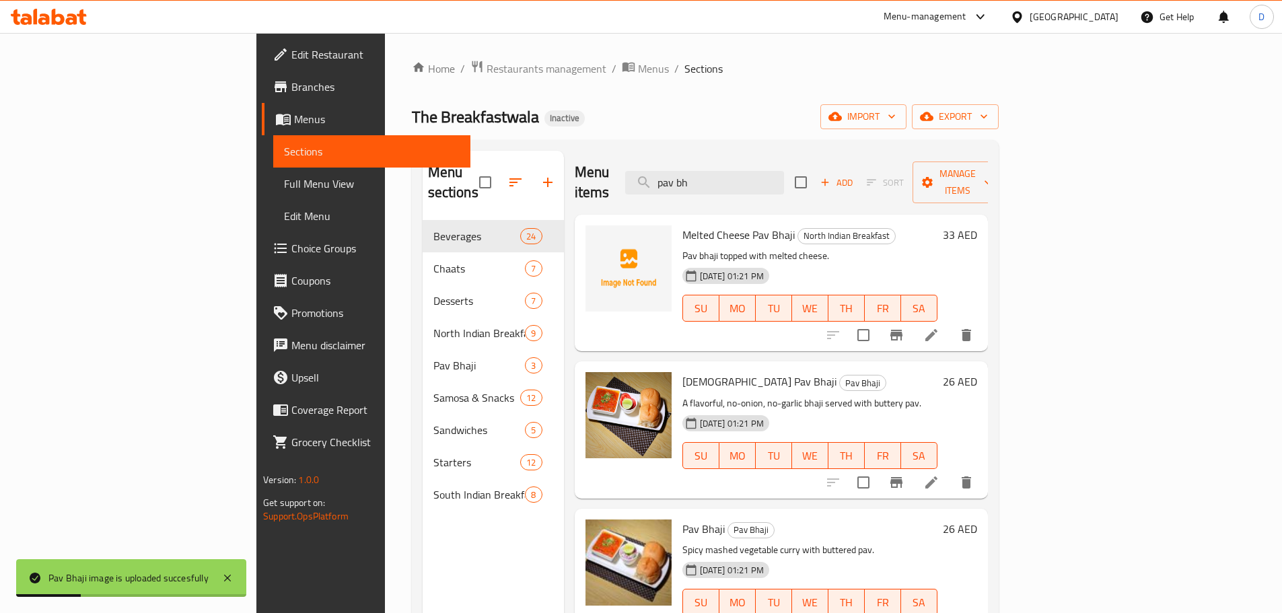
drag, startPoint x: 787, startPoint y: 174, endPoint x: 719, endPoint y: 186, distance: 69.7
click at [719, 186] on div "Menu items pav bh Add Sort Manage items" at bounding box center [781, 183] width 413 height 64
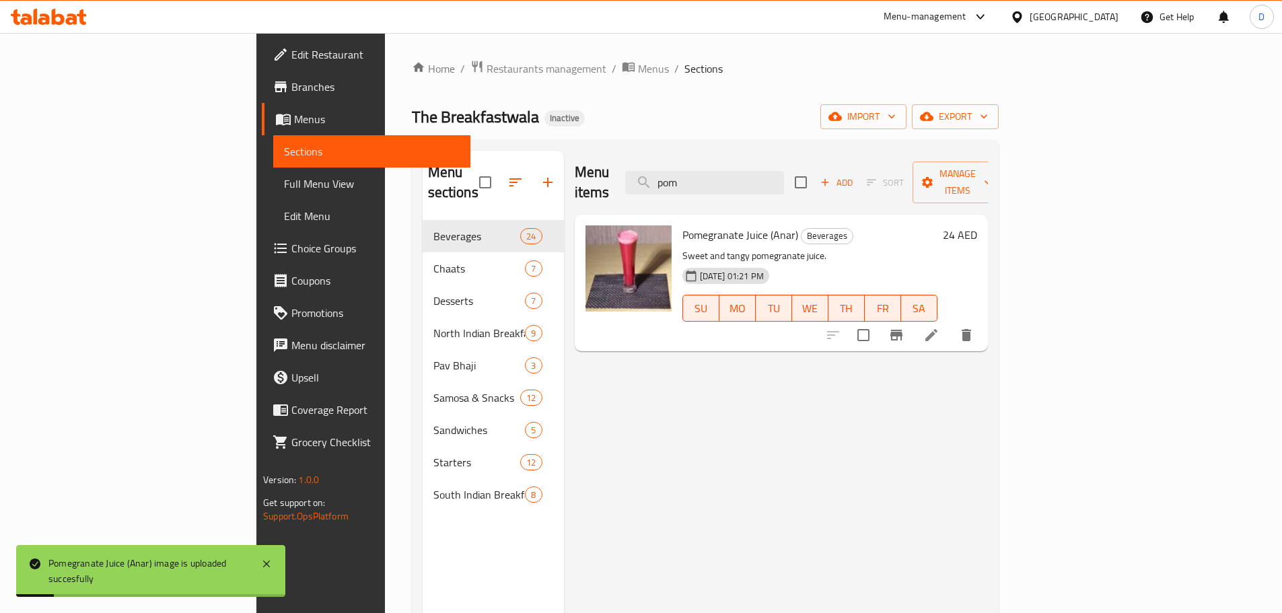
drag, startPoint x: 785, startPoint y: 177, endPoint x: 713, endPoint y: 196, distance: 75.1
click at [713, 196] on div "Menu items pom Add Sort Manage items Pomegranate Juice (Anar) Beverages Sweet a…" at bounding box center [776, 457] width 424 height 613
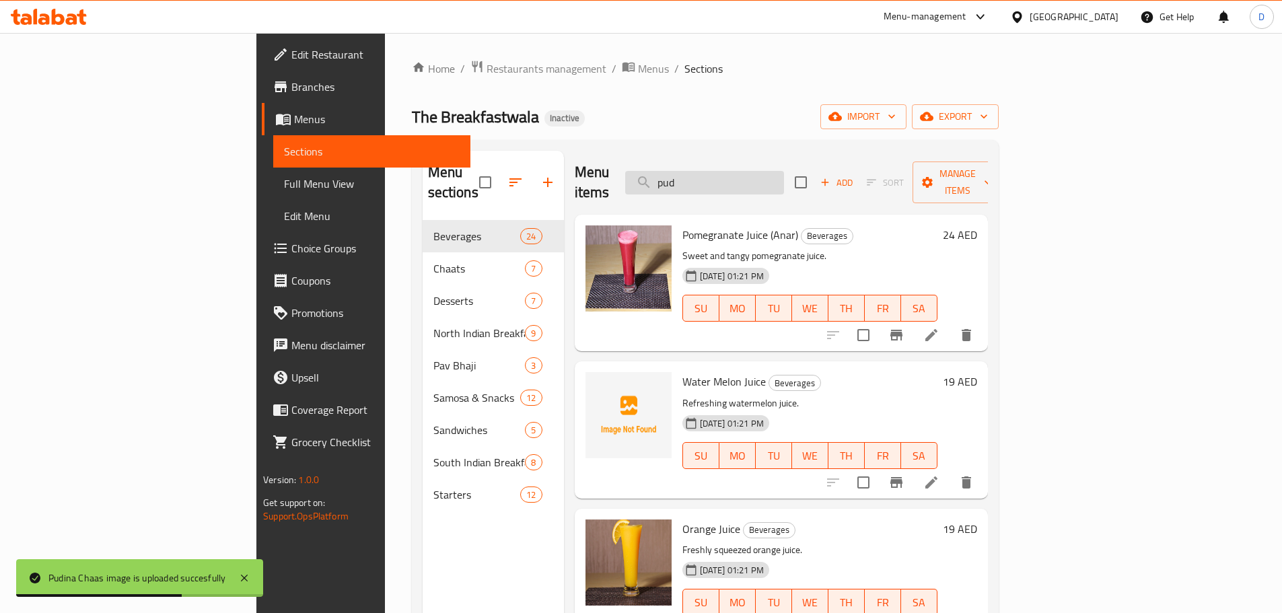
drag, startPoint x: 768, startPoint y: 174, endPoint x: 735, endPoint y: 179, distance: 34.1
click at [735, 179] on input "pud" at bounding box center [704, 183] width 159 height 24
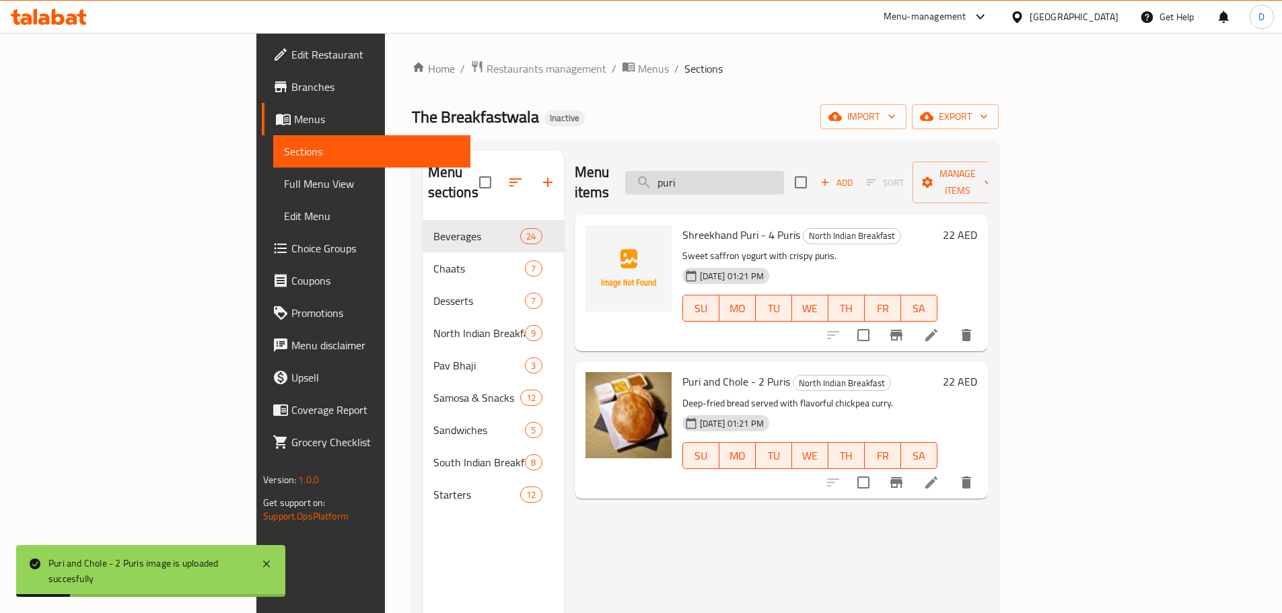
drag, startPoint x: 742, startPoint y: 174, endPoint x: 734, endPoint y: 174, distance: 8.1
click at [734, 174] on input "puri" at bounding box center [704, 183] width 159 height 24
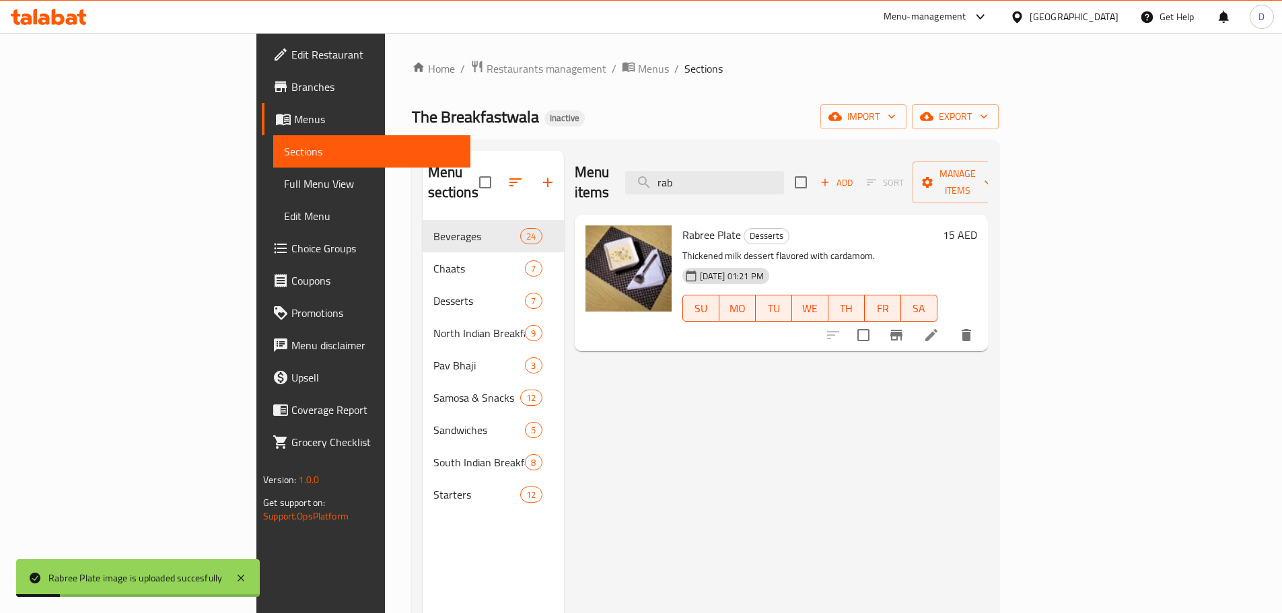
drag, startPoint x: 783, startPoint y: 175, endPoint x: 701, endPoint y: 177, distance: 81.4
click at [701, 177] on div "Menu items rab Add Sort Manage items" at bounding box center [781, 183] width 413 height 64
drag, startPoint x: 783, startPoint y: 168, endPoint x: 721, endPoint y: 168, distance: 62.6
click at [721, 171] on input "rag" at bounding box center [704, 183] width 159 height 24
drag, startPoint x: 790, startPoint y: 174, endPoint x: 713, endPoint y: 176, distance: 76.7
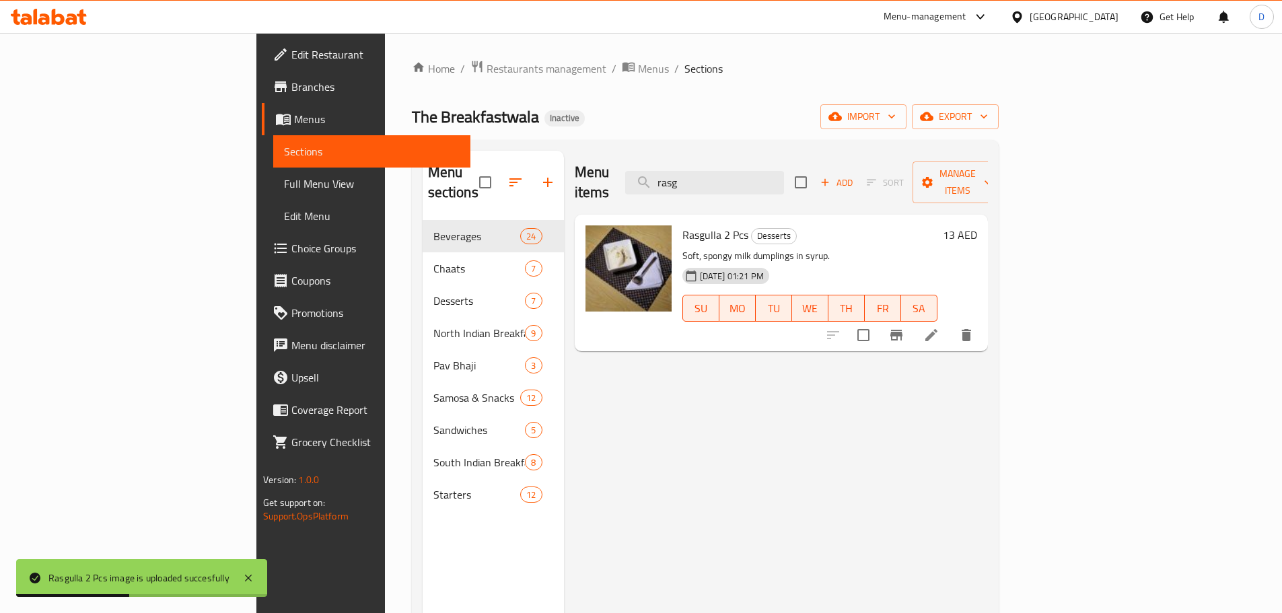
click at [713, 176] on div "Menu items rasg Add Sort Manage items" at bounding box center [781, 183] width 413 height 64
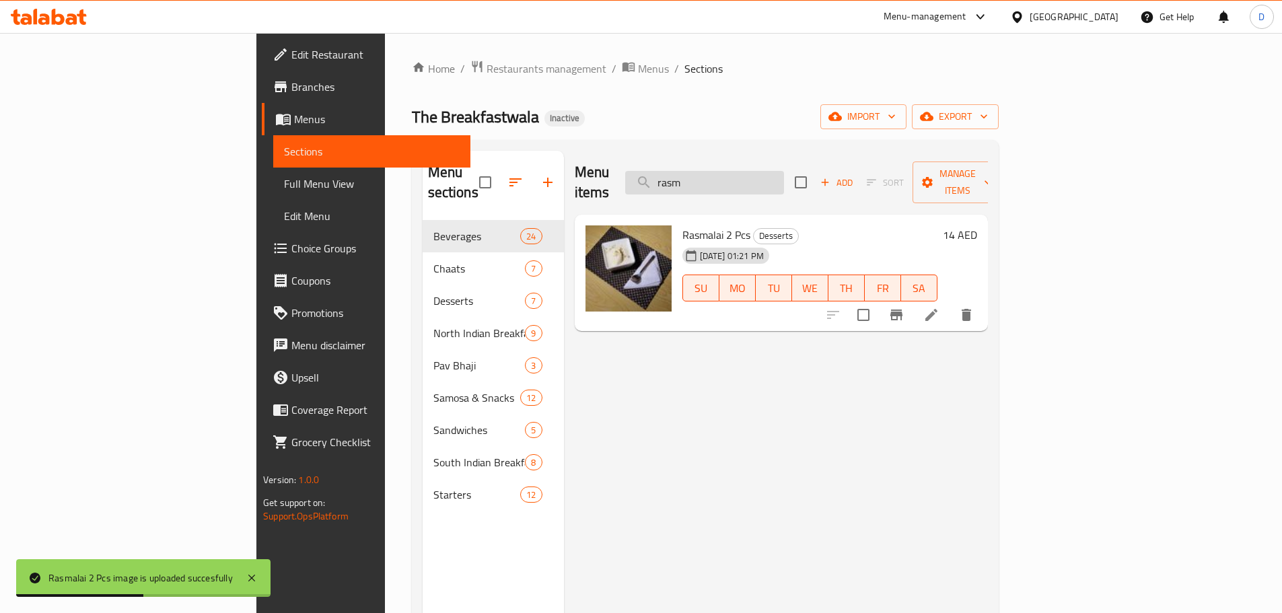
drag, startPoint x: 792, startPoint y: 175, endPoint x: 729, endPoint y: 182, distance: 63.7
click at [729, 182] on input "rasm" at bounding box center [704, 183] width 159 height 24
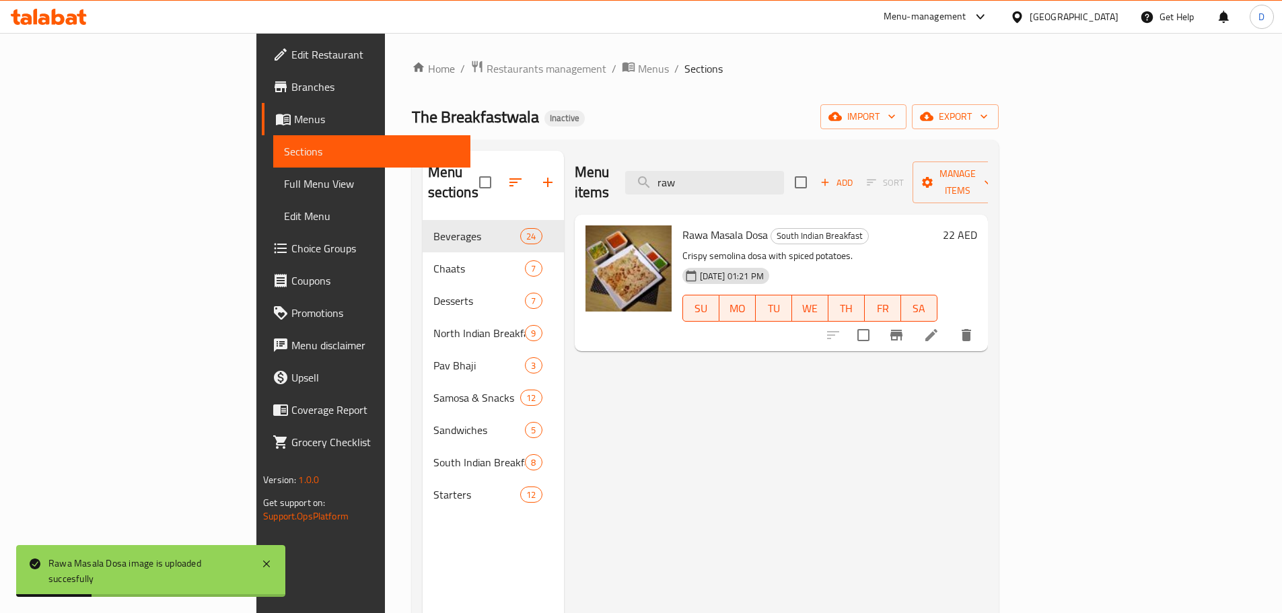
drag, startPoint x: 784, startPoint y: 176, endPoint x: 711, endPoint y: 165, distance: 73.5
click at [711, 165] on div "Menu items raw Add Sort Manage items" at bounding box center [781, 183] width 413 height 64
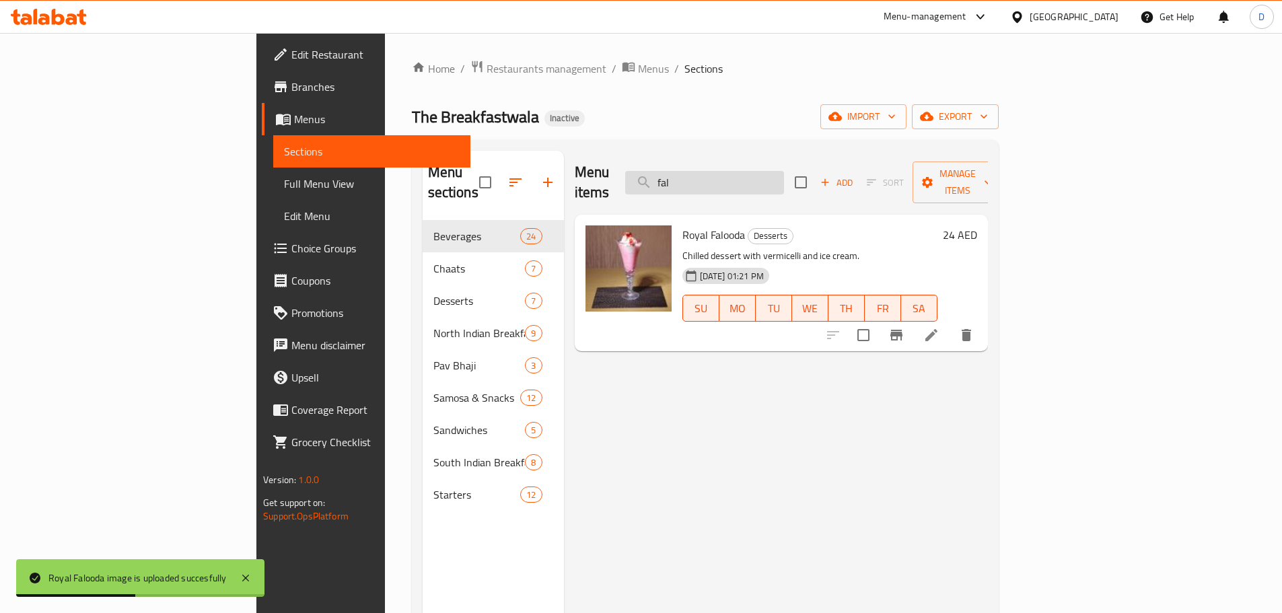
drag, startPoint x: 778, startPoint y: 182, endPoint x: 728, endPoint y: 182, distance: 49.8
click at [728, 182] on input "fal" at bounding box center [704, 183] width 159 height 24
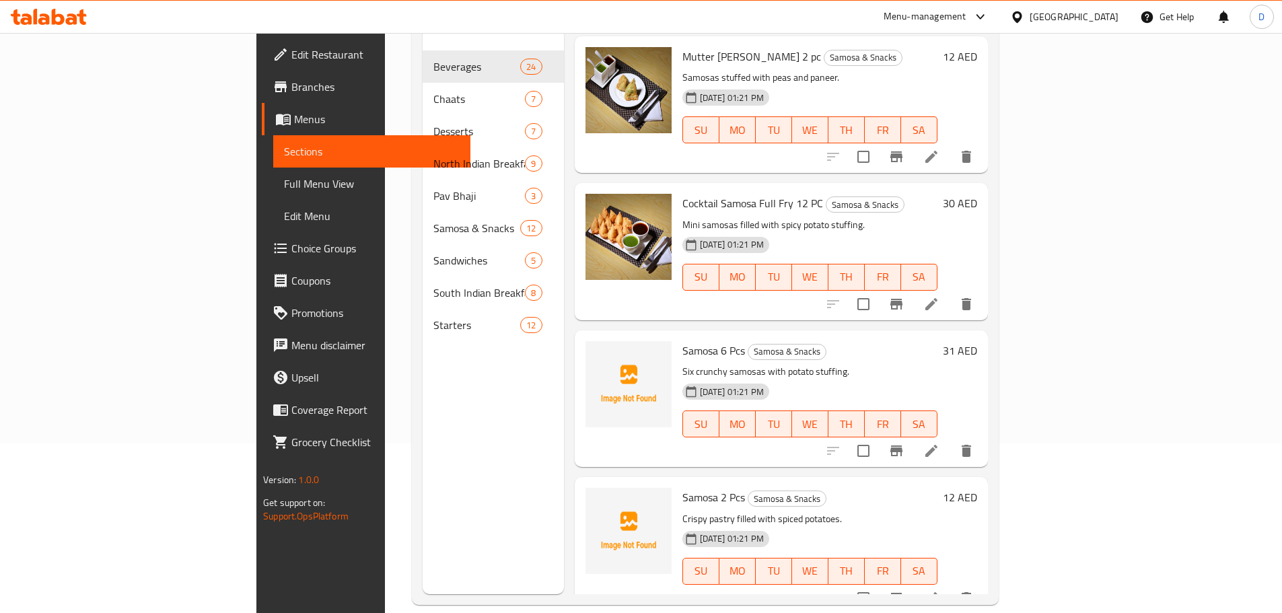
scroll to position [188, 0]
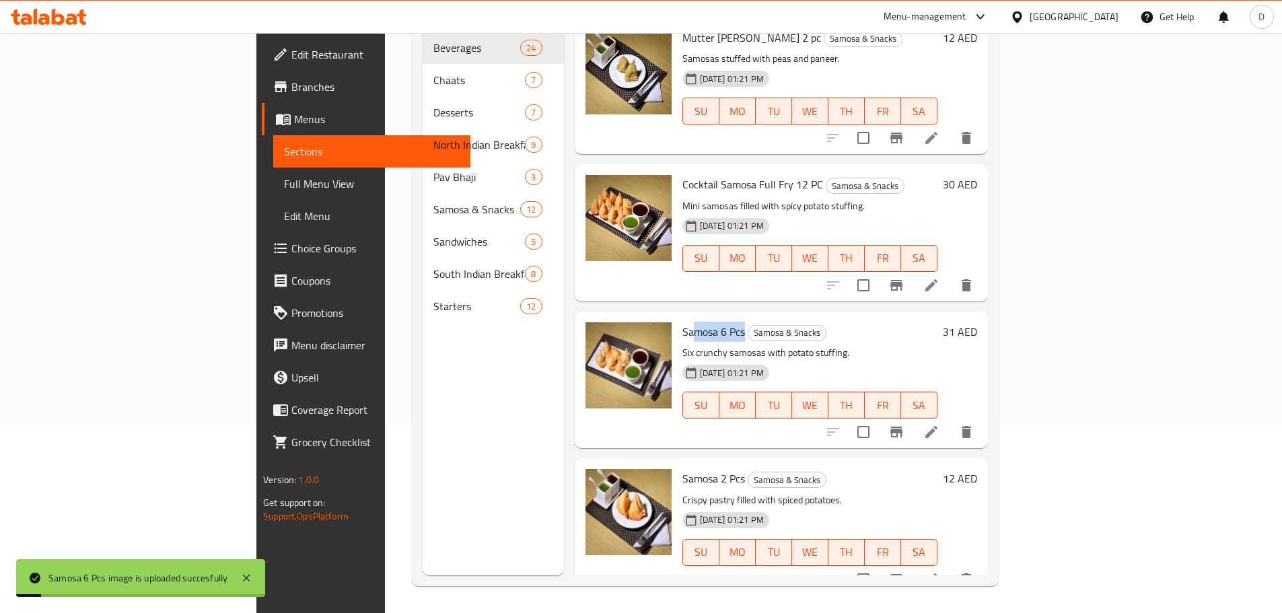
drag, startPoint x: 681, startPoint y: 315, endPoint x: 630, endPoint y: 315, distance: 51.1
click at [682, 322] on h6 "Samosa 6 Pcs Samosa & Snacks" at bounding box center [809, 331] width 255 height 19
click at [682, 322] on span "Samosa 6 Pcs" at bounding box center [713, 332] width 63 height 20
drag, startPoint x: 678, startPoint y: 314, endPoint x: 614, endPoint y: 314, distance: 64.6
click at [677, 317] on div "Samosa 6 Pcs Samosa & Snacks Six crunchy samosas with potato stuffing. [DATE] 0…" at bounding box center [810, 380] width 266 height 126
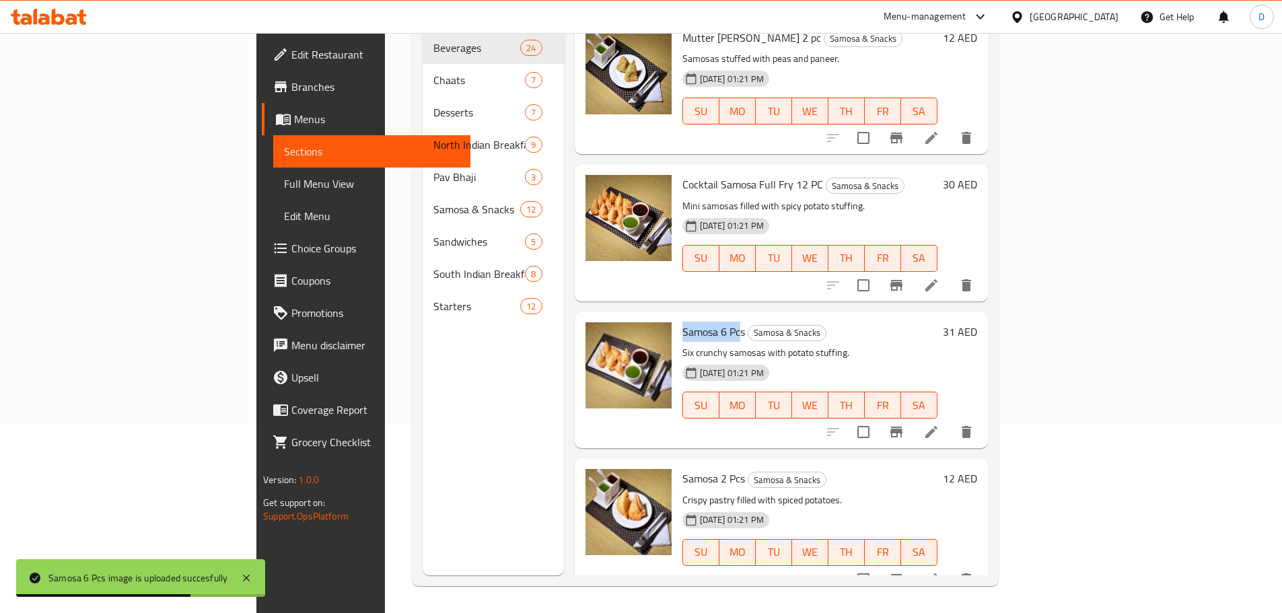
copy span "Samosa 6 Pc"
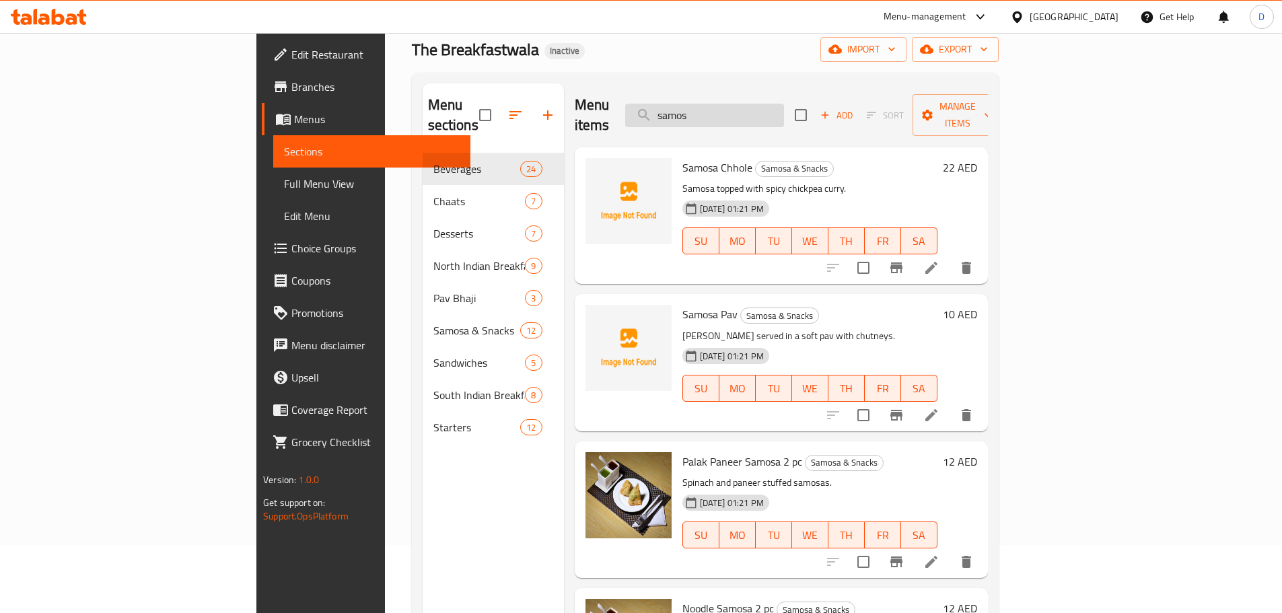
scroll to position [0, 0]
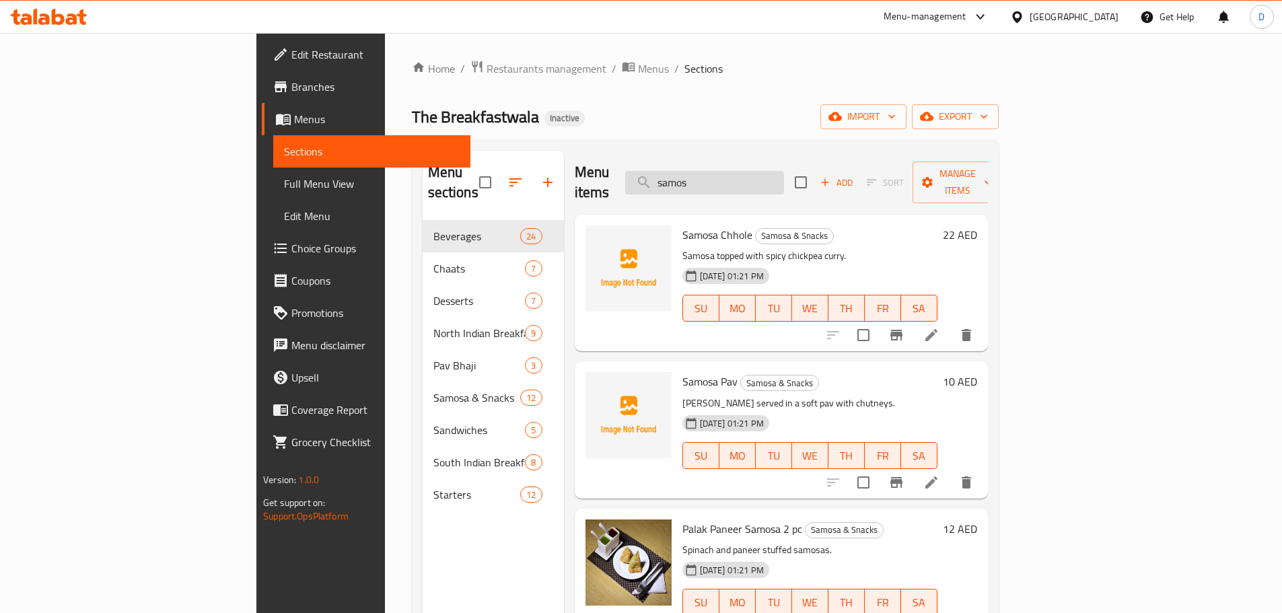
click at [784, 181] on input "samos" at bounding box center [704, 183] width 159 height 24
paste input "Samosa 6 Pc"
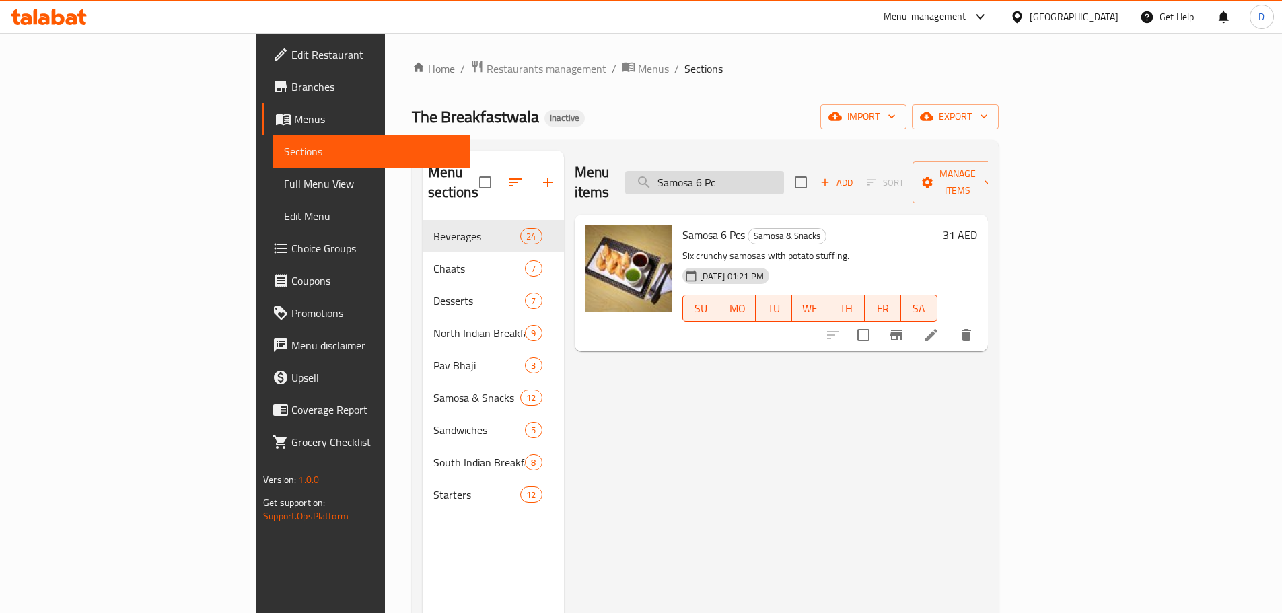
click at [784, 177] on input "Samosa 6 Pc" at bounding box center [704, 183] width 159 height 24
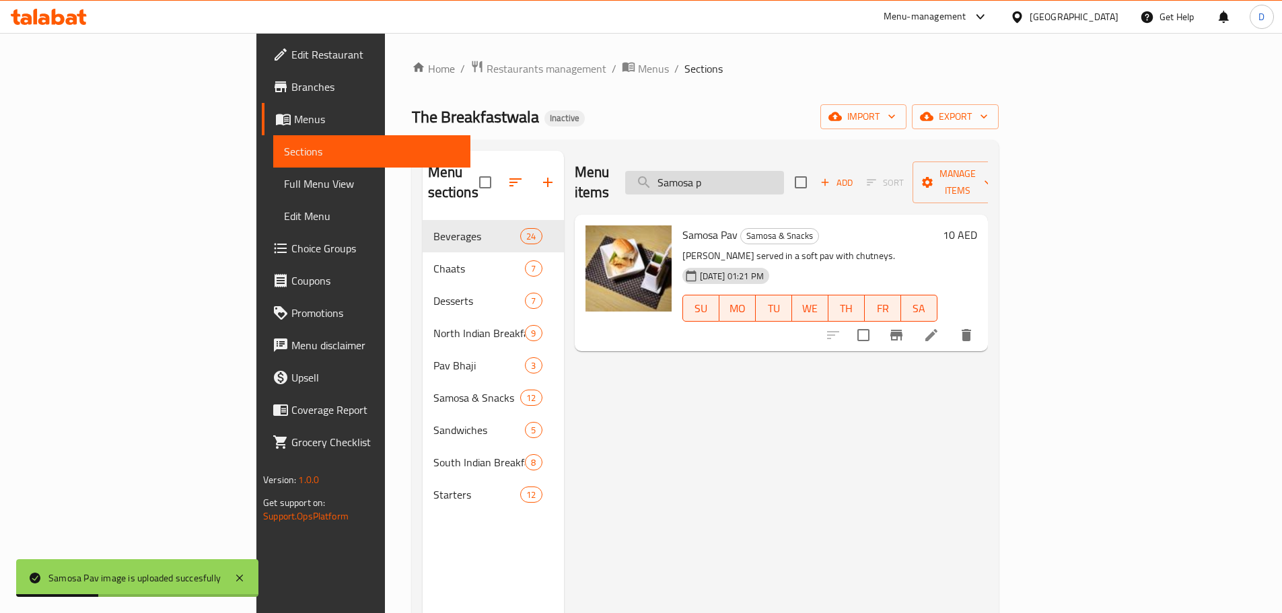
drag, startPoint x: 815, startPoint y: 172, endPoint x: 733, endPoint y: 180, distance: 81.8
click at [733, 180] on input "Samosa p" at bounding box center [704, 183] width 159 height 24
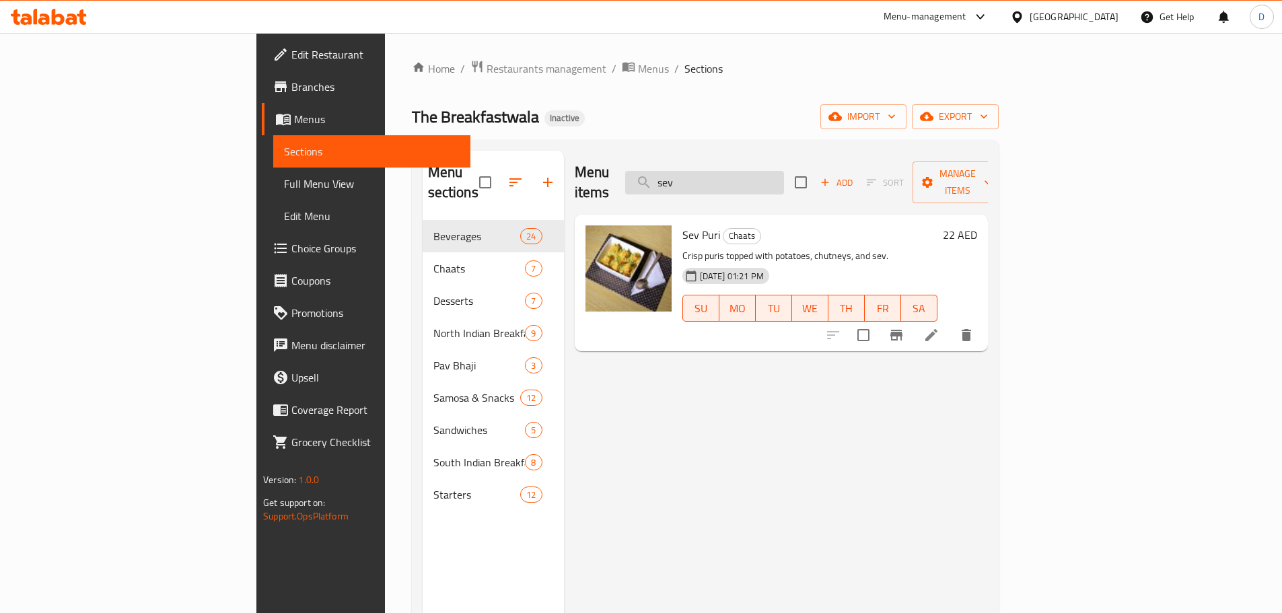
drag, startPoint x: 805, startPoint y: 176, endPoint x: 729, endPoint y: 168, distance: 76.5
click at [729, 171] on input "sev" at bounding box center [704, 183] width 159 height 24
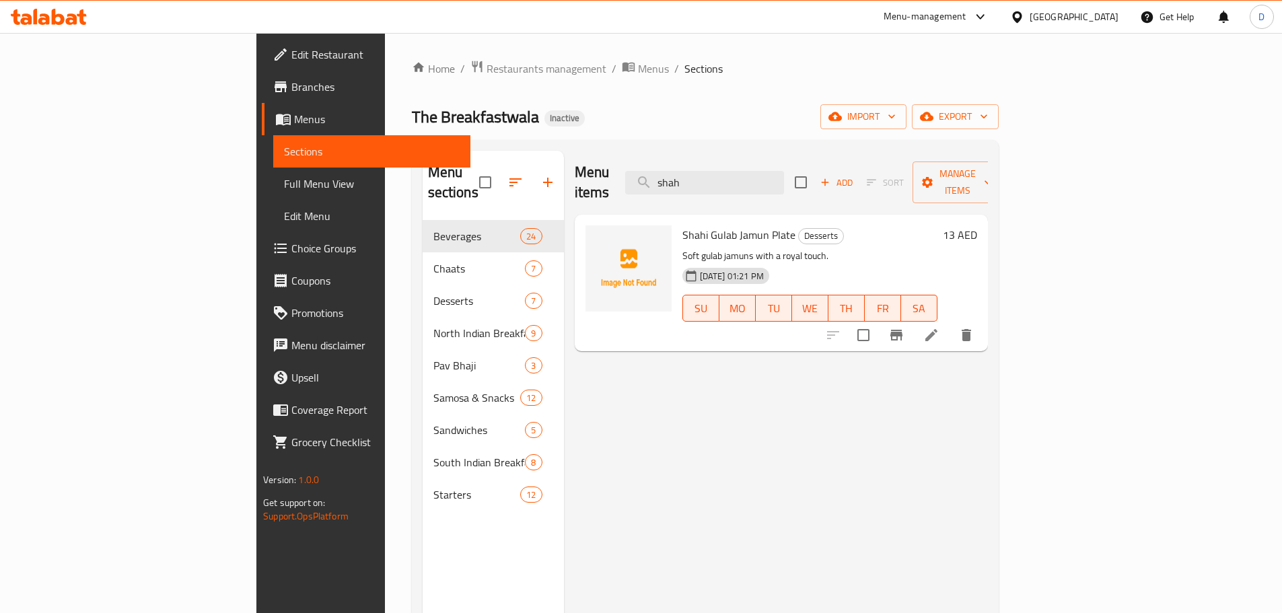
type input "shah"
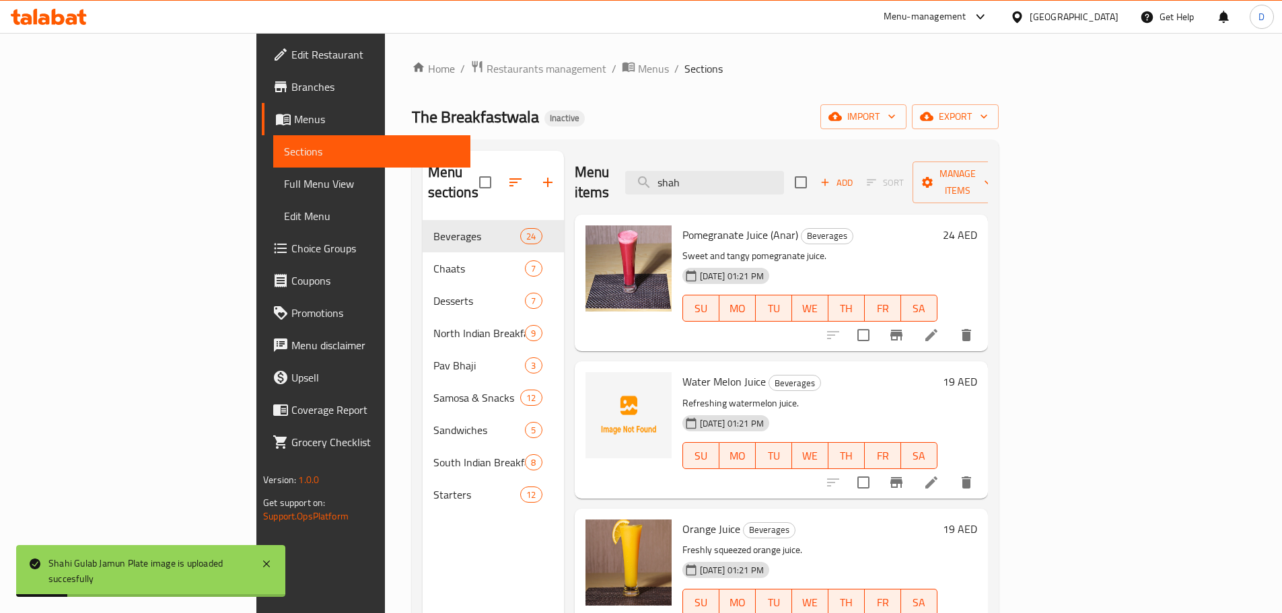
drag, startPoint x: 793, startPoint y: 179, endPoint x: 730, endPoint y: 190, distance: 64.3
click at [730, 190] on div "Menu items shah Add Sort Manage items" at bounding box center [781, 183] width 413 height 64
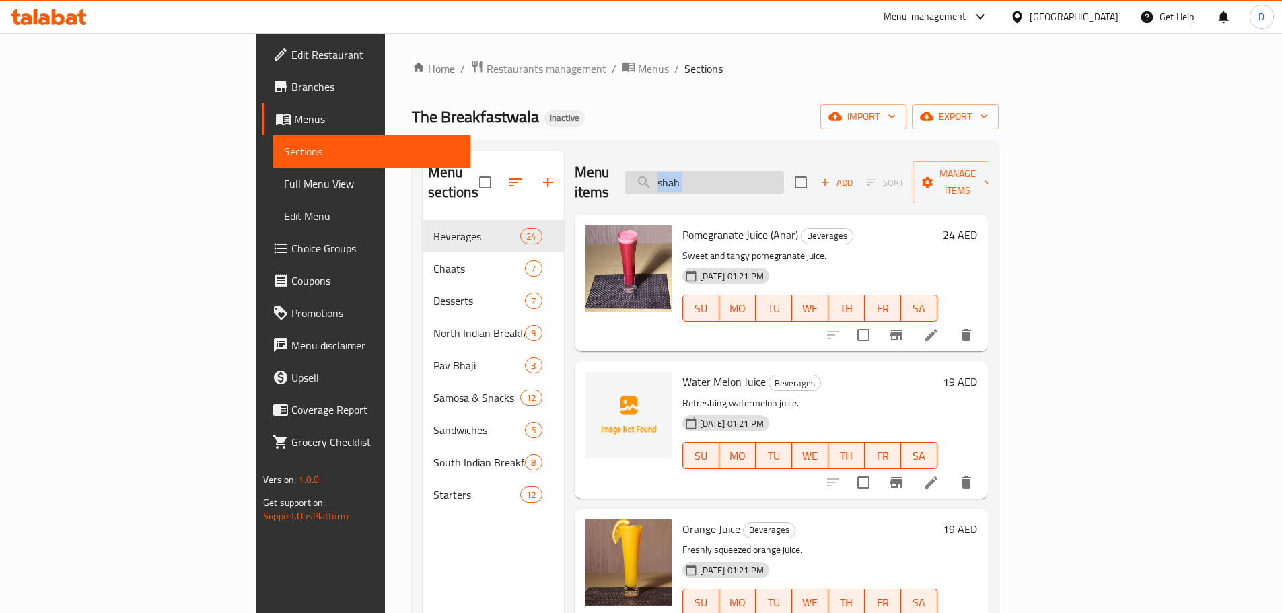
click at [784, 176] on input "shah" at bounding box center [704, 183] width 159 height 24
drag, startPoint x: 788, startPoint y: 175, endPoint x: 733, endPoint y: 189, distance: 56.3
click at [733, 189] on div "Menu items shah Add Sort Manage items" at bounding box center [781, 183] width 413 height 64
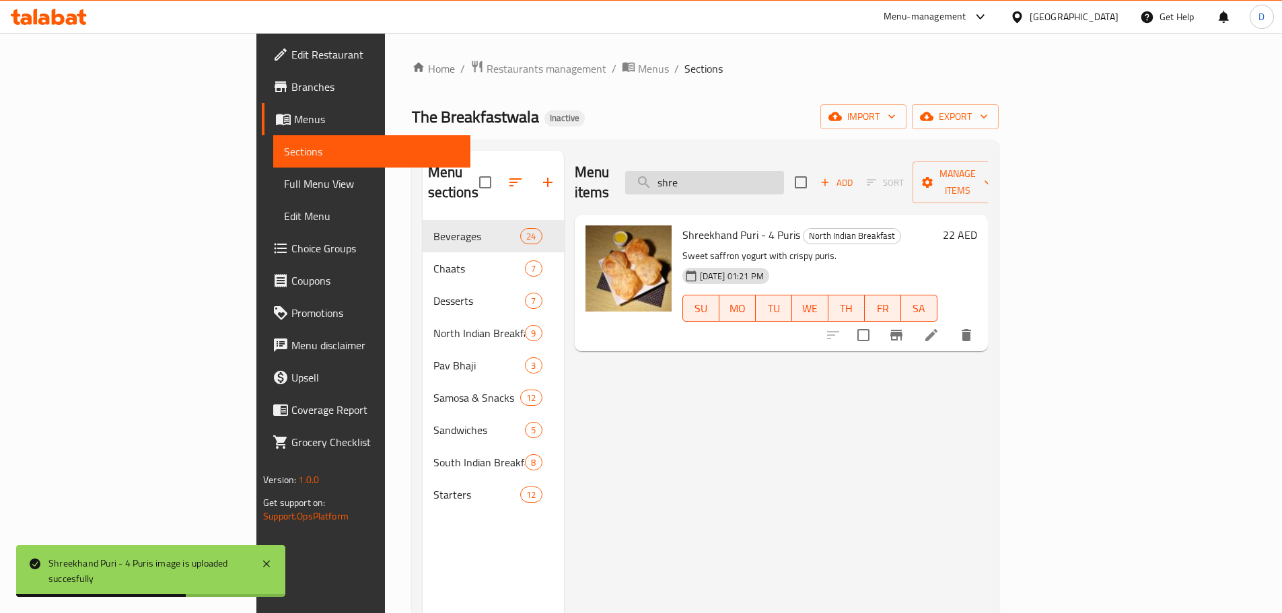
drag, startPoint x: 803, startPoint y: 169, endPoint x: 729, endPoint y: 181, distance: 74.3
click at [729, 181] on input "shre" at bounding box center [704, 183] width 159 height 24
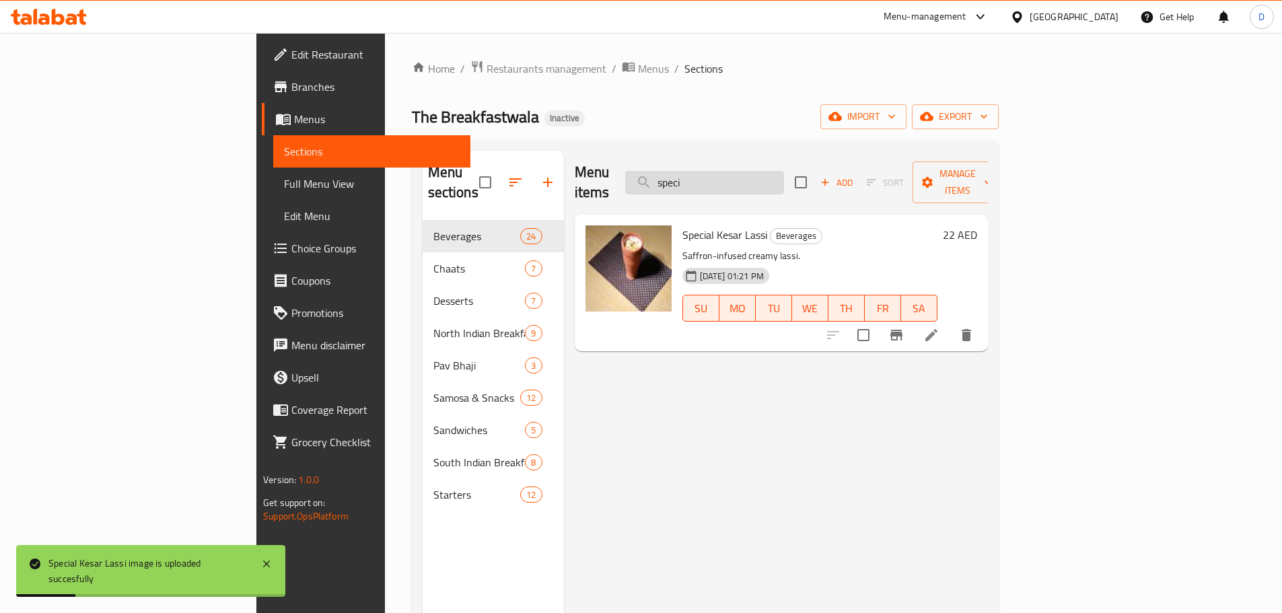
drag, startPoint x: 782, startPoint y: 170, endPoint x: 722, endPoint y: 171, distance: 59.9
click at [722, 171] on input "speci" at bounding box center [704, 183] width 159 height 24
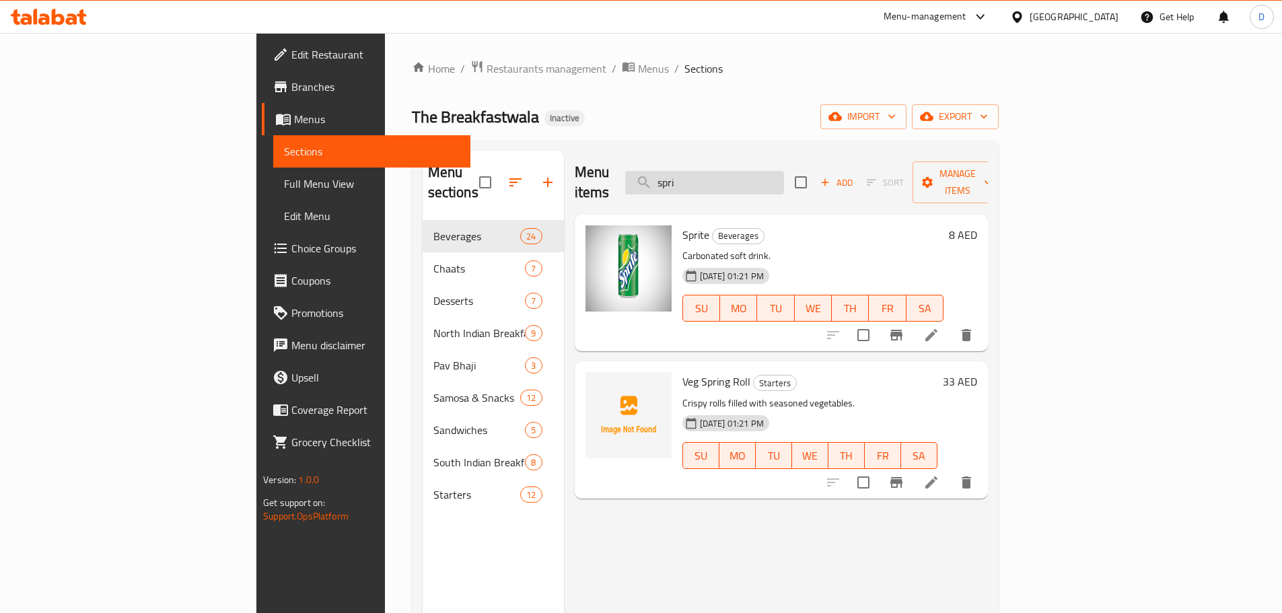
drag, startPoint x: 792, startPoint y: 178, endPoint x: 728, endPoint y: 184, distance: 64.2
click at [728, 184] on input "spri" at bounding box center [704, 183] width 159 height 24
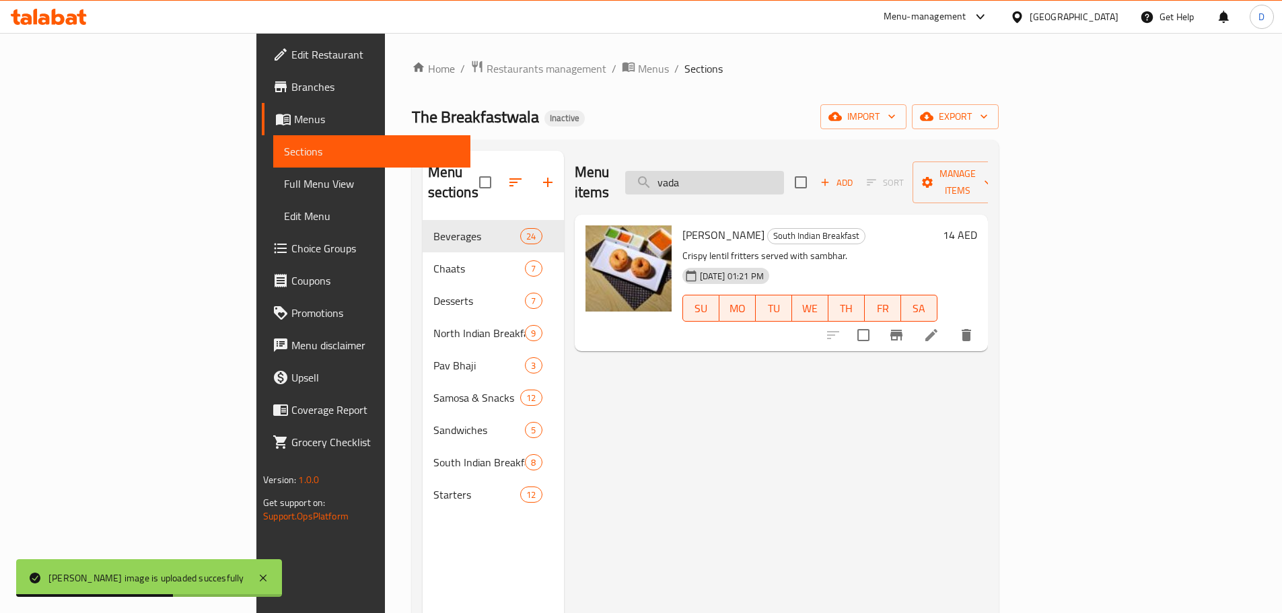
drag, startPoint x: 783, startPoint y: 165, endPoint x: 721, endPoint y: 166, distance: 61.9
click at [721, 171] on input "vada" at bounding box center [704, 183] width 159 height 24
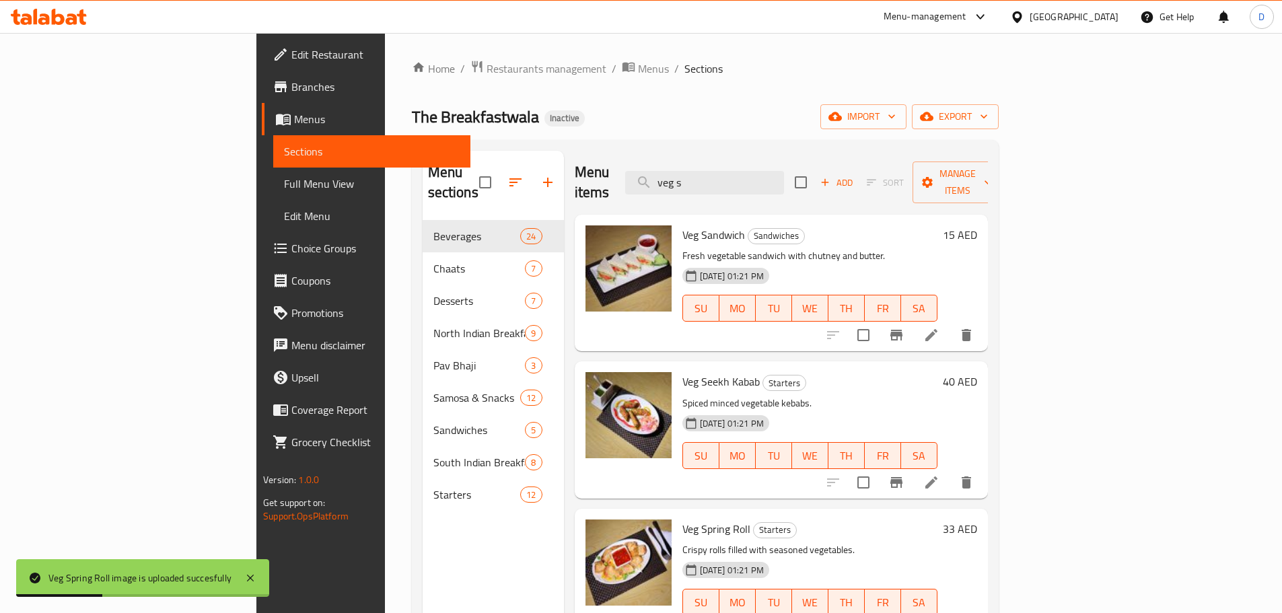
drag, startPoint x: 806, startPoint y: 173, endPoint x: 717, endPoint y: 184, distance: 88.8
click at [717, 184] on div "Menu items veg s Add Sort Manage items" at bounding box center [781, 183] width 413 height 64
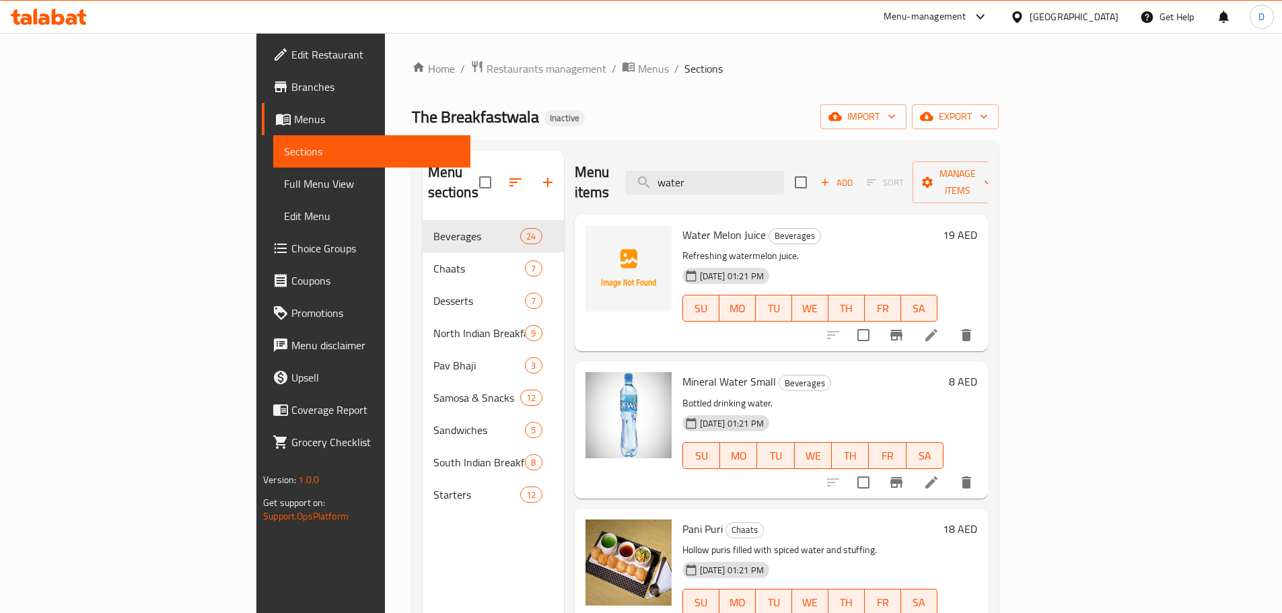
type input "water"
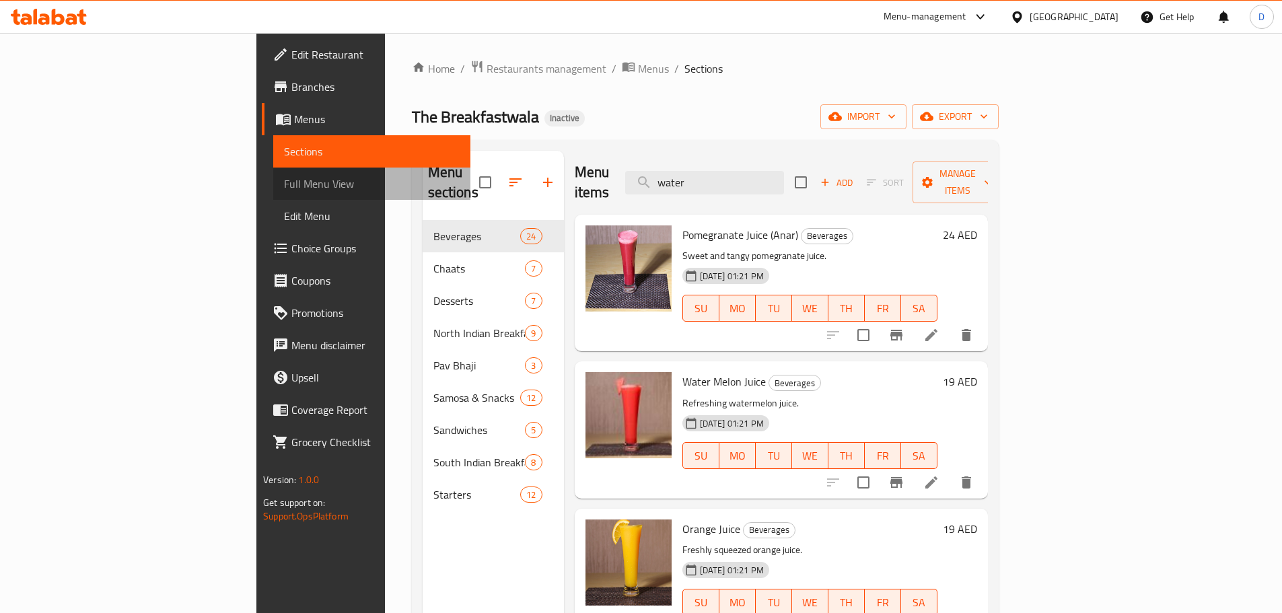
click at [284, 182] on span "Full Menu View" at bounding box center [372, 184] width 176 height 16
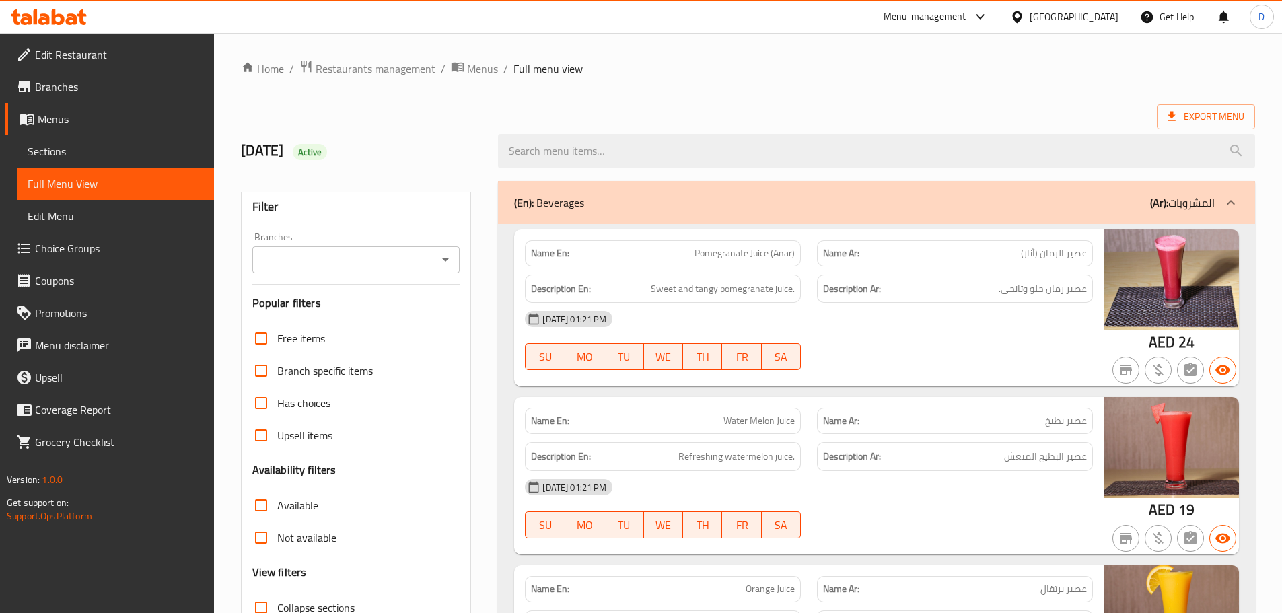
scroll to position [135, 0]
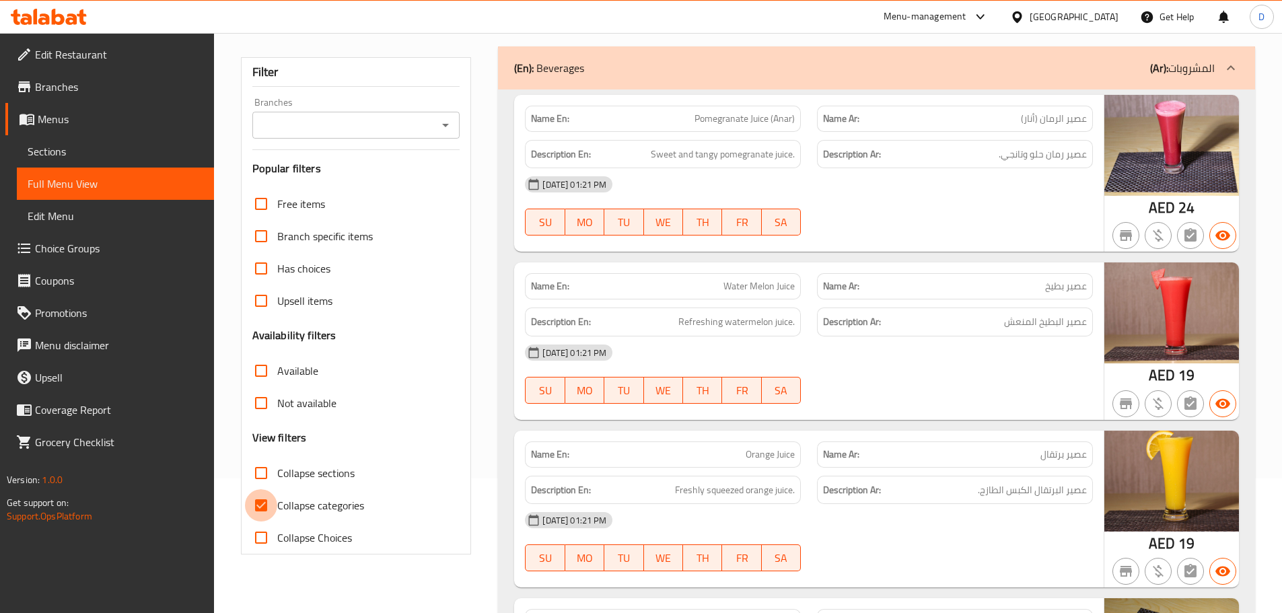
click at [259, 509] on input "Collapse categories" at bounding box center [261, 505] width 32 height 32
checkbox input "false"
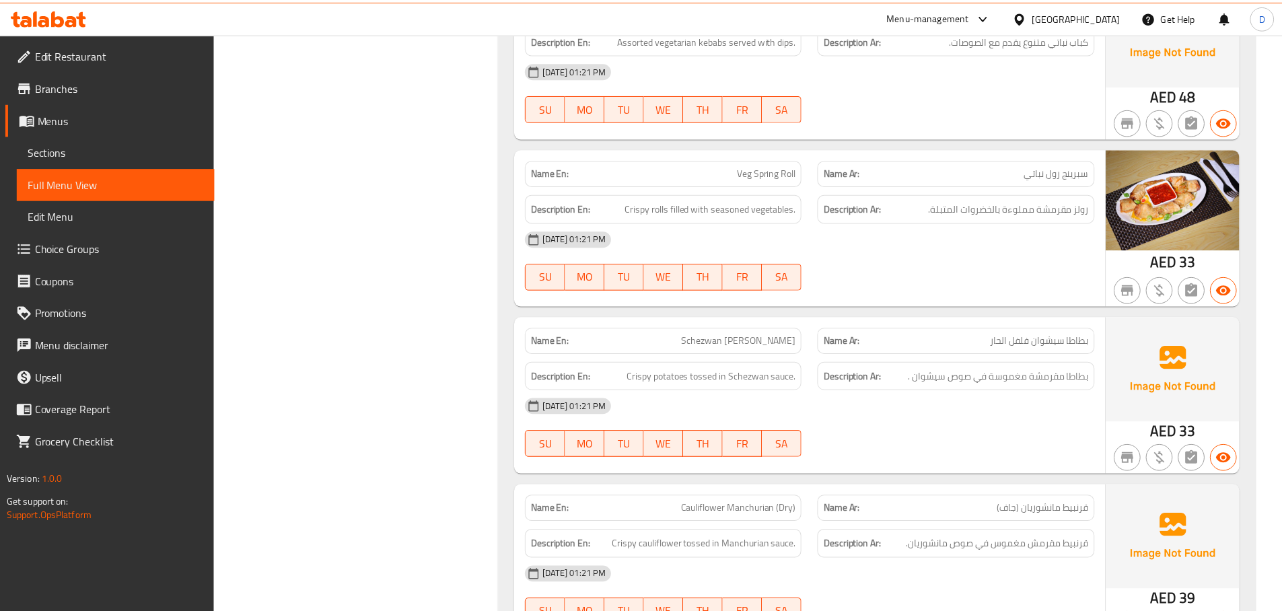
scroll to position [15216, 0]
